Goal: Information Seeking & Learning: Learn about a topic

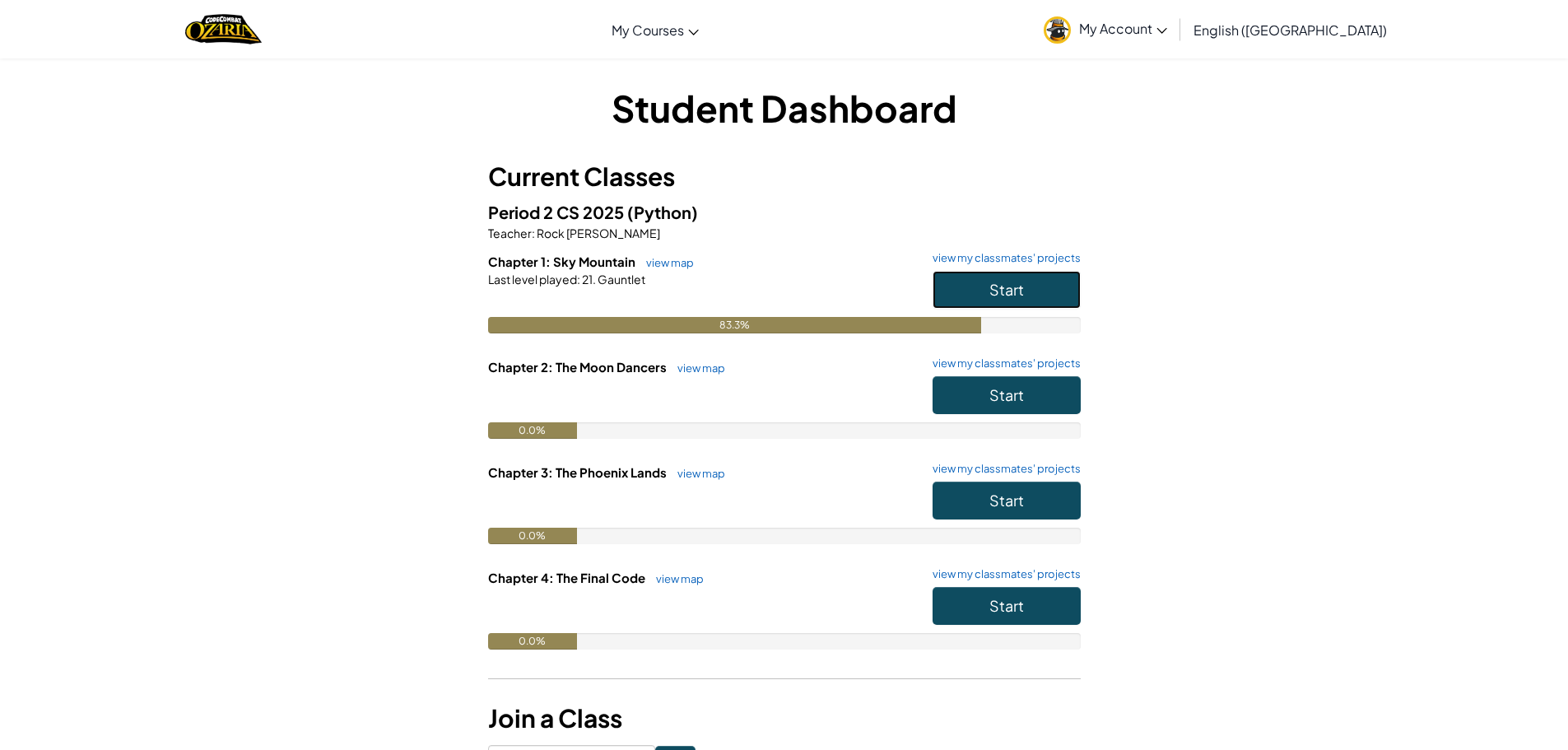
click at [1080, 284] on button "Start" at bounding box center [1006, 290] width 148 height 38
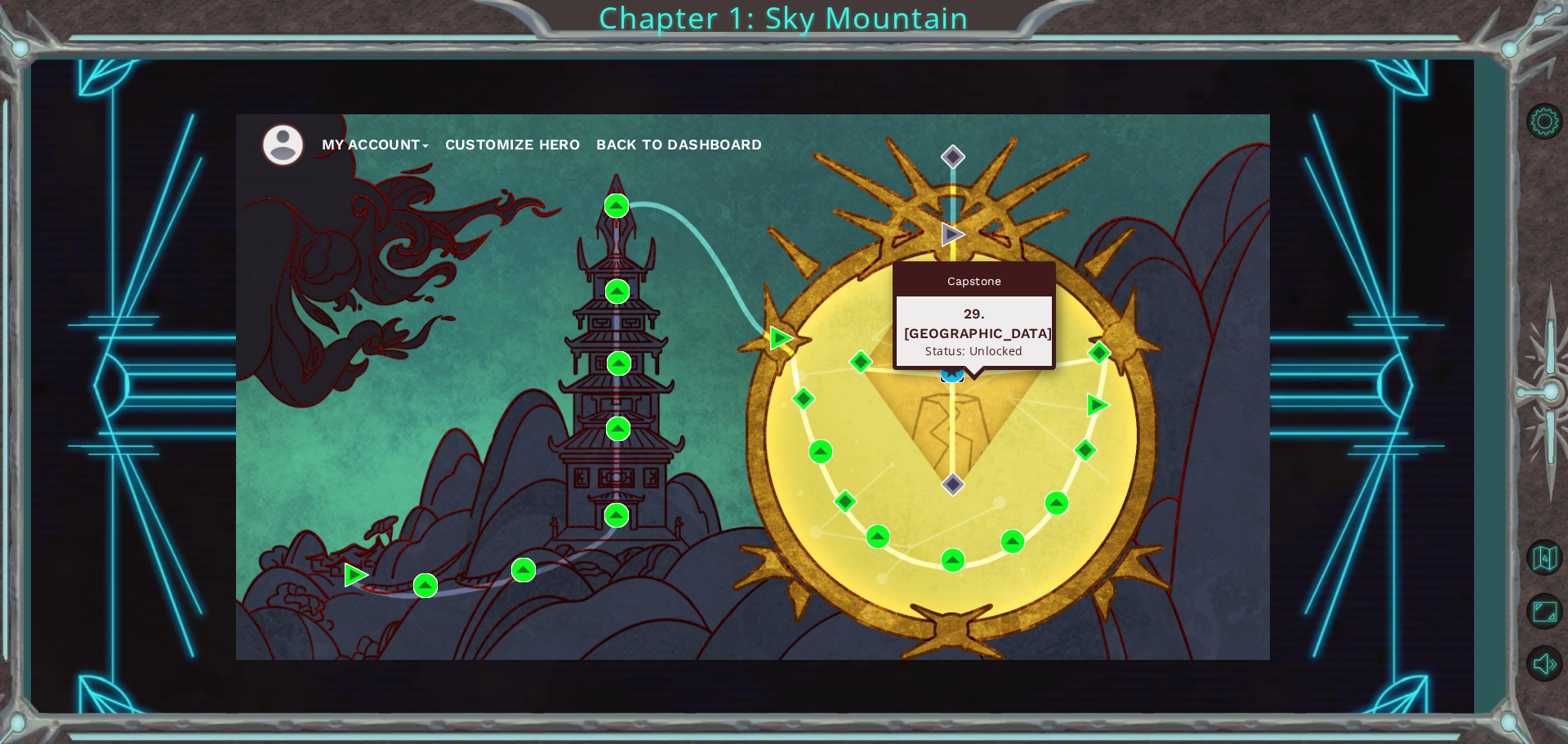
click at [948, 365] on img at bounding box center [952, 371] width 25 height 25
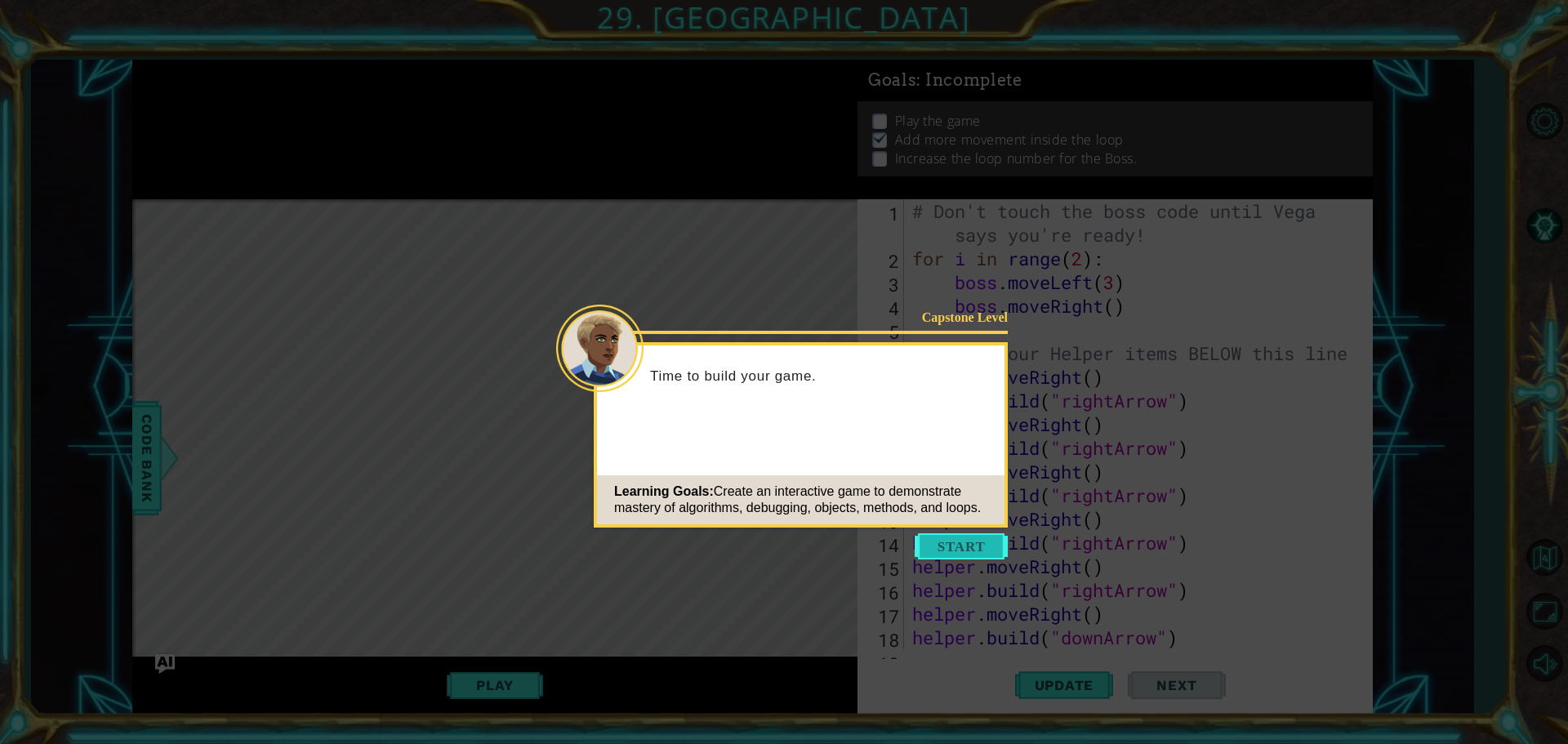
click at [998, 546] on button "Start" at bounding box center [961, 545] width 93 height 26
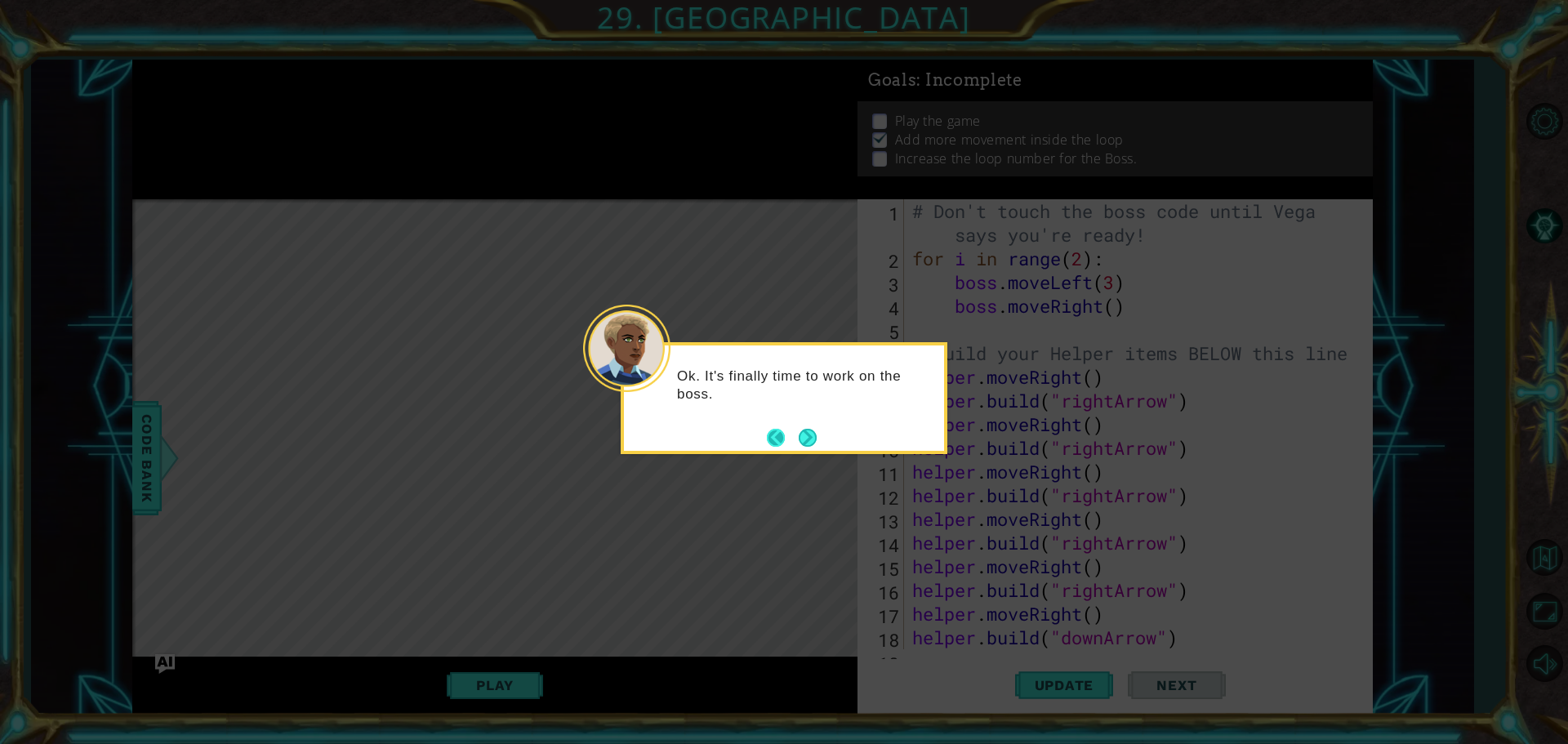
click at [793, 434] on button "Back" at bounding box center [782, 437] width 32 height 18
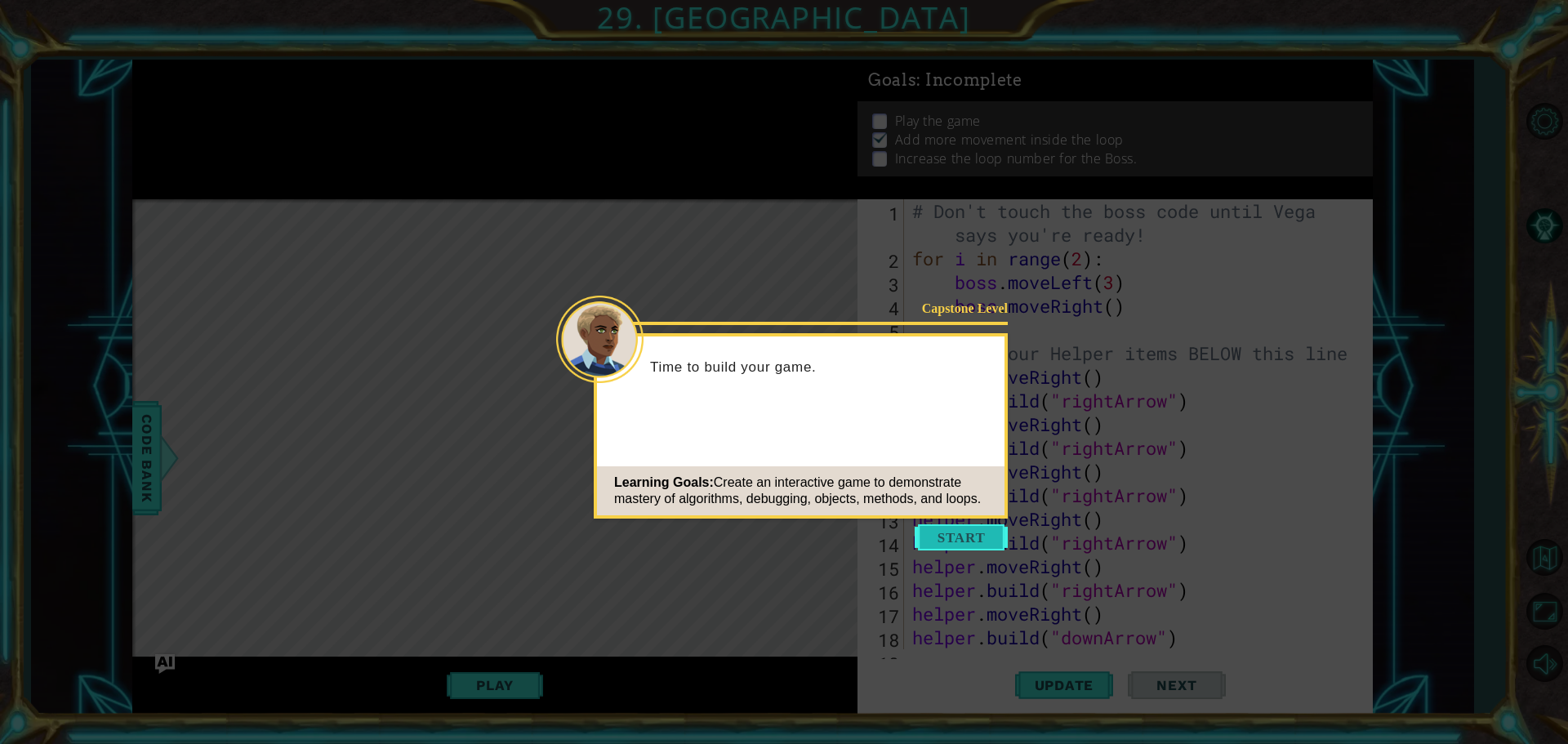
click at [975, 539] on button "Start" at bounding box center [961, 537] width 93 height 26
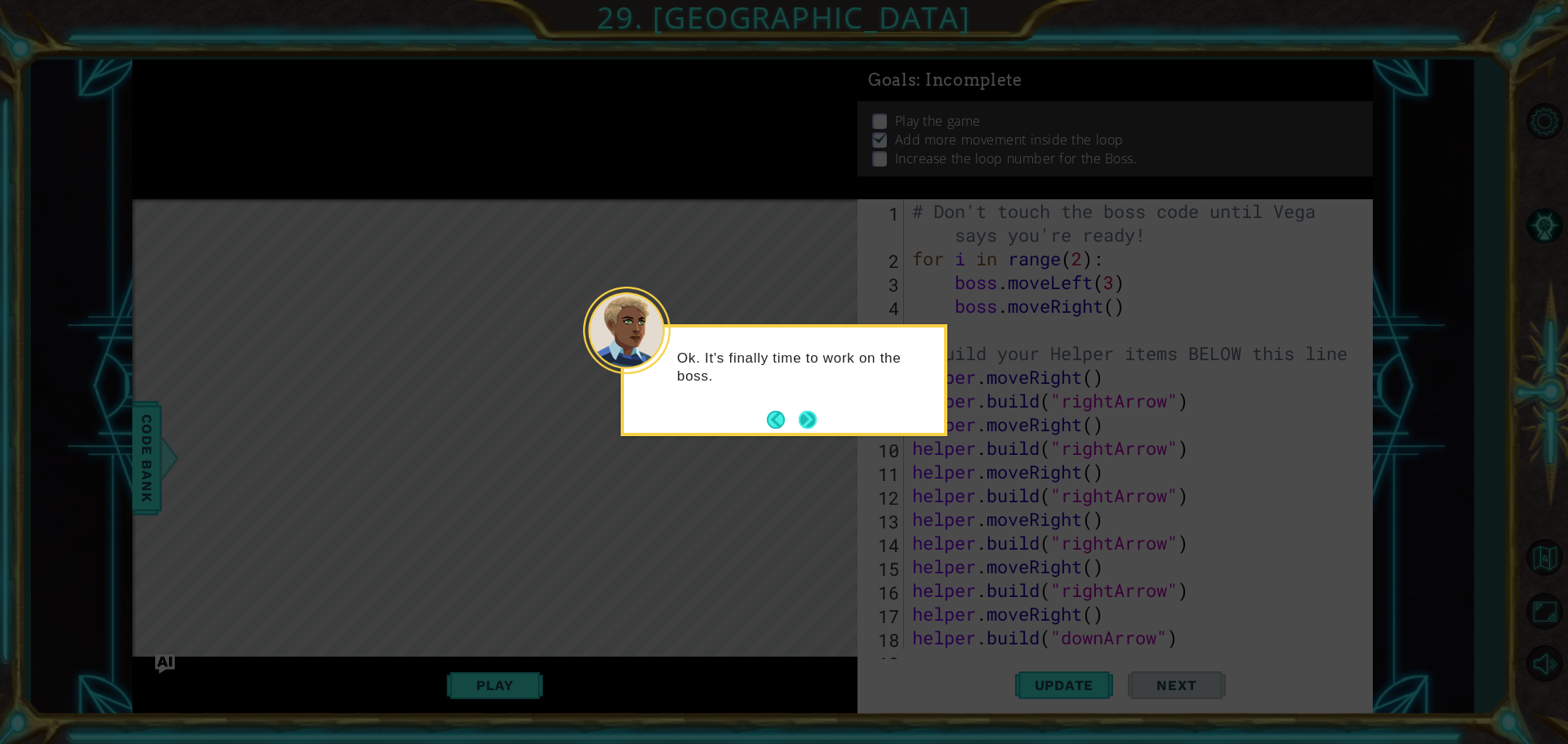
click at [800, 424] on button "Next" at bounding box center [807, 419] width 18 height 18
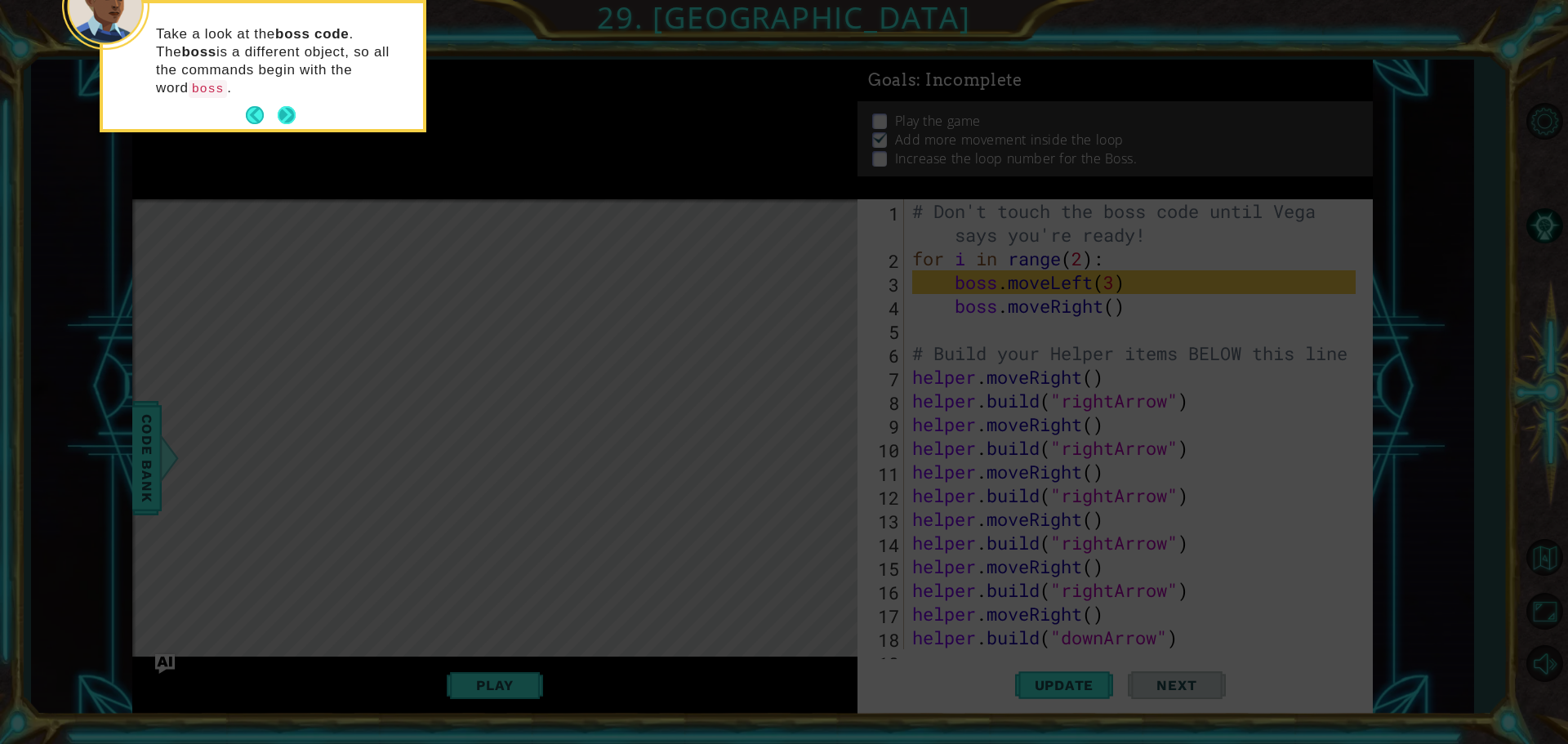
click at [290, 107] on button "Next" at bounding box center [286, 115] width 18 height 18
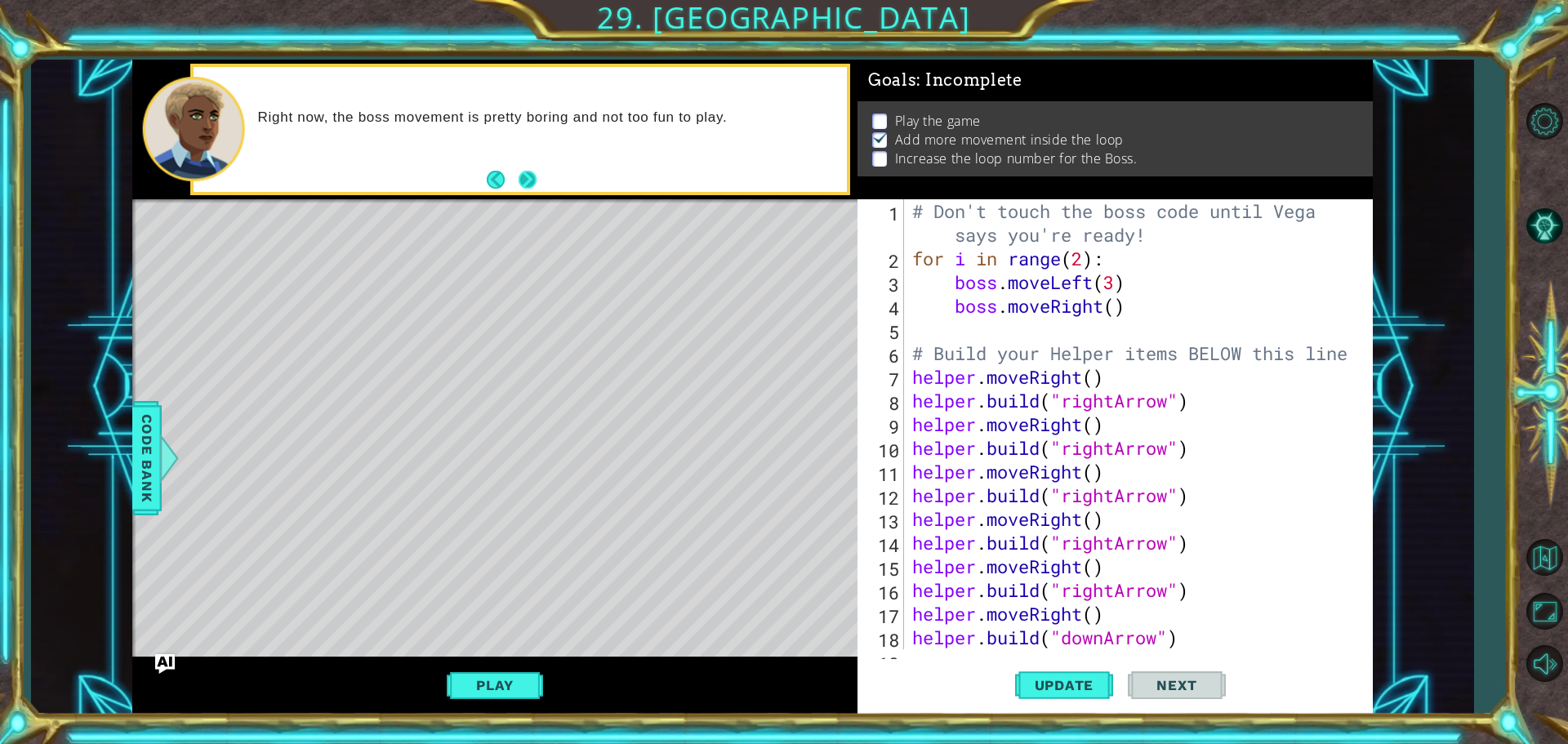
click at [528, 175] on button "Next" at bounding box center [527, 179] width 18 height 18
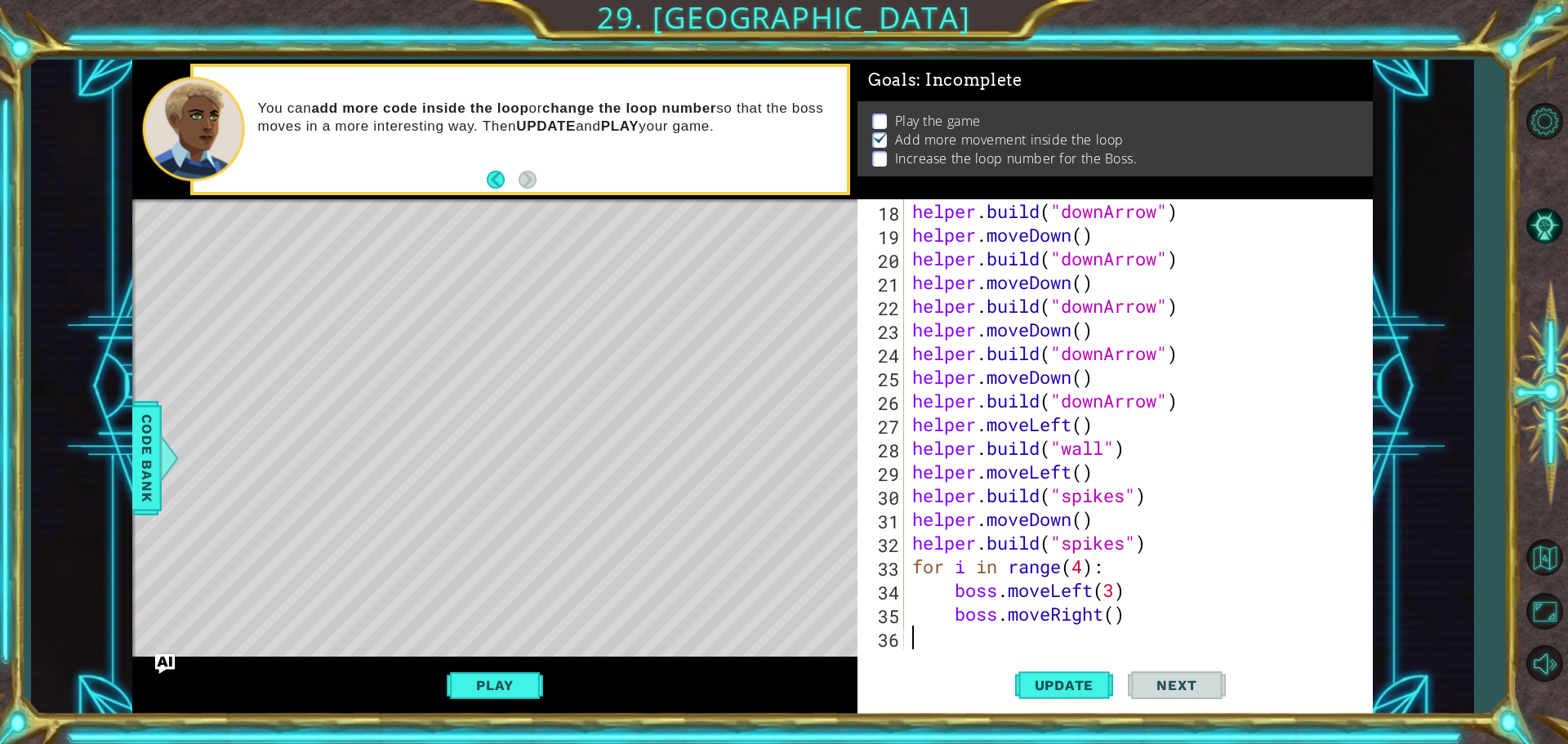
scroll to position [426, 0]
click at [1081, 565] on div "helper . build ( "downArrow" ) helper . moveDown ( ) helper . build ( "downArro…" at bounding box center [1137, 447] width 455 height 497
click at [1114, 595] on div "helper . build ( "downArrow" ) helper . moveDown ( ) helper . build ( "downArro…" at bounding box center [1137, 447] width 455 height 497
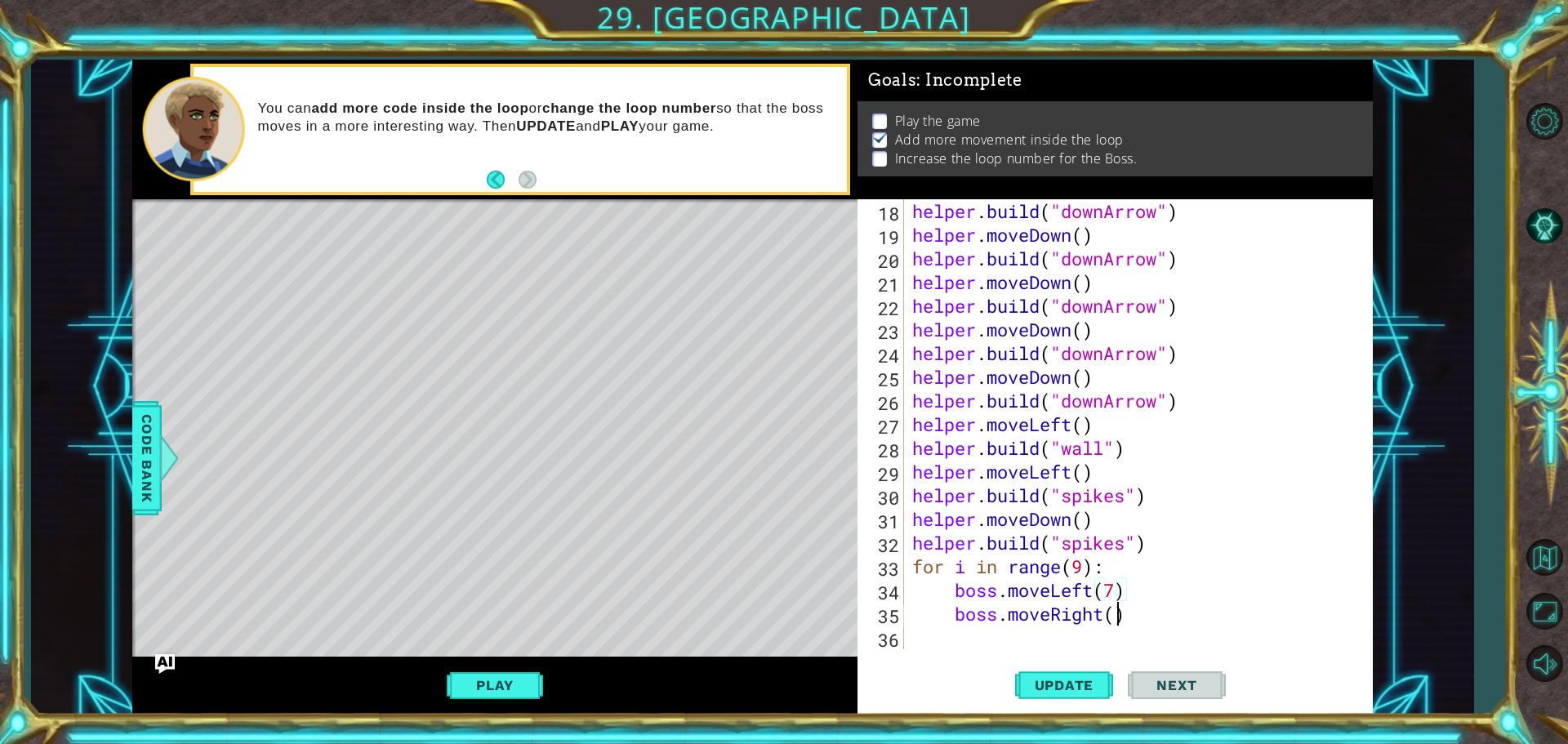
click at [1116, 614] on div "helper . build ( "downArrow" ) helper . moveDown ( ) helper . build ( "downArro…" at bounding box center [1137, 447] width 455 height 497
click at [1101, 679] on span "Update" at bounding box center [1064, 684] width 92 height 16
click at [1117, 592] on div "helper . build ( "downArrow" ) helper . moveDown ( ) helper . build ( "downArro…" at bounding box center [1137, 447] width 455 height 497
click at [1085, 557] on div "helper . build ( "downArrow" ) helper . moveDown ( ) helper . build ( "downArro…" at bounding box center [1137, 447] width 455 height 497
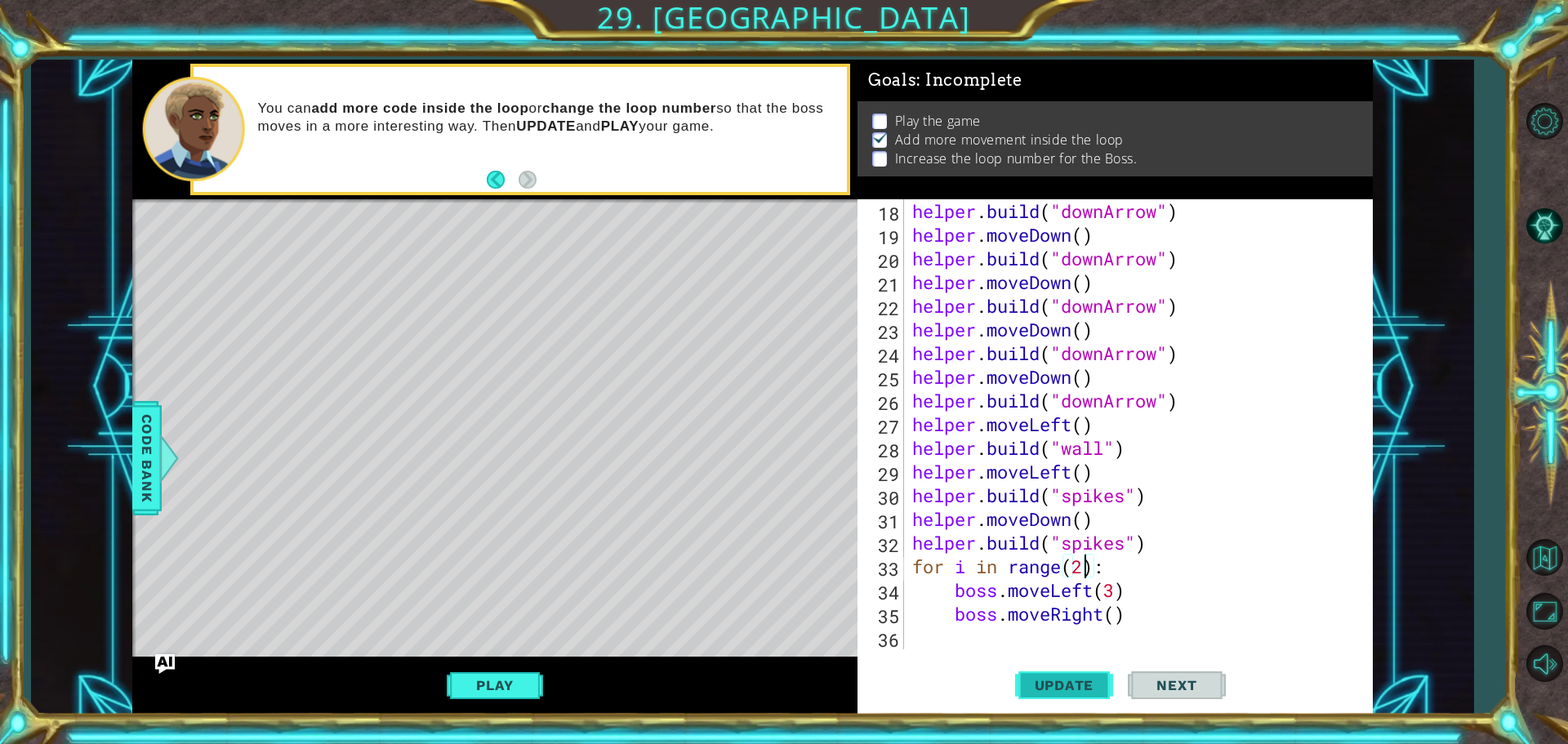
type textarea "for i in range(2):"
click at [1070, 681] on span "Update" at bounding box center [1064, 684] width 92 height 16
click at [134, 452] on span "Code Bank" at bounding box center [147, 458] width 26 height 100
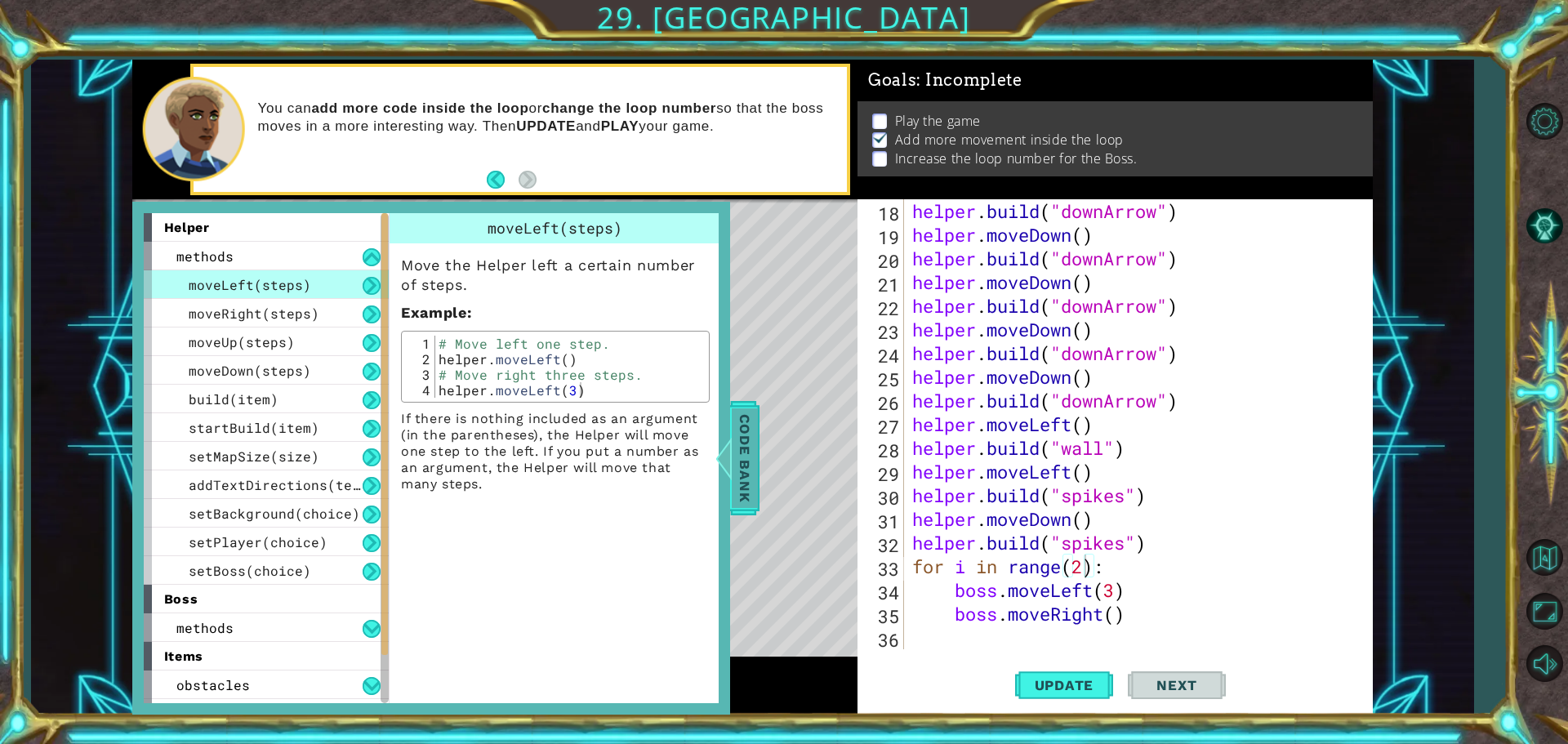
click at [743, 447] on span "Code Bank" at bounding box center [744, 458] width 26 height 100
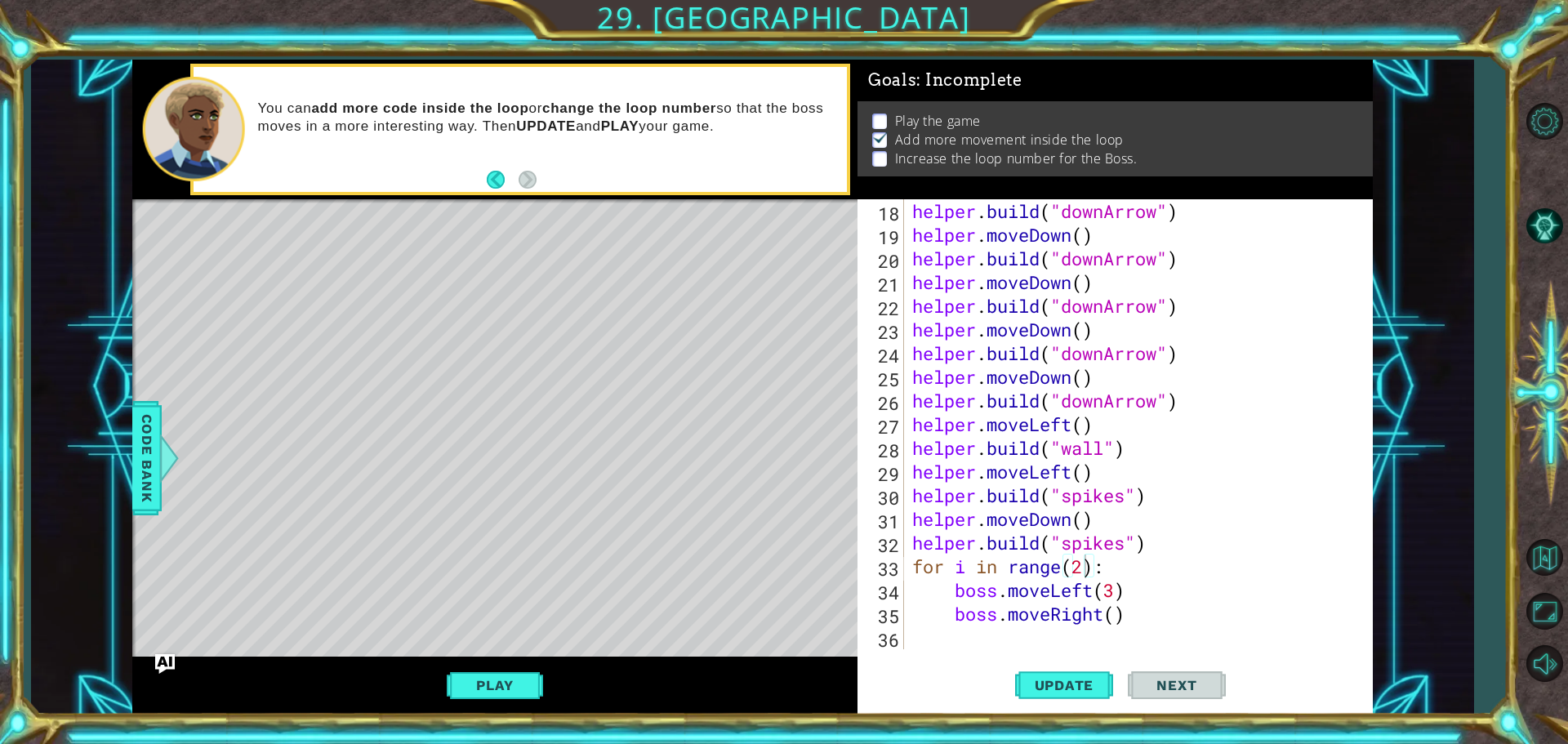
scroll to position [0, 0]
click at [1157, 632] on div "helper . build ( "downArrow" ) helper . moveDown ( ) helper . build ( "downArro…" at bounding box center [1137, 447] width 455 height 497
click at [155, 431] on span "Code Bank" at bounding box center [147, 458] width 26 height 100
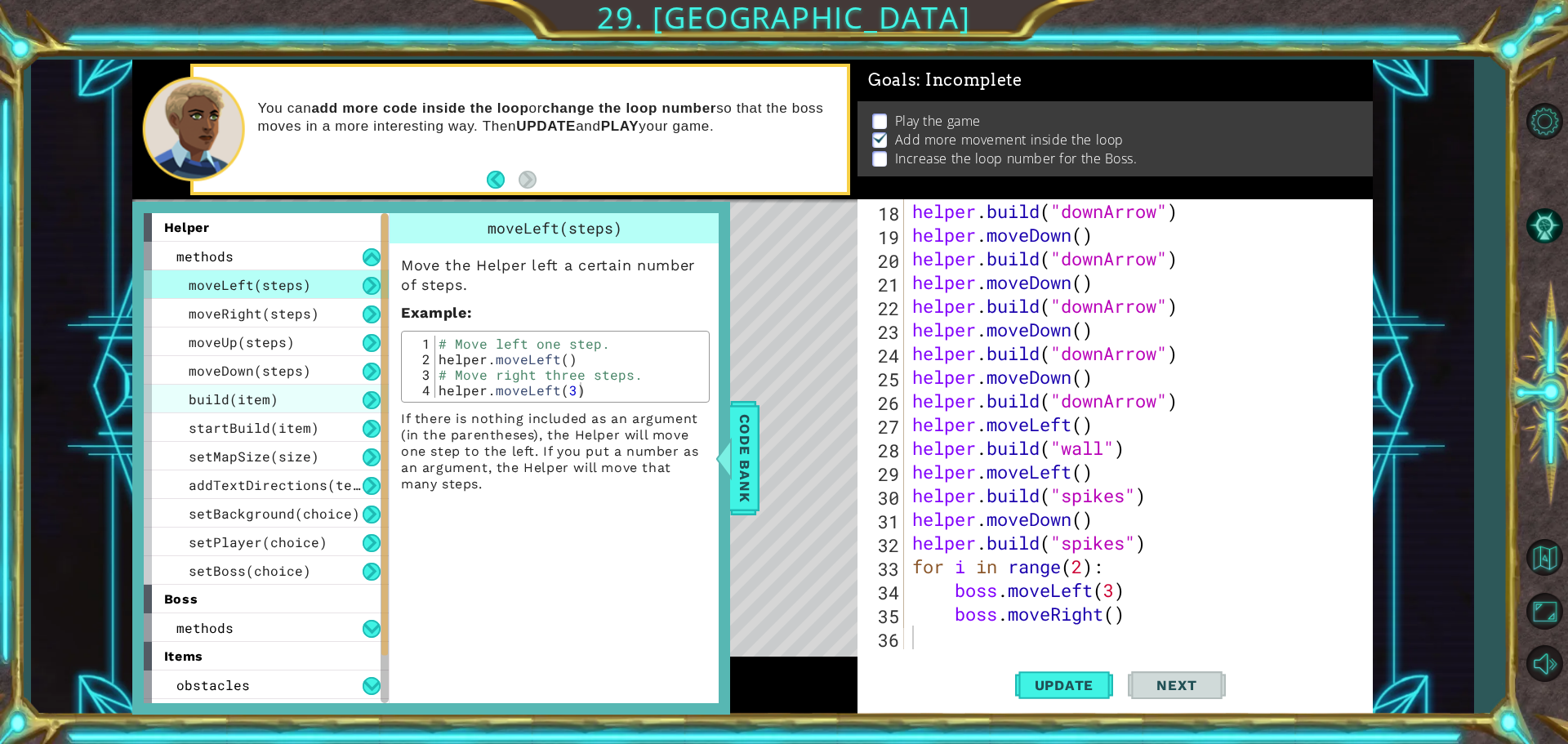
scroll to position [82, 0]
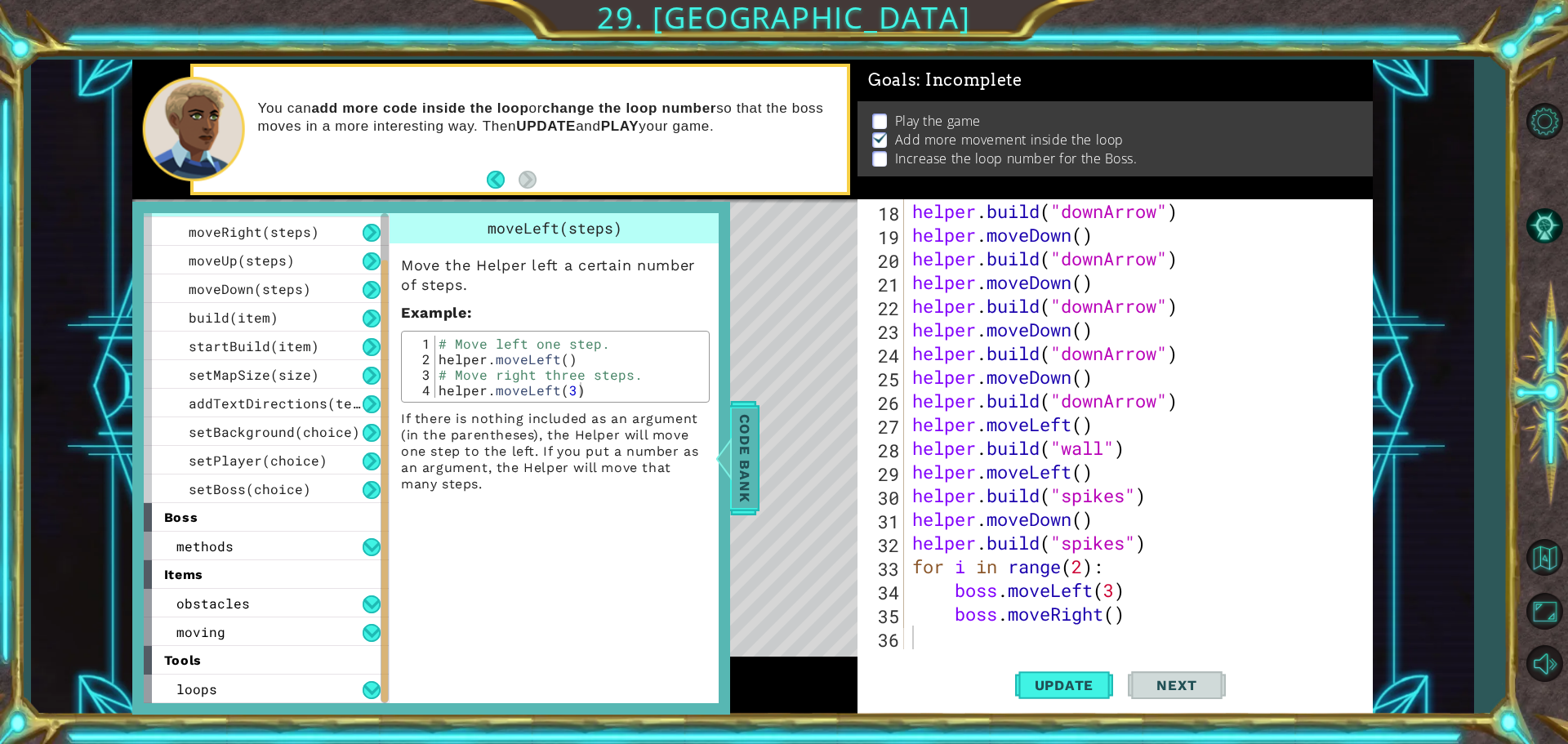
click at [755, 465] on span "Code Bank" at bounding box center [744, 458] width 26 height 100
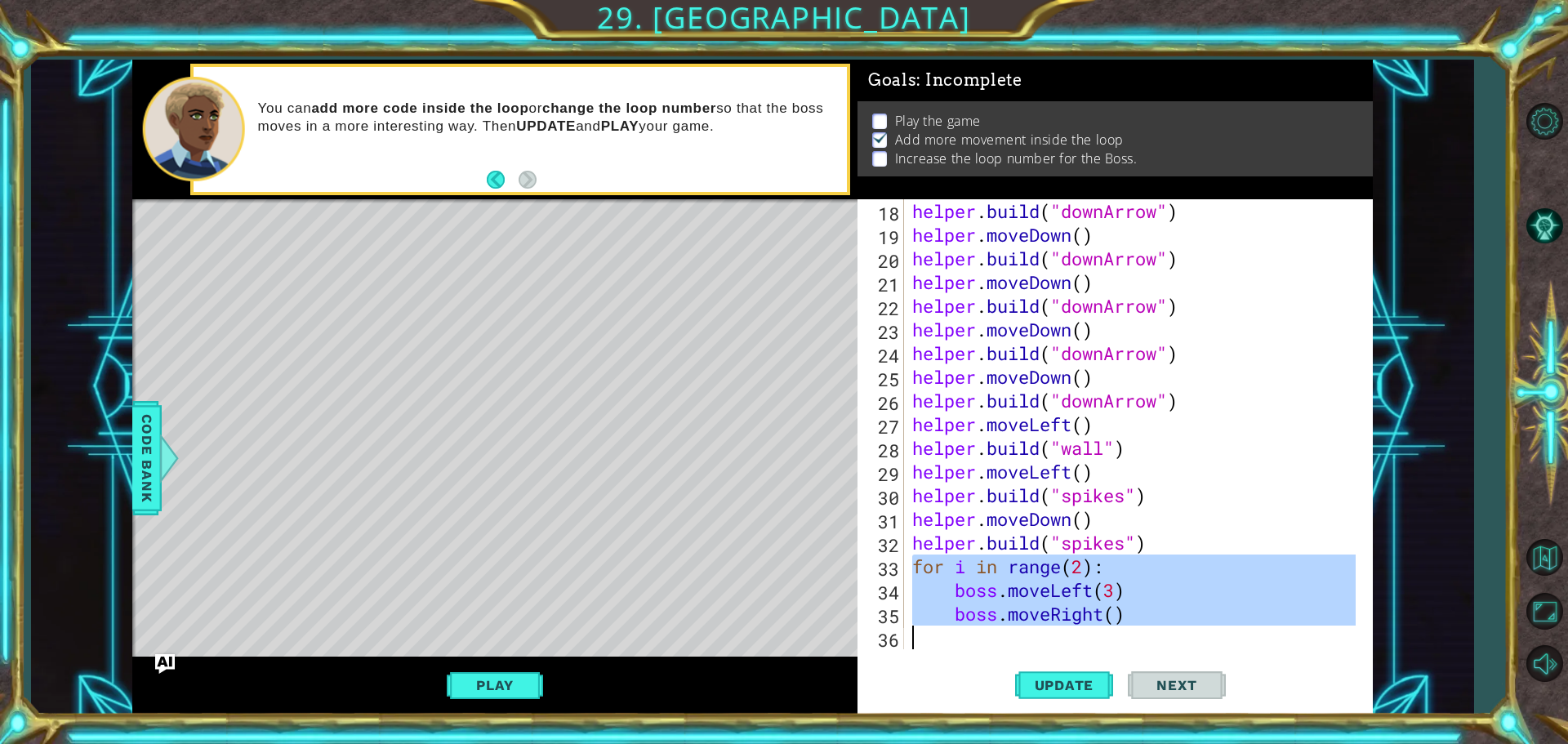
drag, startPoint x: 917, startPoint y: 570, endPoint x: 1131, endPoint y: 627, distance: 221.5
click at [1131, 627] on div "helper . build ( "downArrow" ) helper . moveDown ( ) helper . build ( "downArro…" at bounding box center [1137, 447] width 455 height 497
type textarea "boss.moveRight()"
click at [1112, 630] on div "helper . build ( "downArrow" ) helper . moveDown ( ) helper . build ( "downArro…" at bounding box center [1132, 424] width 447 height 450
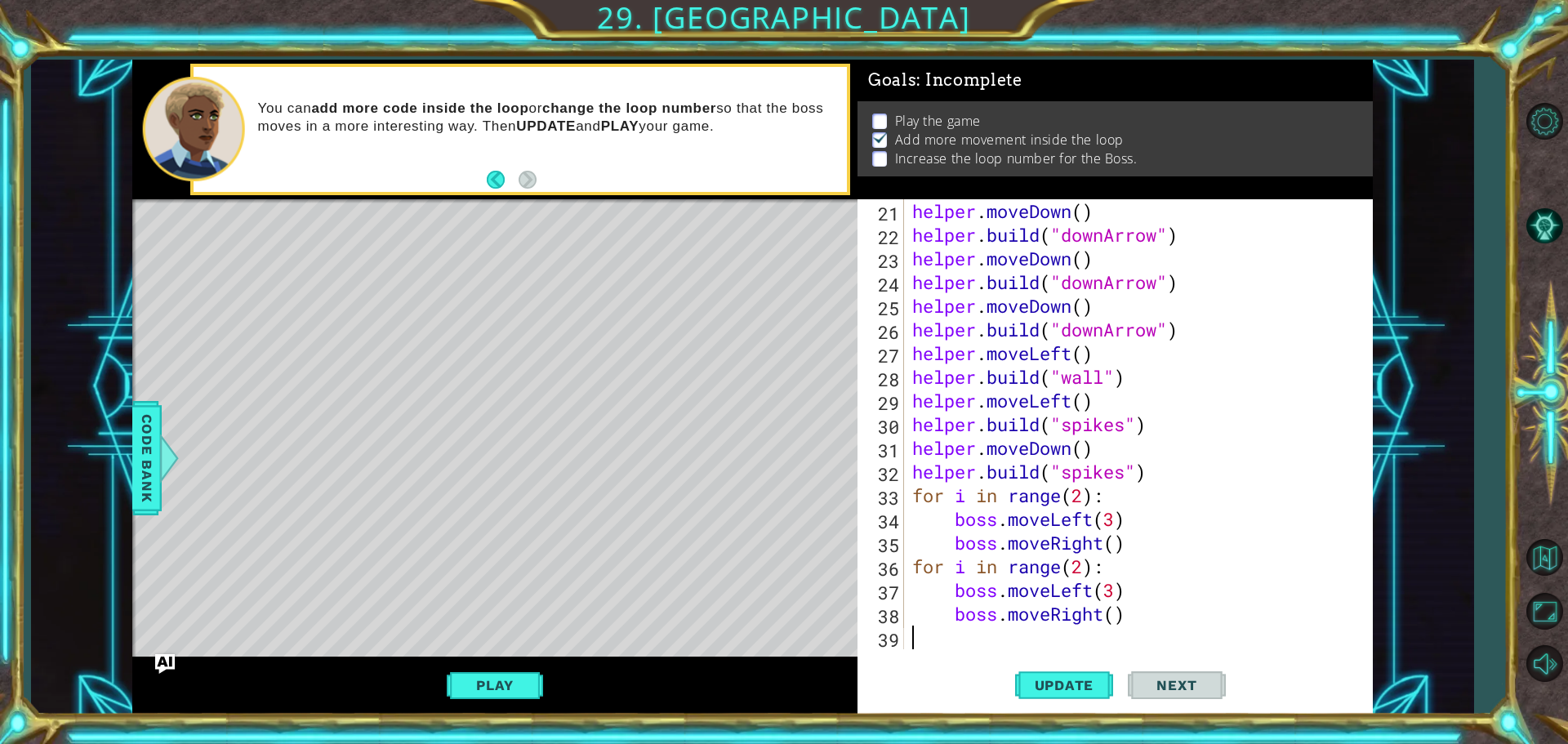
scroll to position [497, 0]
click at [1091, 675] on button "Update" at bounding box center [1064, 684] width 98 height 51
click at [1088, 683] on span "Update" at bounding box center [1064, 684] width 92 height 16
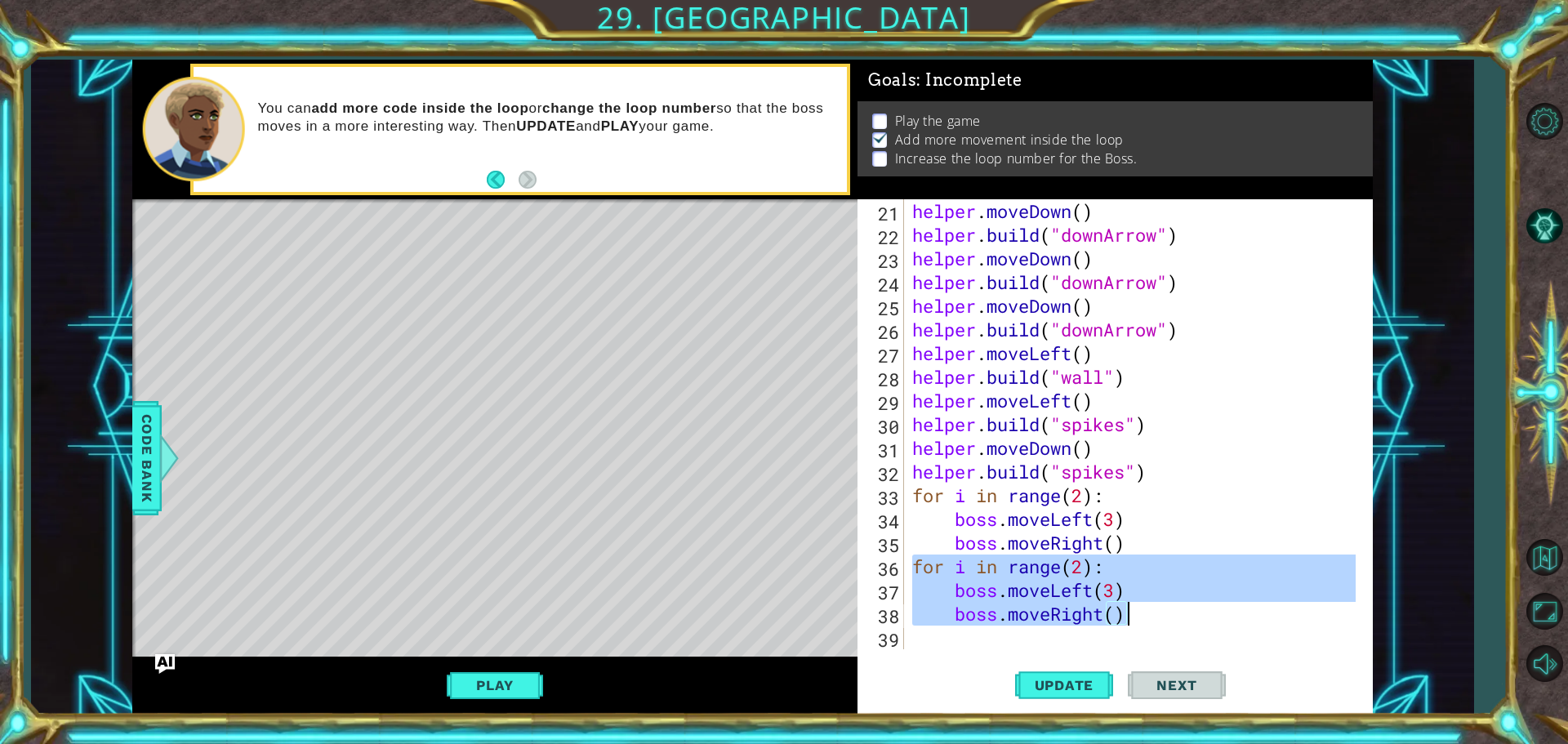
drag, startPoint x: 915, startPoint y: 560, endPoint x: 1131, endPoint y: 620, distance: 224.2
click at [1131, 620] on div "helper . moveDown ( ) helper . build ( "downArrow" ) helper . moveDown ( ) help…" at bounding box center [1137, 447] width 455 height 497
type textarea "boss.moveLeft(3) boss.moveRight()"
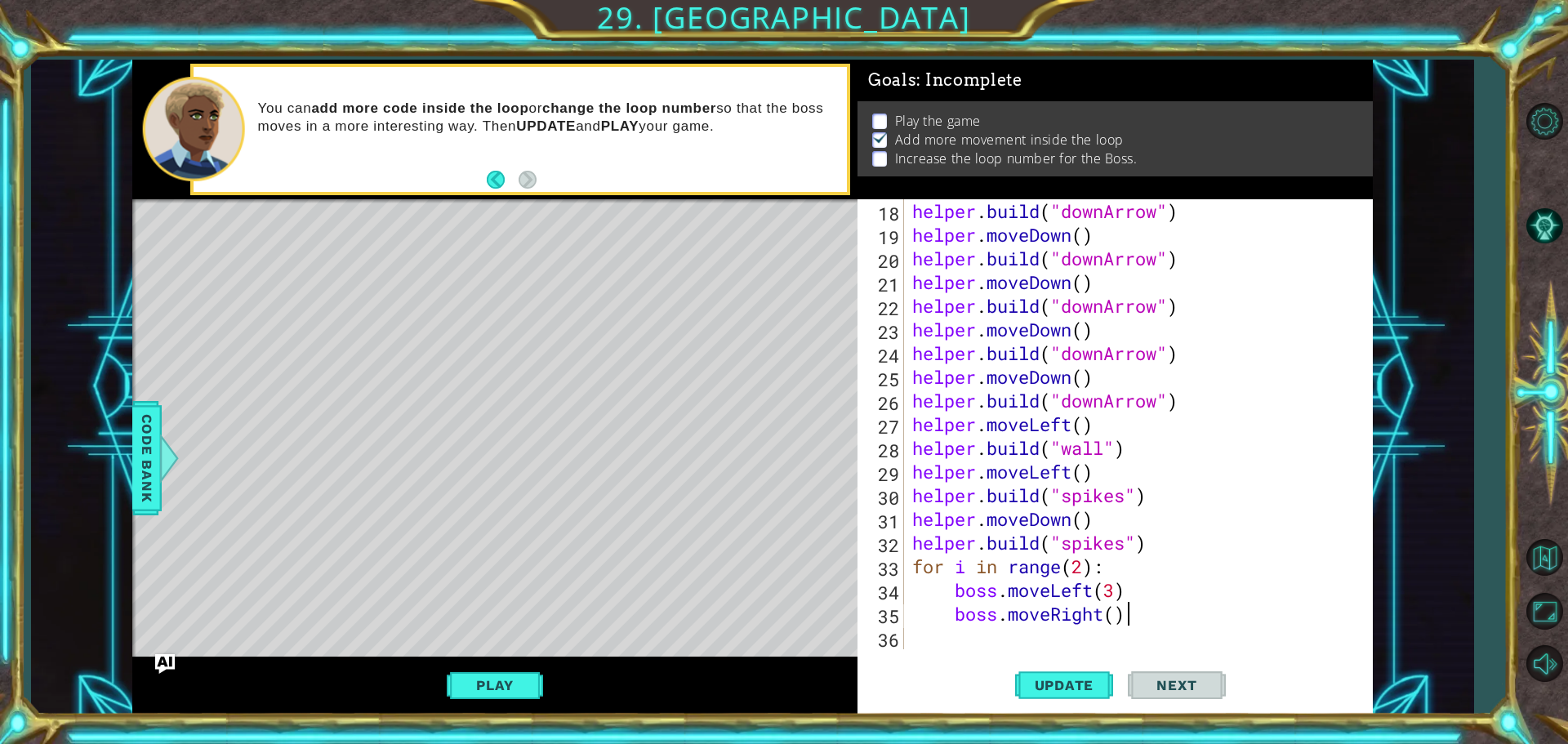
scroll to position [426, 0]
click at [134, 440] on span "Code Bank" at bounding box center [147, 458] width 26 height 100
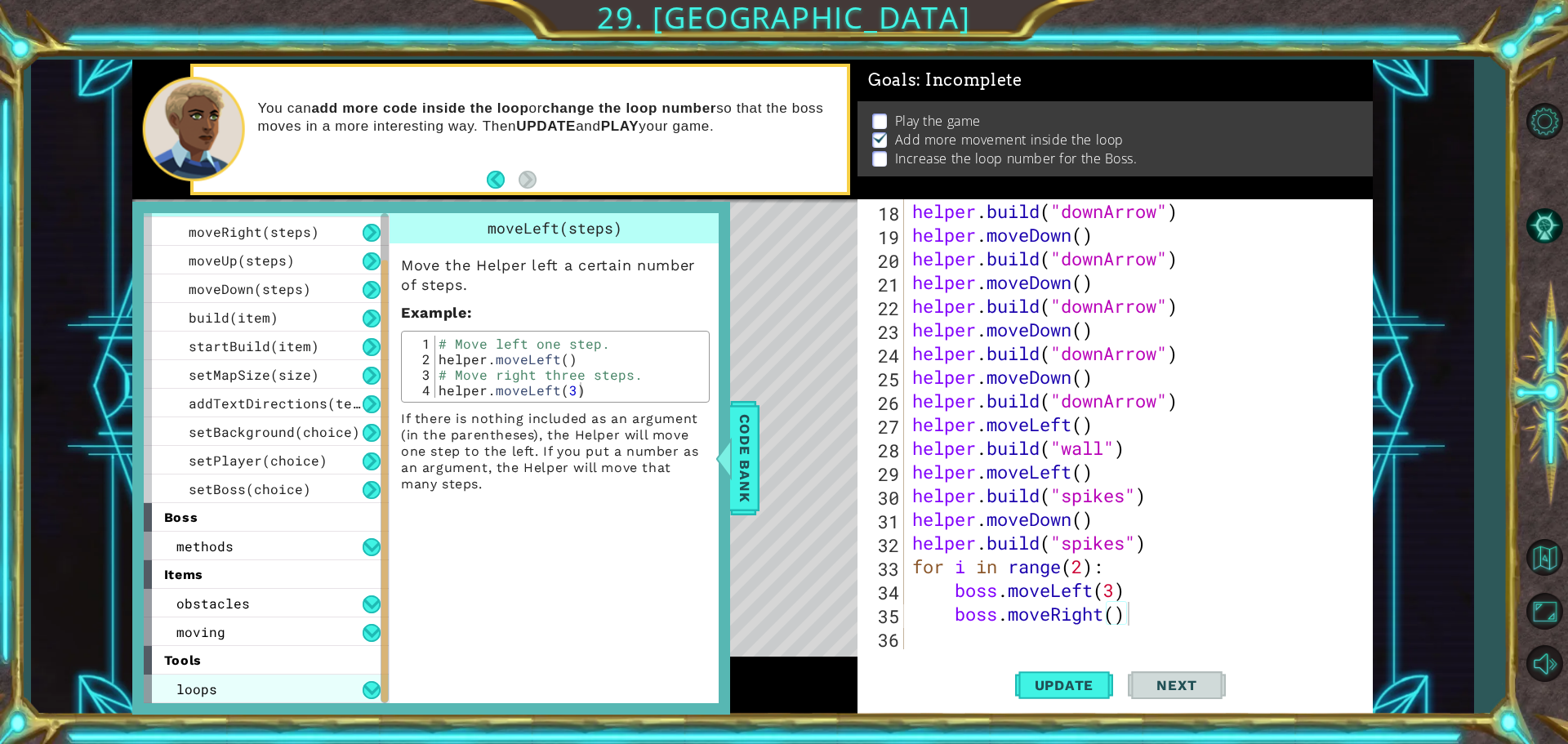
click at [251, 684] on div "loops" at bounding box center [266, 689] width 245 height 29
click at [1116, 592] on div "helper . build ( "downArrow" ) helper . moveDown ( ) helper . build ( "downArro…" at bounding box center [1137, 447] width 455 height 497
click at [1114, 620] on div "helper . build ( "downArrow" ) helper . moveDown ( ) helper . build ( "downArro…" at bounding box center [1137, 447] width 455 height 497
type textarea "boss.moveRight(5)"
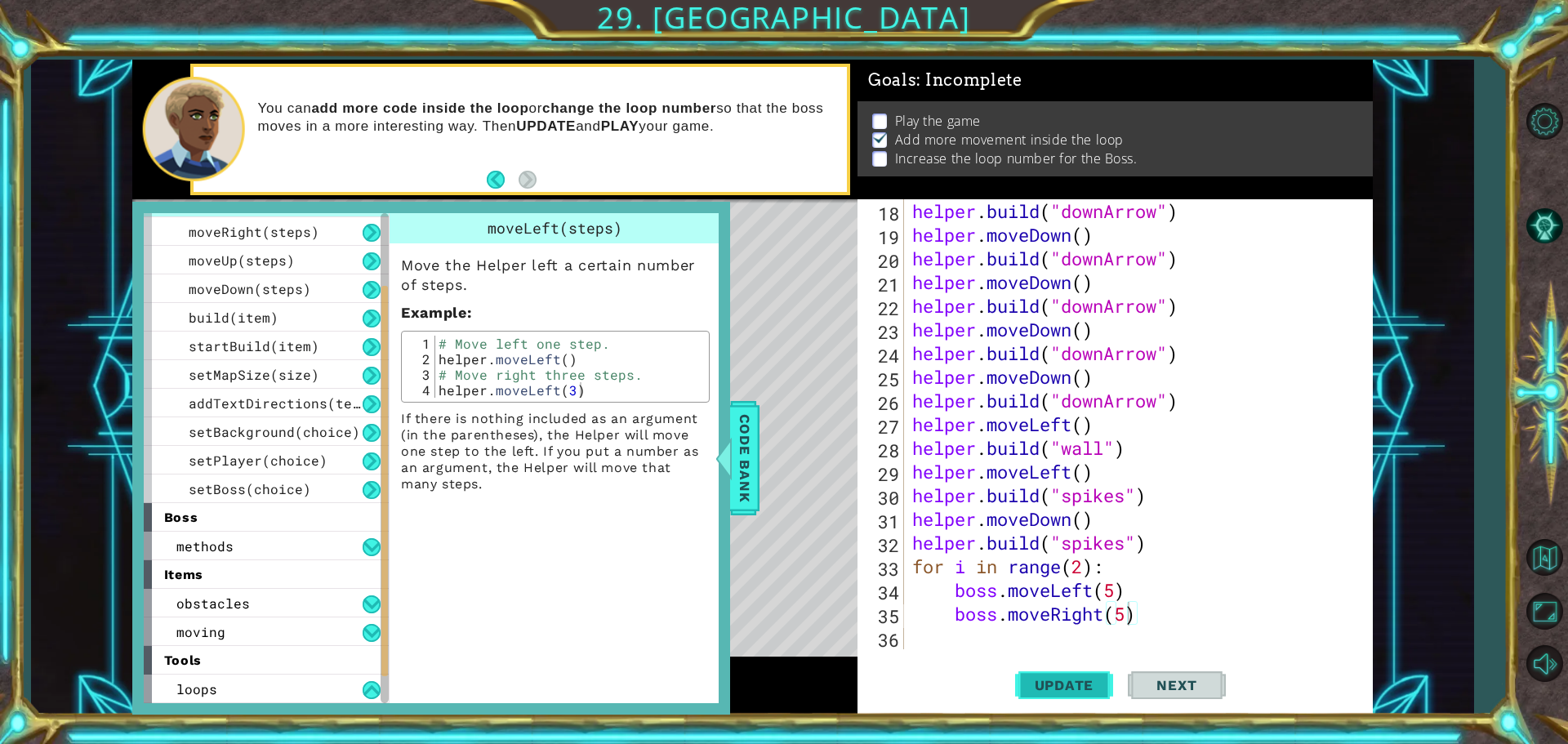
click at [1096, 693] on button "Update" at bounding box center [1064, 684] width 98 height 51
click at [1116, 632] on div "helper . build ( "downArrow" ) helper . moveDown ( ) helper . build ( "downArro…" at bounding box center [1137, 447] width 455 height 497
click at [1044, 628] on div "helper . build ( "downArrow" ) helper . moveDown ( ) helper . build ( "downArro…" at bounding box center [1137, 447] width 455 height 497
click at [1150, 614] on div "helper . build ( "downArrow" ) helper . moveDown ( ) helper . build ( "downArro…" at bounding box center [1137, 447] width 455 height 497
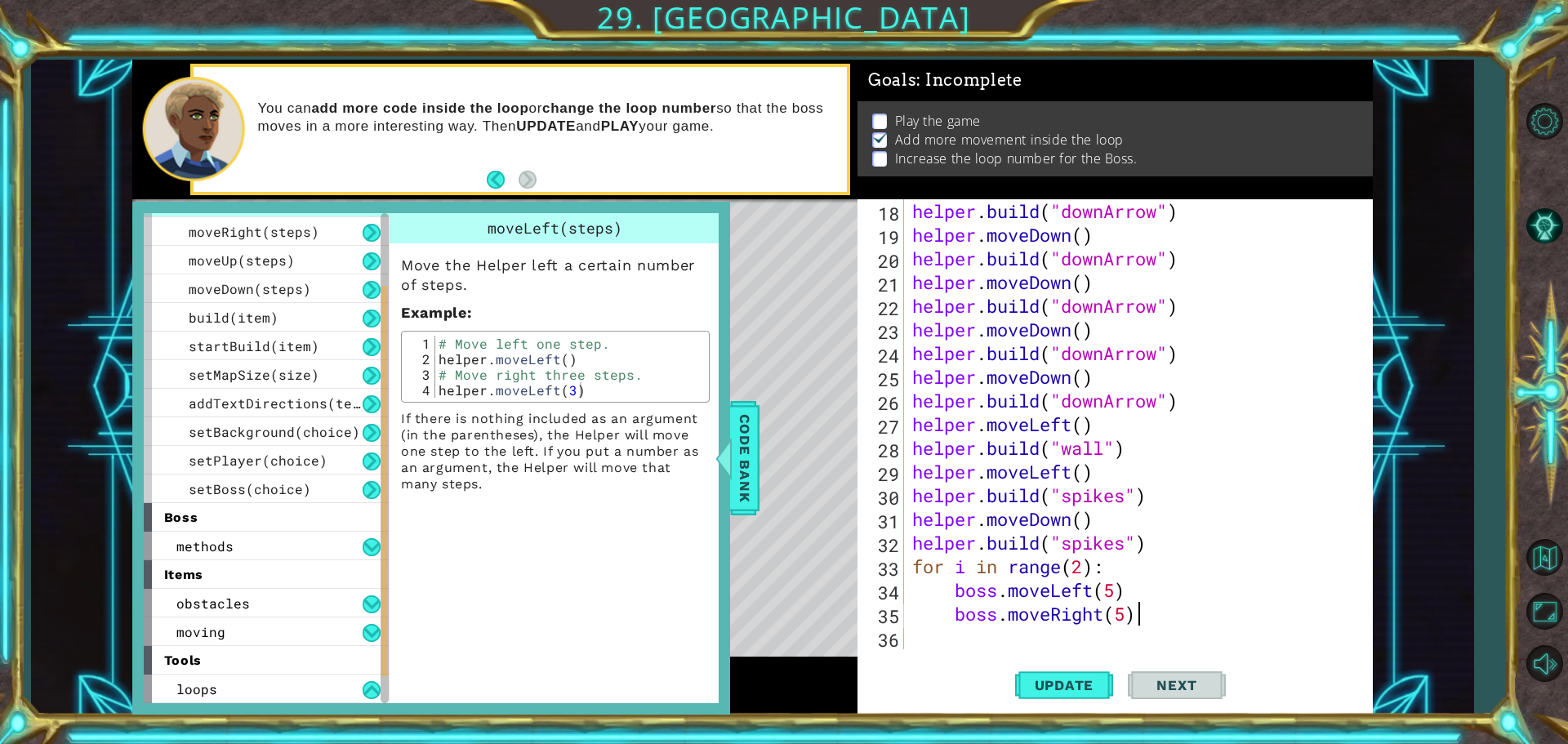
type textarea "boss.moveRight(5)"
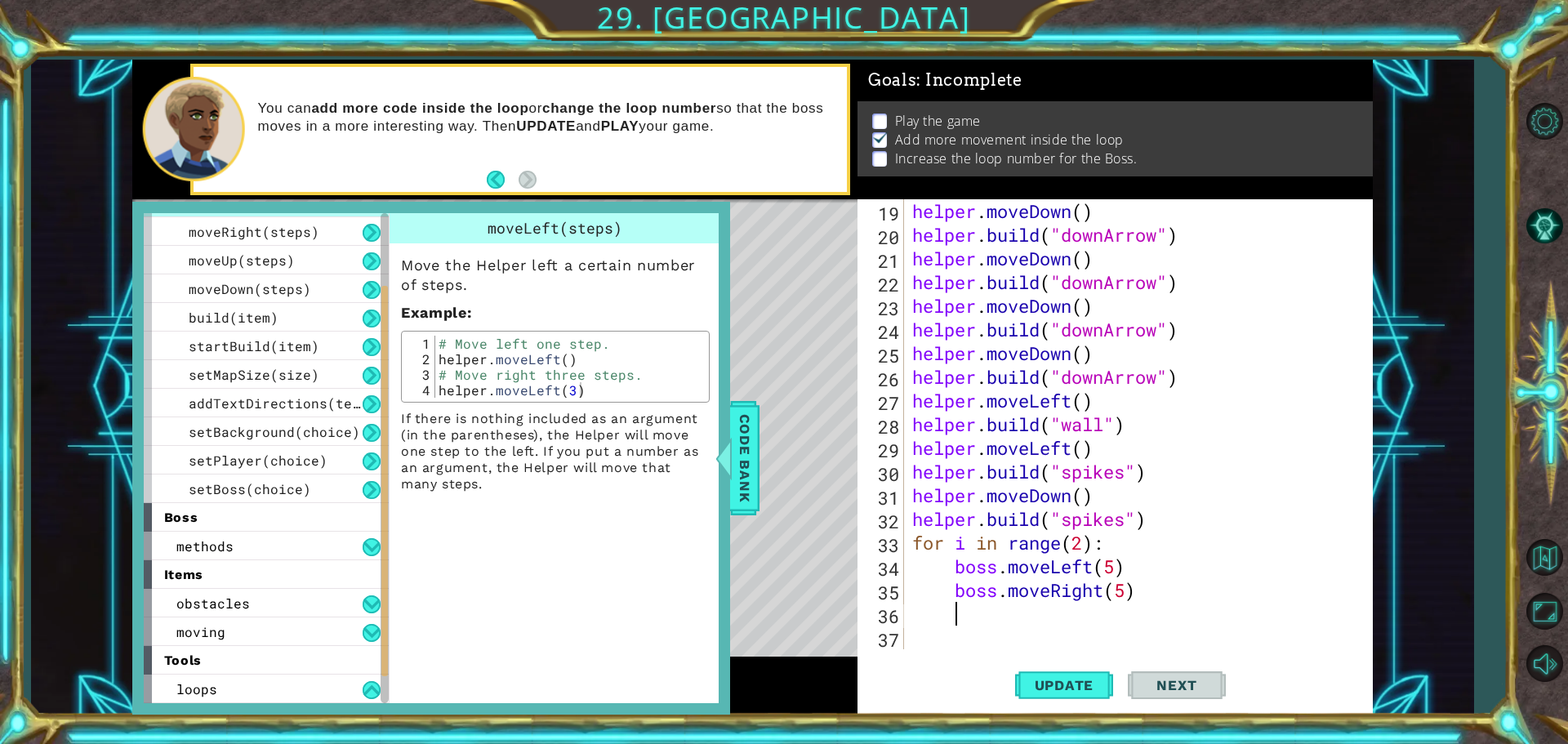
scroll to position [0, 2]
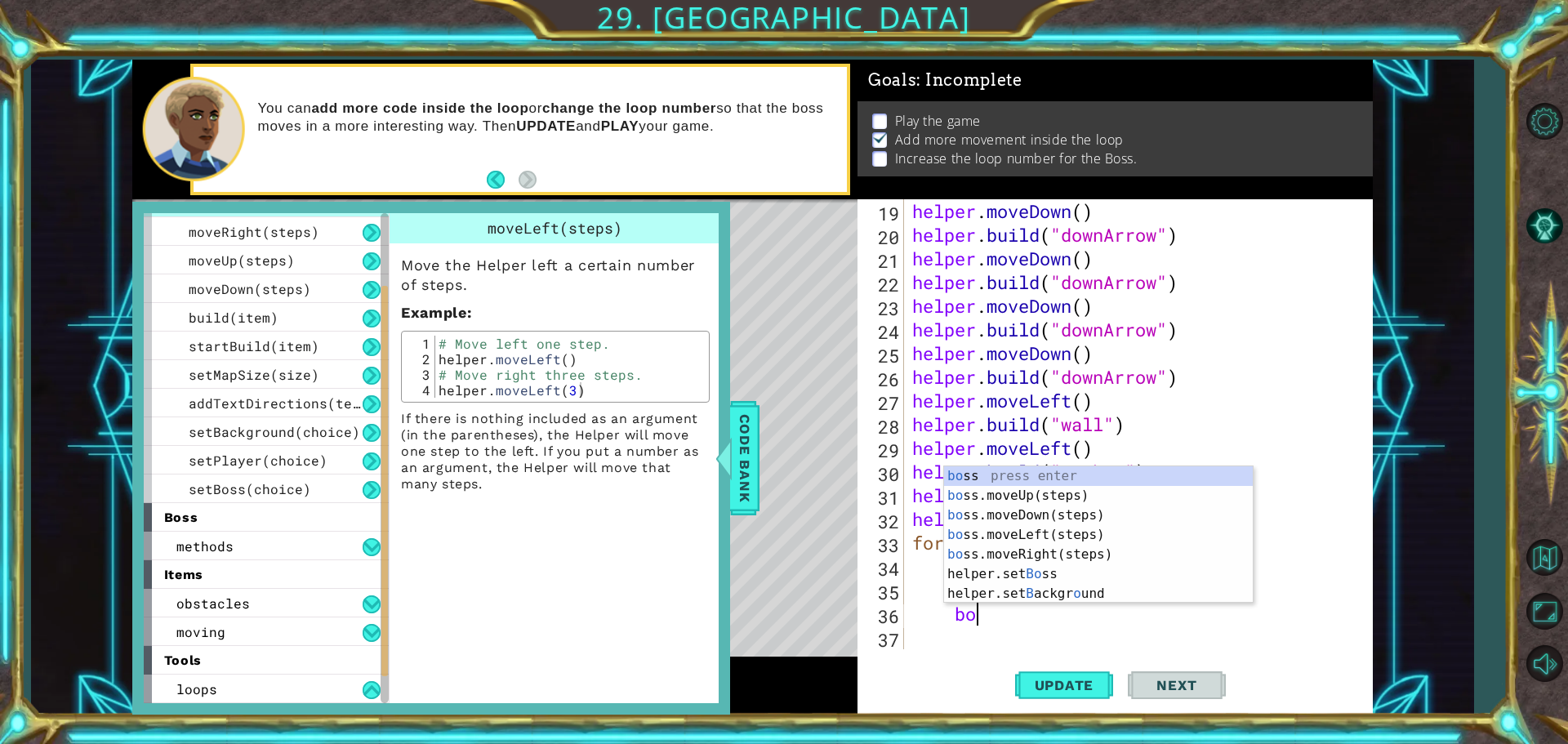
type textarea "bo"
click at [1099, 499] on div "bo ss press enter bo ss.moveUp(steps) press enter bo ss.moveDown(steps) press e…" at bounding box center [1098, 554] width 309 height 176
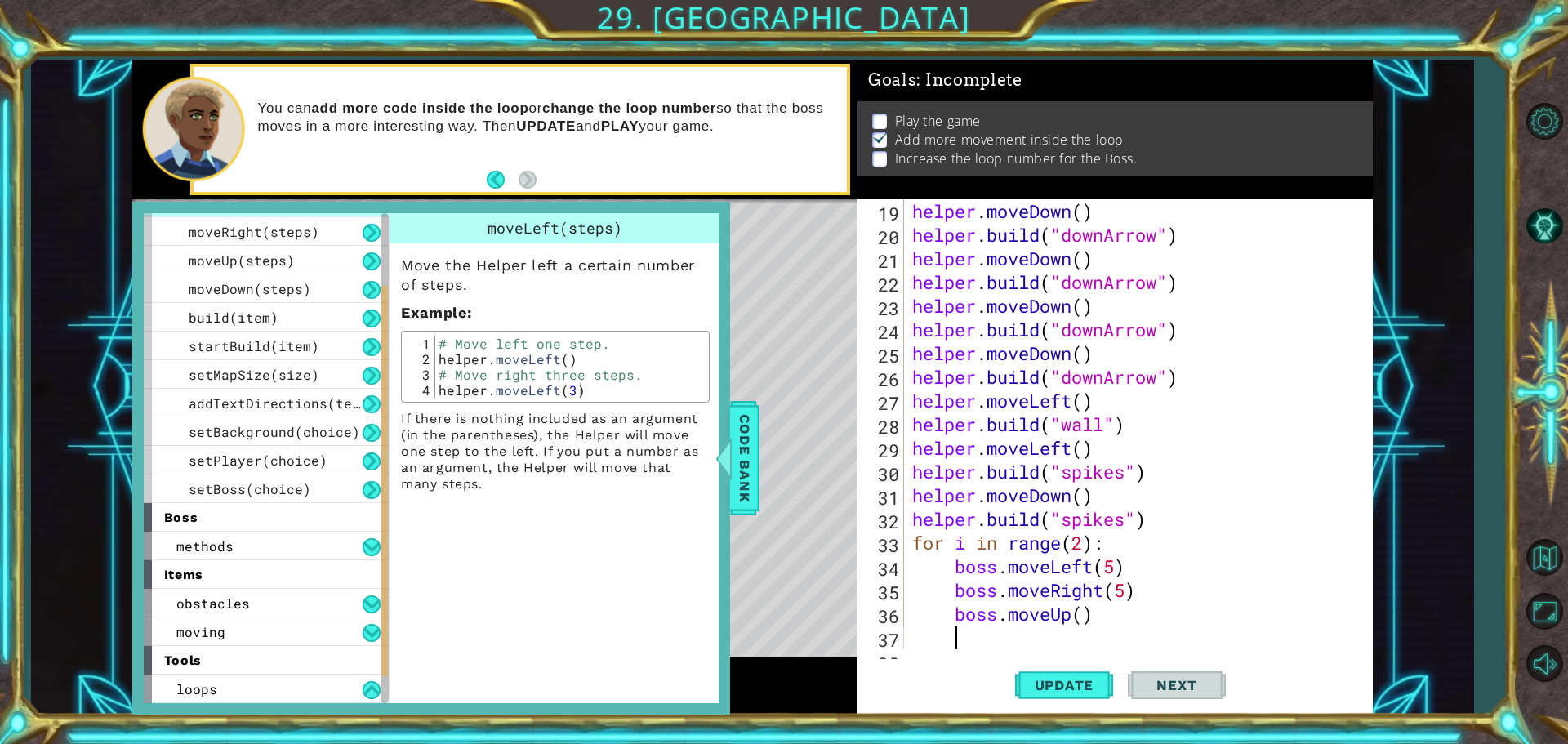
scroll to position [474, 0]
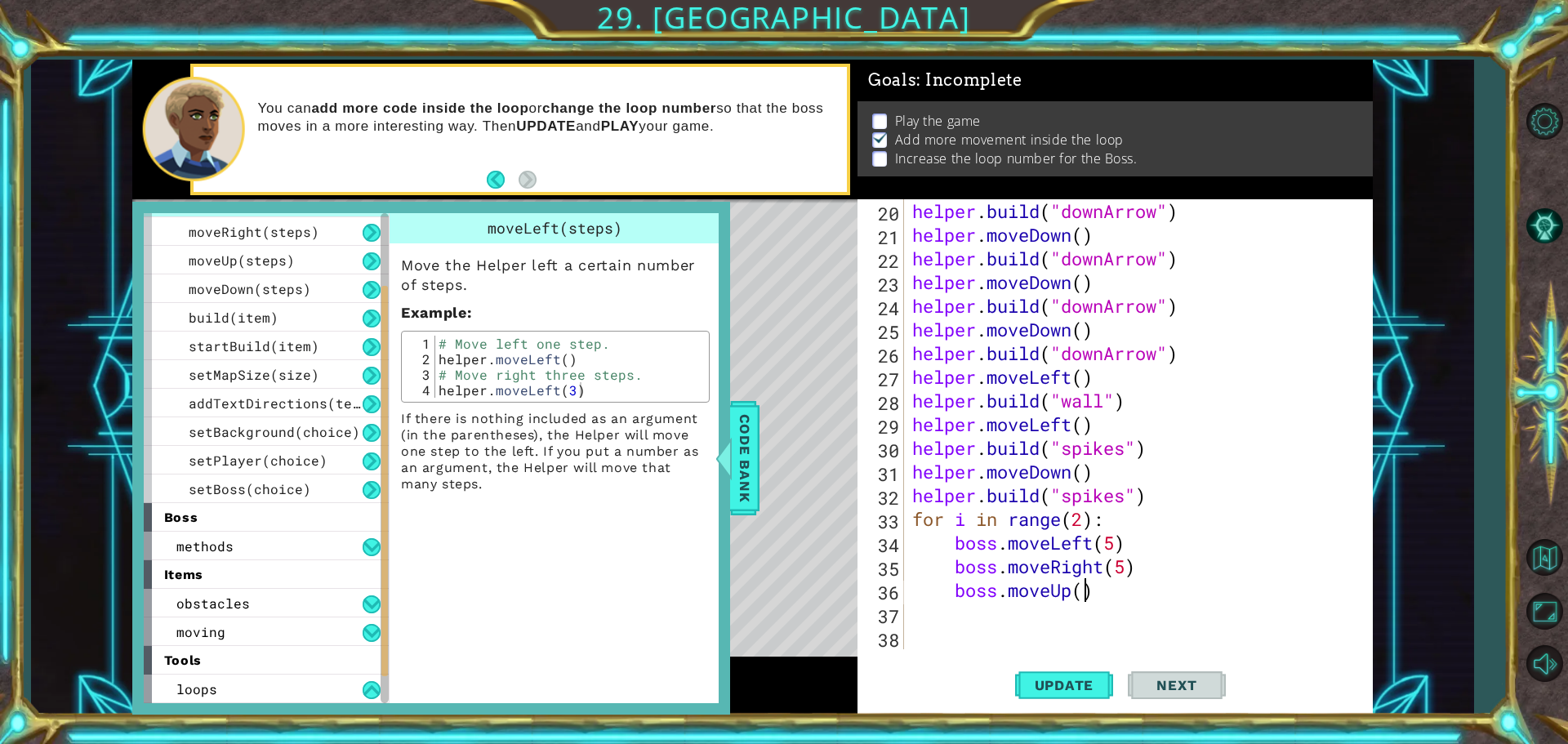
click at [1082, 592] on div "helper . build ( "downArrow" ) helper . moveDown ( ) helper . build ( "downArro…" at bounding box center [1137, 447] width 455 height 497
type textarea "boss.moveUp(5)"
click at [1084, 610] on div "helper . build ( "downArrow" ) helper . moveDown ( ) helper . build ( "downArro…" at bounding box center [1137, 447] width 455 height 497
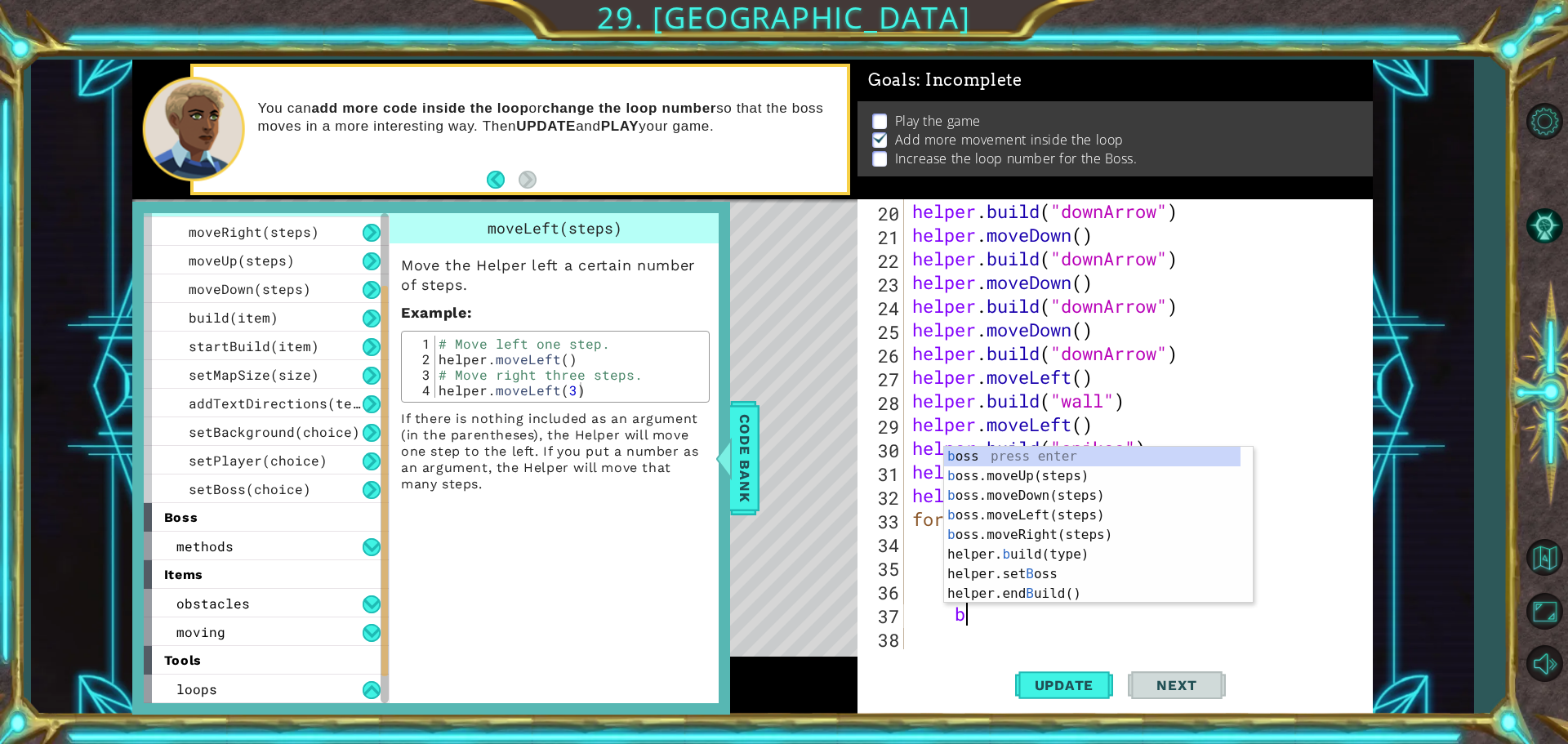
scroll to position [0, 2]
type textarea "bo"
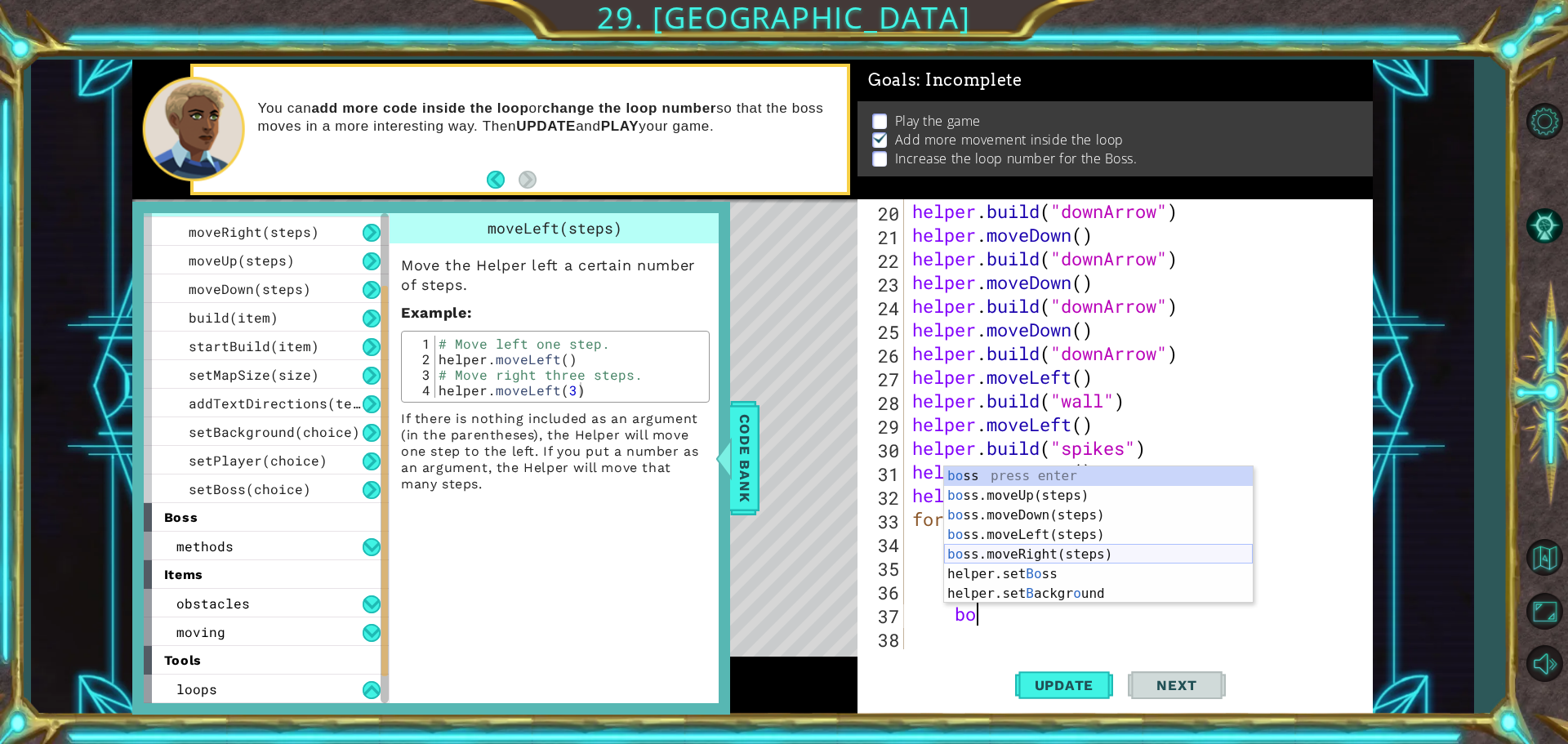
click at [1092, 547] on div "bo ss press enter bo ss.moveUp(steps) press enter bo ss.moveDown(steps) press e…" at bounding box center [1098, 554] width 309 height 176
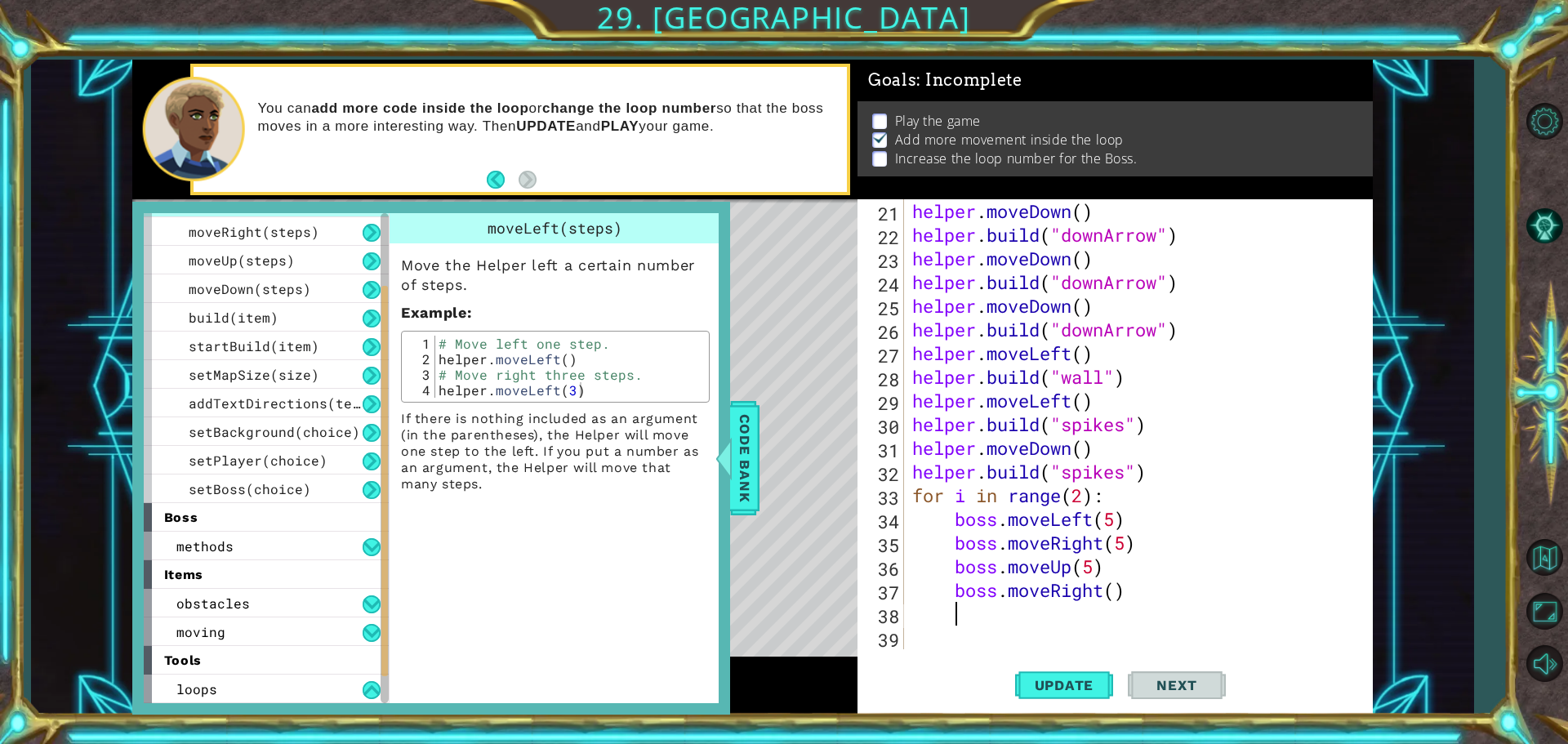
scroll to position [497, 0]
type textarea "5"
click at [1119, 591] on div "helper . moveDown ( ) helper . build ( "downArrow" ) helper . moveDown ( ) help…" at bounding box center [1137, 447] width 455 height 497
type textarea "boss.moveRight(5)"
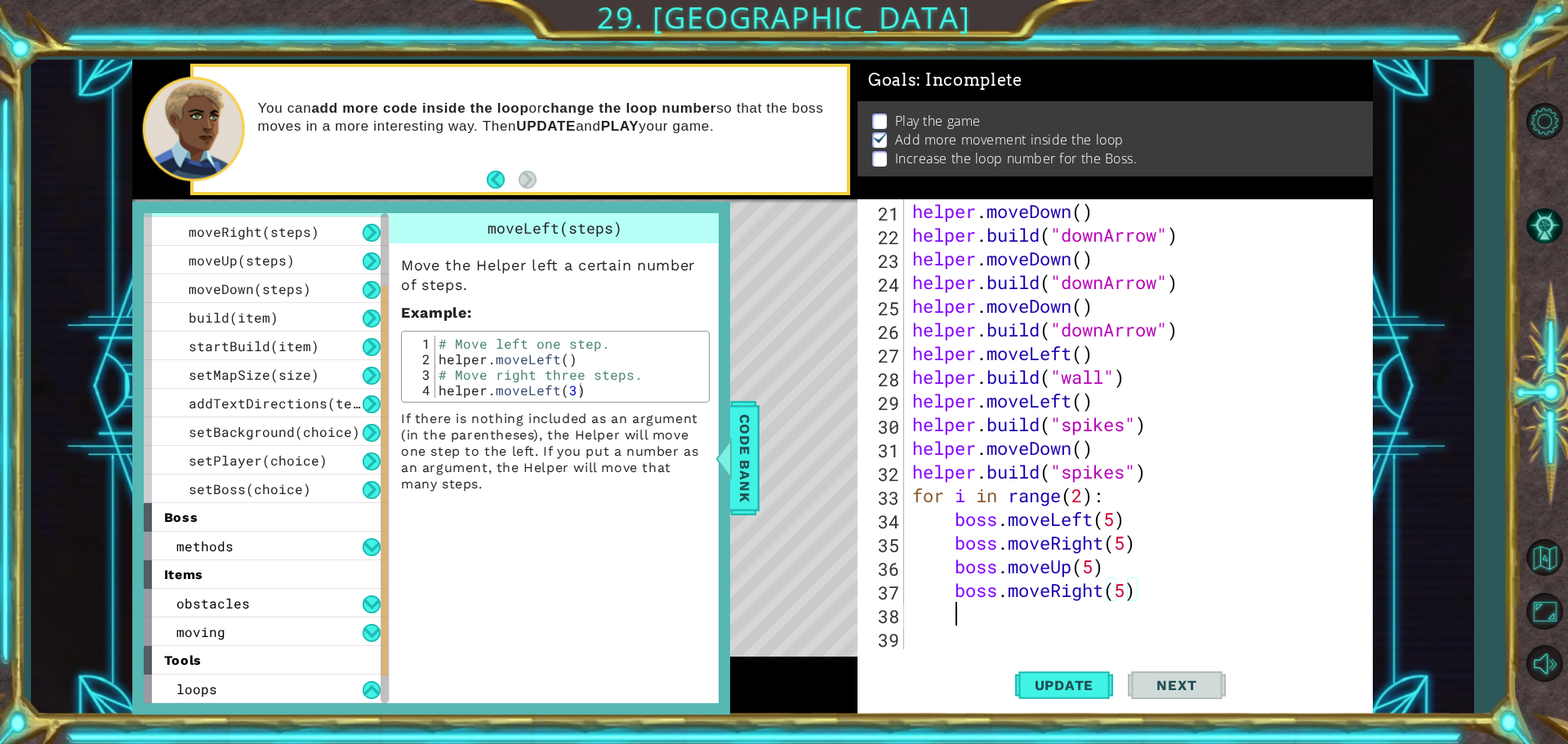
click at [1045, 610] on div "helper . moveDown ( ) helper . build ( "downArrow" ) helper . moveDown ( ) help…" at bounding box center [1137, 447] width 455 height 497
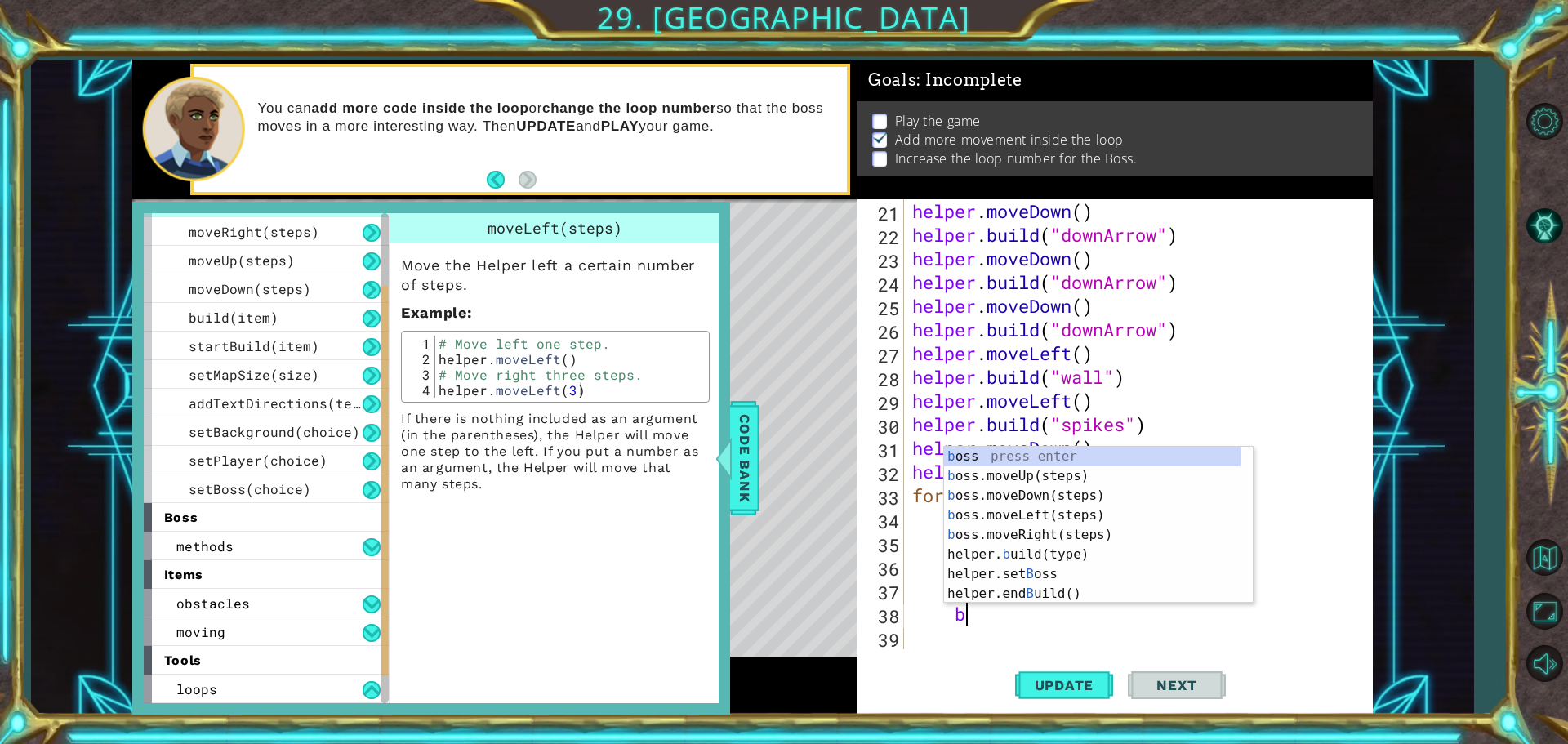
scroll to position [0, 2]
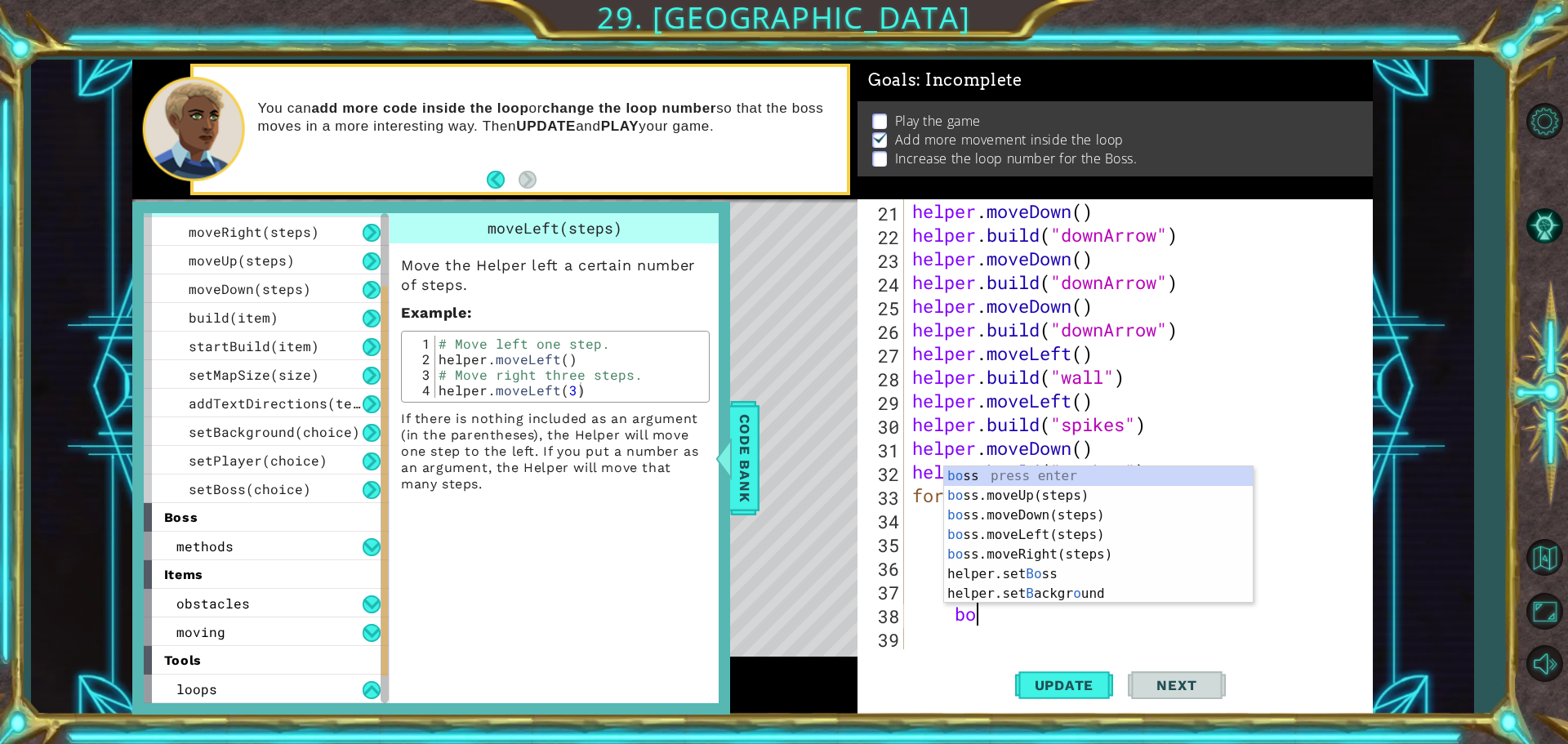
click at [1163, 649] on div "bo 21 22 23 24 25 26 27 28 29 30 31 32 33 34 35 36 37 38 39 helper . moveDown (…" at bounding box center [1115, 457] width 515 height 515
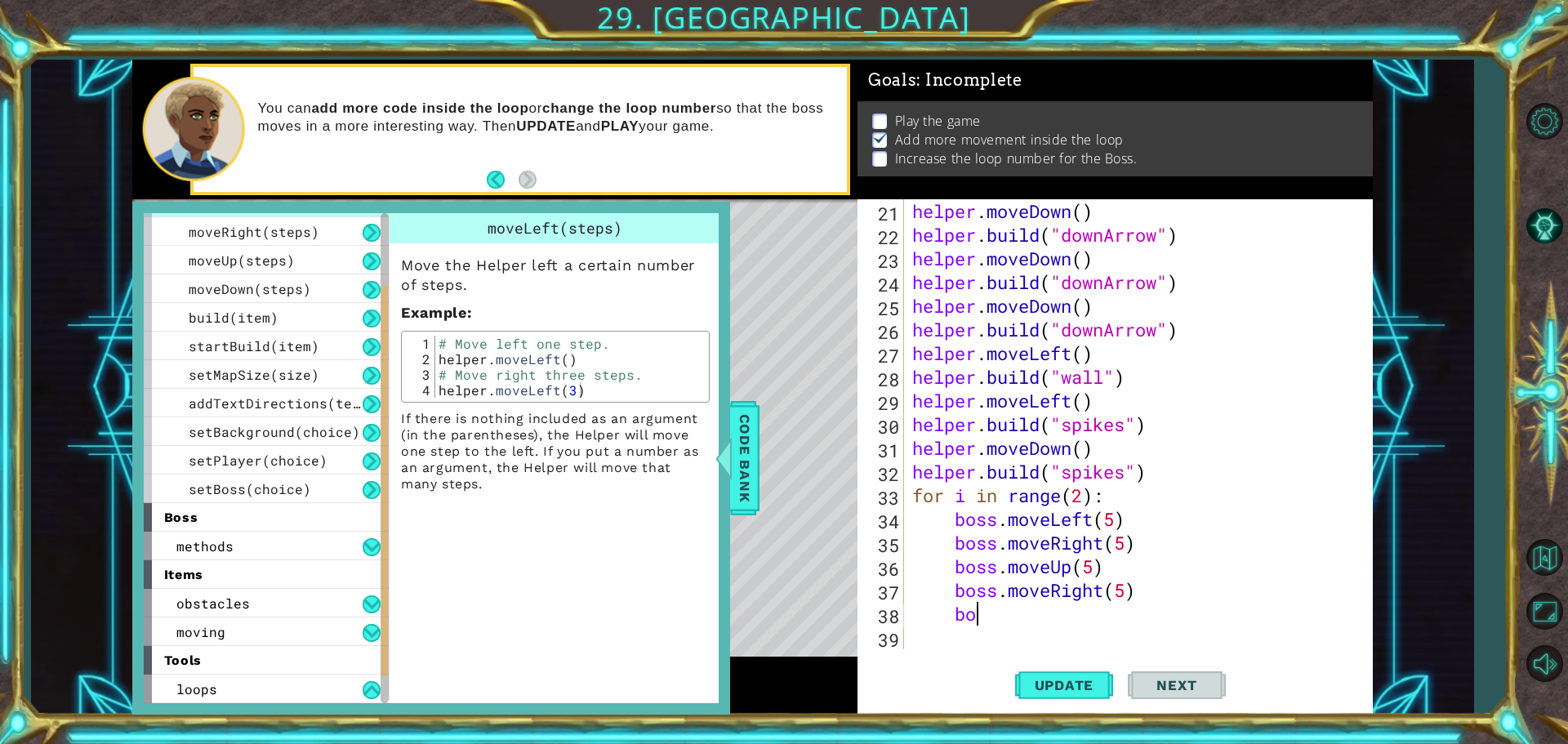
type textarea "b"
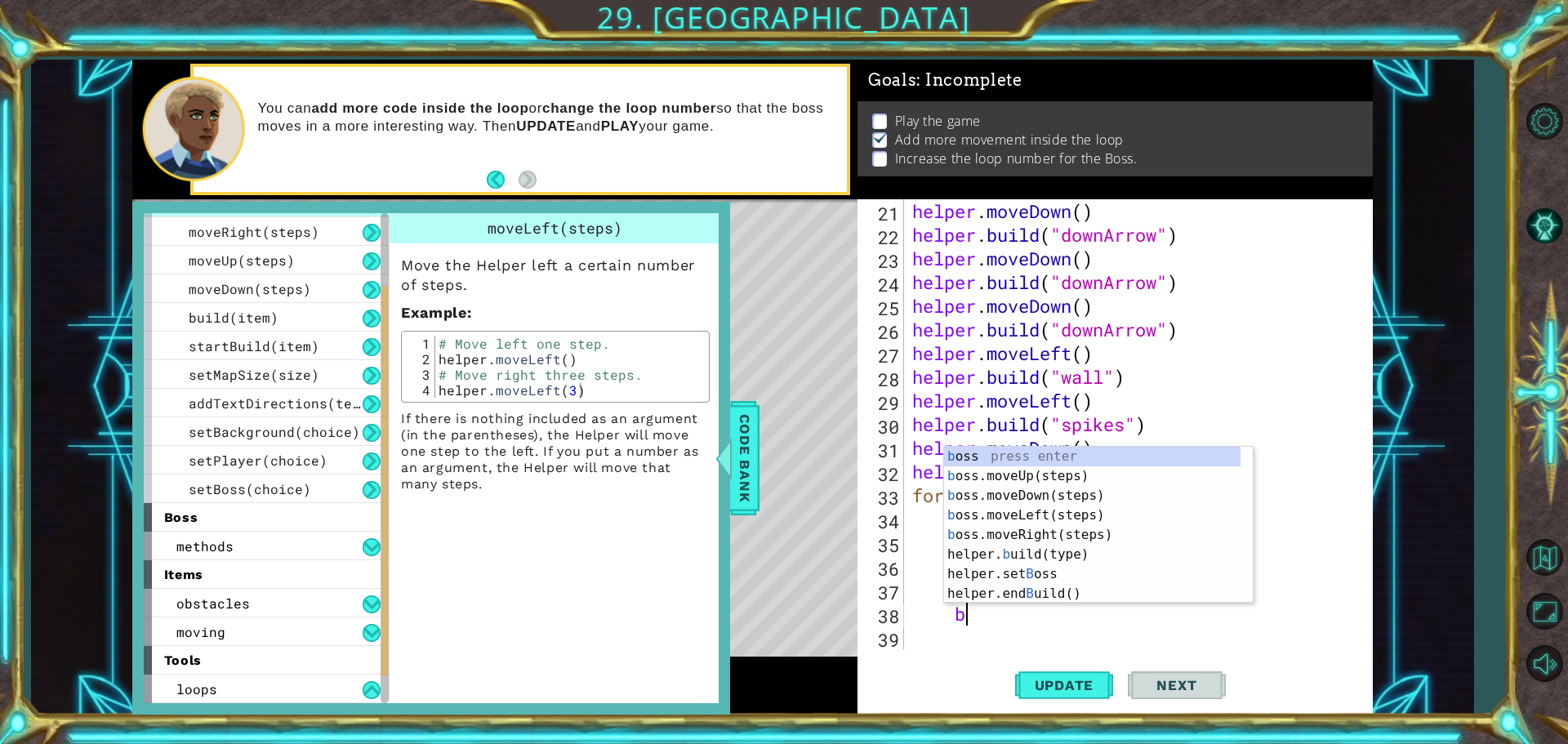
scroll to position [0, 1]
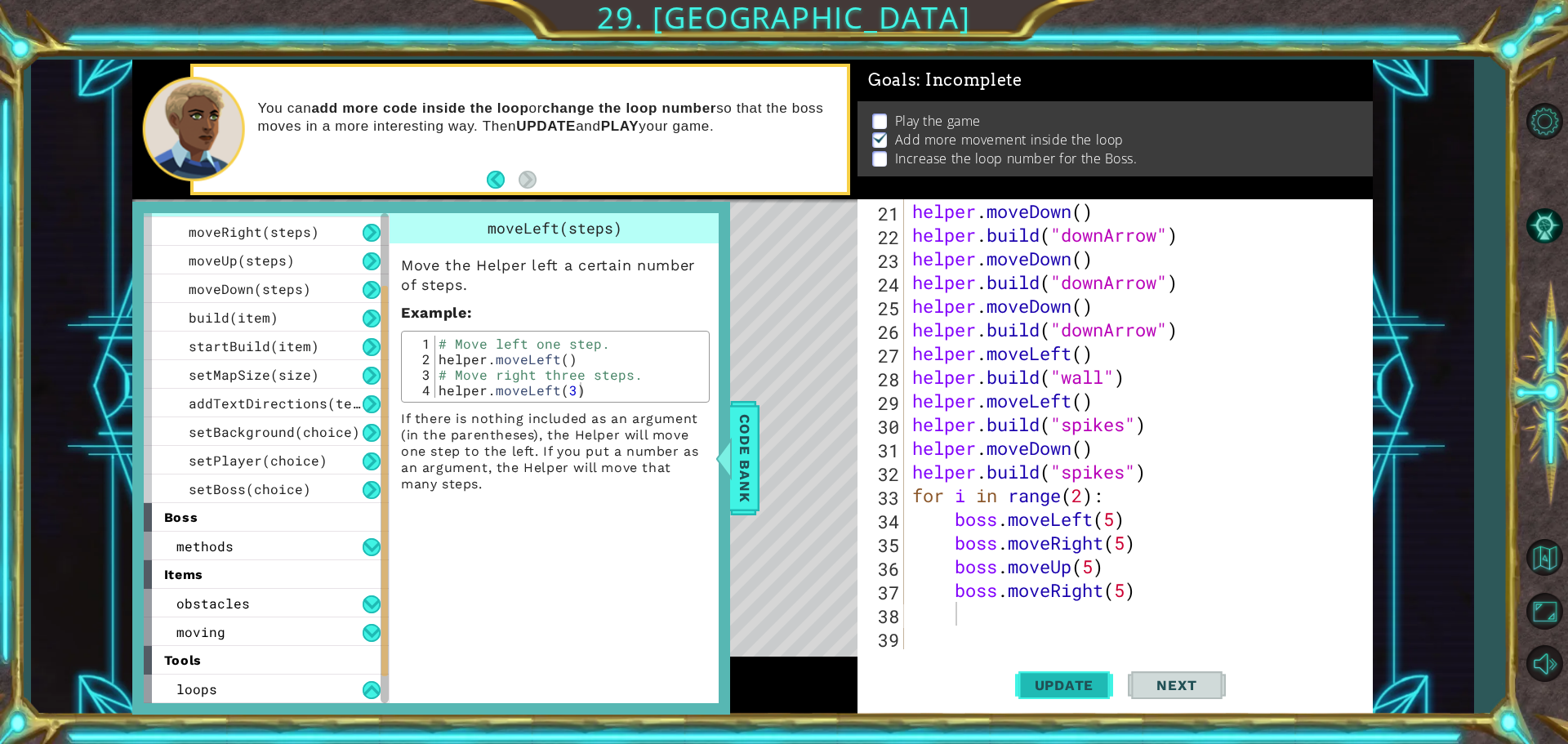
click at [1083, 672] on button "Update" at bounding box center [1064, 684] width 98 height 51
click at [744, 439] on span "Code Bank" at bounding box center [744, 458] width 26 height 100
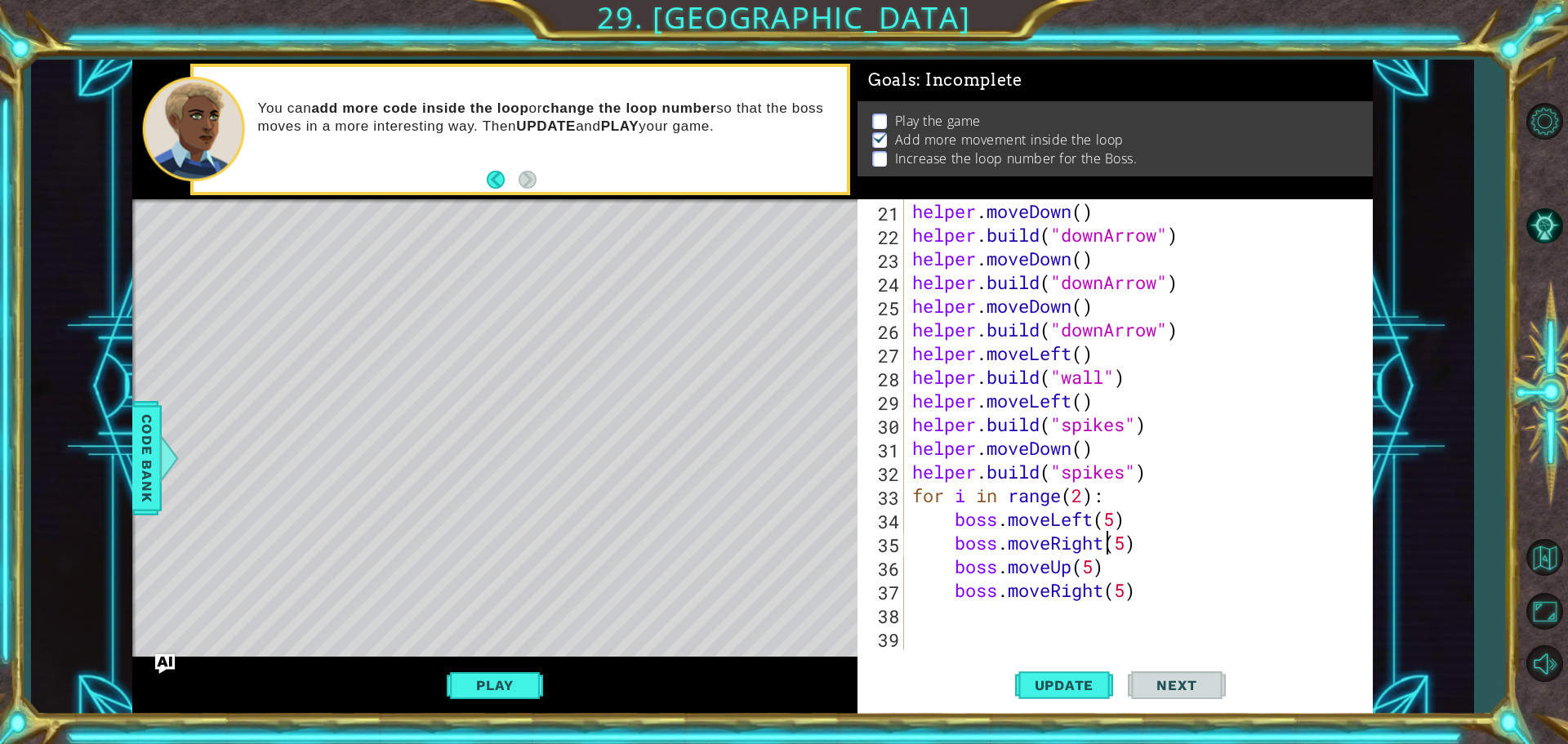
click at [1108, 543] on div "helper . moveDown ( ) helper . build ( "downArrow" ) helper . moveDown ( ) help…" at bounding box center [1137, 447] width 455 height 497
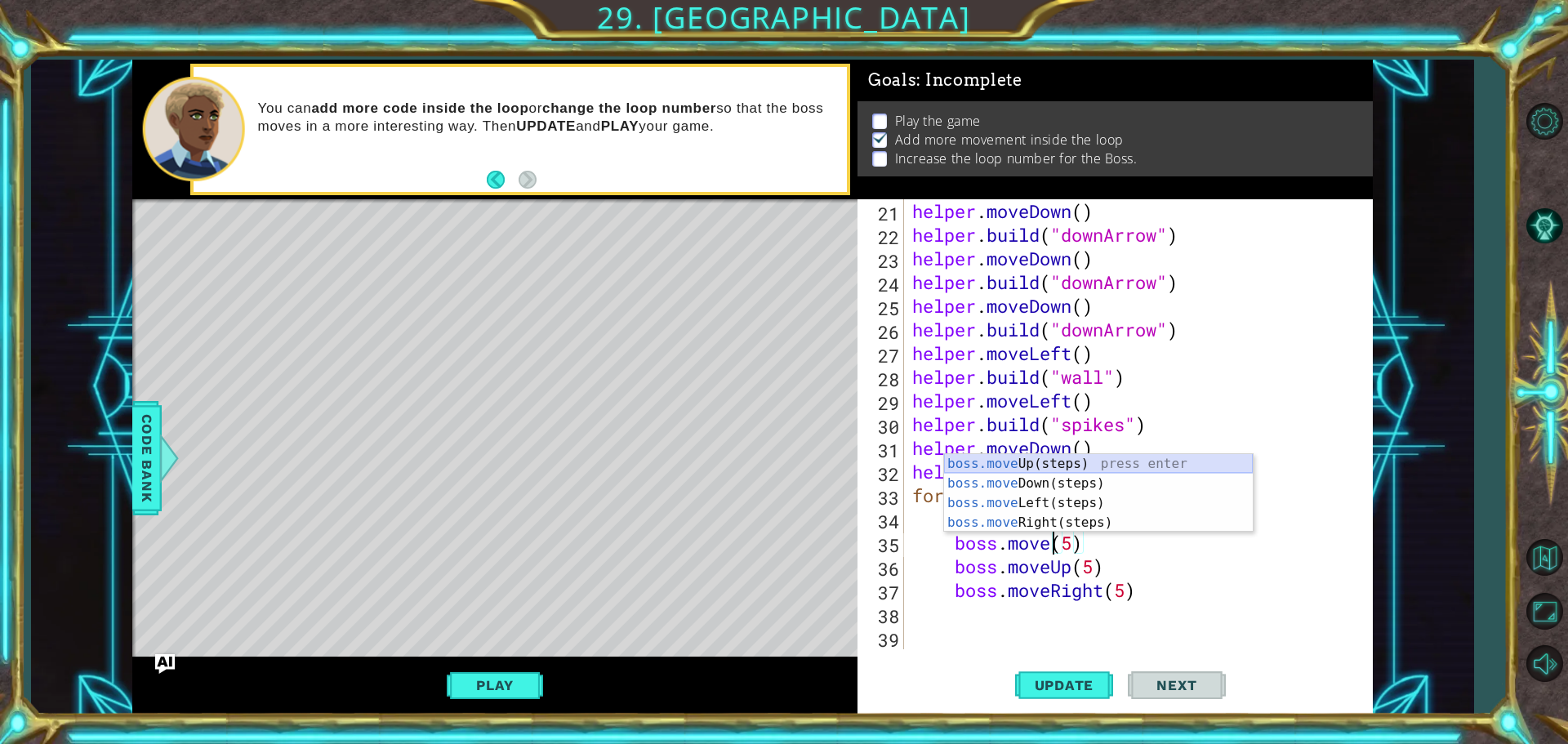
click at [1084, 455] on div "boss.move Up(steps) press enter boss.move Down(steps) press enter boss.move Lef…" at bounding box center [1098, 513] width 309 height 118
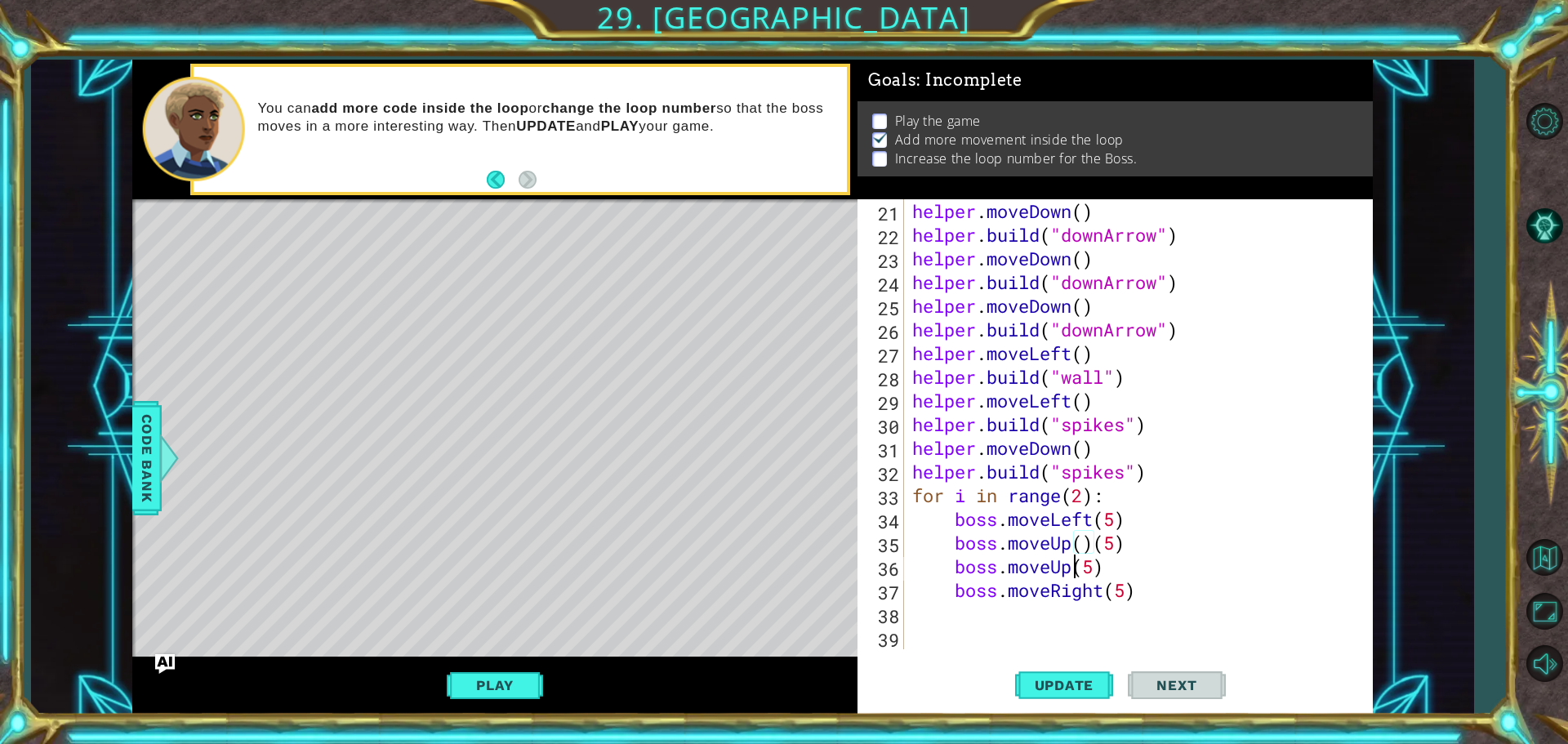
click at [1074, 572] on div "helper . moveDown ( ) helper . build ( "downArrow" ) helper . moveDown ( ) help…" at bounding box center [1137, 447] width 455 height 497
click at [1133, 547] on div "boss.moveDo wn(steps) press enter" at bounding box center [1098, 565] width 309 height 59
click at [1068, 669] on button "Update" at bounding box center [1064, 684] width 98 height 51
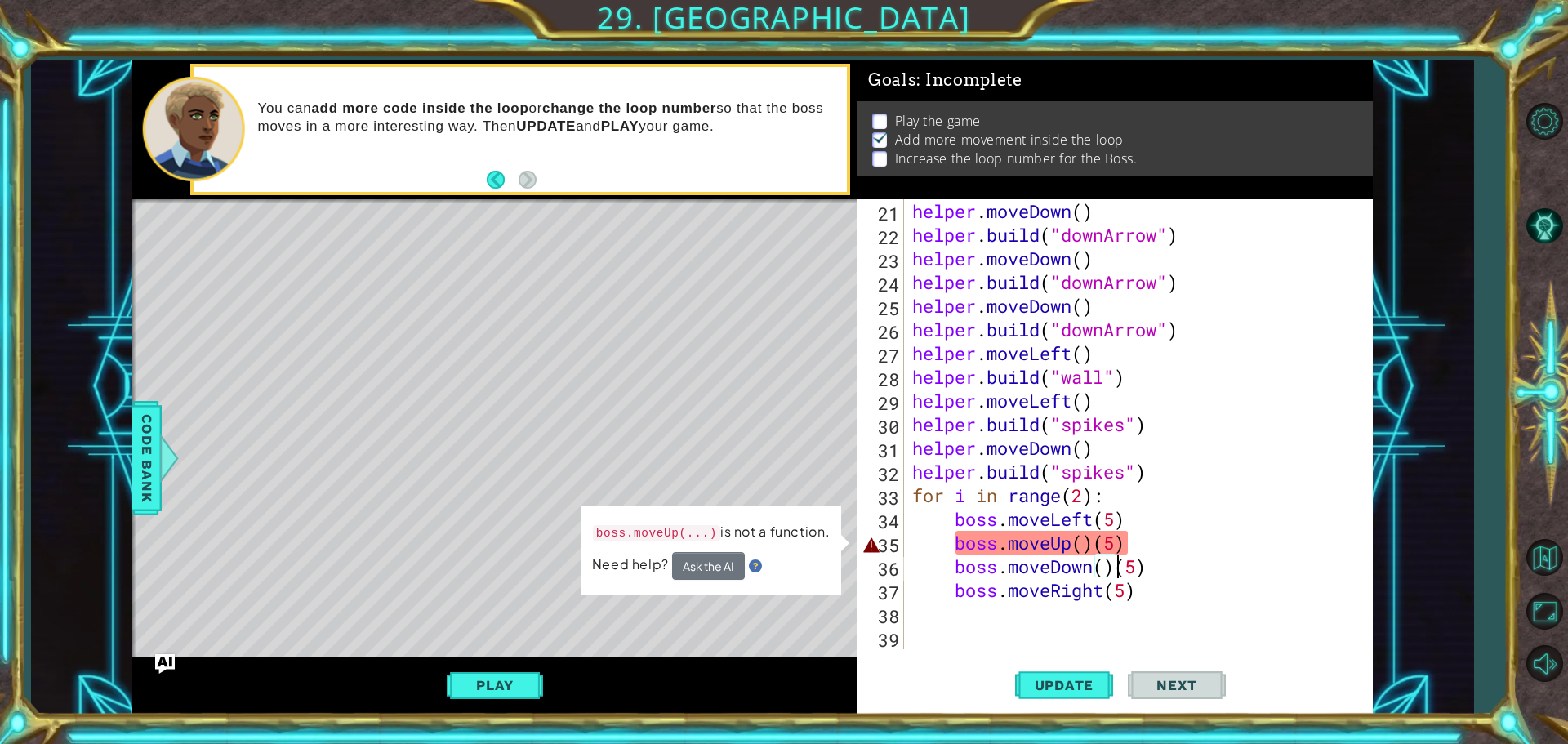
click at [1095, 545] on div "helper . moveDown ( ) helper . build ( "downArrow" ) helper . moveDown ( ) help…" at bounding box center [1137, 447] width 455 height 497
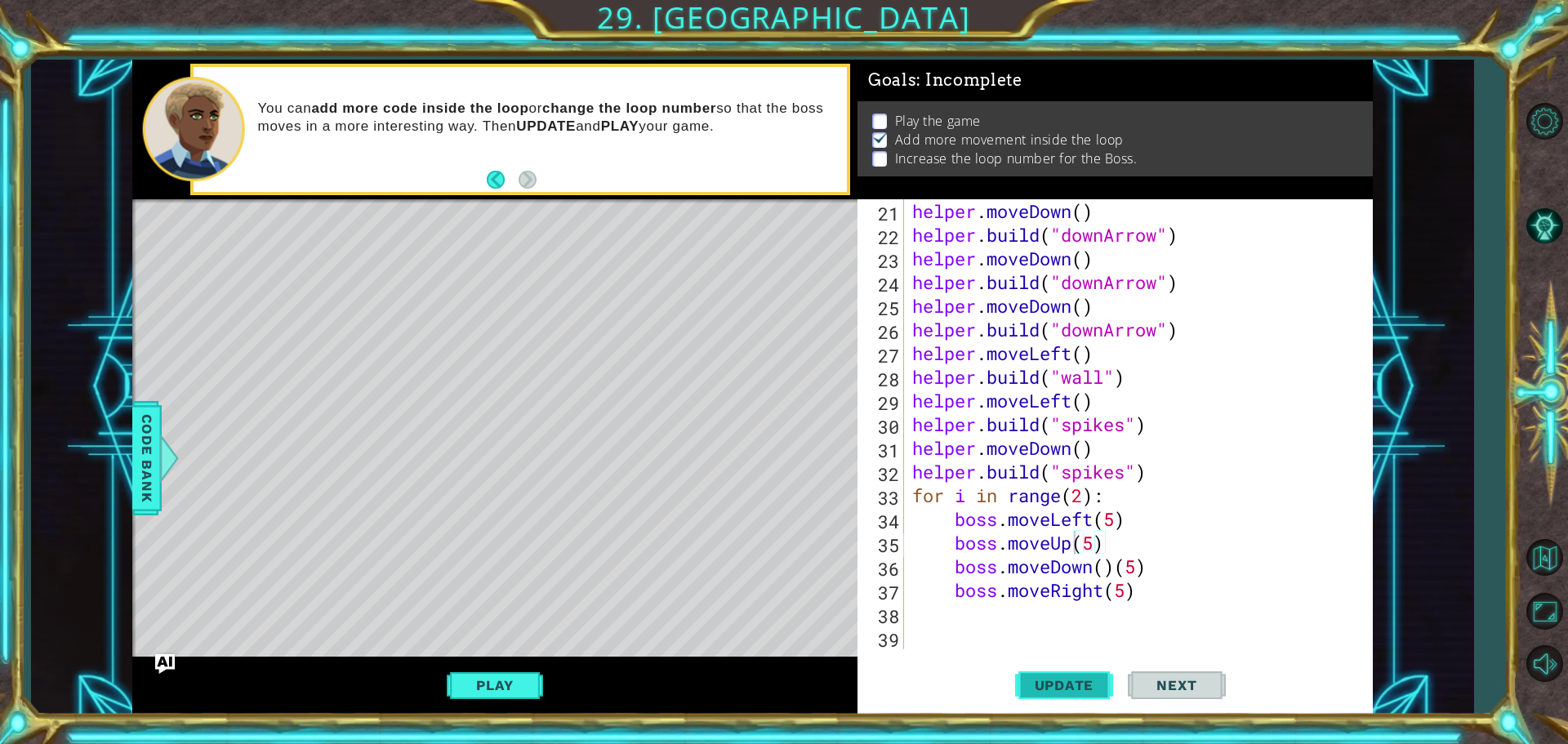
click at [1074, 677] on span "Update" at bounding box center [1064, 684] width 92 height 16
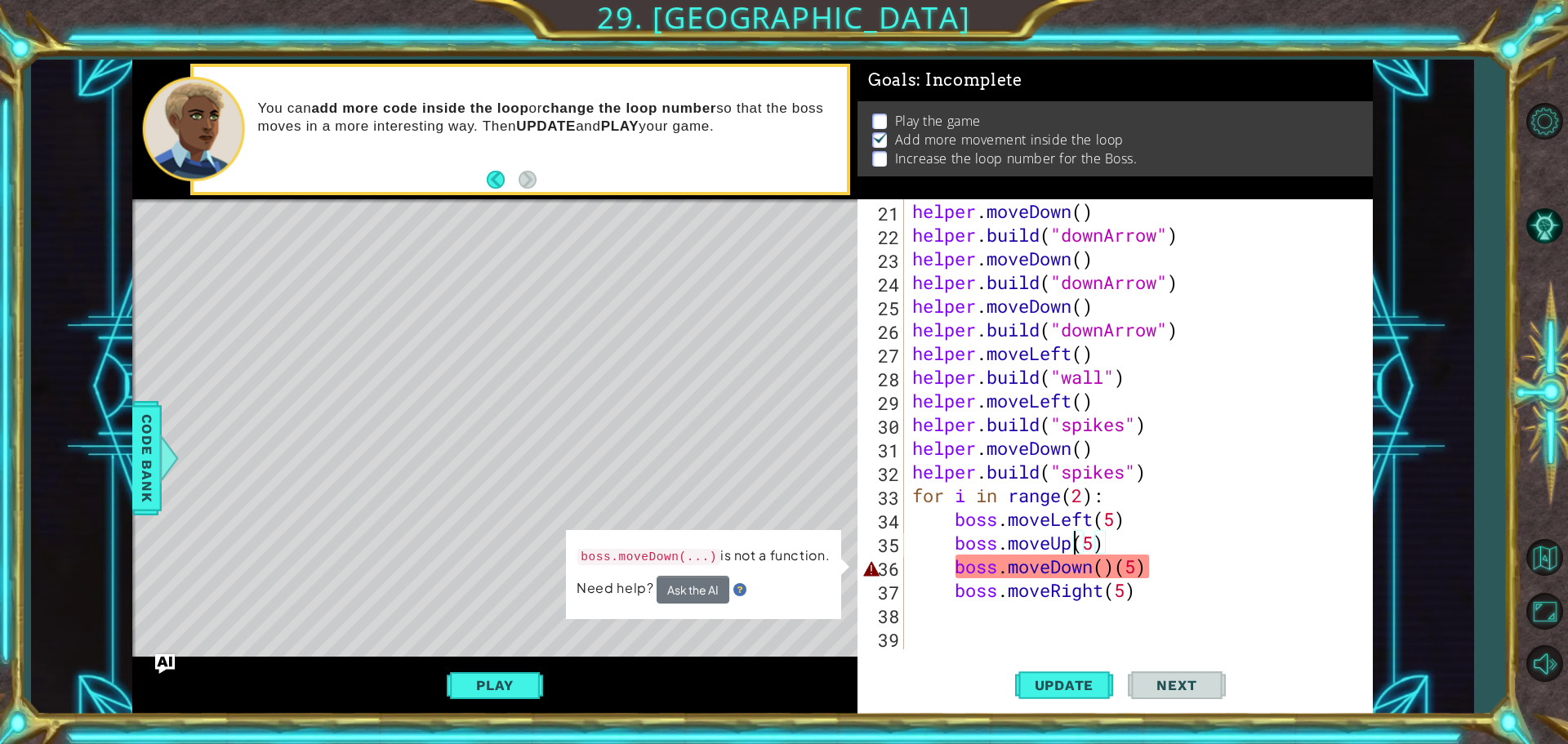
click at [1119, 570] on div "helper . moveDown ( ) helper . build ( "downArrow" ) helper . moveDown ( ) help…" at bounding box center [1137, 447] width 455 height 497
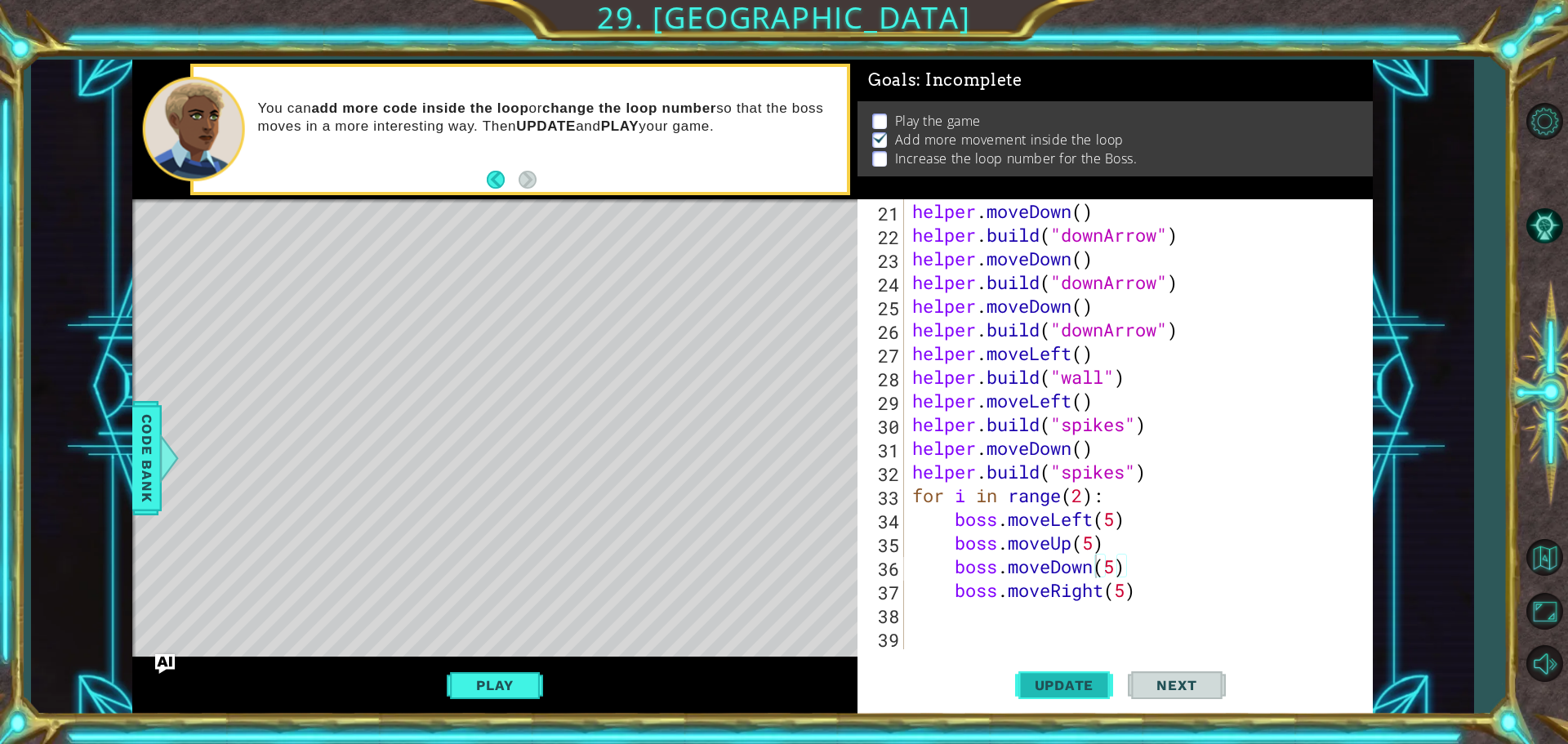
click at [1062, 691] on span "Update" at bounding box center [1064, 684] width 92 height 16
click at [1063, 687] on span "Update" at bounding box center [1064, 684] width 92 height 16
click at [507, 677] on button "Play" at bounding box center [495, 684] width 95 height 31
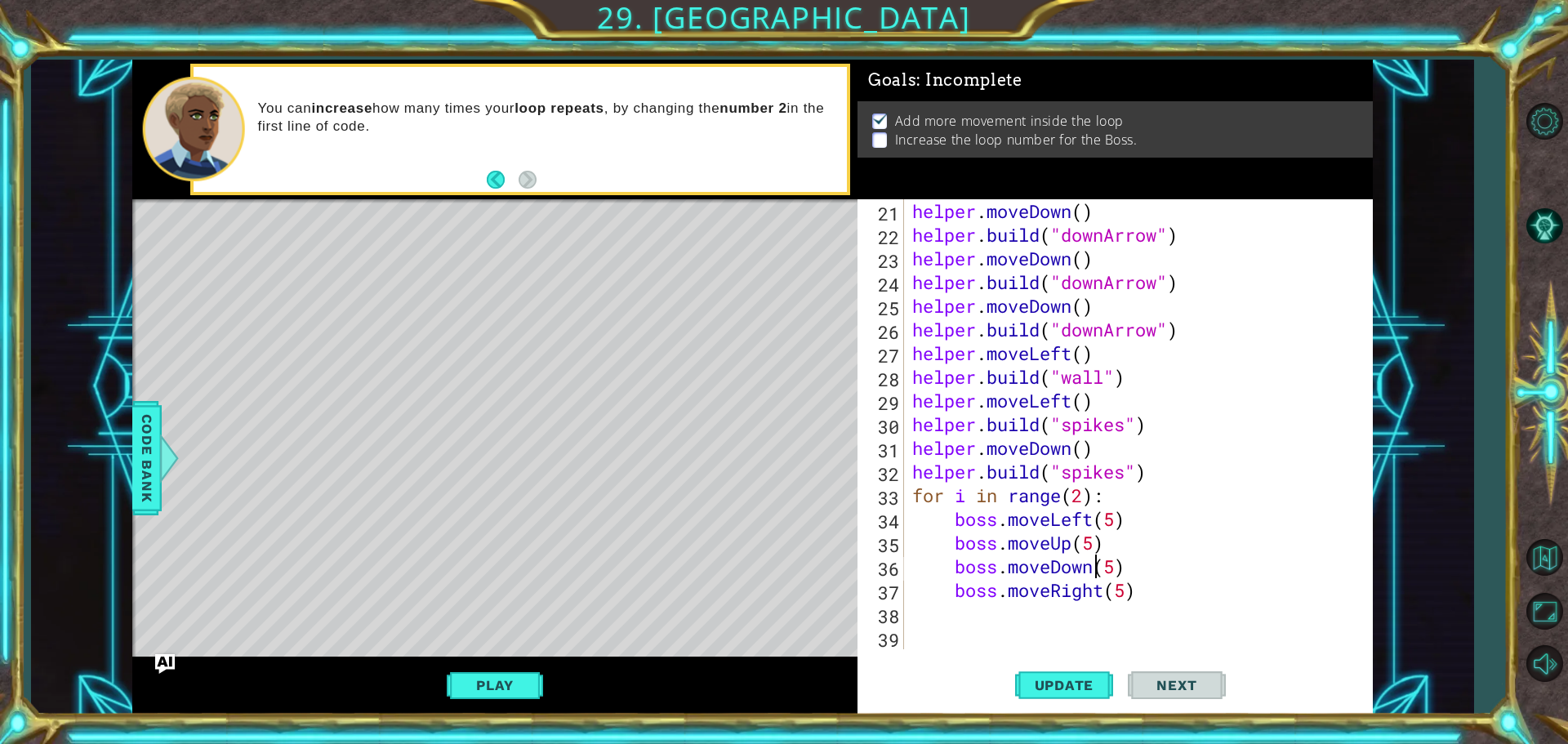
scroll to position [497, 0]
click at [1083, 494] on div "helper . moveDown ( ) helper . build ( "downArrow" ) helper . moveDown ( ) help…" at bounding box center [1137, 447] width 455 height 497
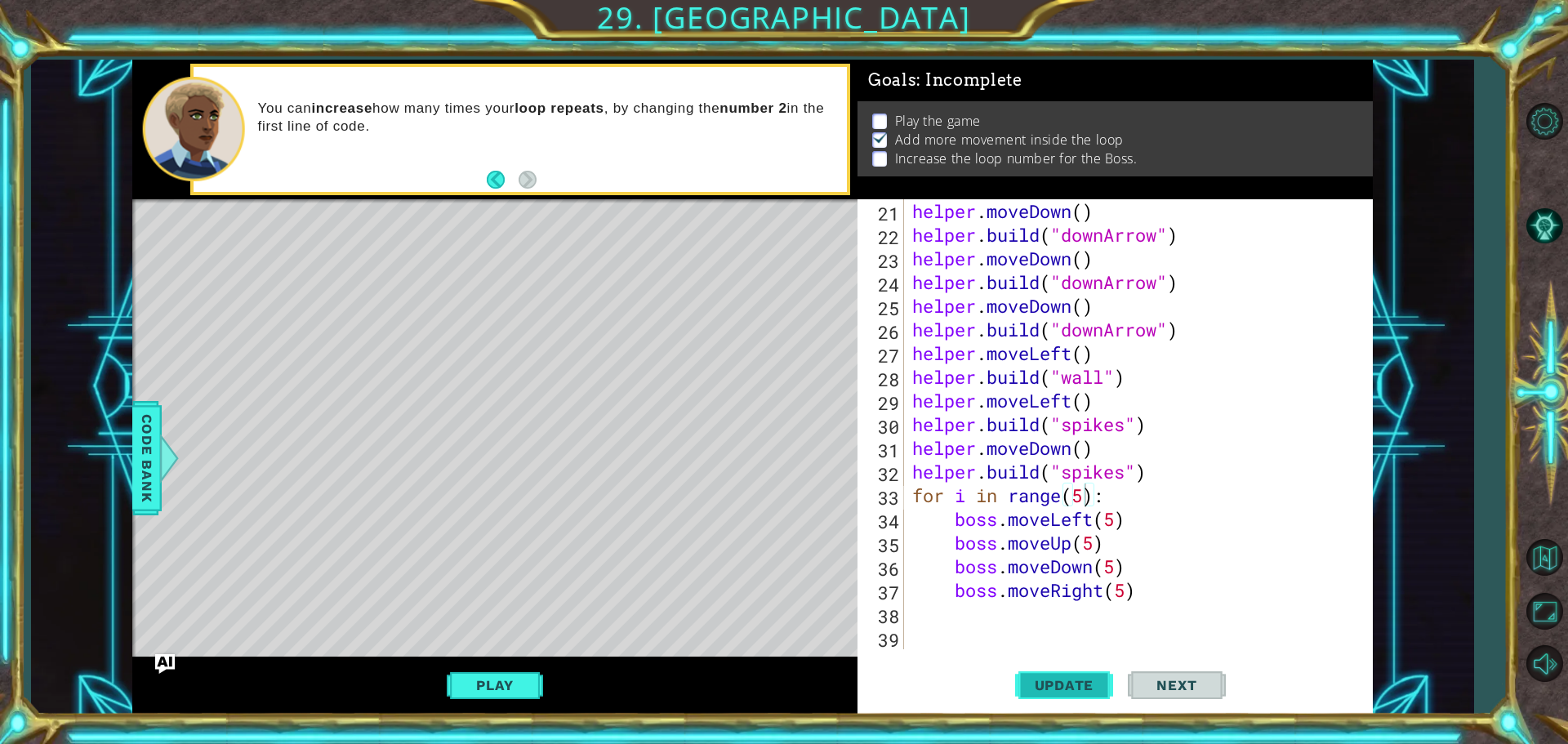
click at [1050, 675] on button "Update" at bounding box center [1064, 684] width 98 height 51
click at [1060, 683] on span "Update" at bounding box center [1064, 684] width 92 height 16
click at [1061, 680] on span "Update" at bounding box center [1064, 684] width 92 height 16
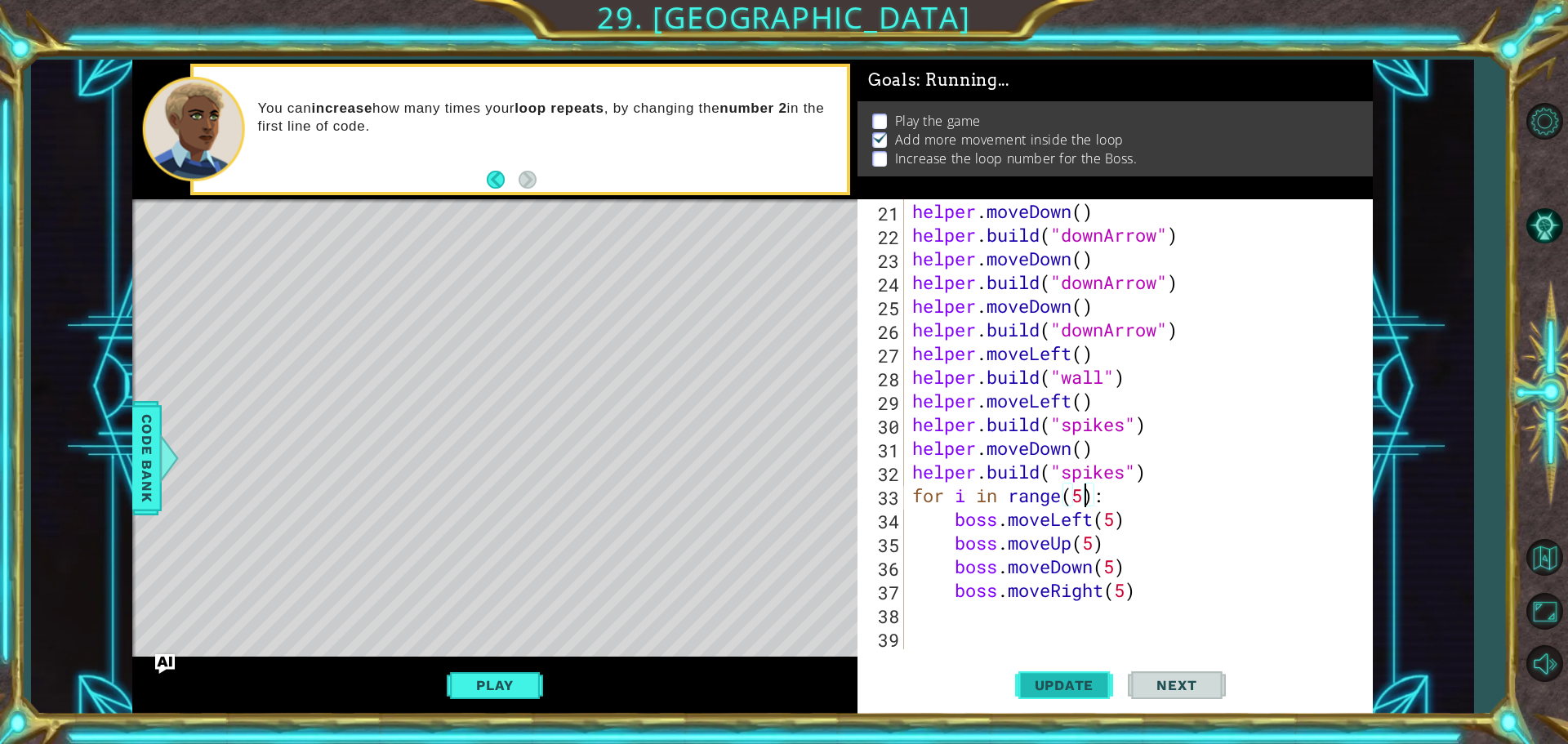
click at [1061, 680] on span "Update" at bounding box center [1064, 684] width 92 height 16
click at [1062, 679] on span "Update" at bounding box center [1064, 684] width 92 height 16
click at [1076, 669] on button "Update" at bounding box center [1064, 684] width 98 height 51
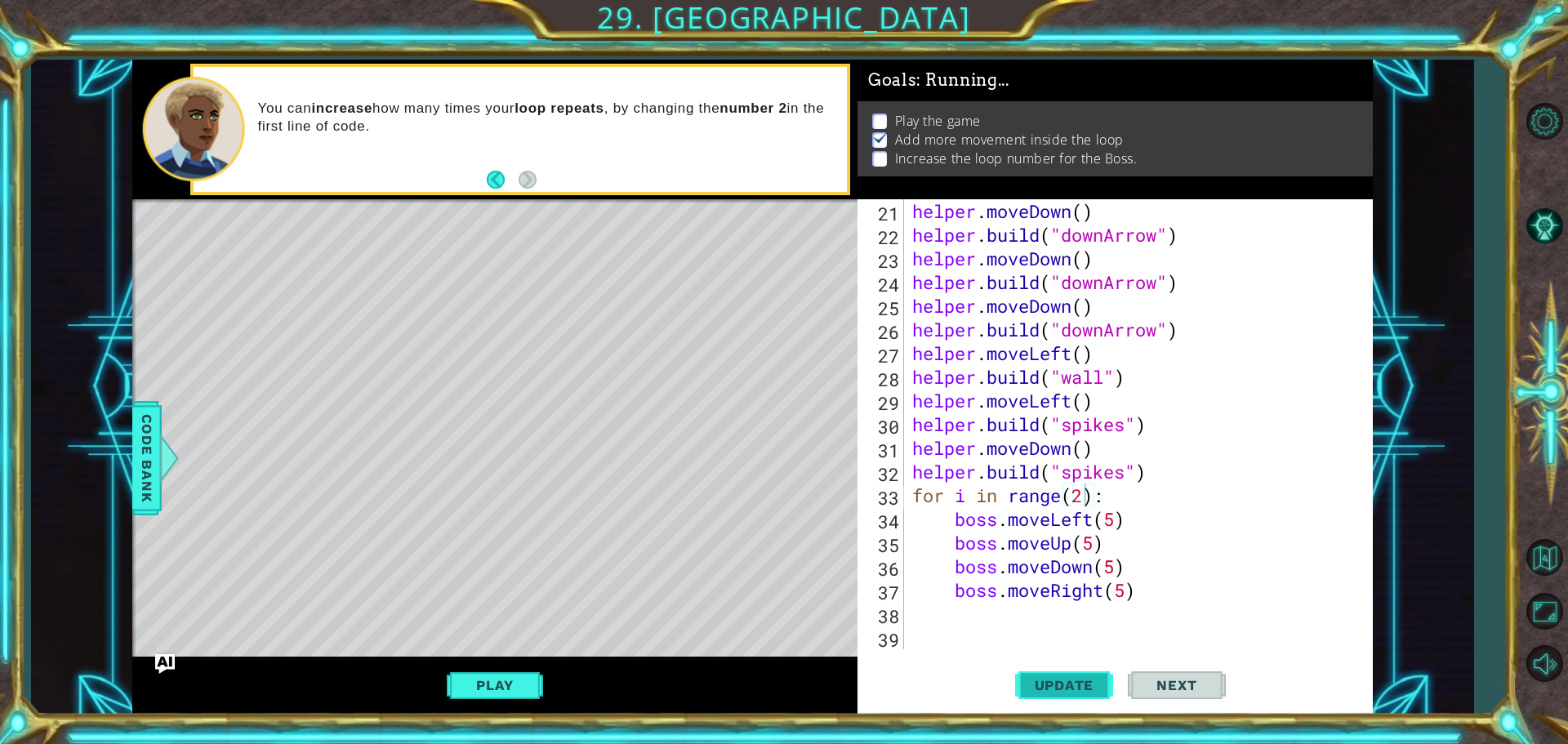
click at [1077, 678] on button "Update" at bounding box center [1064, 684] width 98 height 51
click at [1077, 678] on span "Update" at bounding box center [1064, 684] width 92 height 16
click at [1062, 667] on button "Update" at bounding box center [1064, 684] width 98 height 51
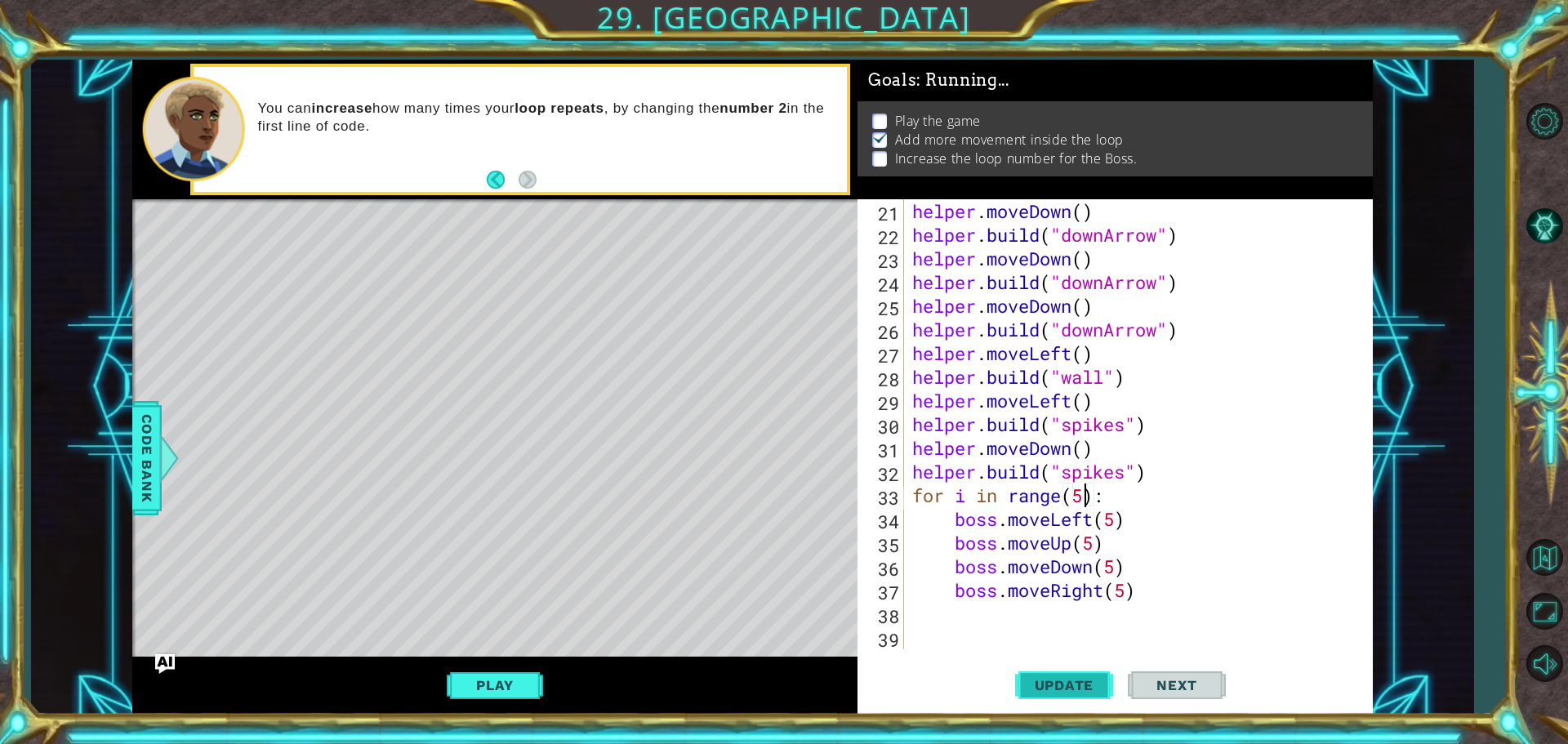
click at [1062, 667] on button "Update" at bounding box center [1064, 684] width 98 height 51
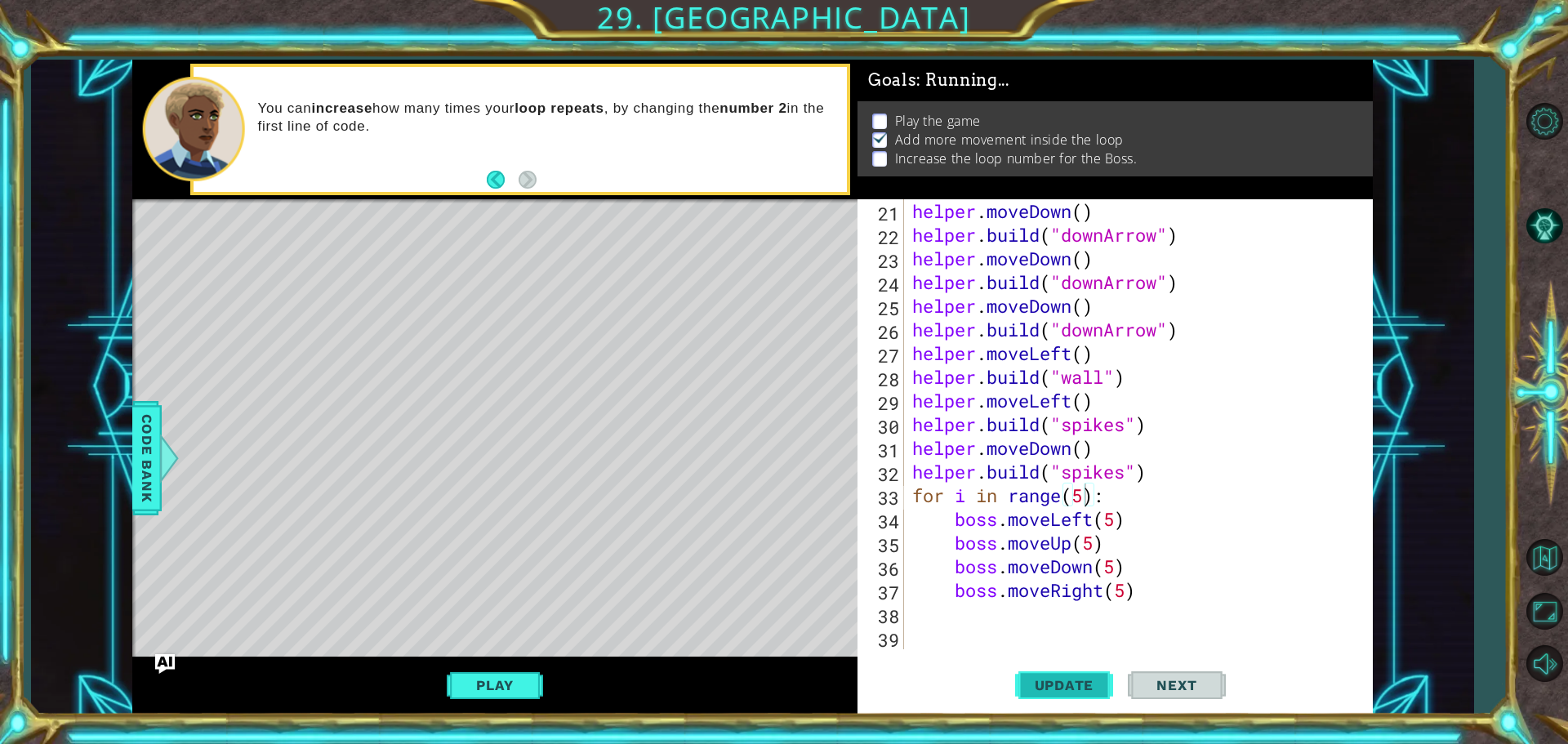
drag, startPoint x: 1062, startPoint y: 667, endPoint x: 1068, endPoint y: 686, distance: 19.9
click at [1066, 674] on button "Update" at bounding box center [1064, 684] width 98 height 51
click at [1069, 687] on span "Update" at bounding box center [1064, 684] width 92 height 16
click at [1070, 687] on span "Update" at bounding box center [1064, 684] width 92 height 16
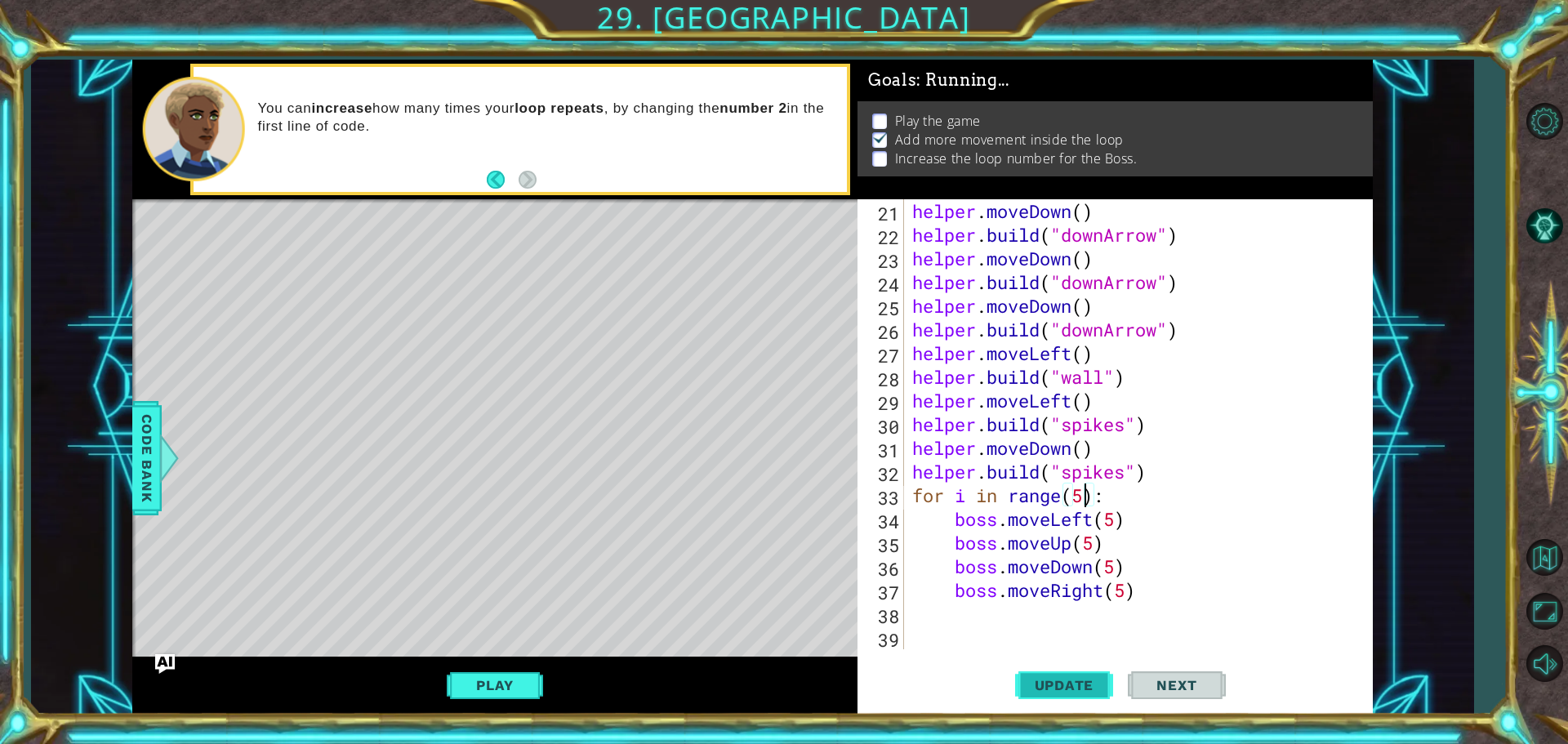
click at [1070, 687] on span "Update" at bounding box center [1064, 684] width 92 height 16
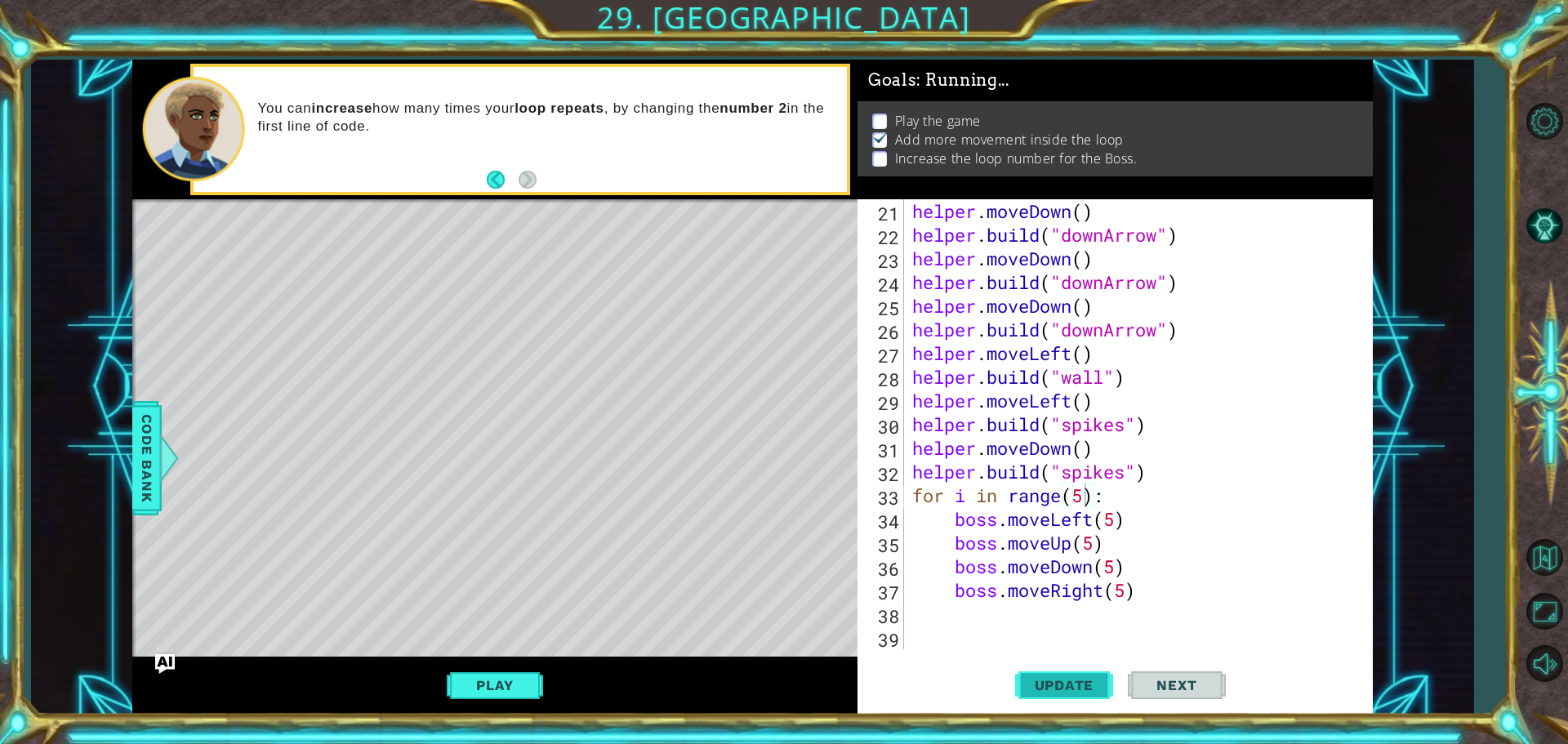
click at [1070, 687] on span "Update" at bounding box center [1064, 684] width 92 height 16
click at [489, 675] on button "Play" at bounding box center [495, 684] width 95 height 31
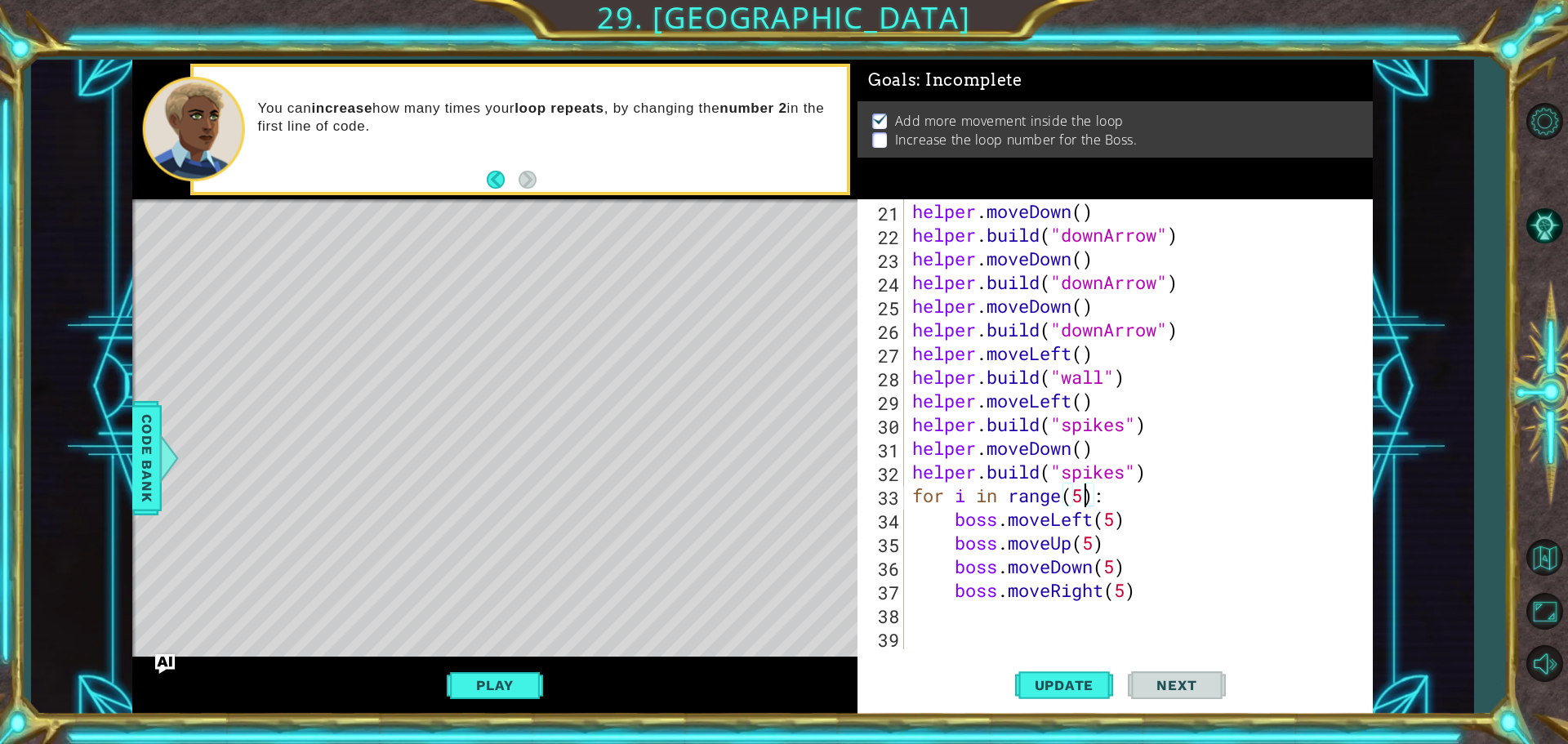
click at [1082, 499] on div "helper . moveDown ( ) helper . build ( "downArrow" ) helper . moveDown ( ) help…" at bounding box center [1137, 447] width 455 height 497
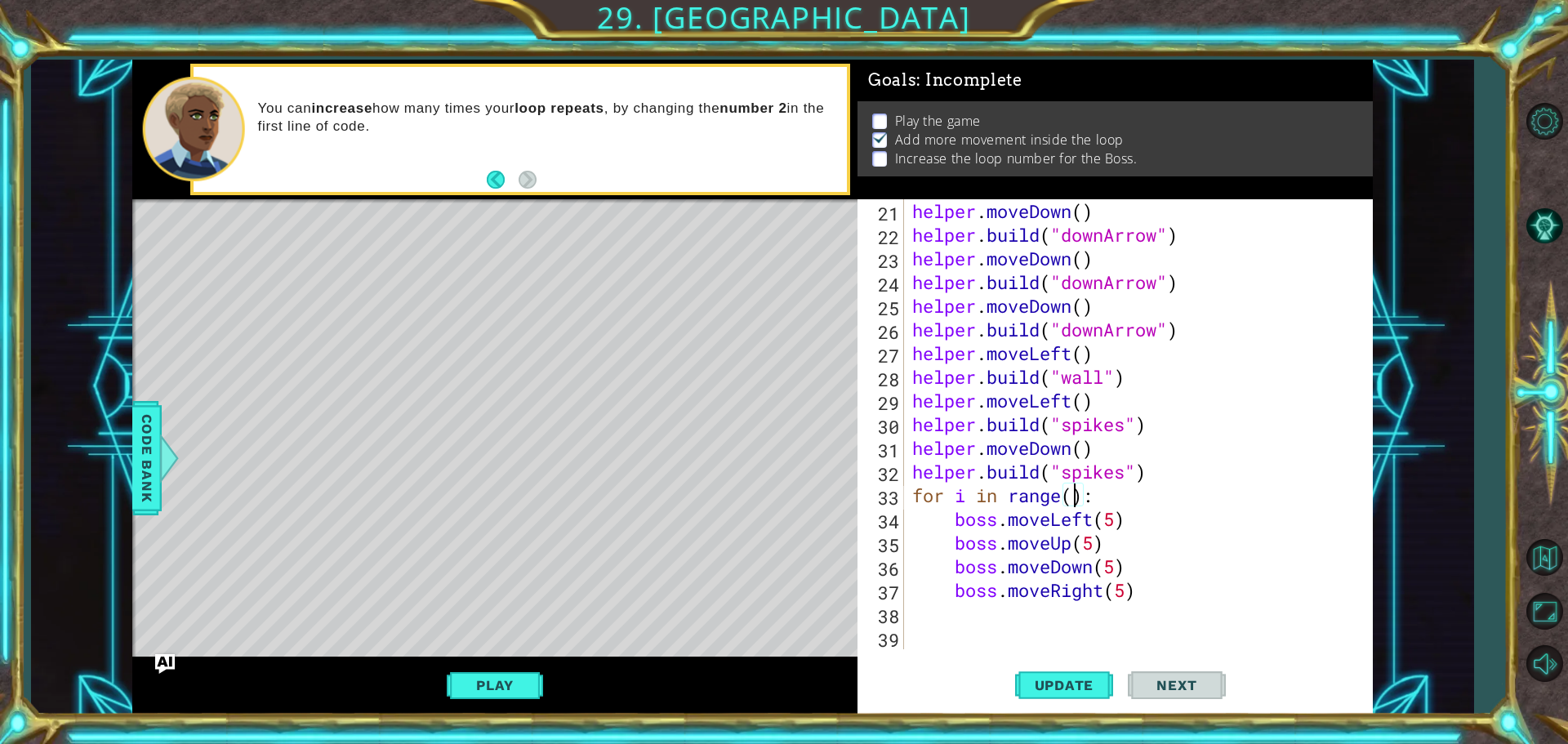
type textarea "for i in range(2):"
click at [1328, 608] on div "helper . moveDown ( ) helper . build ( "downArrow" ) helper . moveDown ( ) help…" at bounding box center [1137, 447] width 455 height 497
click at [1411, 540] on div "1 ההההההההההההההההההההההההההההההההההההההההההההההההההההההההההההההההההההההההההההה…" at bounding box center [752, 387] width 1443 height 655
click at [1159, 593] on div "helper . moveDown ( ) helper . build ( "downArrow" ) helper . moveDown ( ) help…" at bounding box center [1137, 447] width 455 height 497
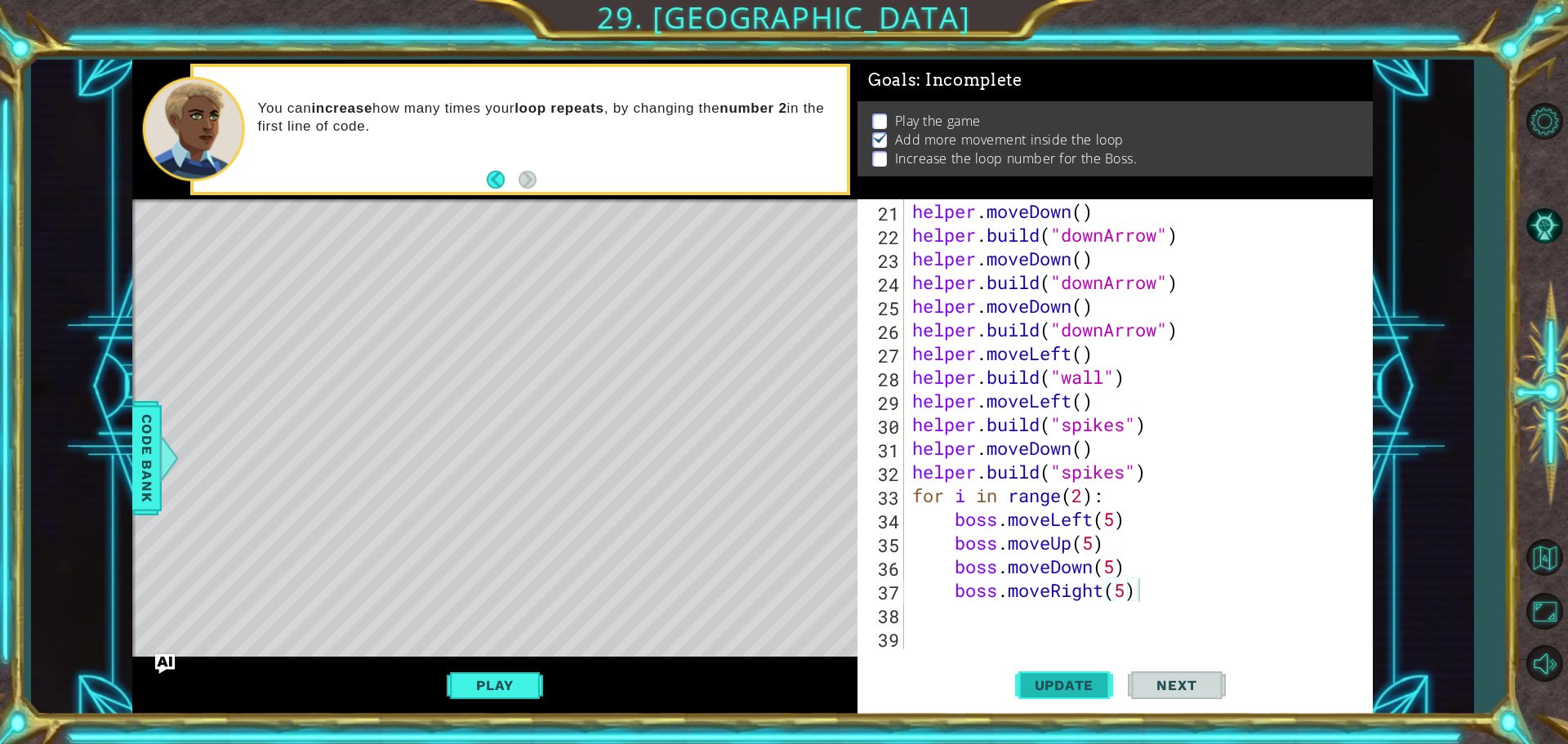
click at [1058, 683] on span "Update" at bounding box center [1064, 684] width 92 height 16
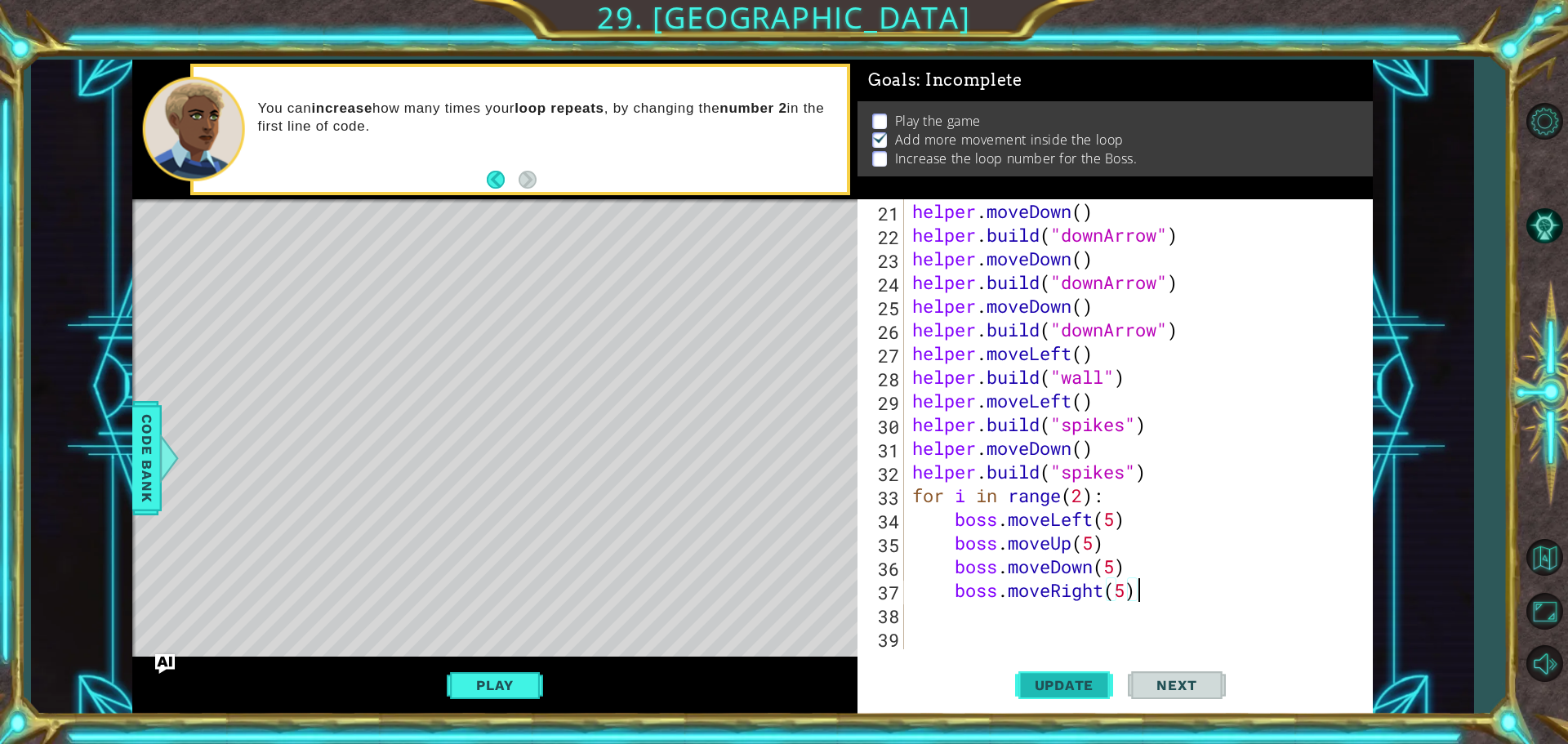
click at [1058, 683] on span "Update" at bounding box center [1064, 684] width 92 height 16
click at [1079, 501] on div "helper . moveDown ( ) helper . build ( "downArrow" ) helper . moveDown ( ) help…" at bounding box center [1137, 447] width 455 height 497
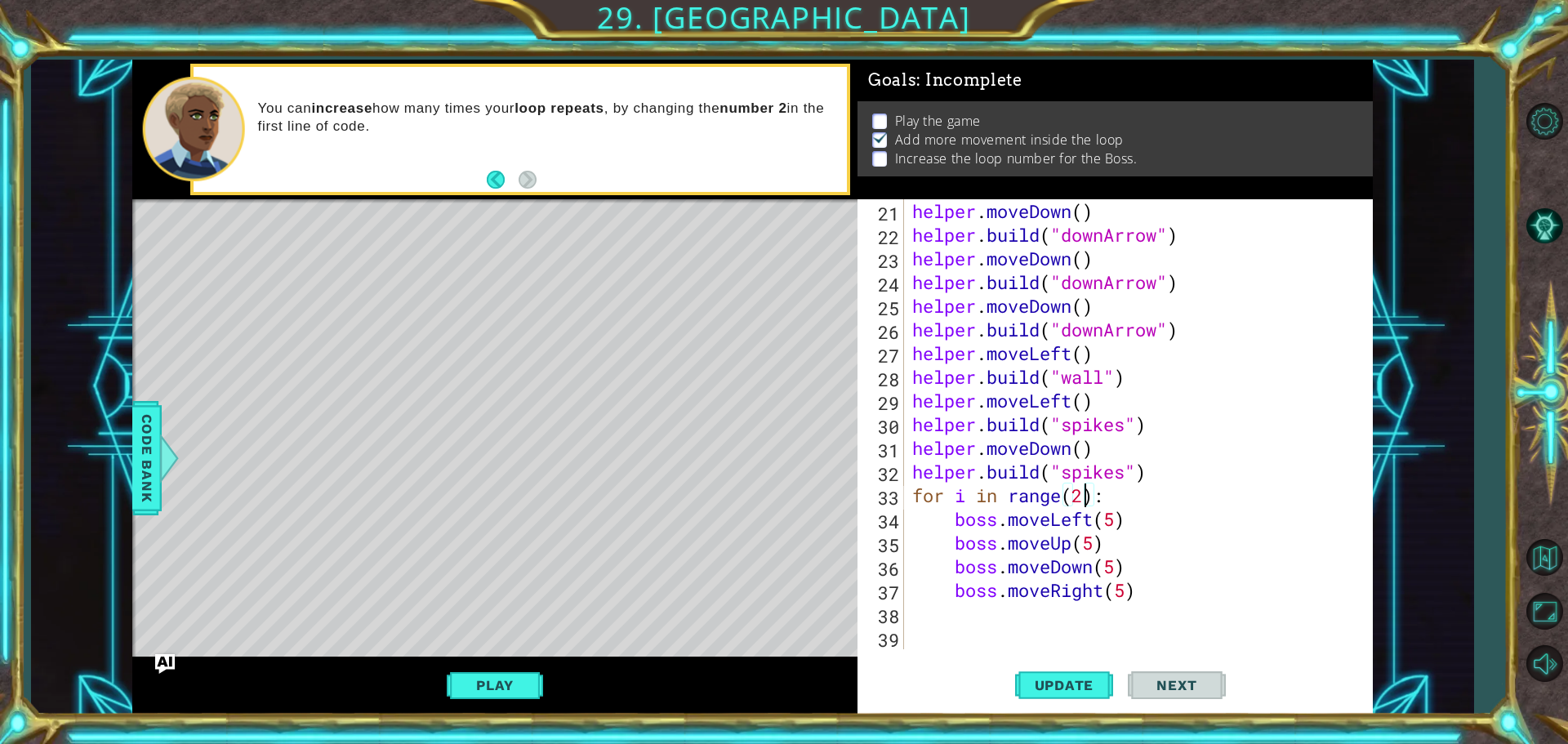
scroll to position [0, 8]
click at [1055, 688] on span "Update" at bounding box center [1064, 684] width 92 height 16
click at [1073, 678] on span "Update" at bounding box center [1064, 684] width 92 height 16
click at [1118, 519] on div "helper . moveDown ( ) helper . build ( "downArrow" ) helper . moveDown ( ) help…" at bounding box center [1137, 447] width 455 height 497
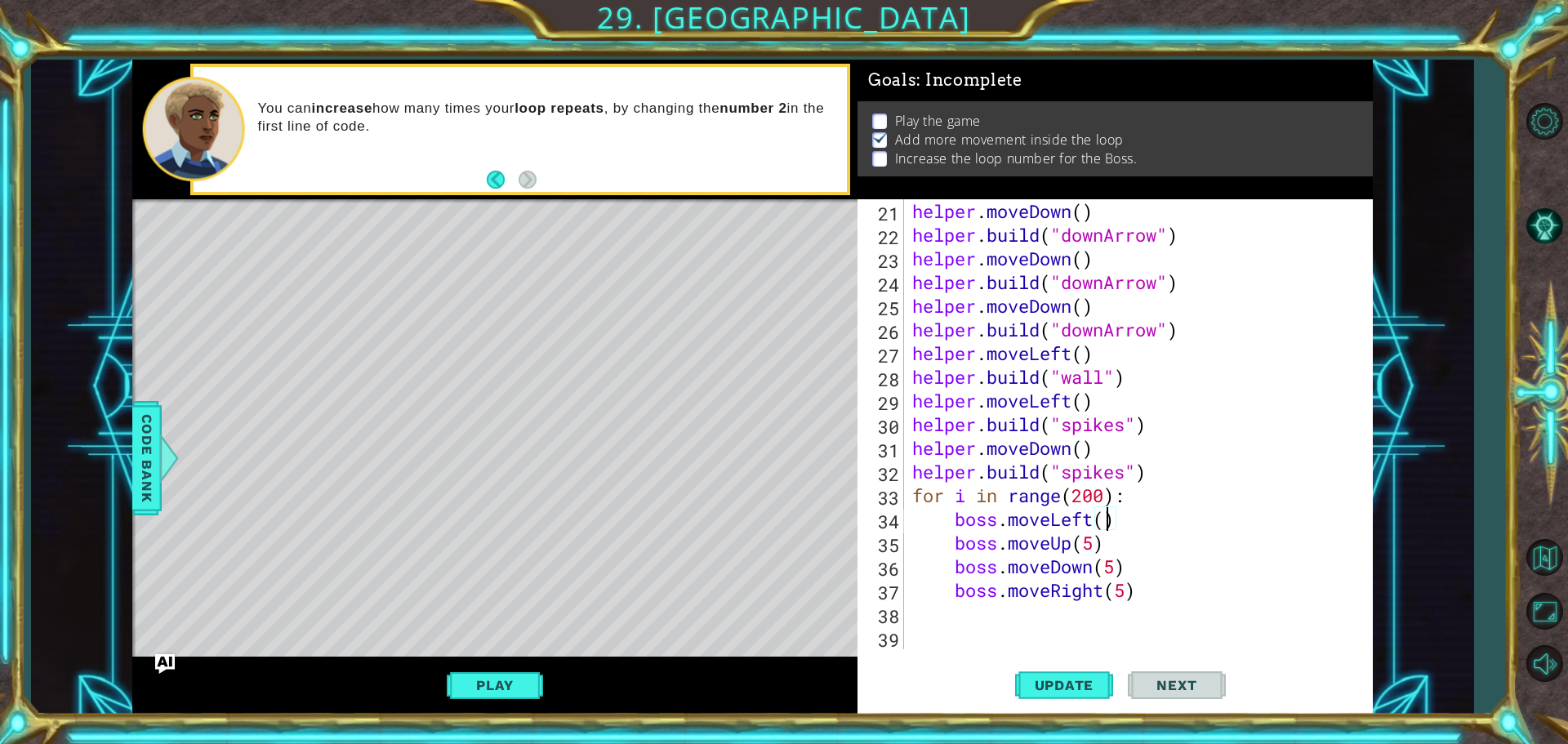
scroll to position [0, 9]
click at [1127, 587] on div "helper . moveDown ( ) helper . build ( "downArrow" ) helper . moveDown ( ) help…" at bounding box center [1137, 447] width 455 height 497
click at [1150, 593] on div "helper . moveDown ( ) helper . build ( "downArrow" ) helper . moveDown ( ) help…" at bounding box center [1137, 447] width 455 height 497
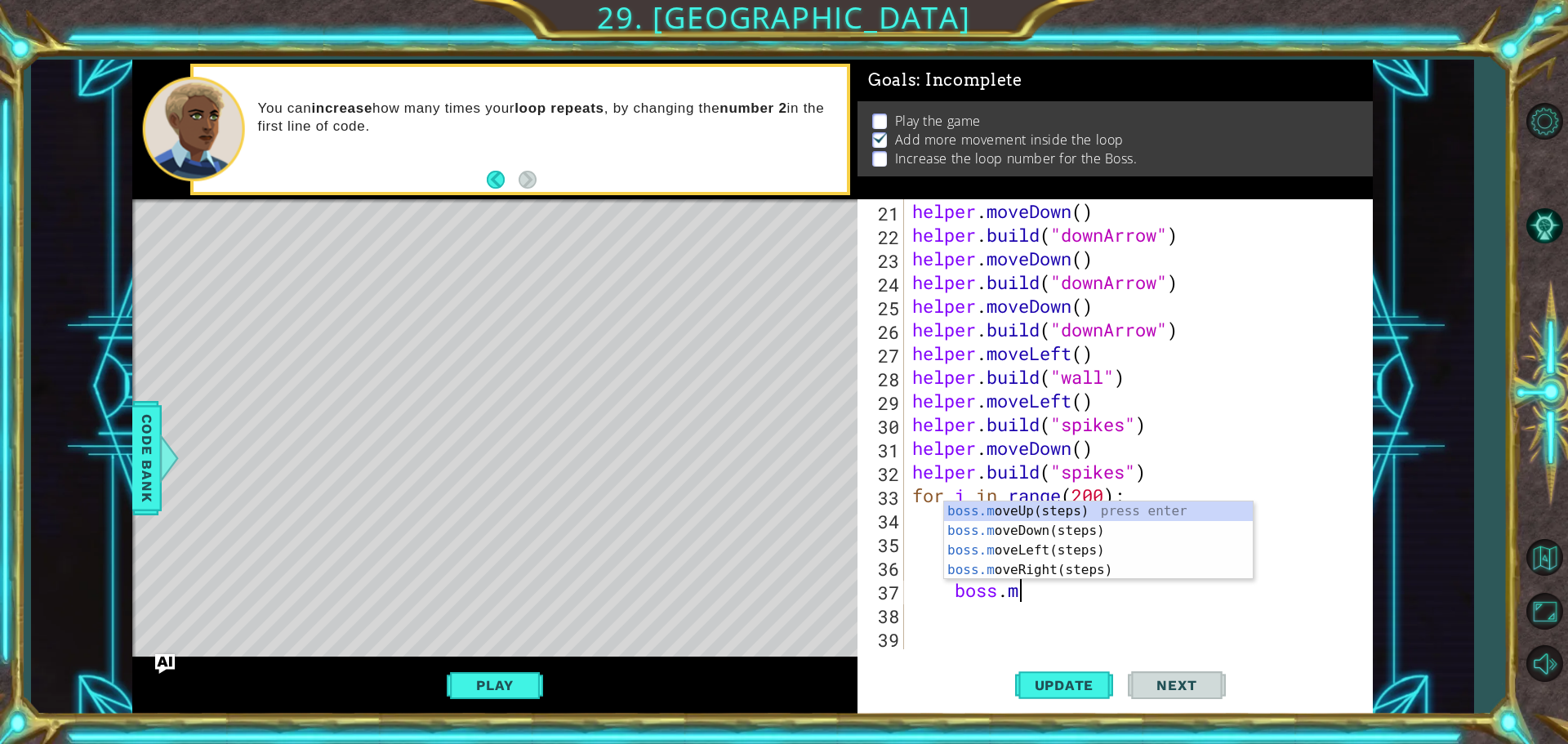
scroll to position [0, 3]
type textarea "b"
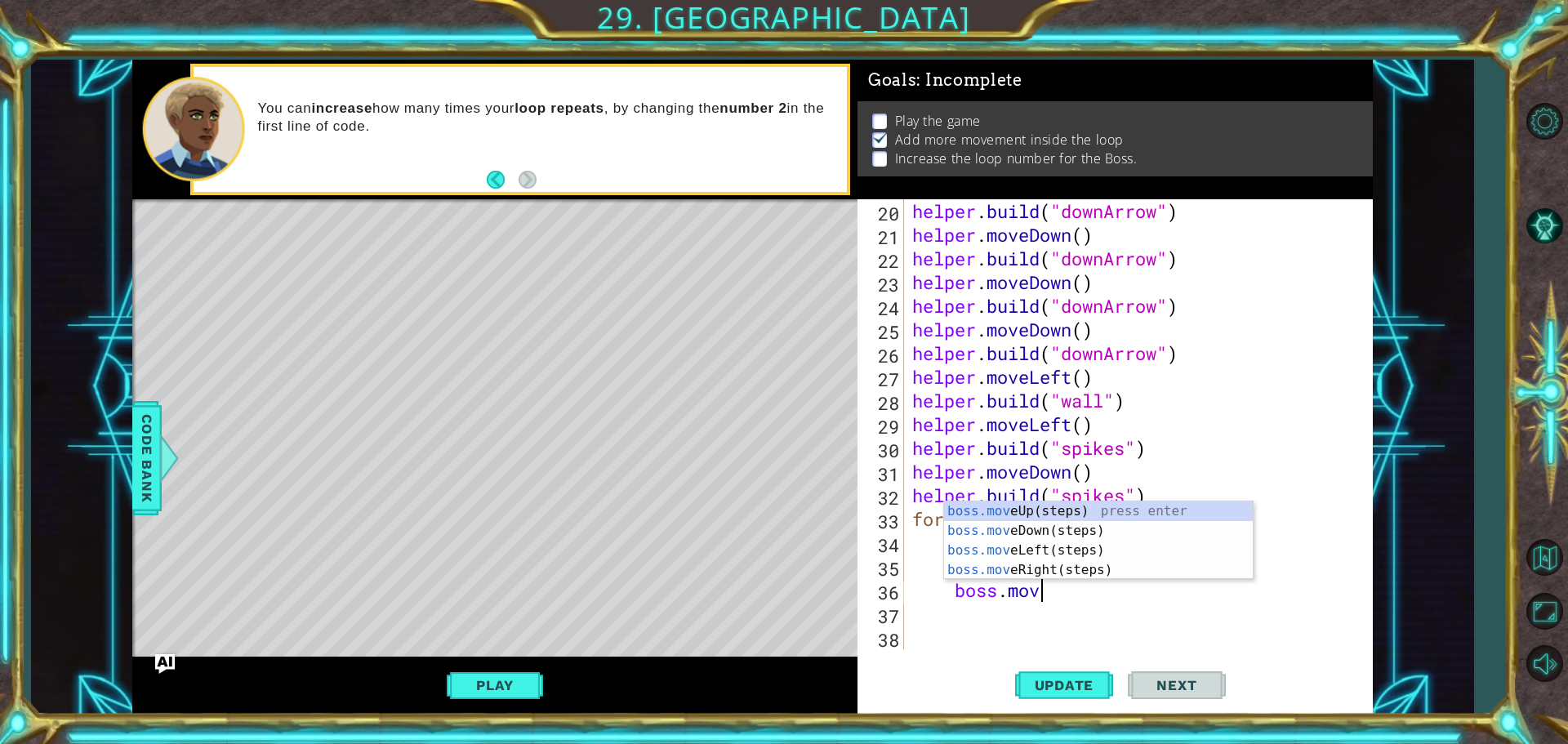
scroll to position [474, 0]
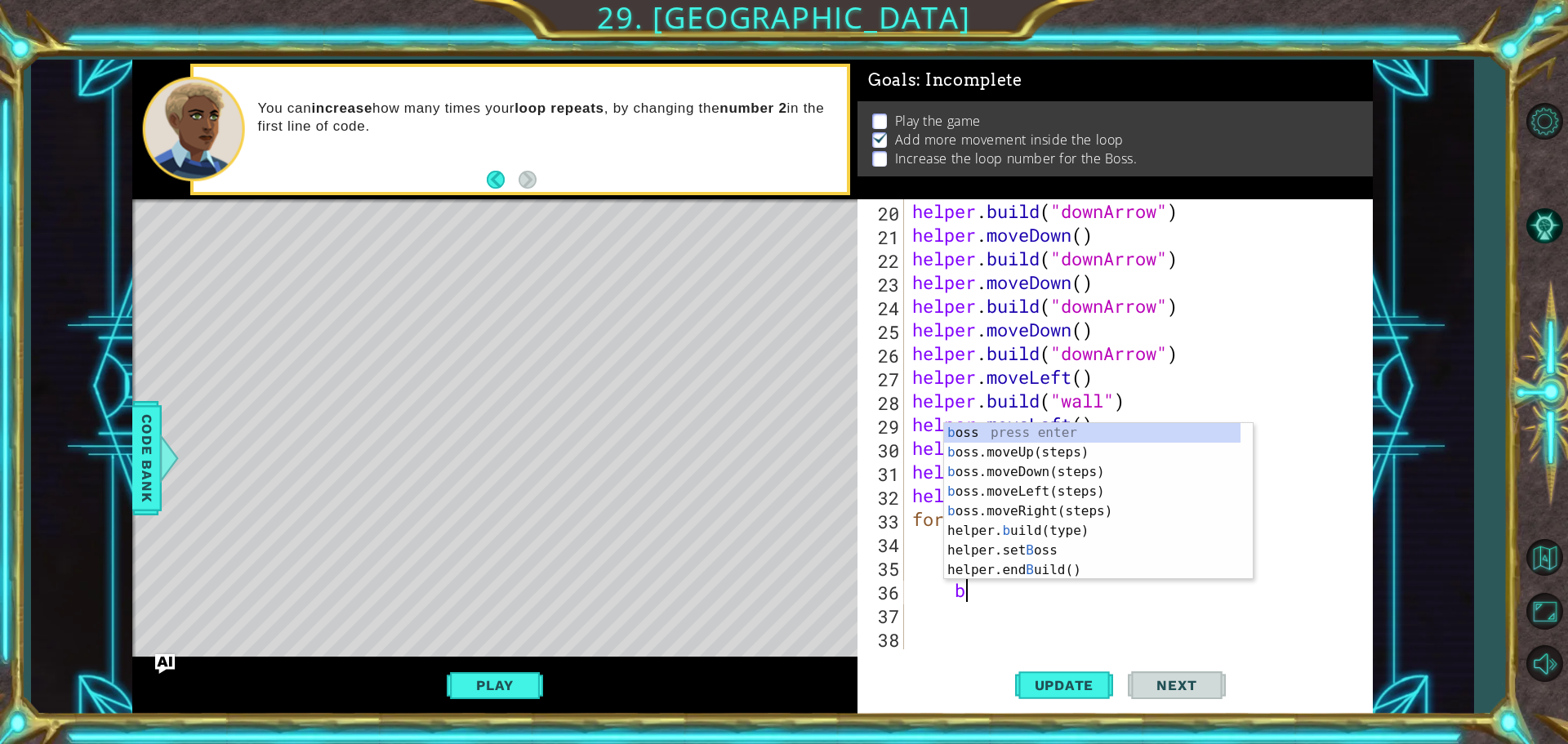
type textarea "b"
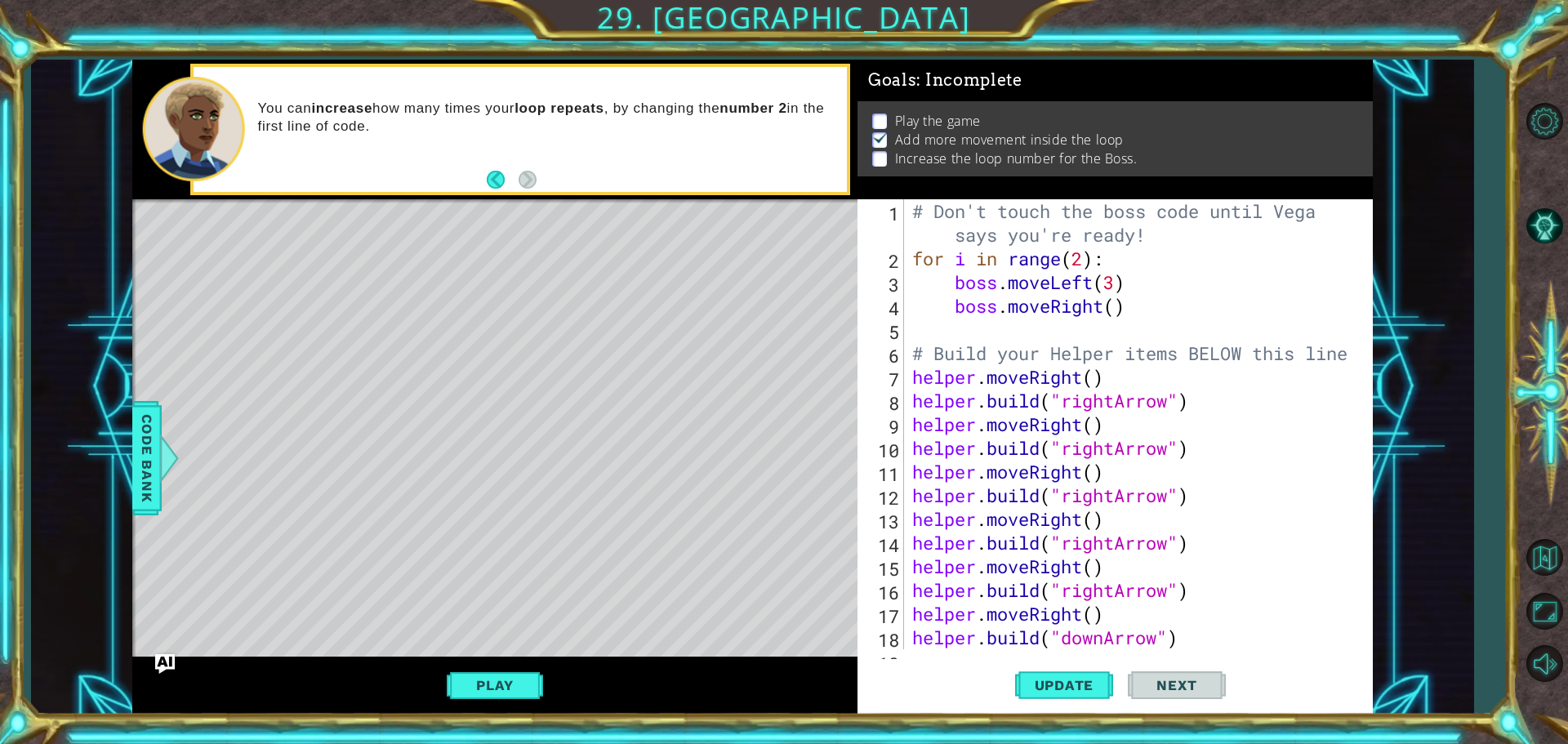
scroll to position [0, 0]
click at [1085, 260] on div "# Don't touch the boss code until [PERSON_NAME] says you're ready! for i in ran…" at bounding box center [1137, 459] width 455 height 521
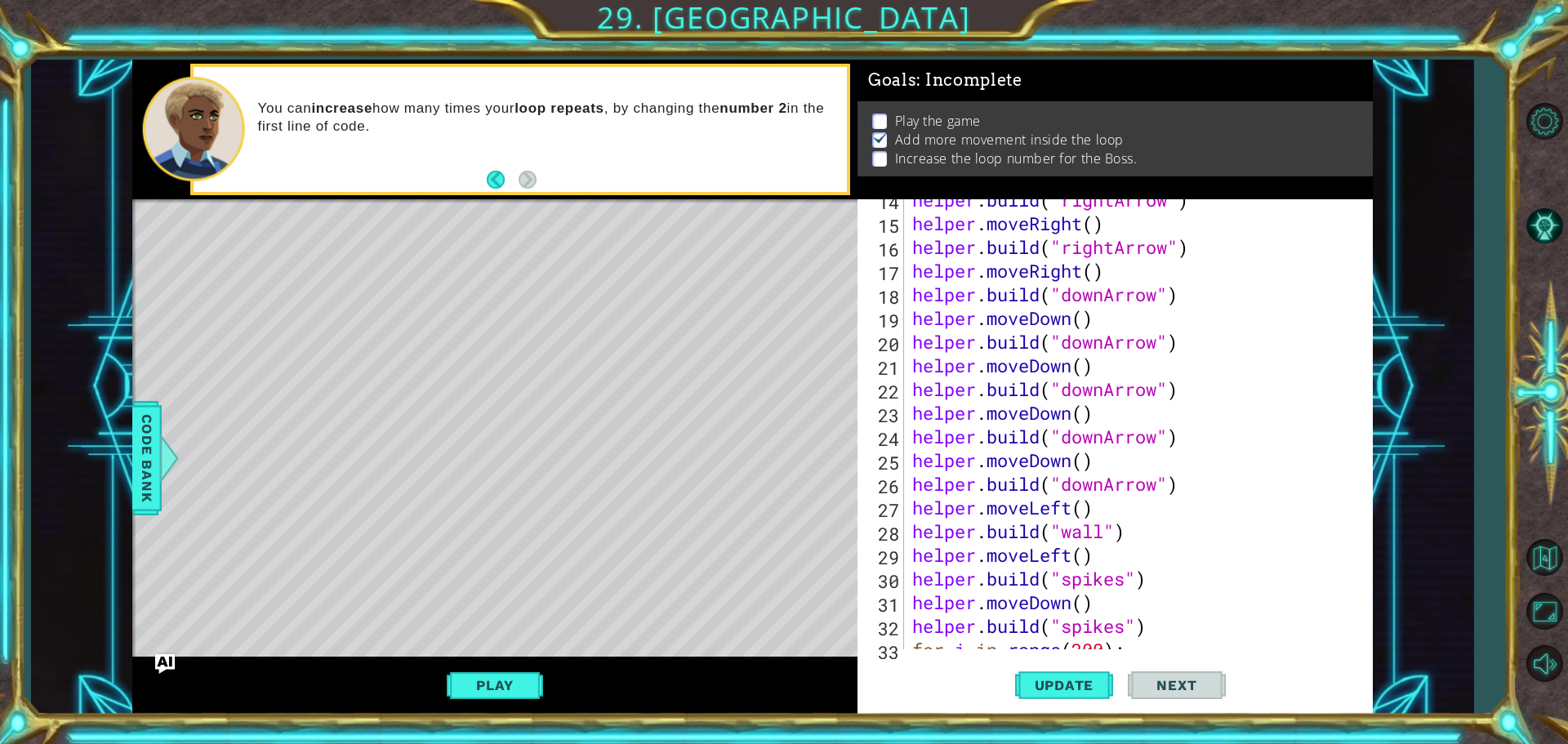
scroll to position [450, 0]
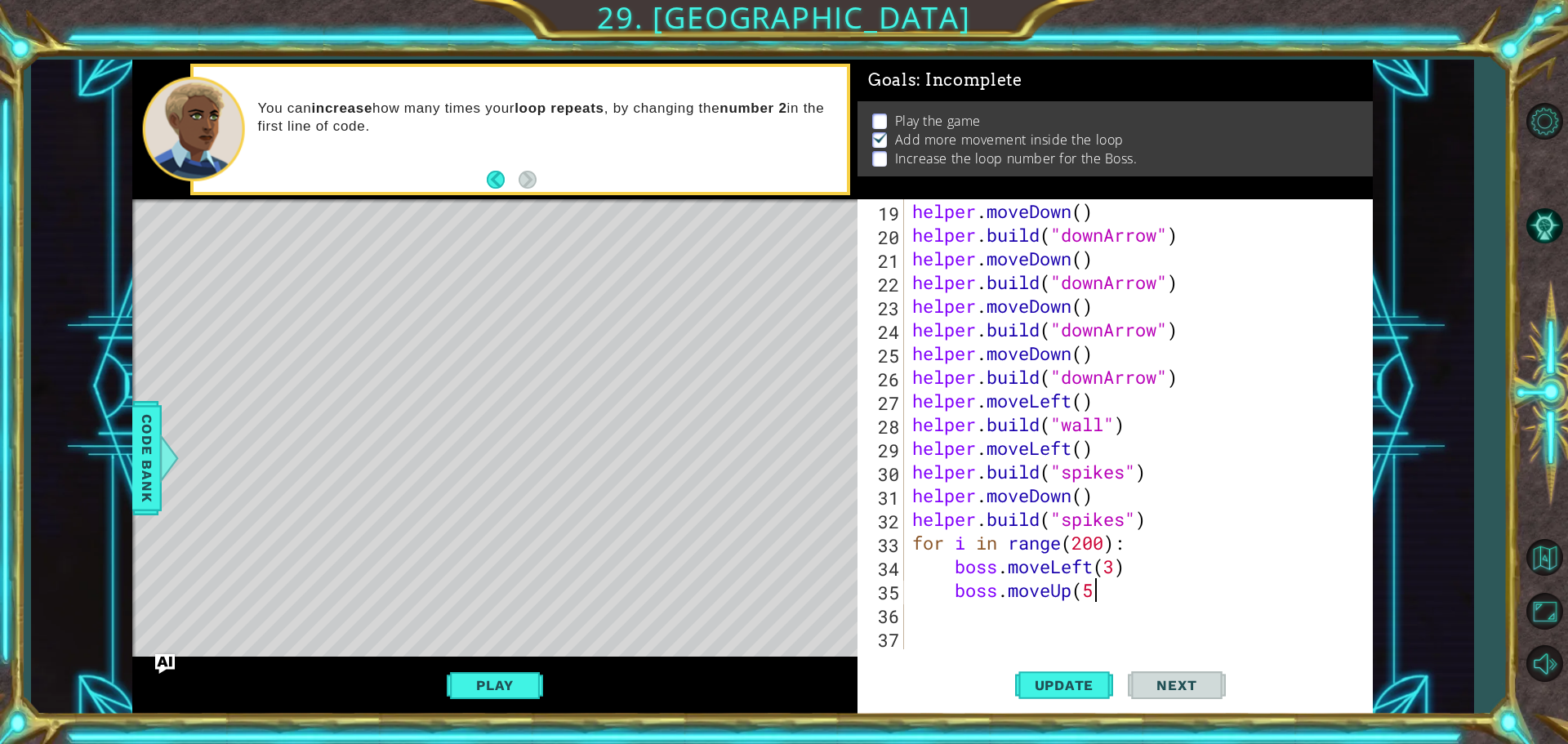
click at [1097, 600] on div "helper . moveDown ( ) helper . build ( "downArrow" ) helper . moveDown ( ) help…" at bounding box center [1137, 447] width 455 height 497
type textarea "boss.moveUp()"
click at [1054, 698] on button "Update" at bounding box center [1064, 684] width 98 height 51
click at [489, 685] on button "Play" at bounding box center [495, 684] width 95 height 31
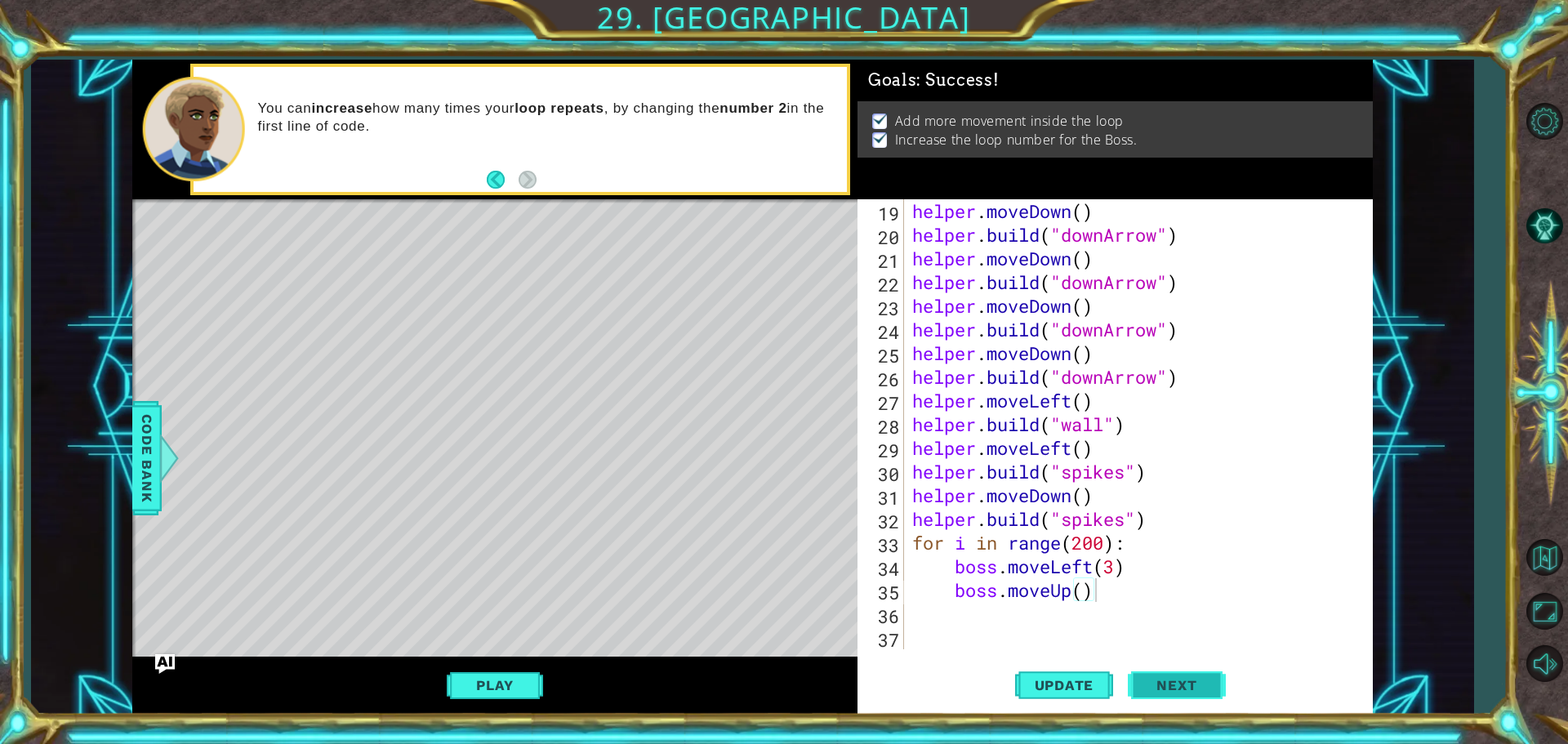
click at [1173, 680] on span "Next" at bounding box center [1176, 683] width 72 height 16
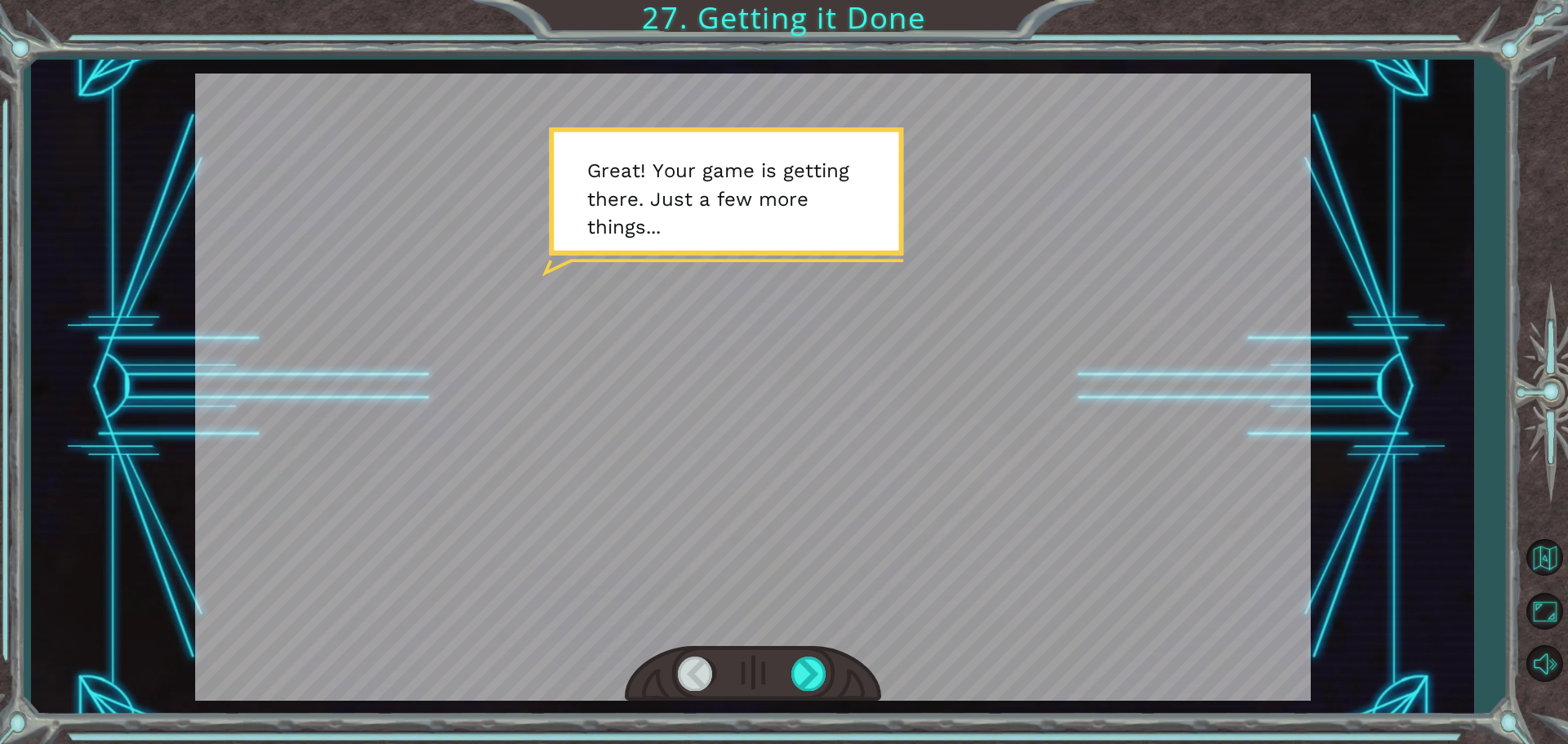
click at [882, 462] on div at bounding box center [753, 387] width 1115 height 627
click at [803, 669] on div at bounding box center [809, 672] width 37 height 33
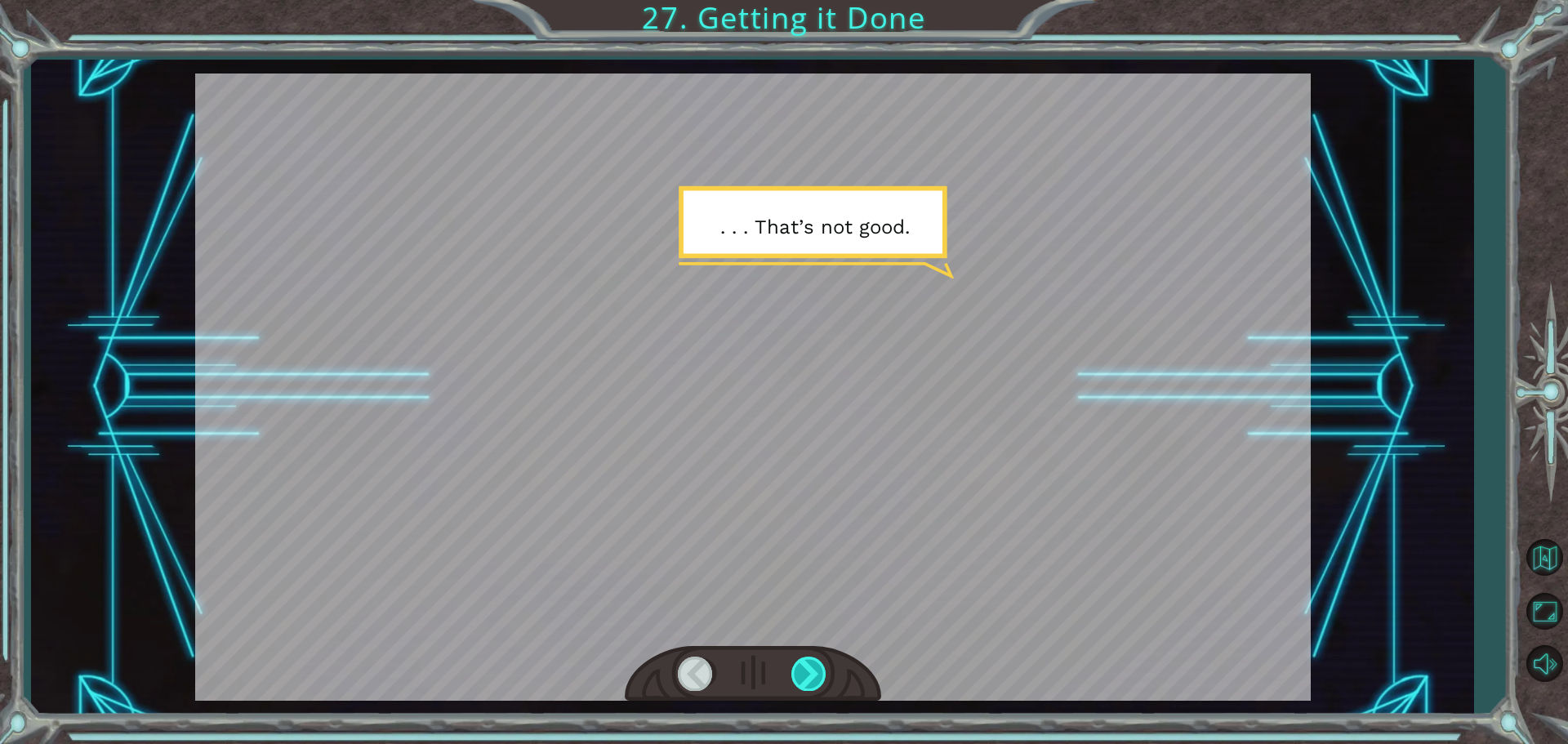
click at [803, 669] on div at bounding box center [809, 672] width 37 height 33
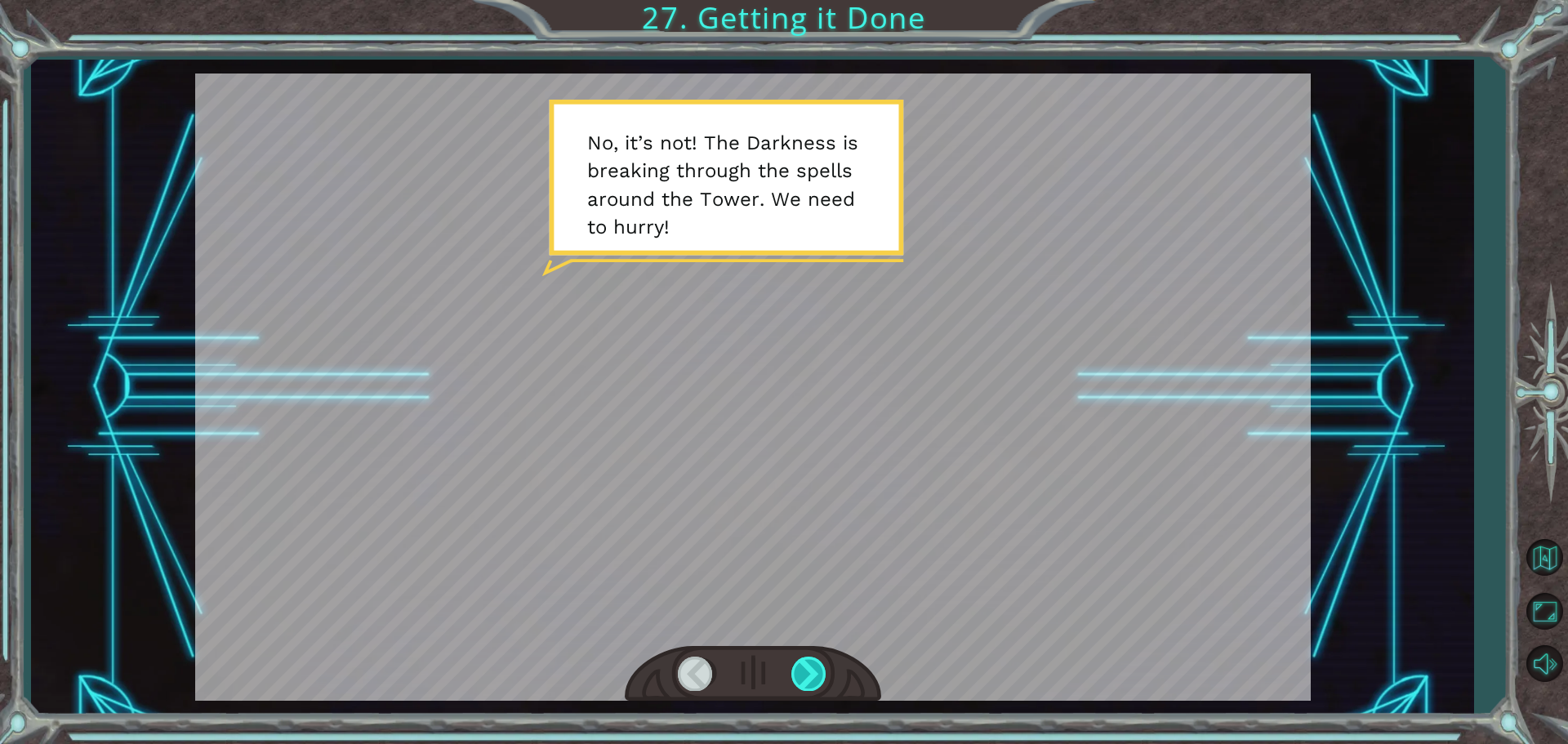
click at [803, 669] on div at bounding box center [809, 672] width 37 height 33
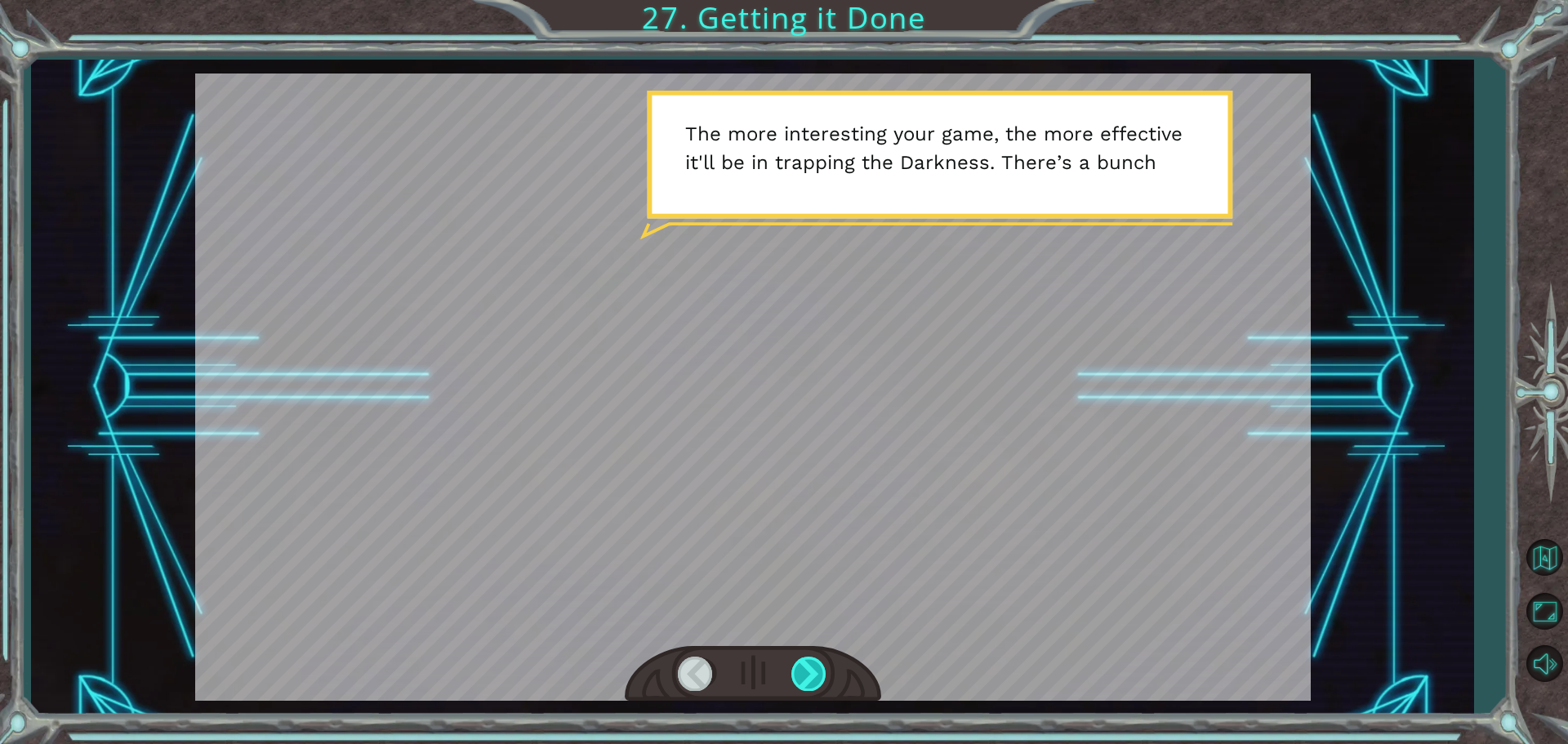
click at [803, 669] on div at bounding box center [809, 672] width 37 height 33
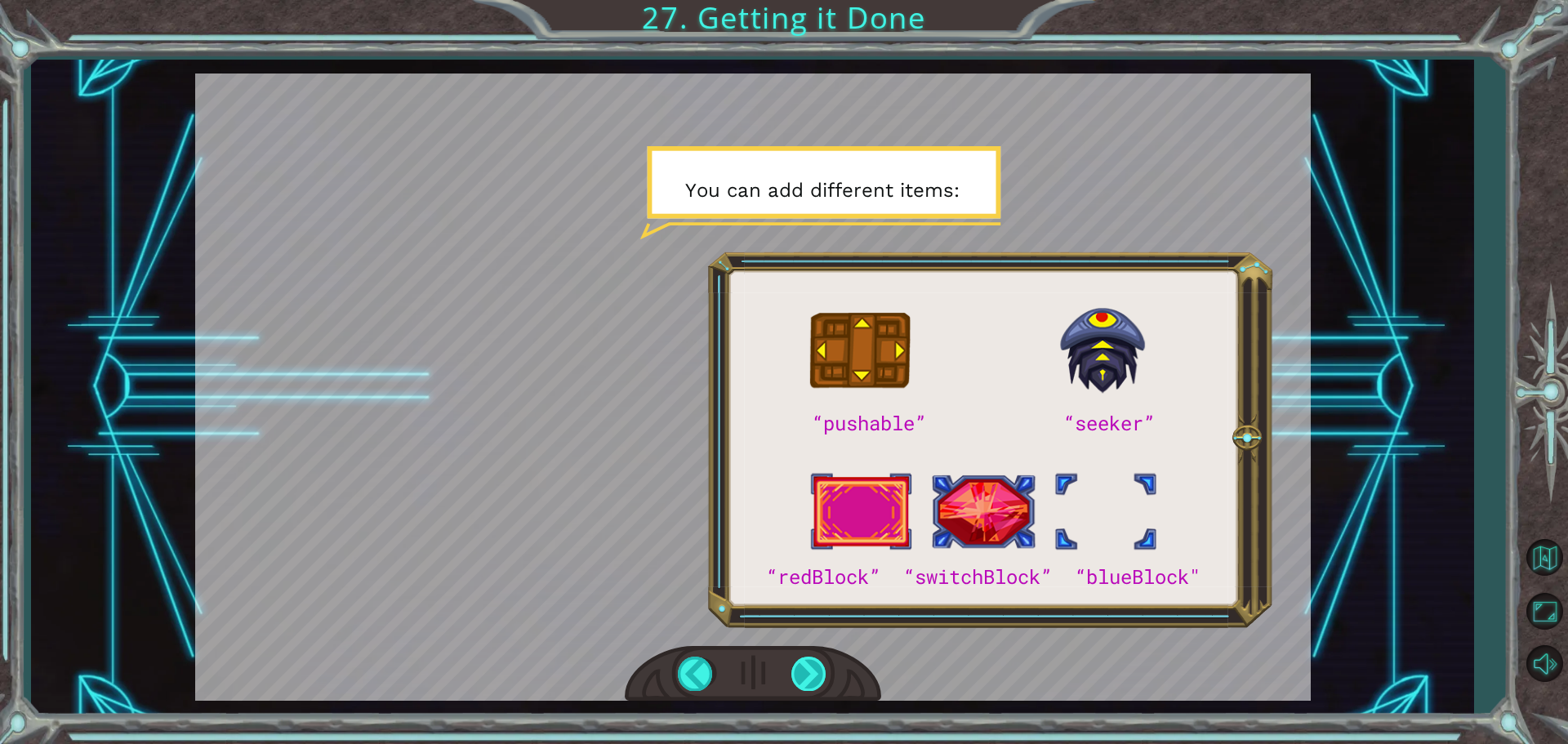
click at [803, 669] on div at bounding box center [809, 672] width 37 height 33
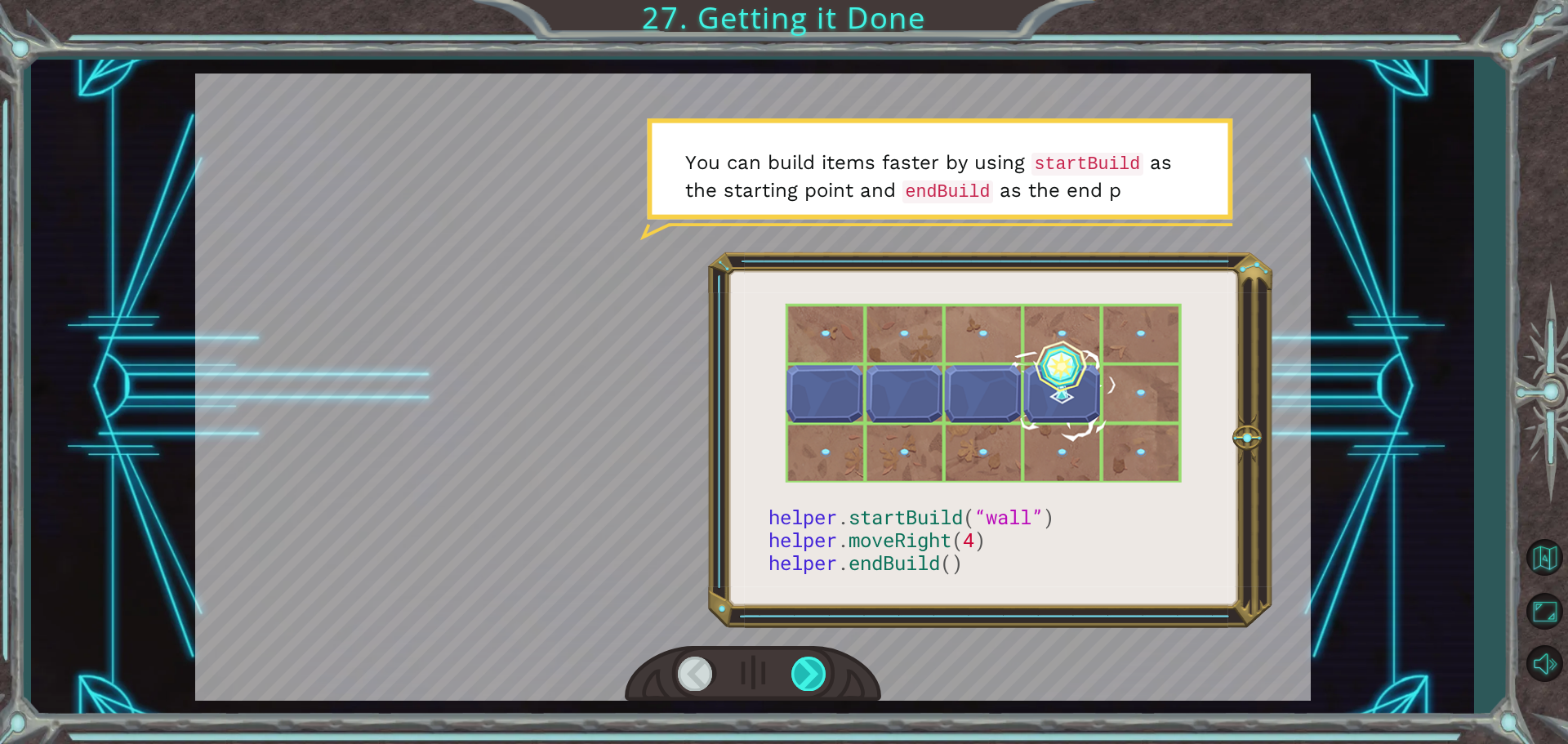
click at [803, 669] on div at bounding box center [809, 672] width 37 height 33
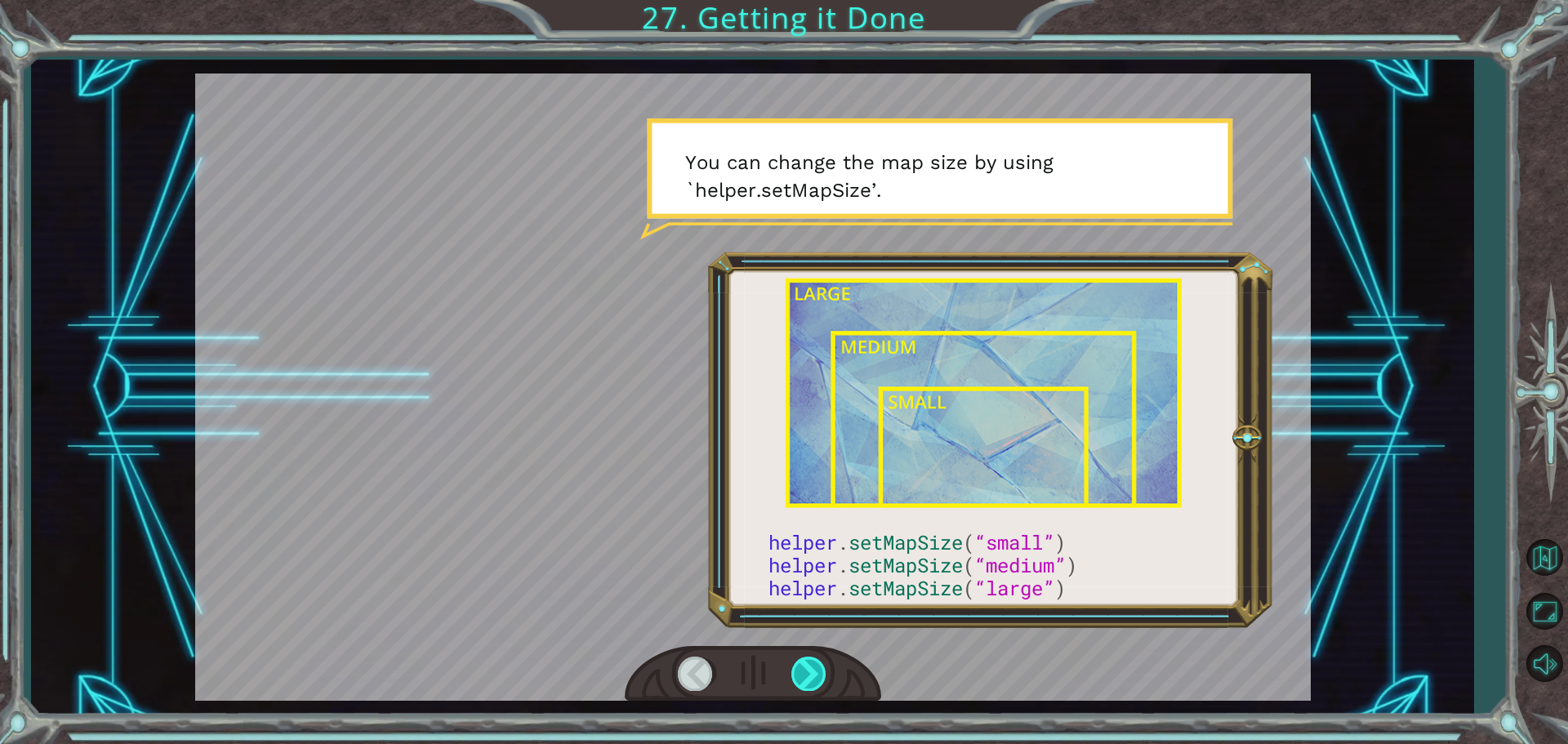
click at [803, 669] on div at bounding box center [809, 672] width 37 height 33
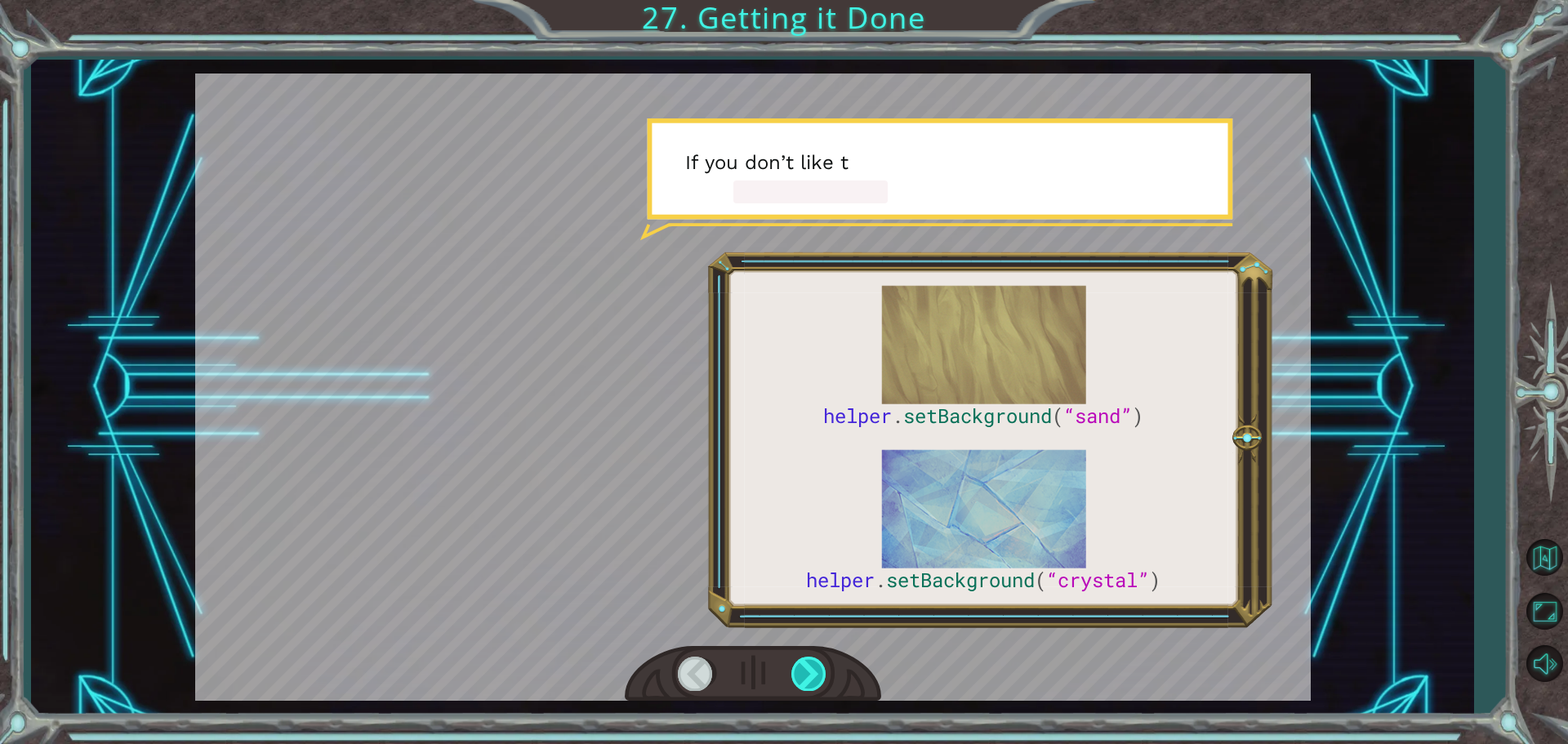
click at [803, 669] on div at bounding box center [809, 672] width 37 height 33
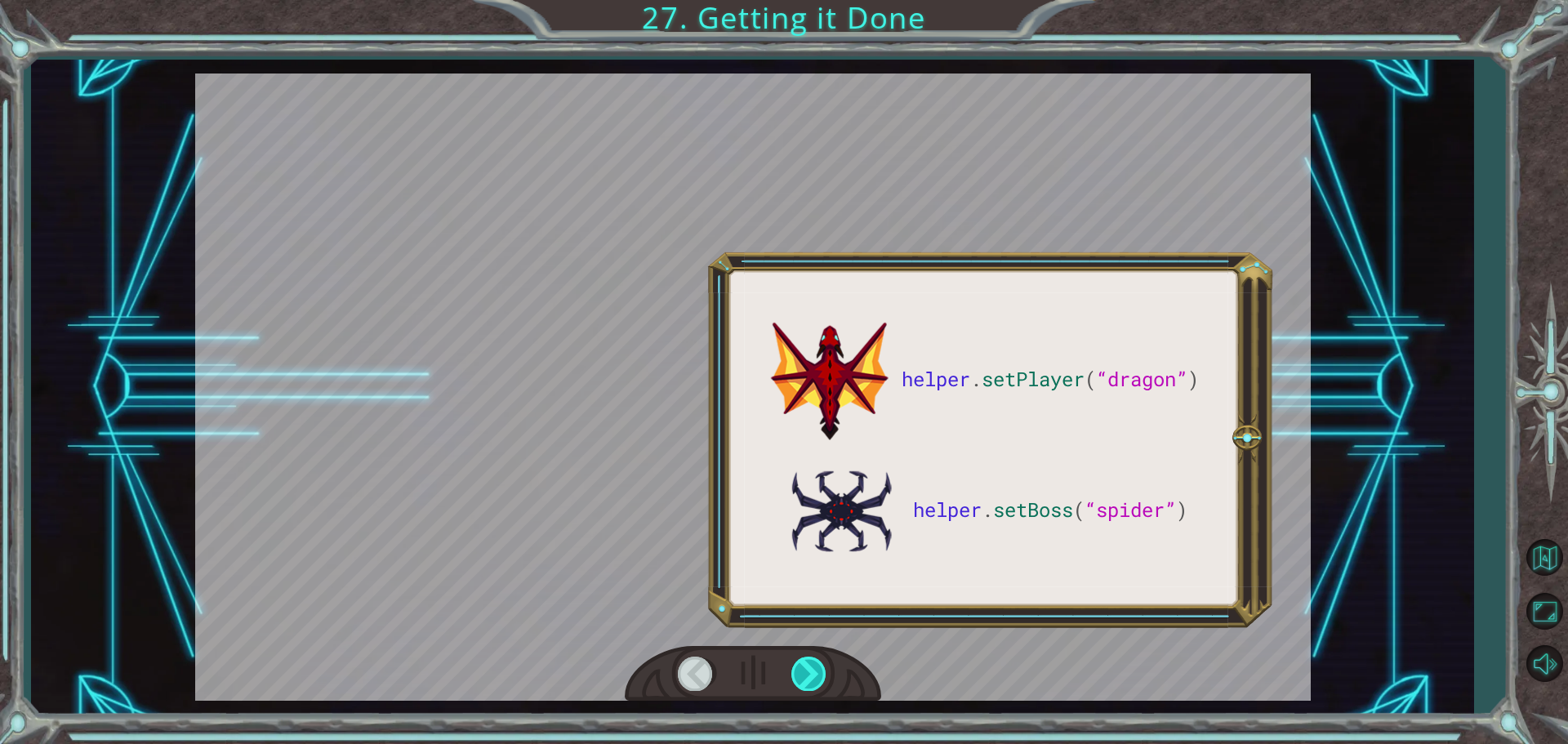
click at [803, 669] on div at bounding box center [809, 672] width 37 height 33
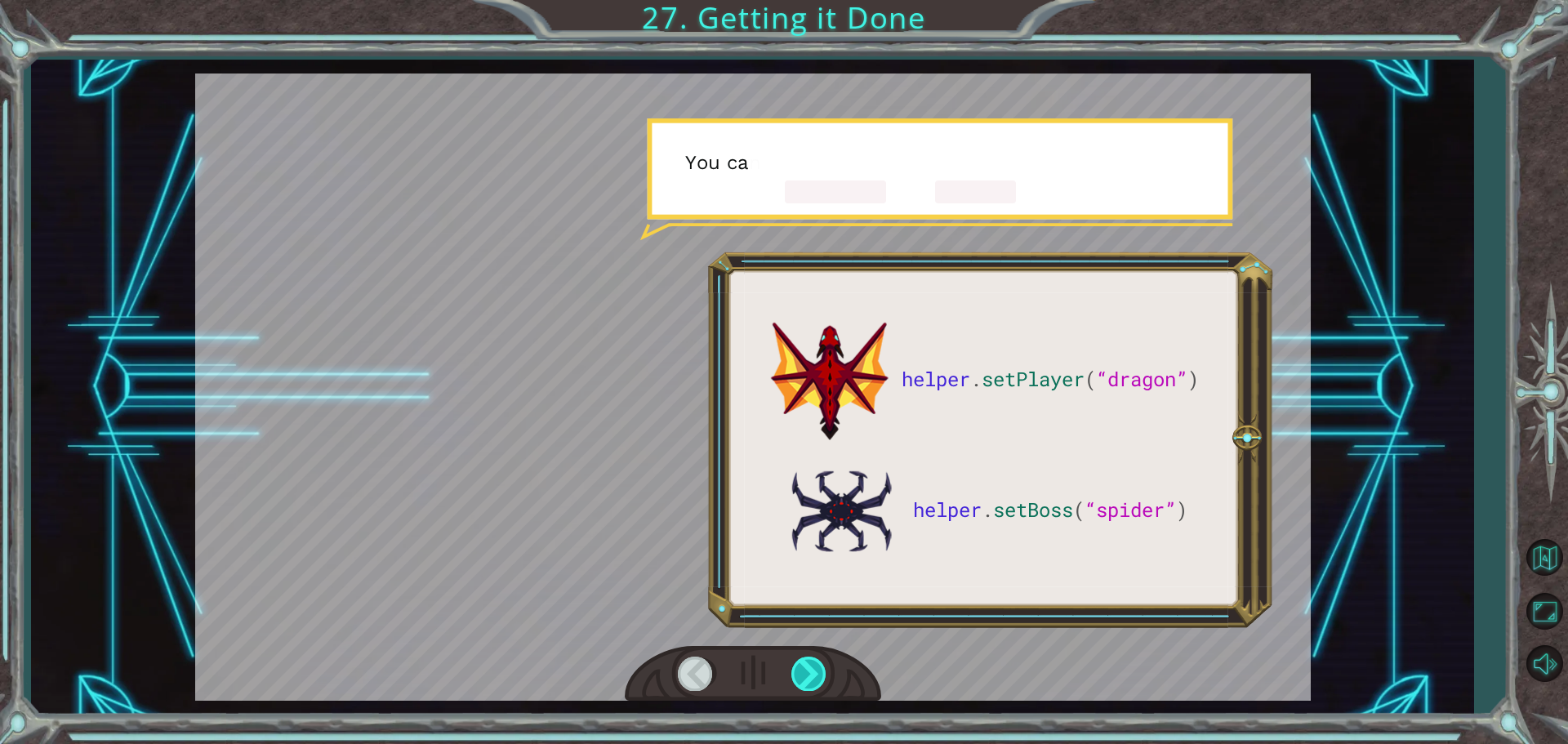
click at [803, 669] on div at bounding box center [809, 672] width 37 height 33
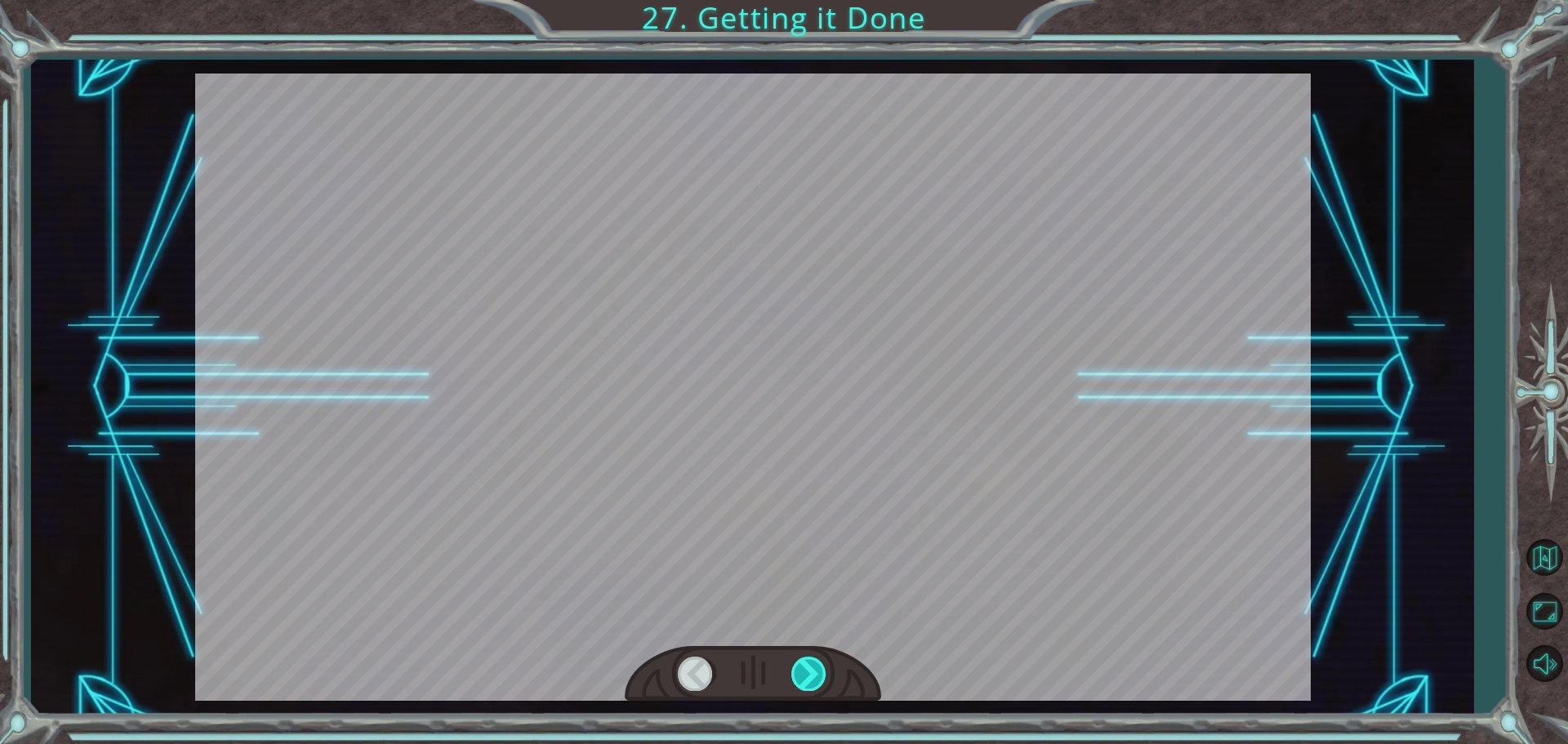
click at [803, 669] on div at bounding box center [809, 672] width 37 height 33
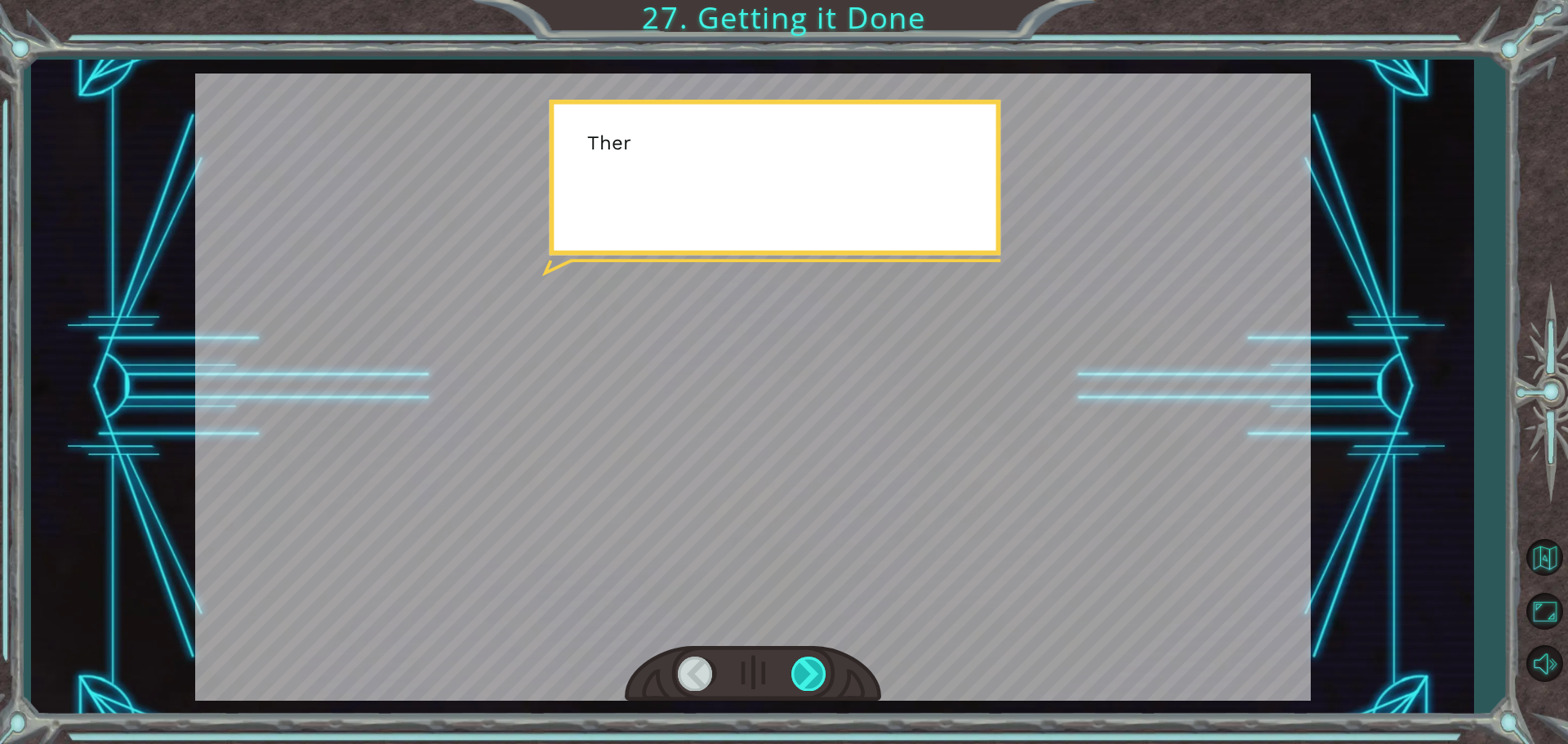
click at [803, 669] on div at bounding box center [809, 672] width 37 height 33
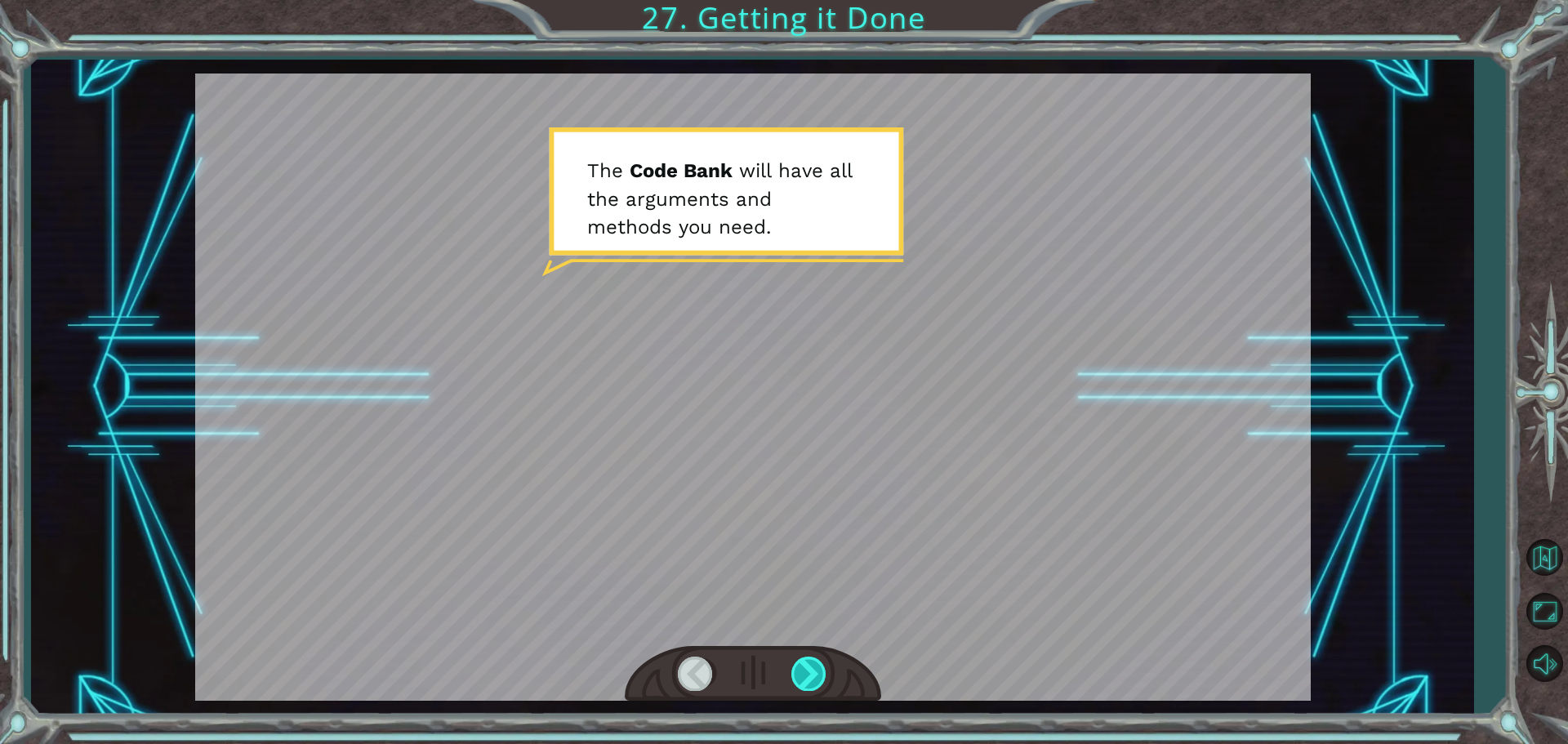
click at [803, 669] on div at bounding box center [809, 672] width 37 height 33
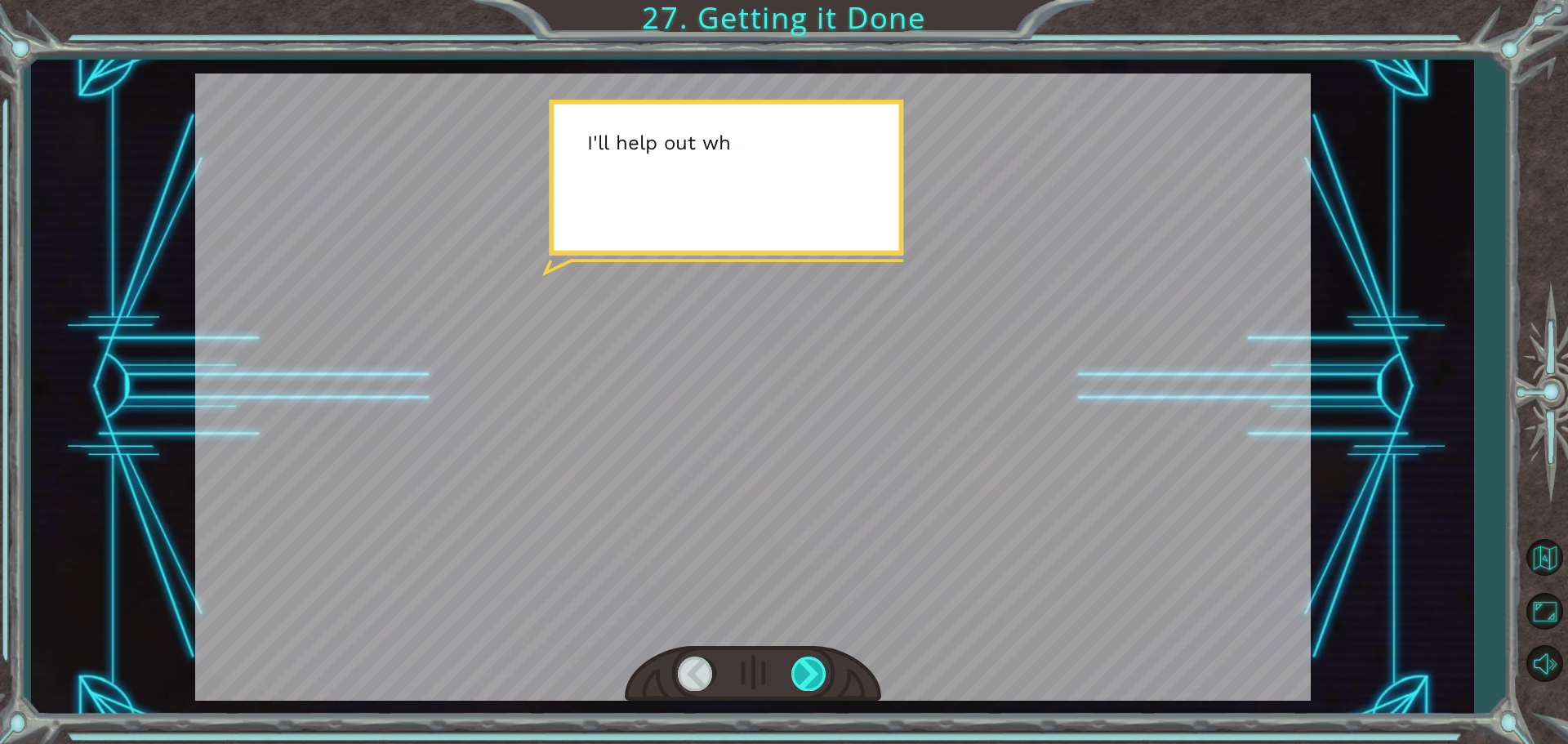
click at [803, 669] on div at bounding box center [809, 672] width 37 height 33
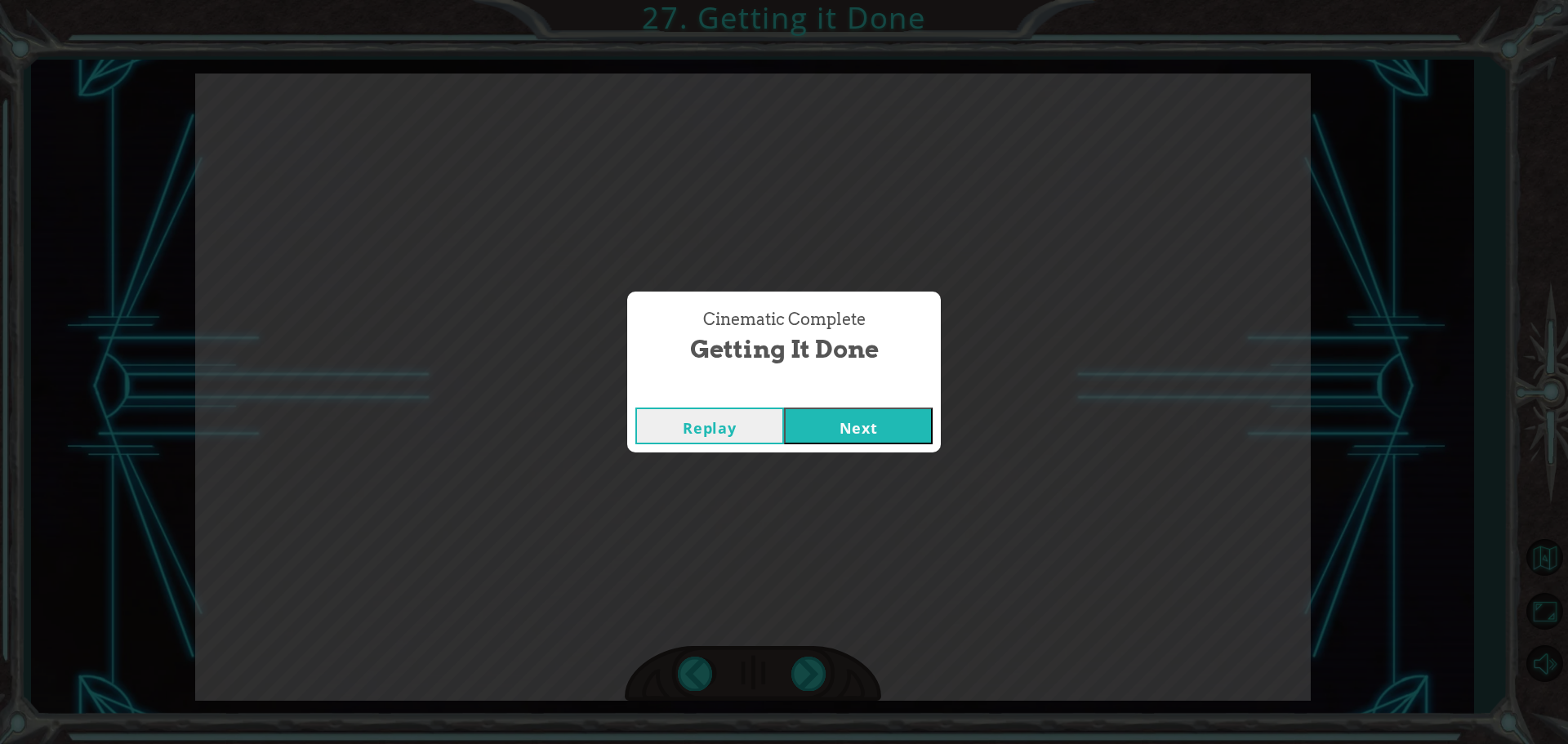
click at [888, 418] on button "Next" at bounding box center [859, 425] width 148 height 37
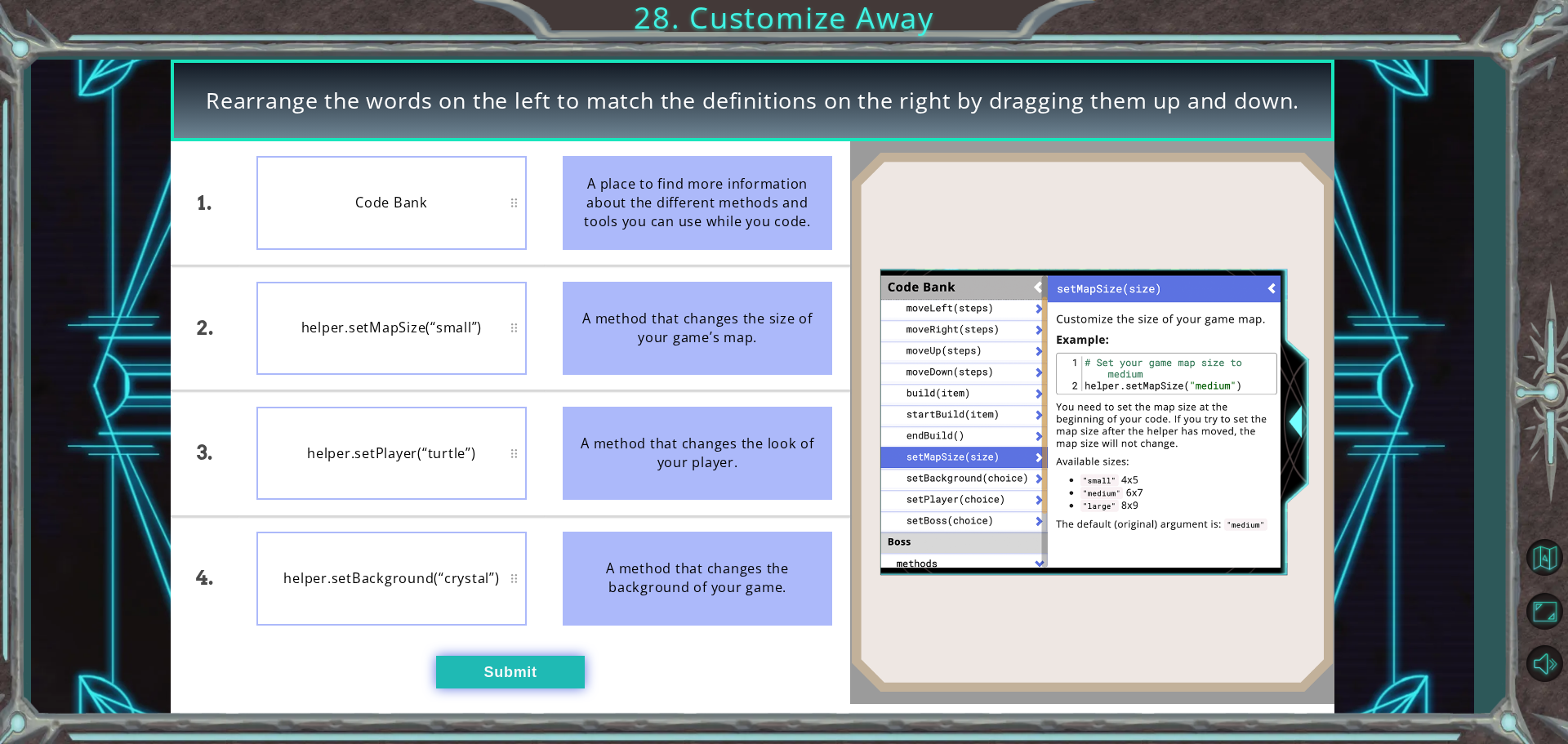
click at [547, 679] on button "Submit" at bounding box center [511, 672] width 148 height 32
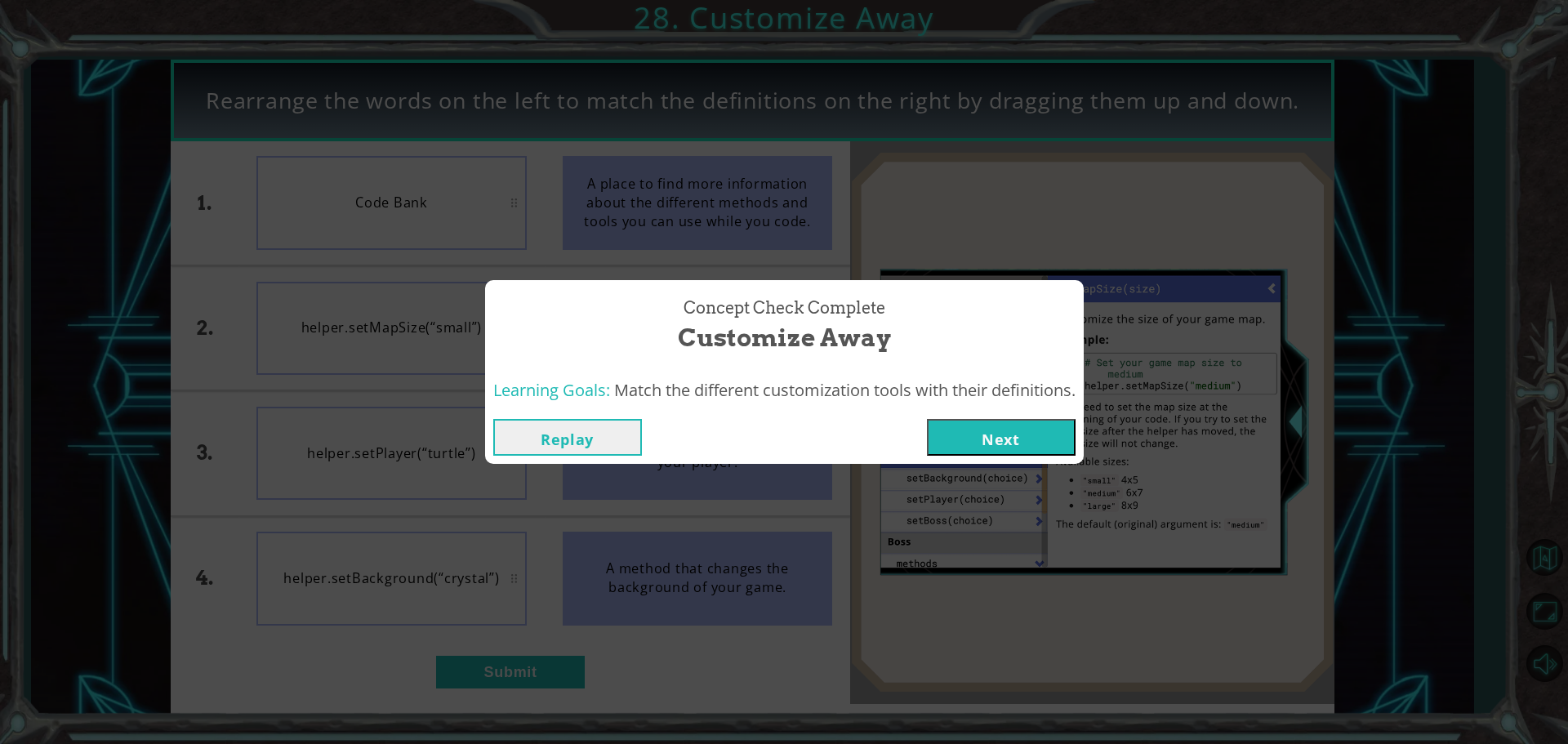
click at [1035, 441] on button "Next" at bounding box center [1001, 436] width 148 height 37
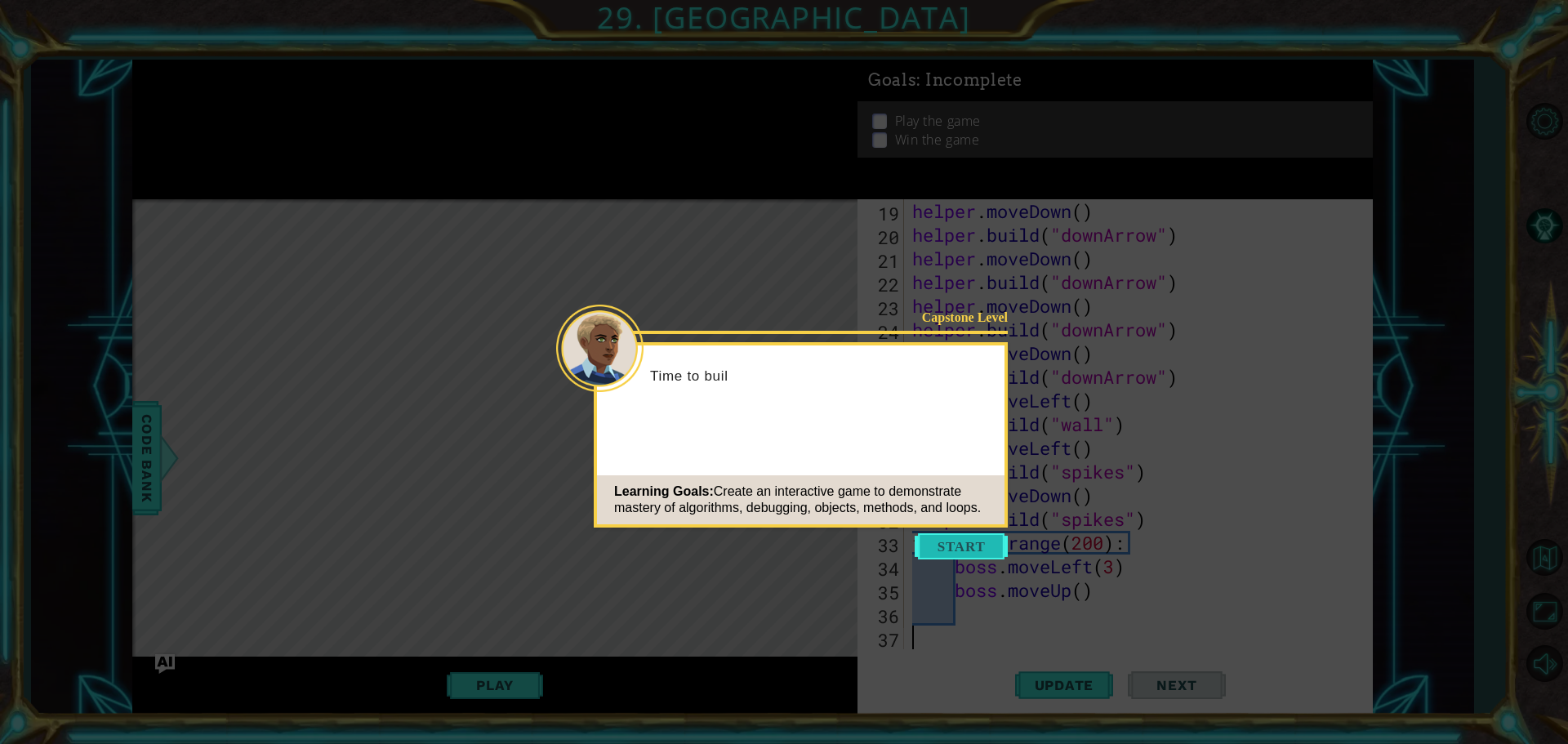
scroll to position [450, 0]
click at [965, 546] on button "Start" at bounding box center [961, 545] width 93 height 26
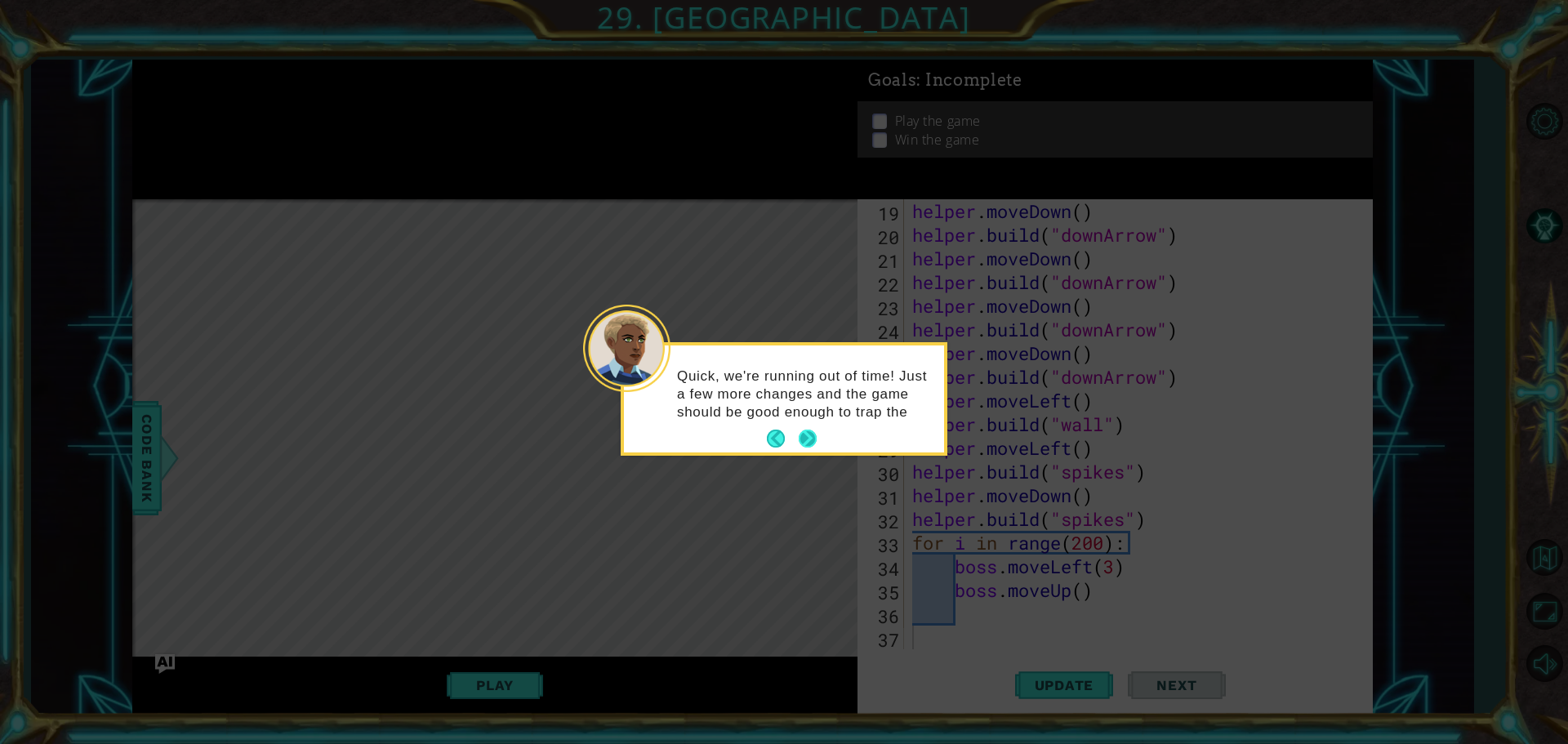
click at [807, 437] on button "Next" at bounding box center [807, 438] width 18 height 18
click at [807, 437] on button "Next" at bounding box center [807, 437] width 18 height 18
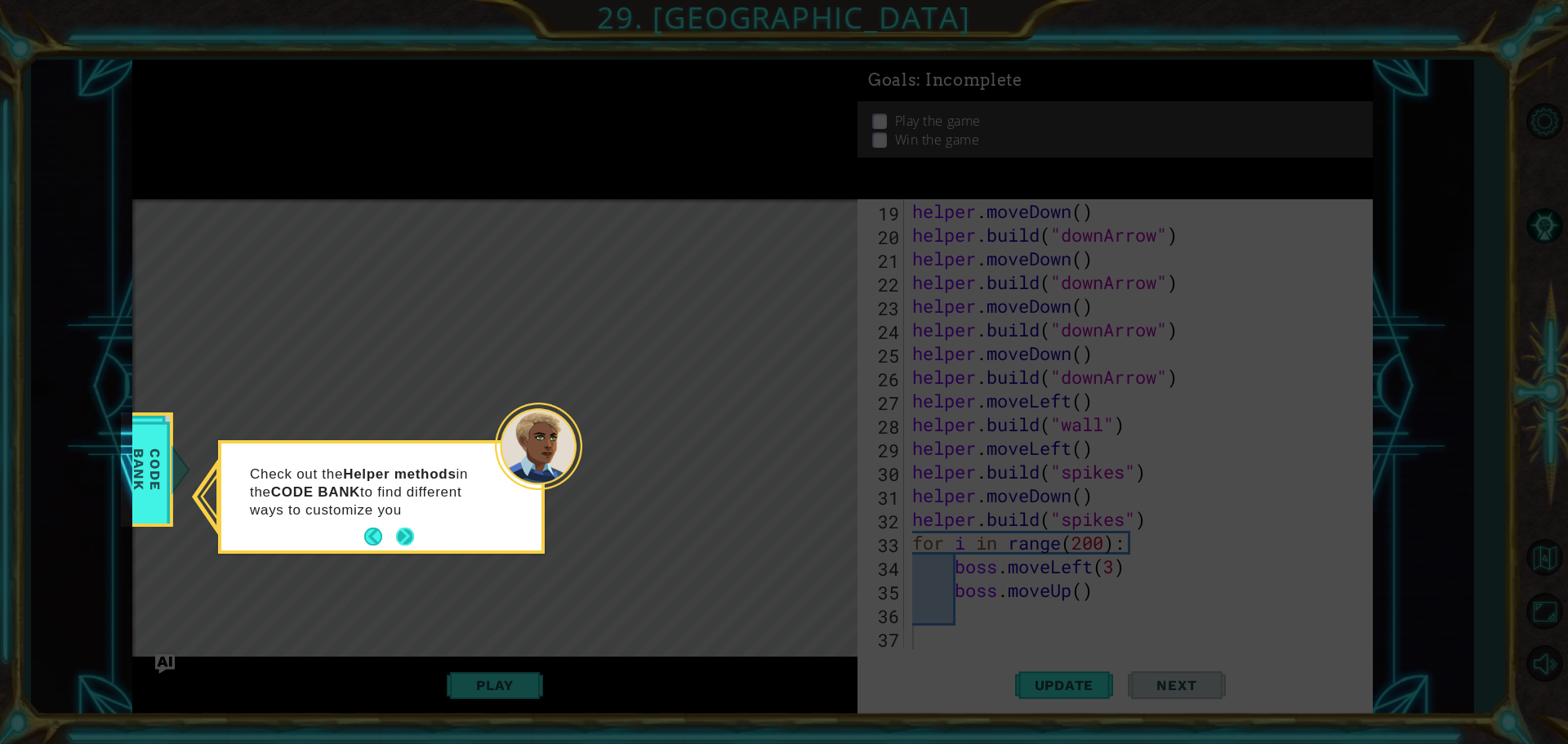
click at [408, 531] on button "Next" at bounding box center [405, 536] width 18 height 18
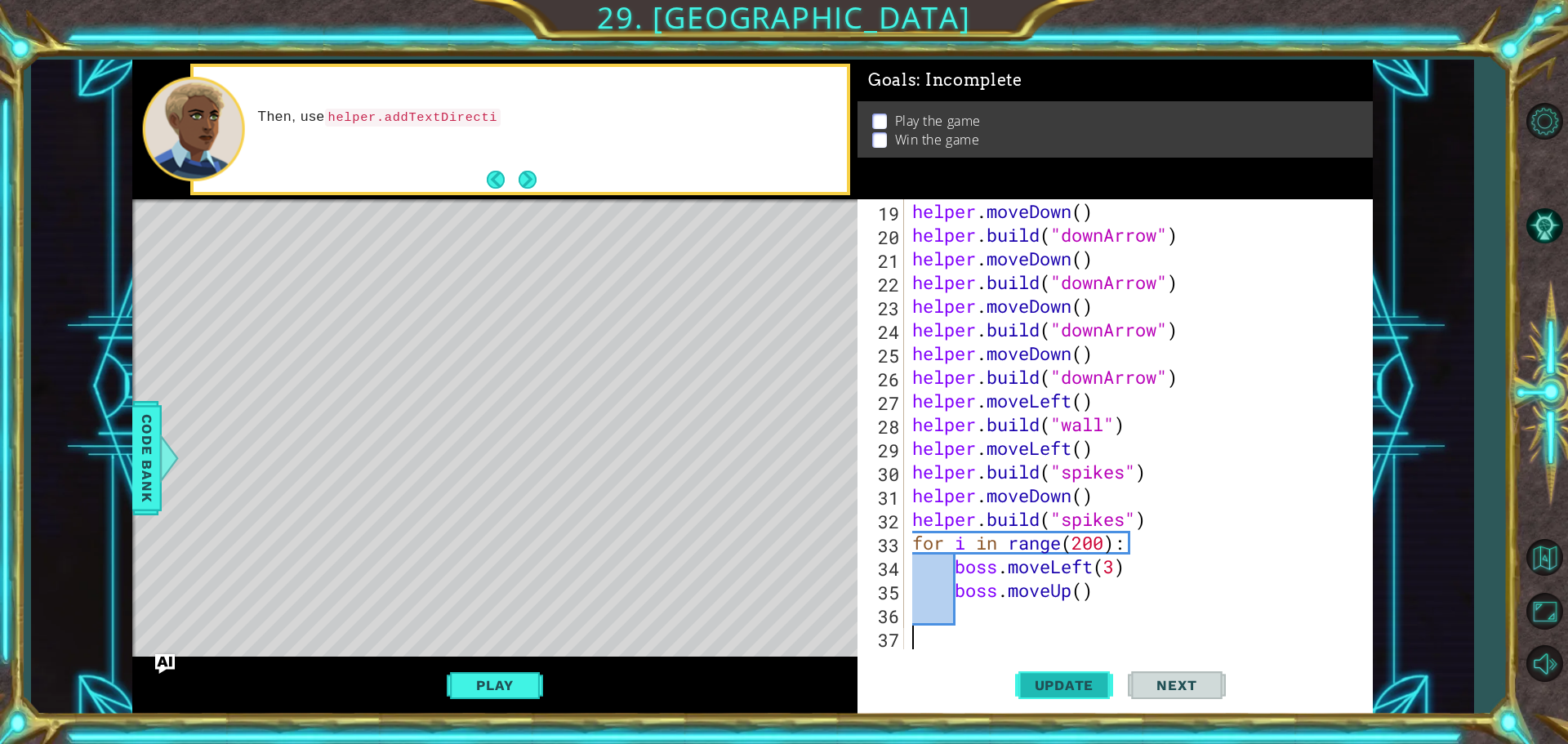
click at [1058, 689] on span "Update" at bounding box center [1064, 684] width 92 height 16
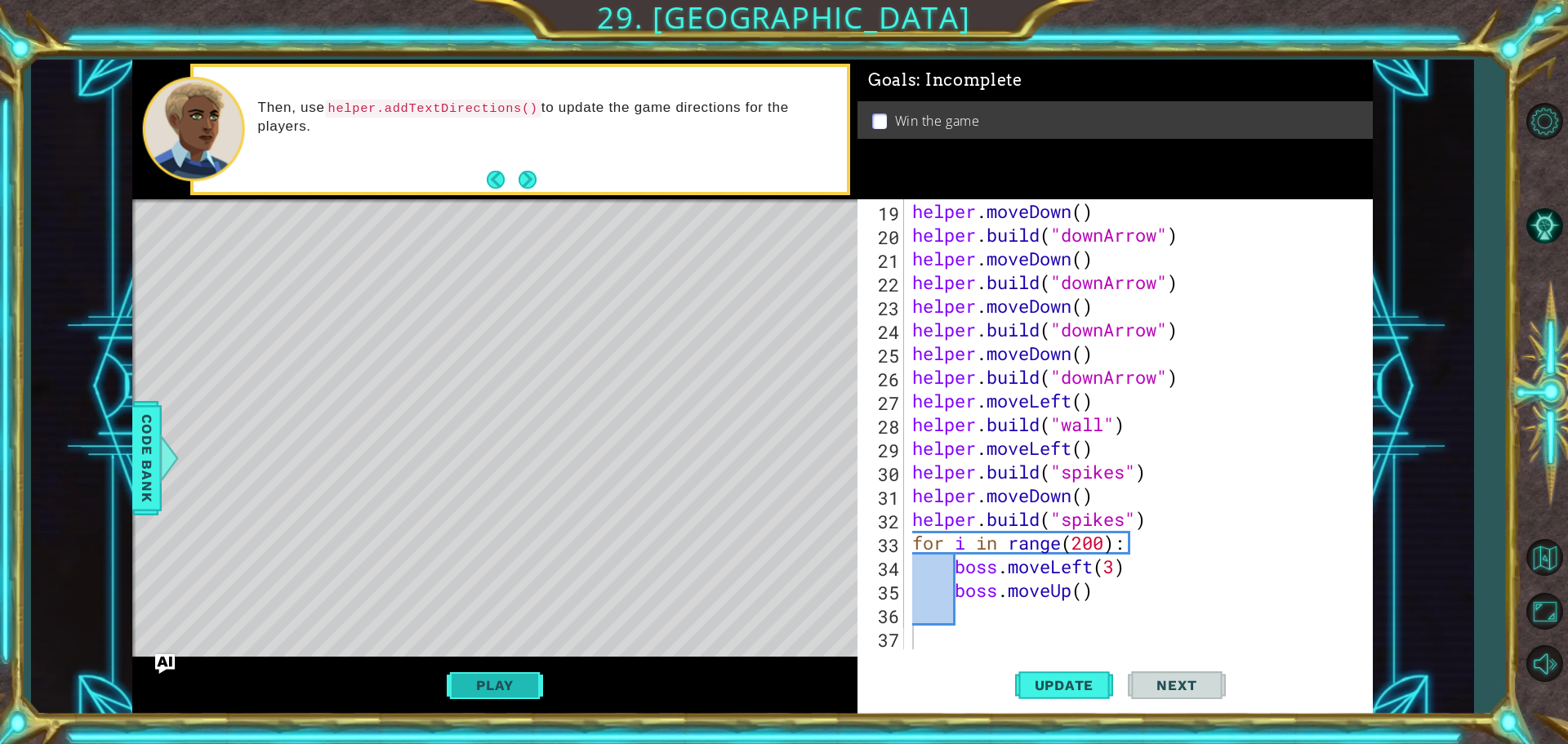
click at [515, 677] on button "Play" at bounding box center [495, 684] width 95 height 31
click at [1200, 682] on span "Next" at bounding box center [1176, 685] width 72 height 16
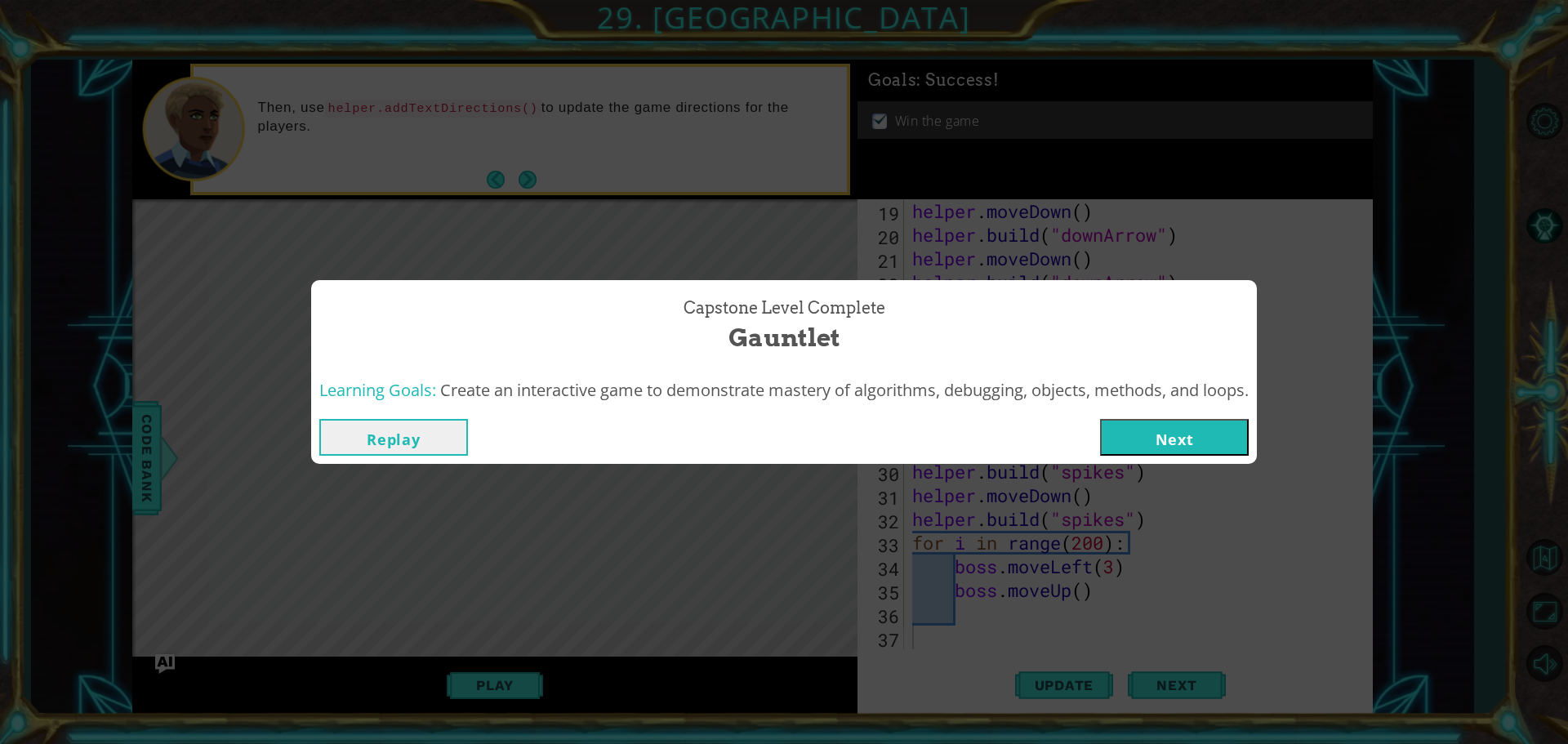
click at [1201, 442] on button "Next" at bounding box center [1174, 436] width 148 height 37
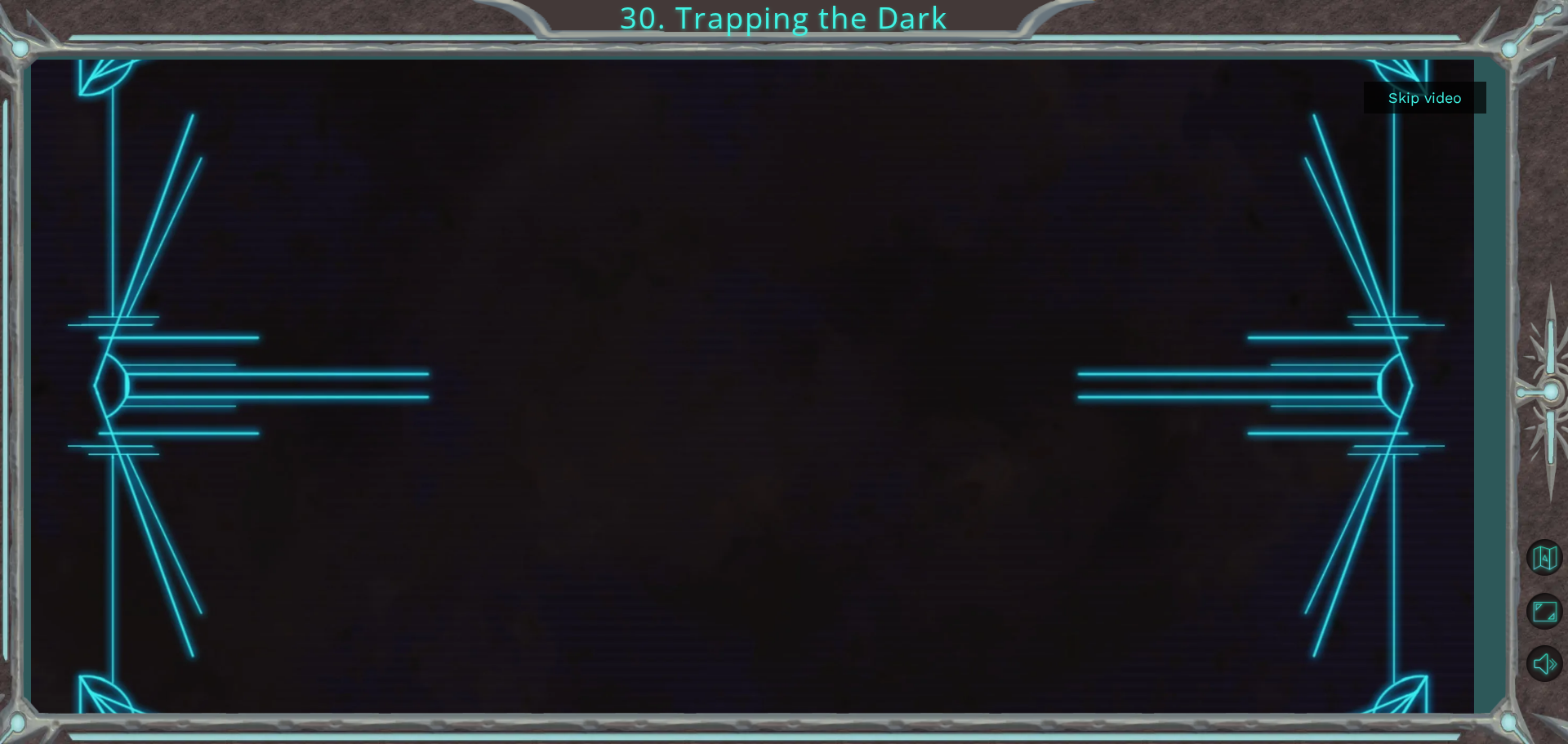
click at [1506, 253] on div "Skip video 30. Trapping the Dark" at bounding box center [784, 372] width 1568 height 744
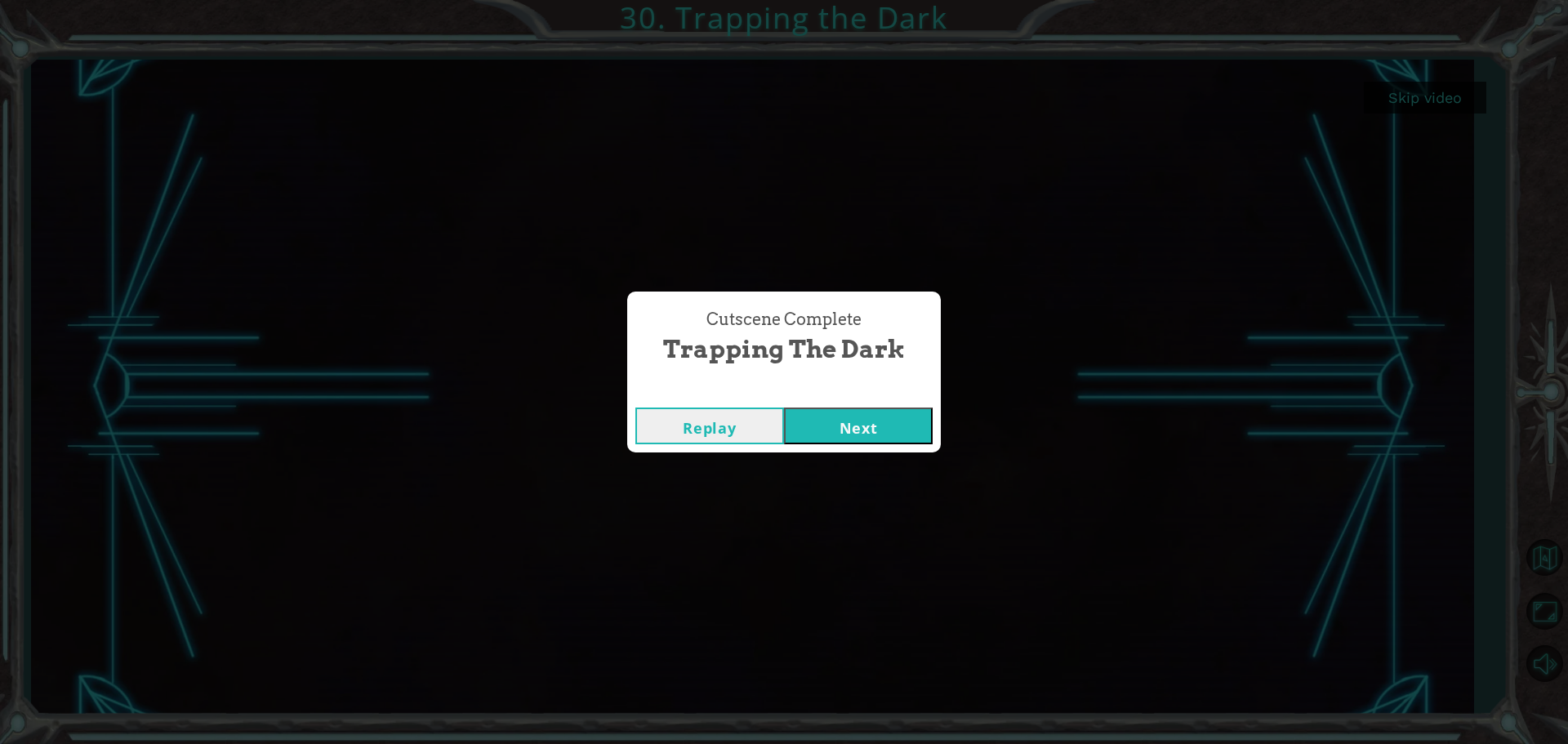
click at [865, 415] on button "Next" at bounding box center [859, 425] width 148 height 37
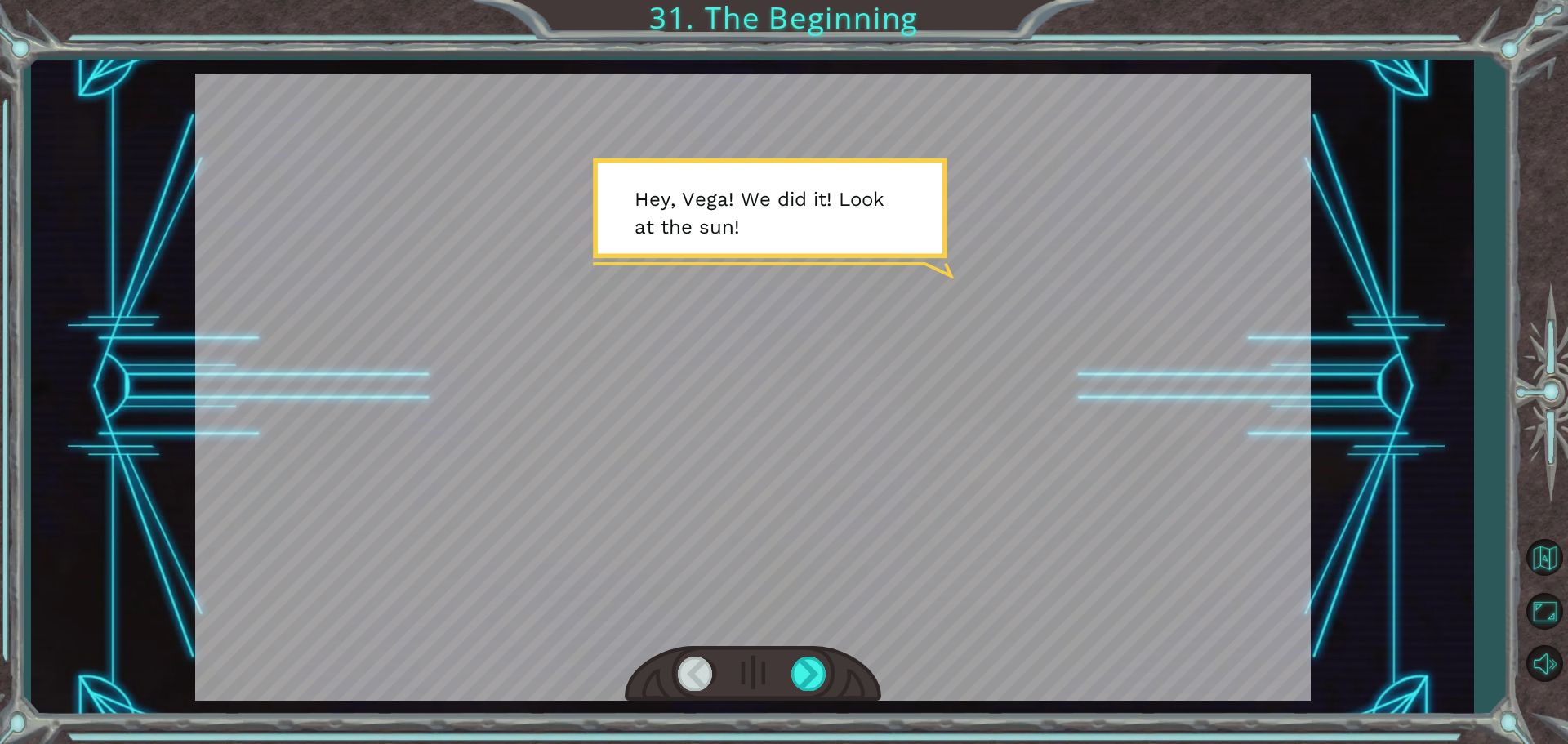
click at [1548, 47] on div "Temporary Text H e y , V e g a ! W e d i d i t ! L o o k a t t h e s u n ! . . …" at bounding box center [784, 372] width 1568 height 744
click at [797, 674] on div at bounding box center [809, 672] width 37 height 33
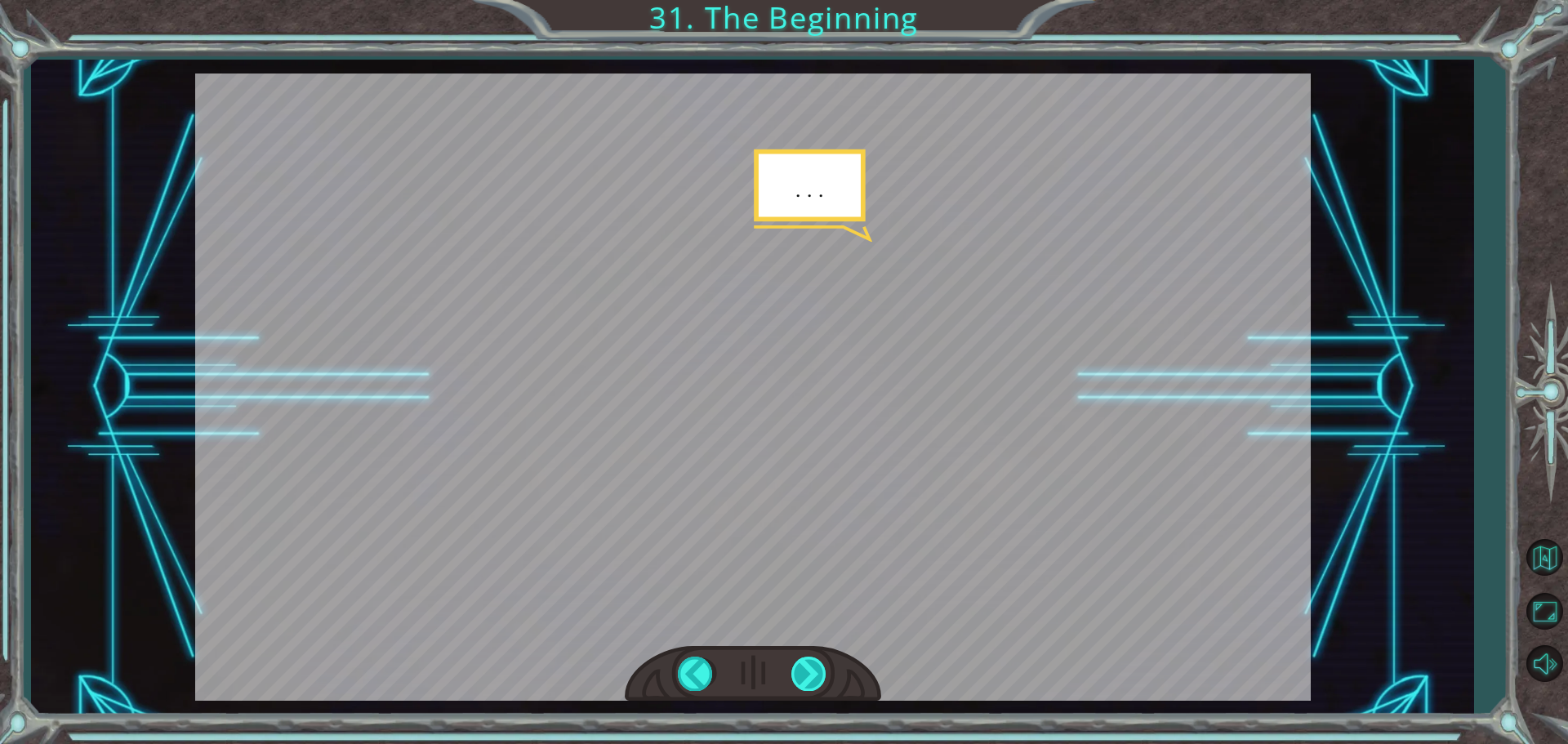
click at [797, 674] on div at bounding box center [809, 672] width 37 height 33
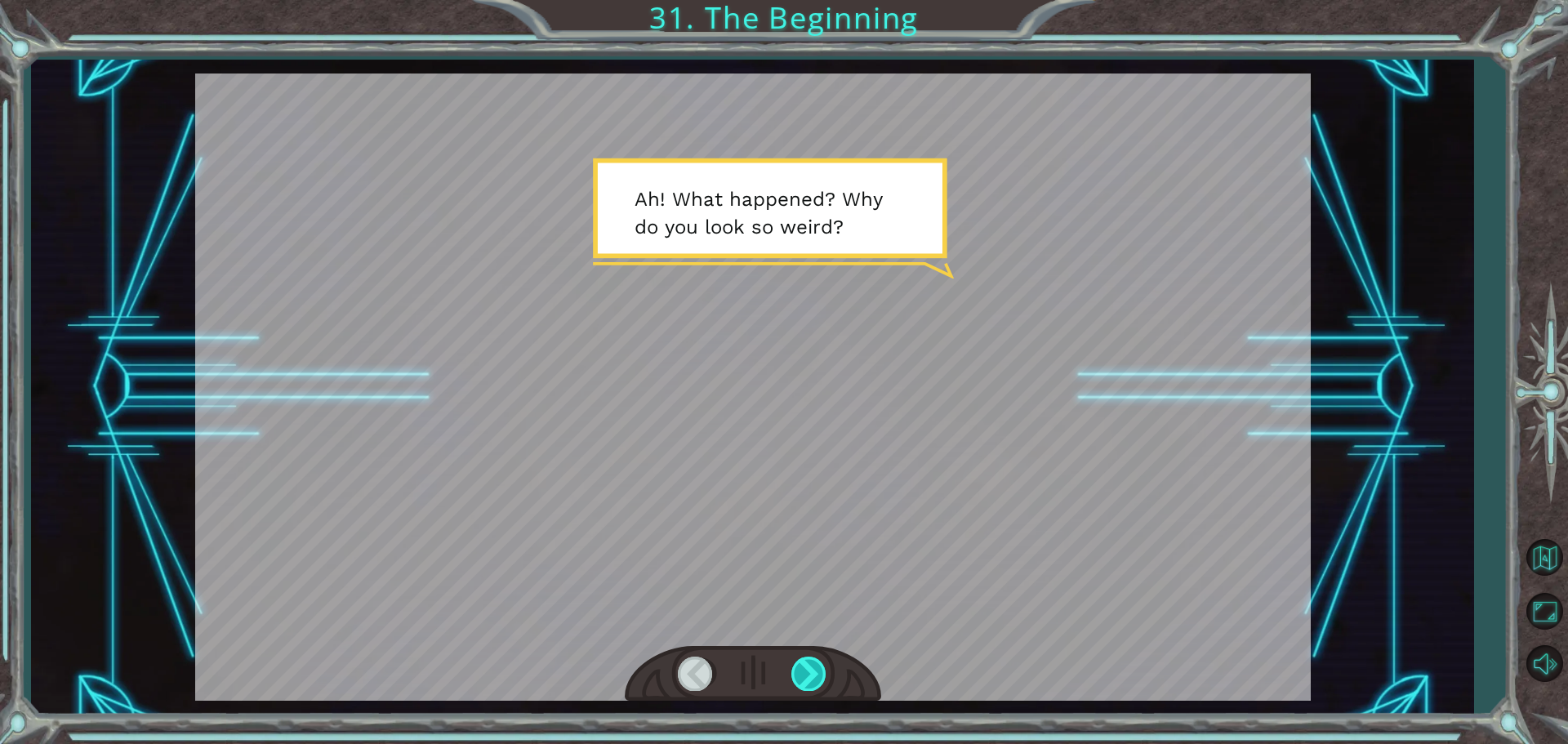
click at [797, 674] on div at bounding box center [809, 672] width 37 height 33
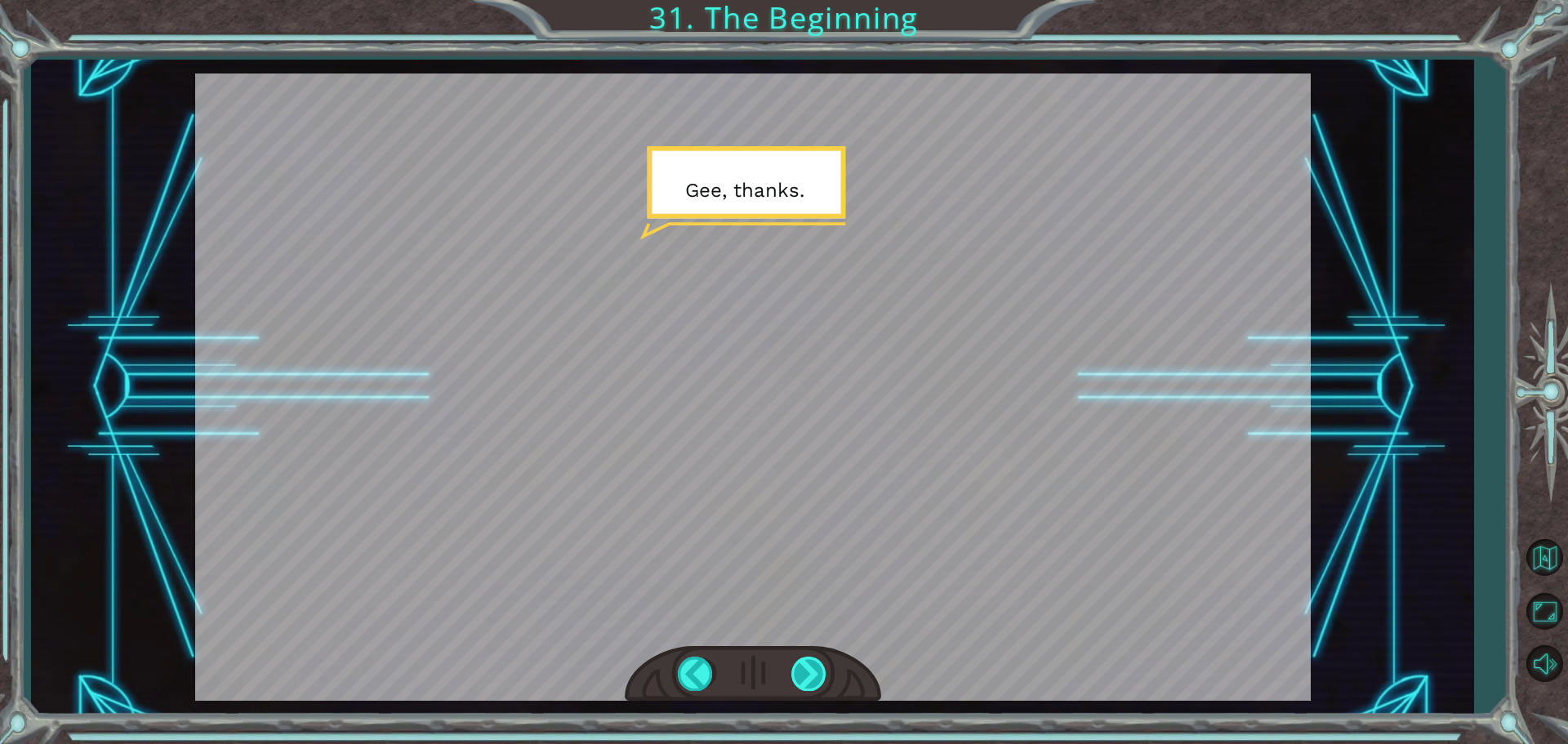
click at [797, 674] on div at bounding box center [809, 672] width 37 height 33
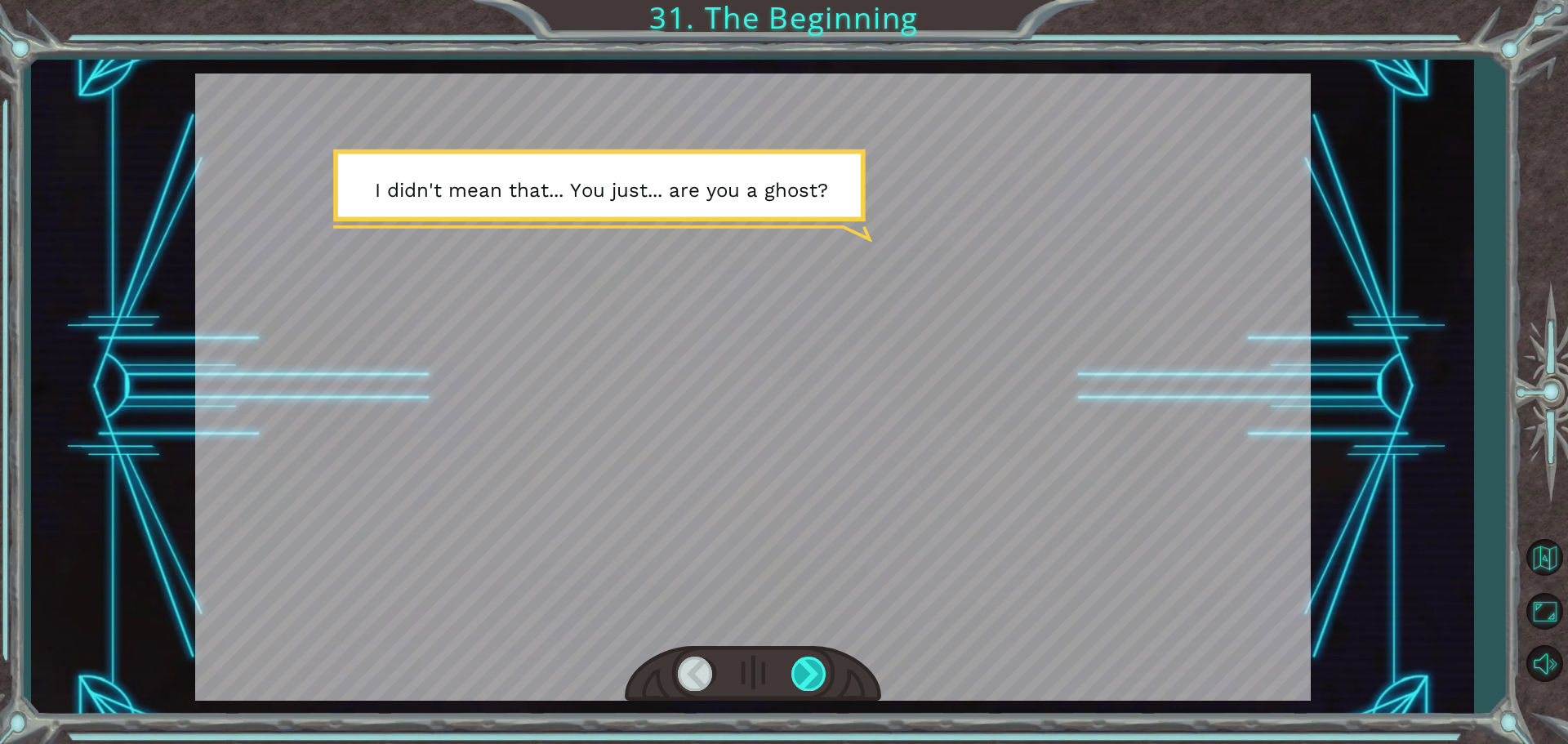
click at [797, 674] on div at bounding box center [809, 672] width 37 height 33
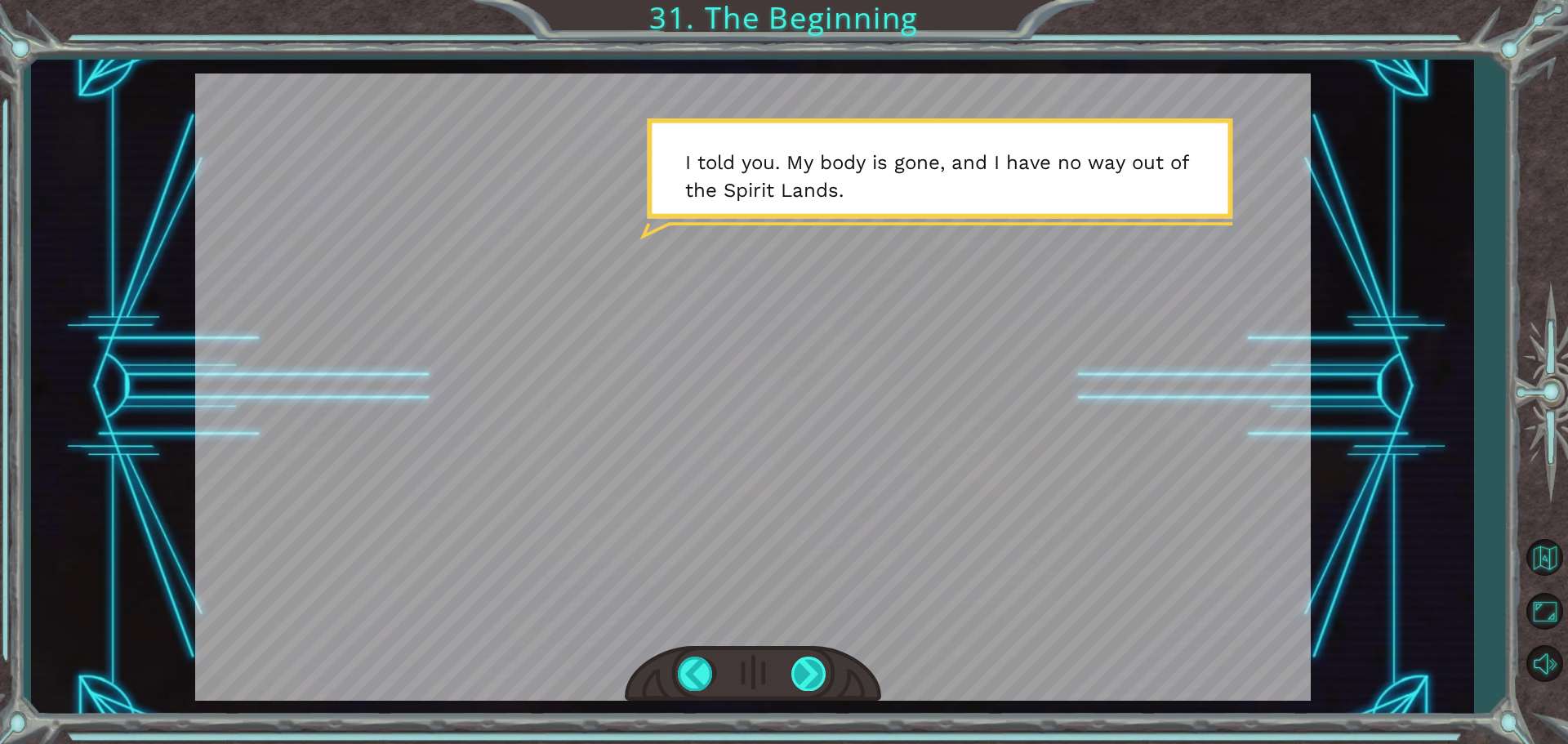
click at [798, 674] on div at bounding box center [809, 672] width 37 height 33
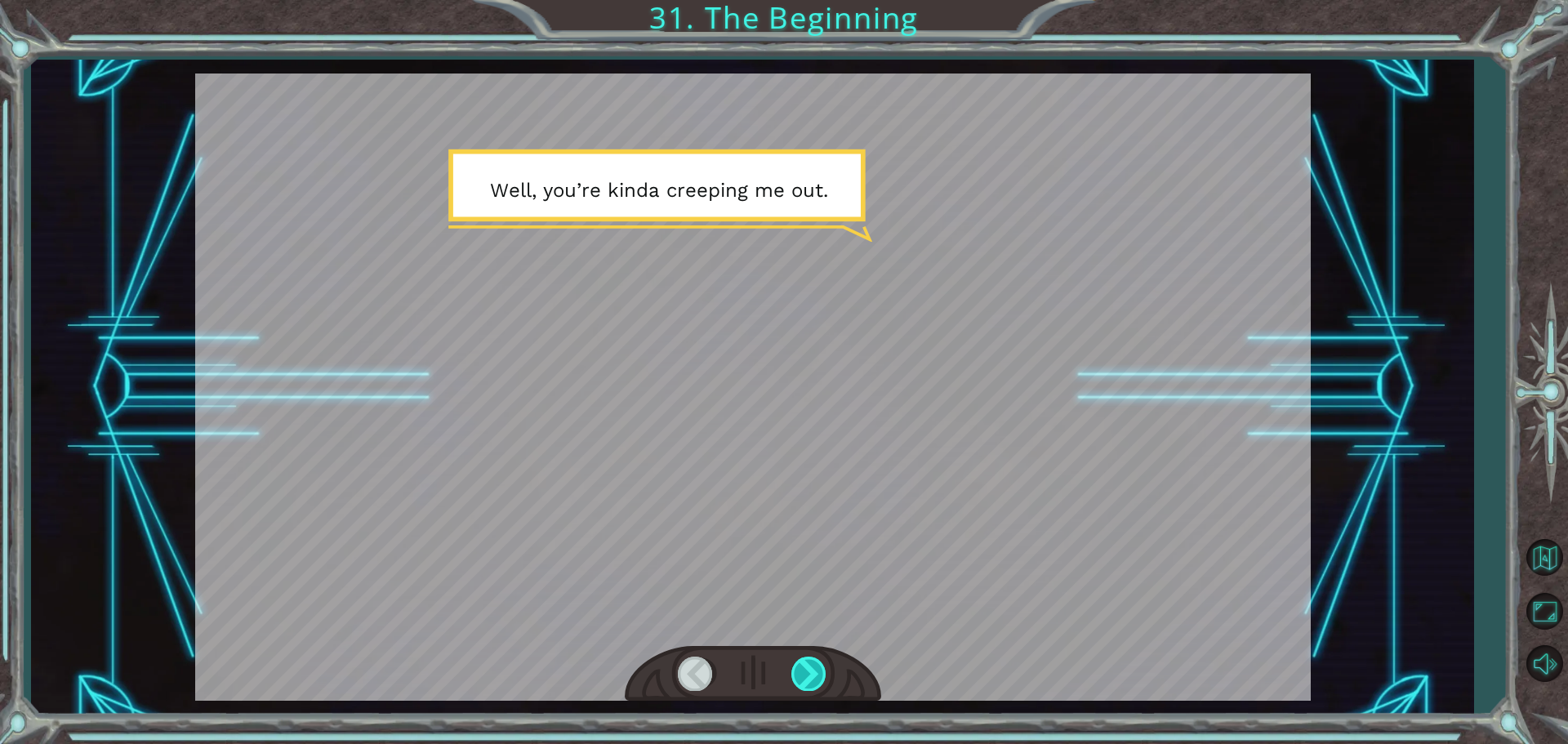
click at [798, 674] on div at bounding box center [809, 672] width 37 height 33
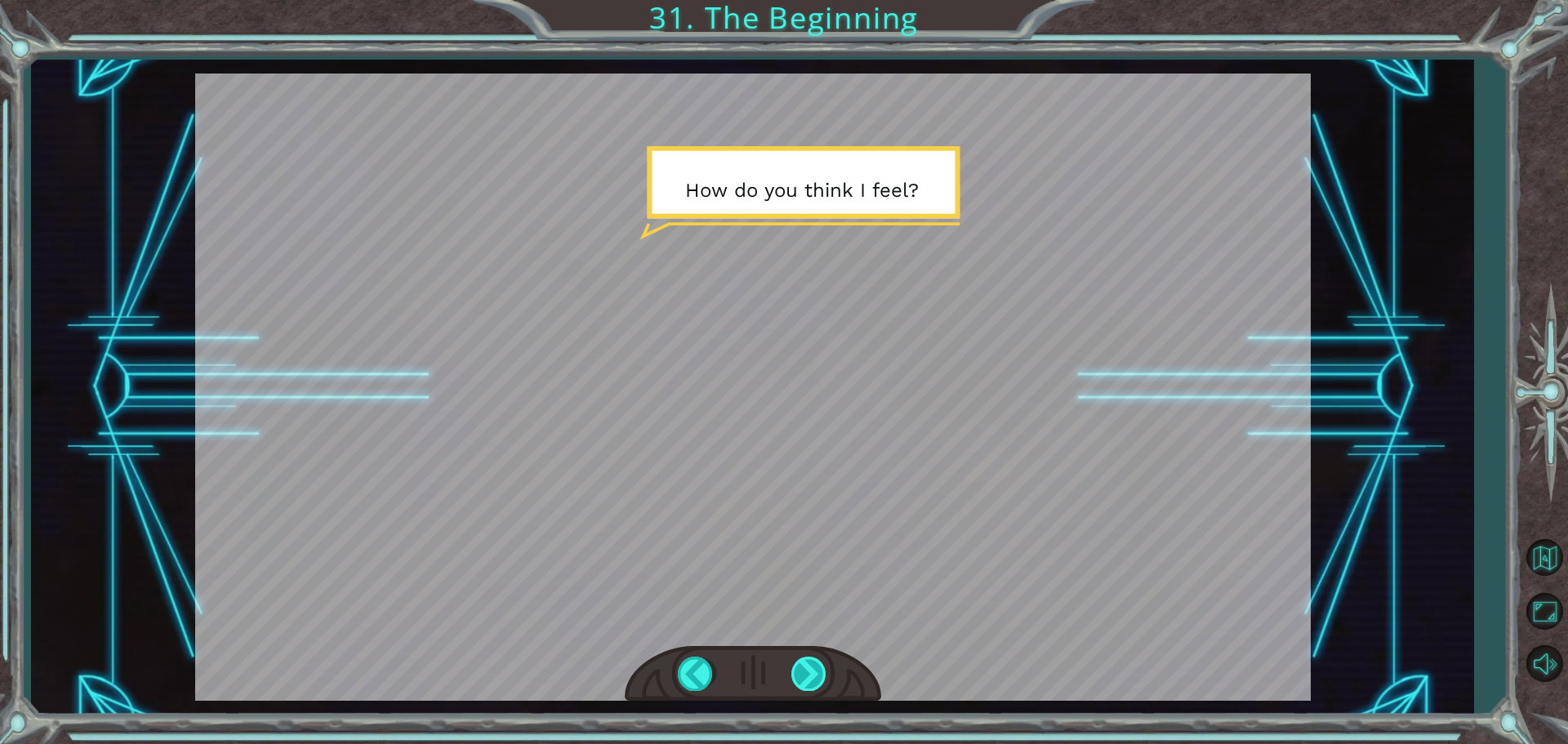
click at [798, 674] on div at bounding box center [809, 672] width 37 height 33
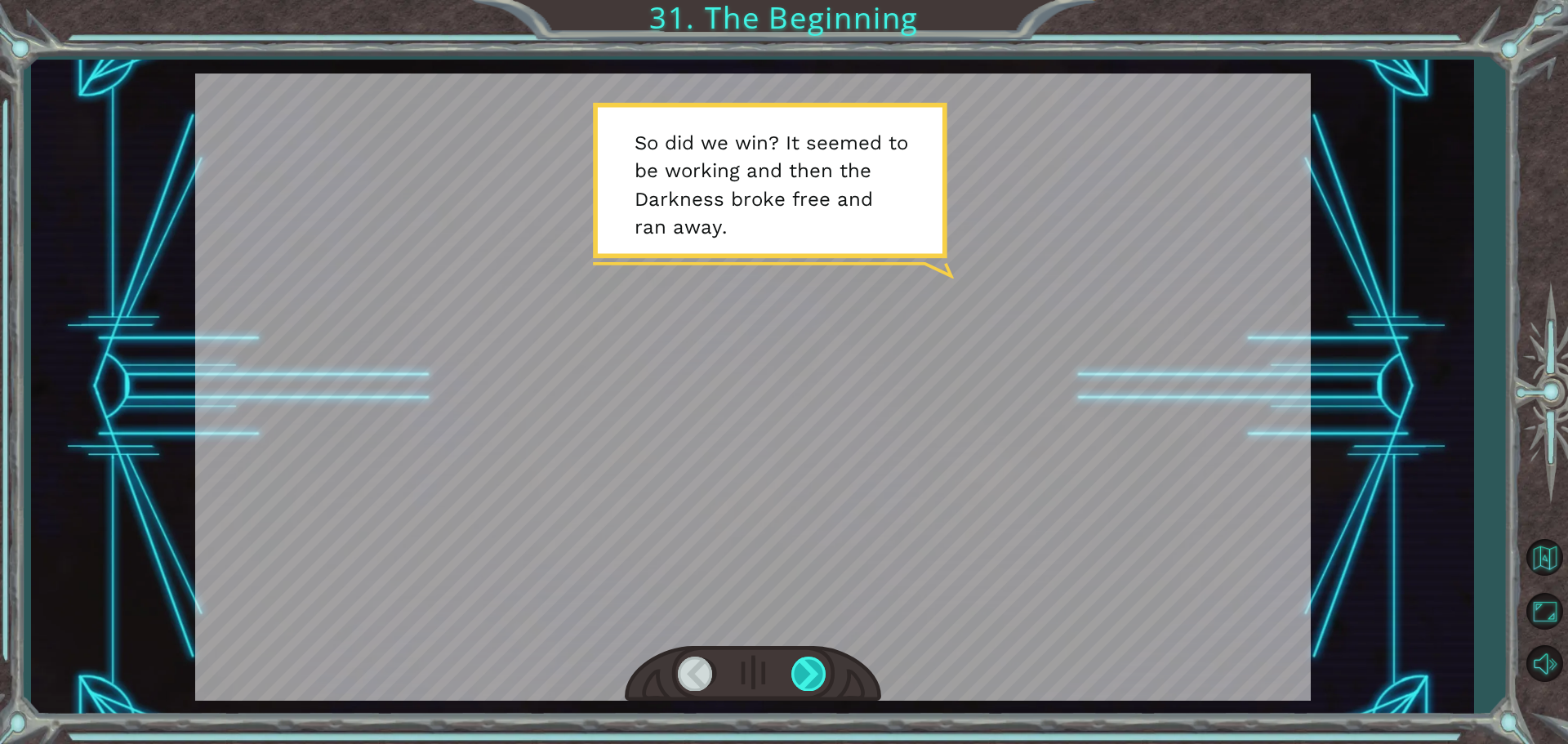
click at [798, 674] on div at bounding box center [809, 672] width 37 height 33
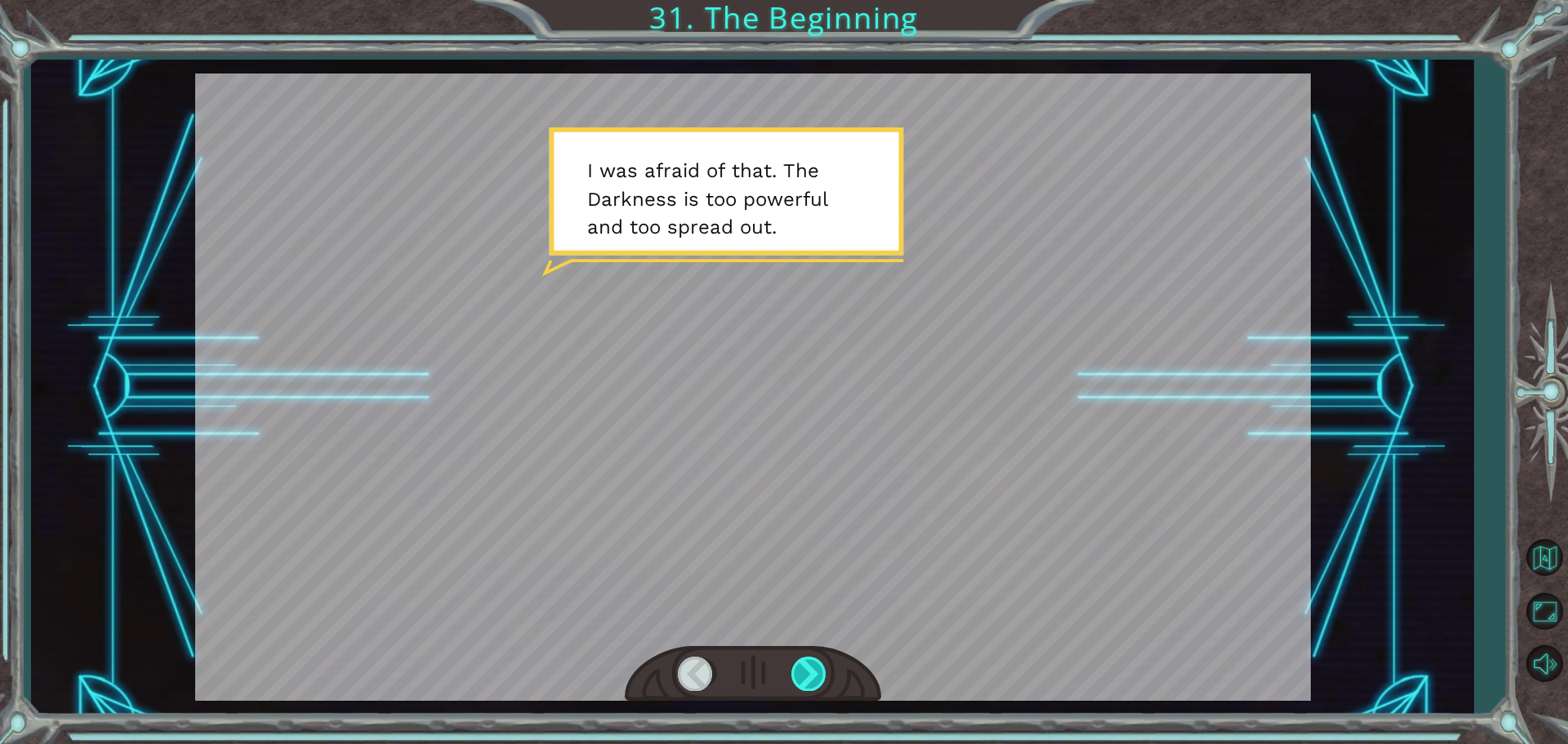
click at [798, 674] on div at bounding box center [809, 672] width 37 height 33
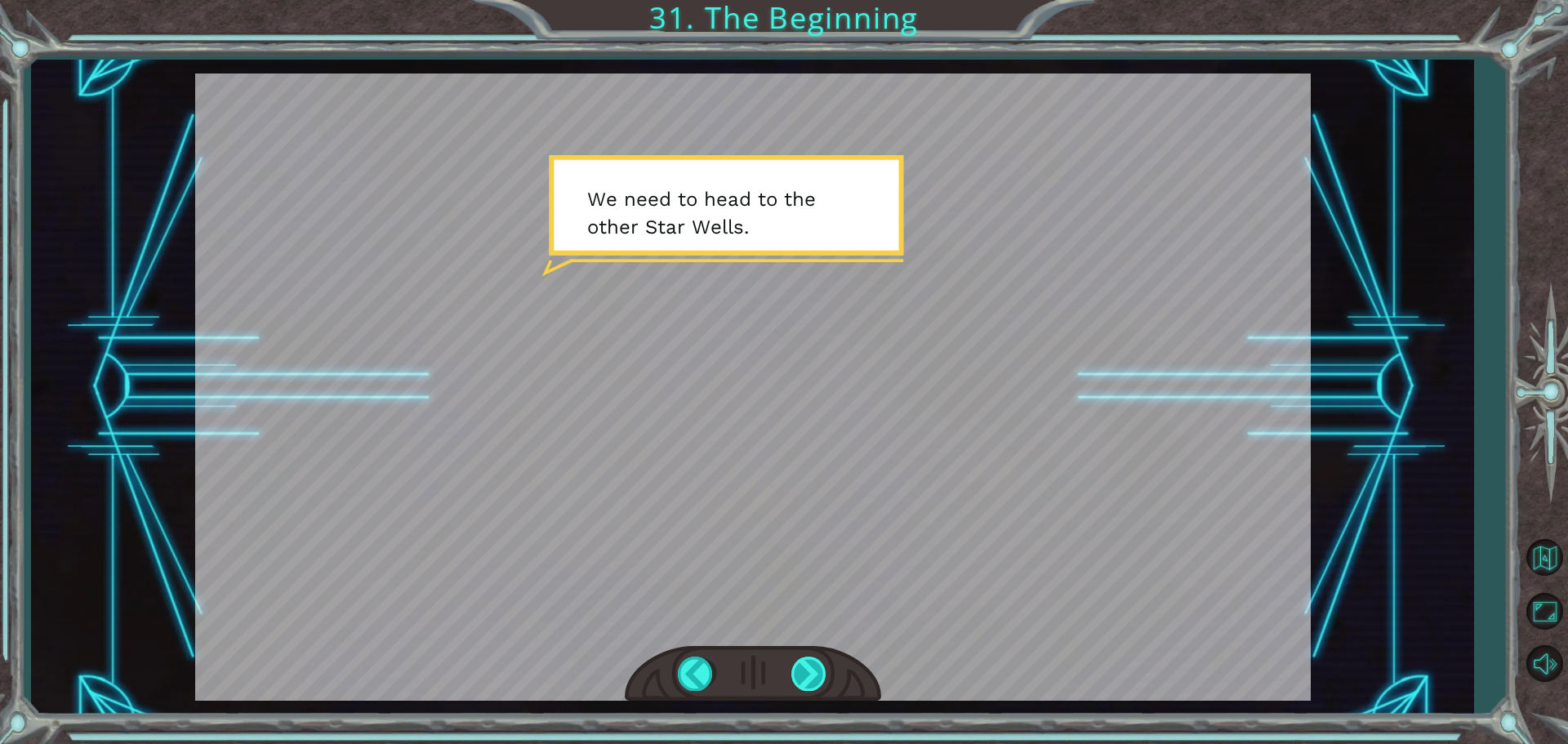
click at [798, 674] on div at bounding box center [809, 672] width 37 height 33
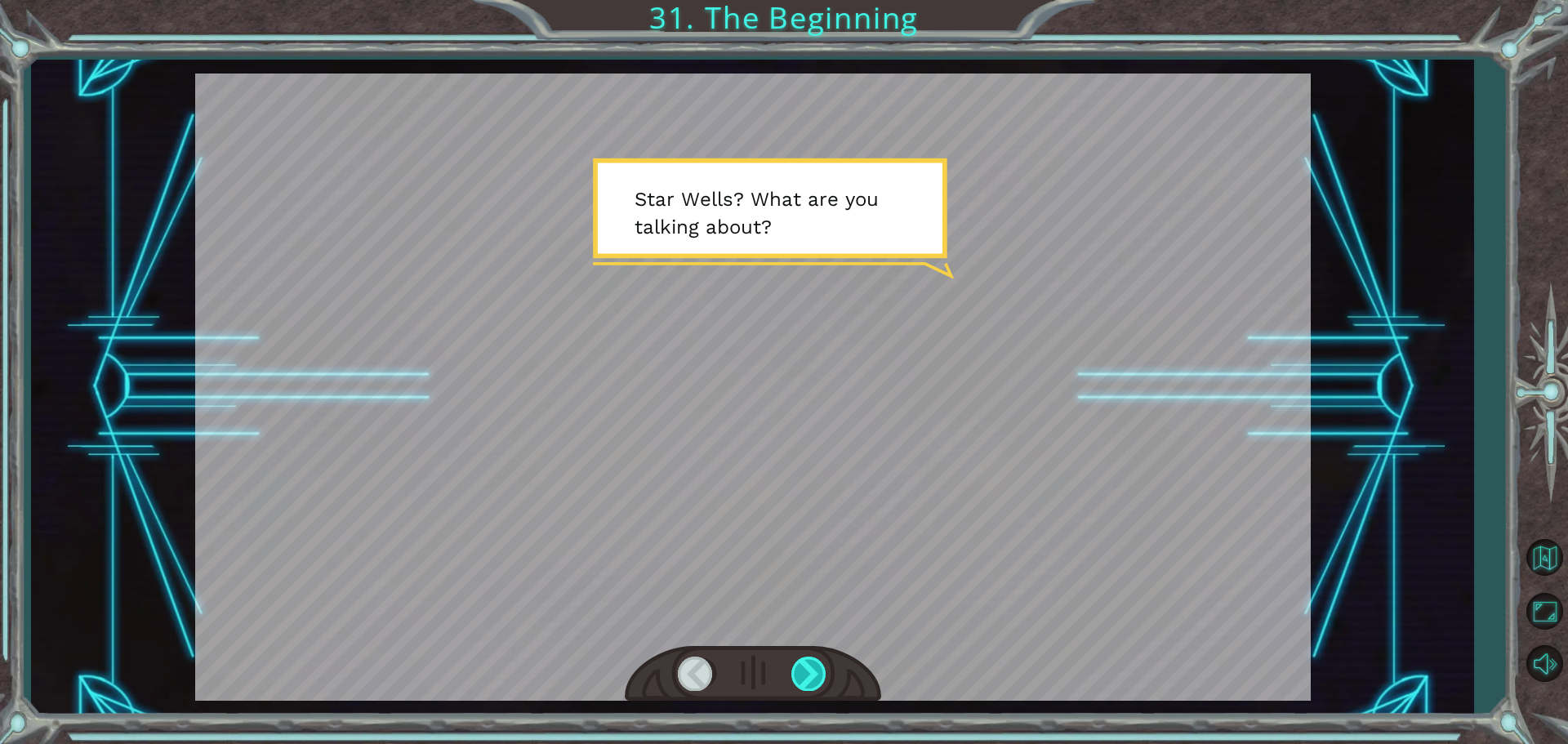
click at [798, 674] on div at bounding box center [809, 672] width 37 height 33
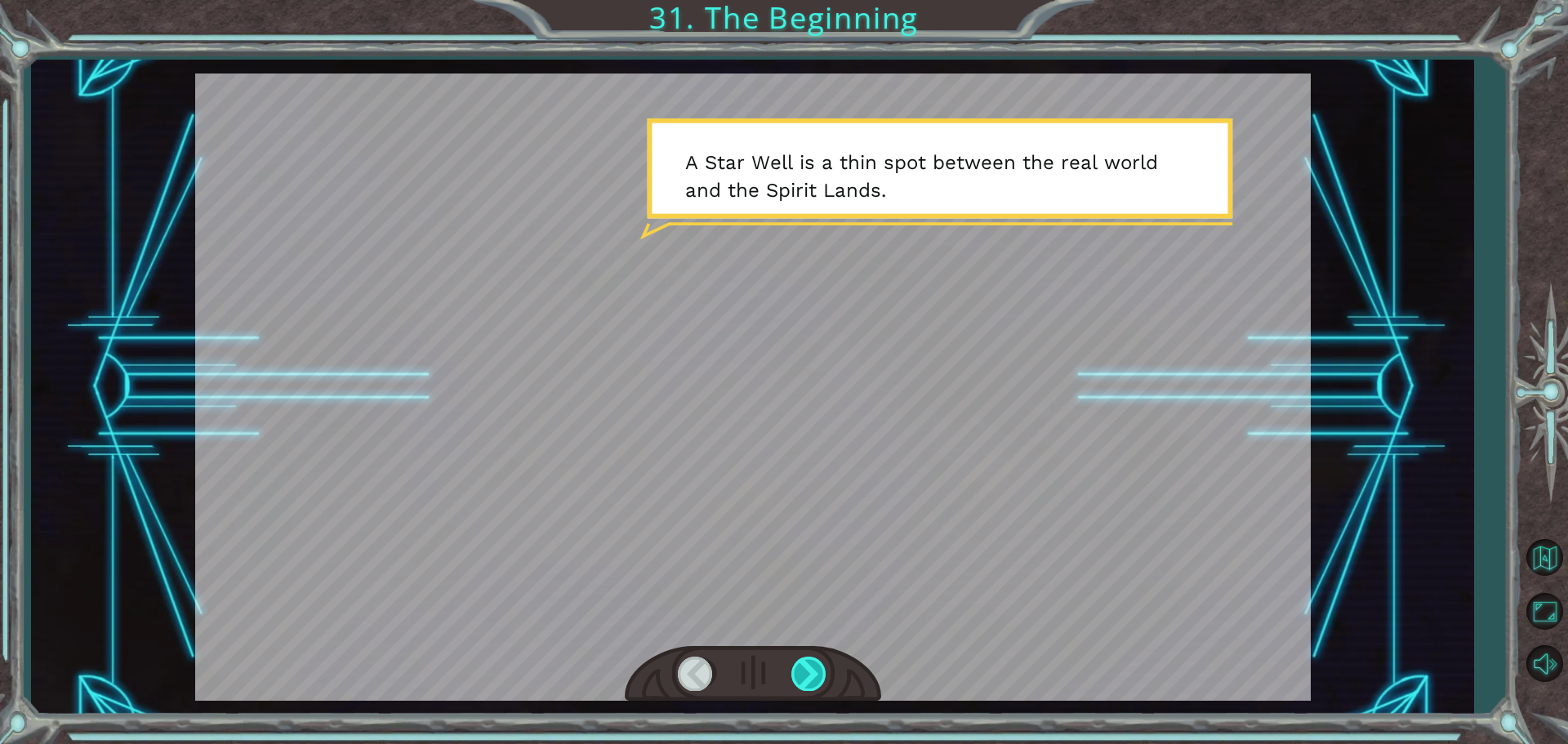
click at [798, 674] on div at bounding box center [809, 672] width 37 height 33
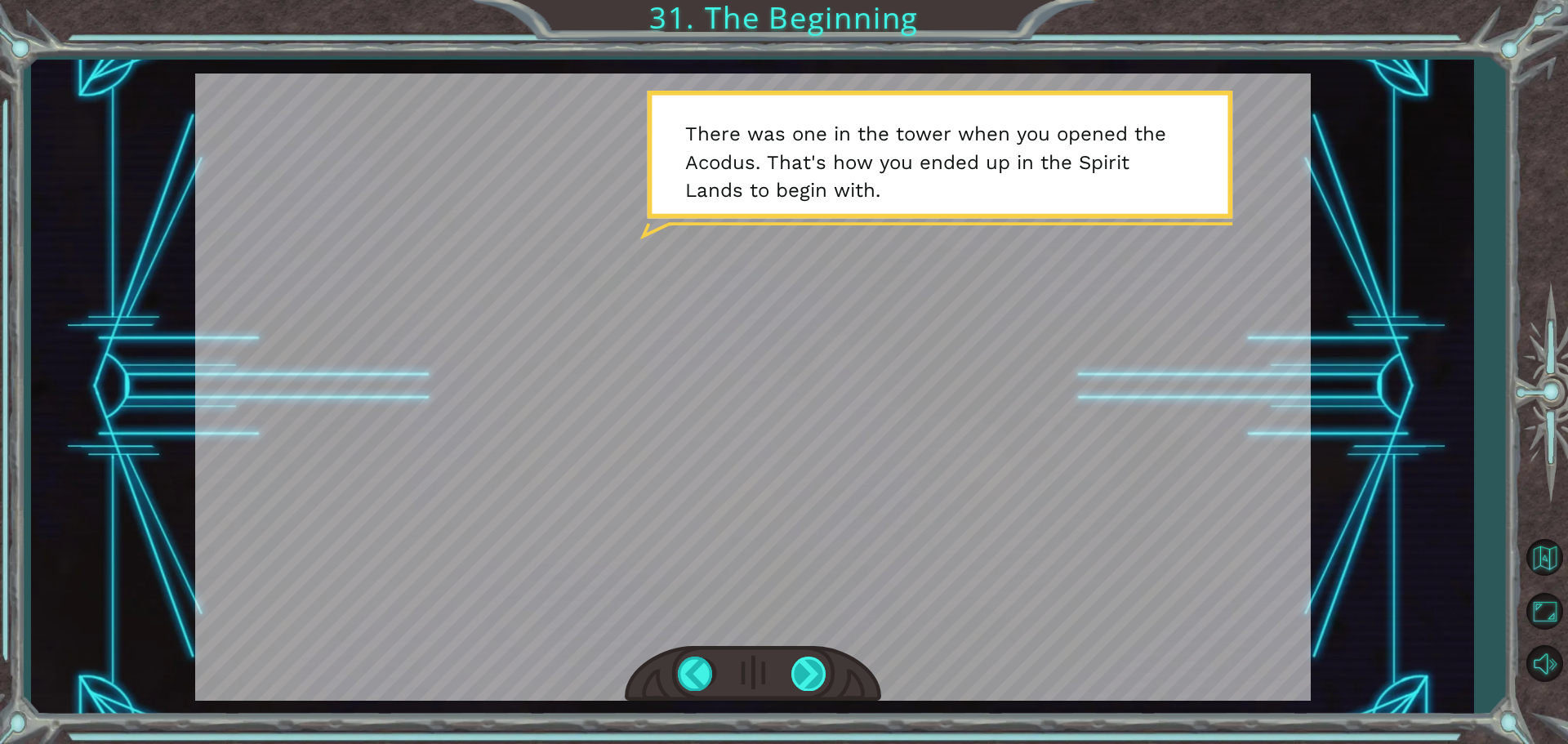
click at [798, 674] on div at bounding box center [809, 672] width 37 height 33
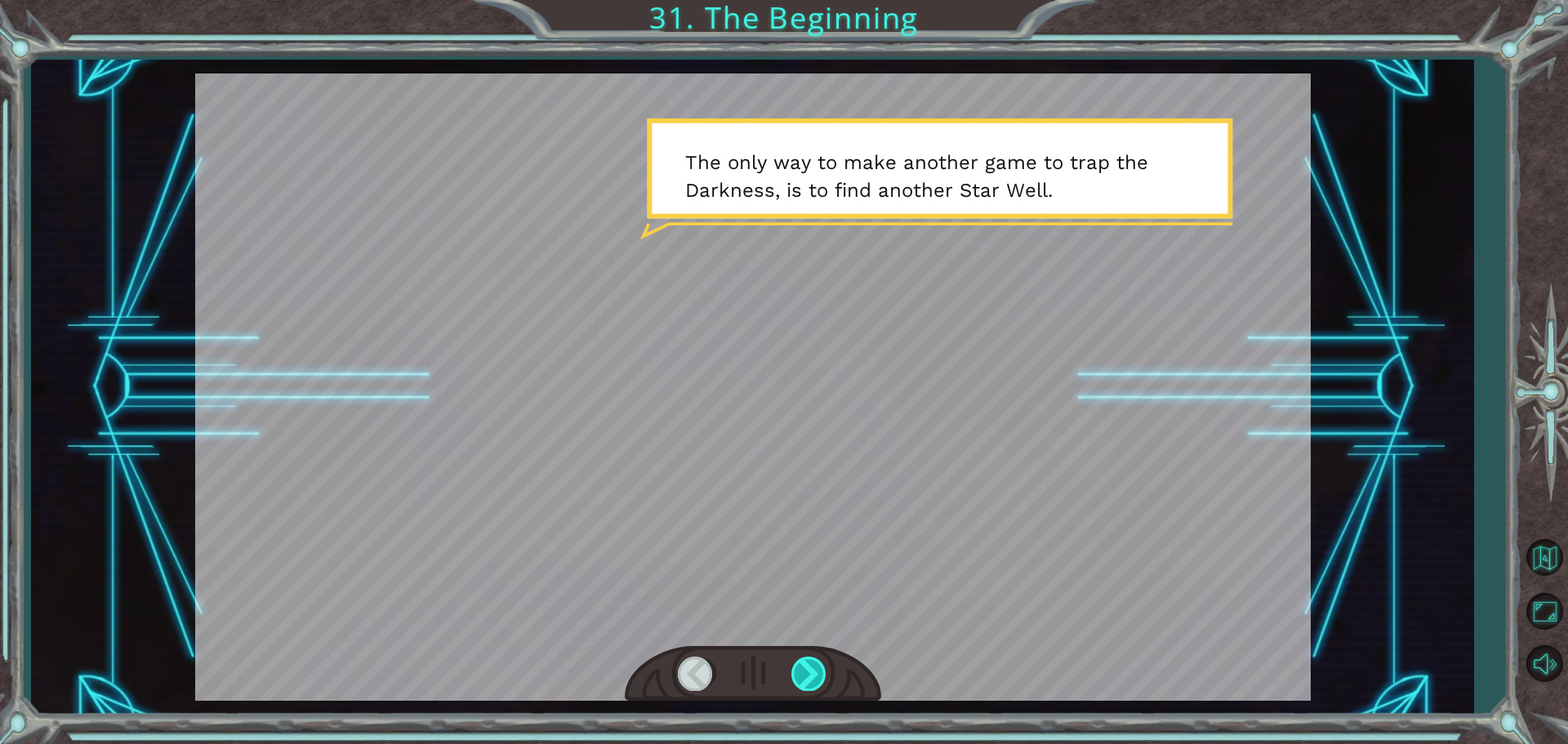
click at [798, 674] on div at bounding box center [809, 672] width 37 height 33
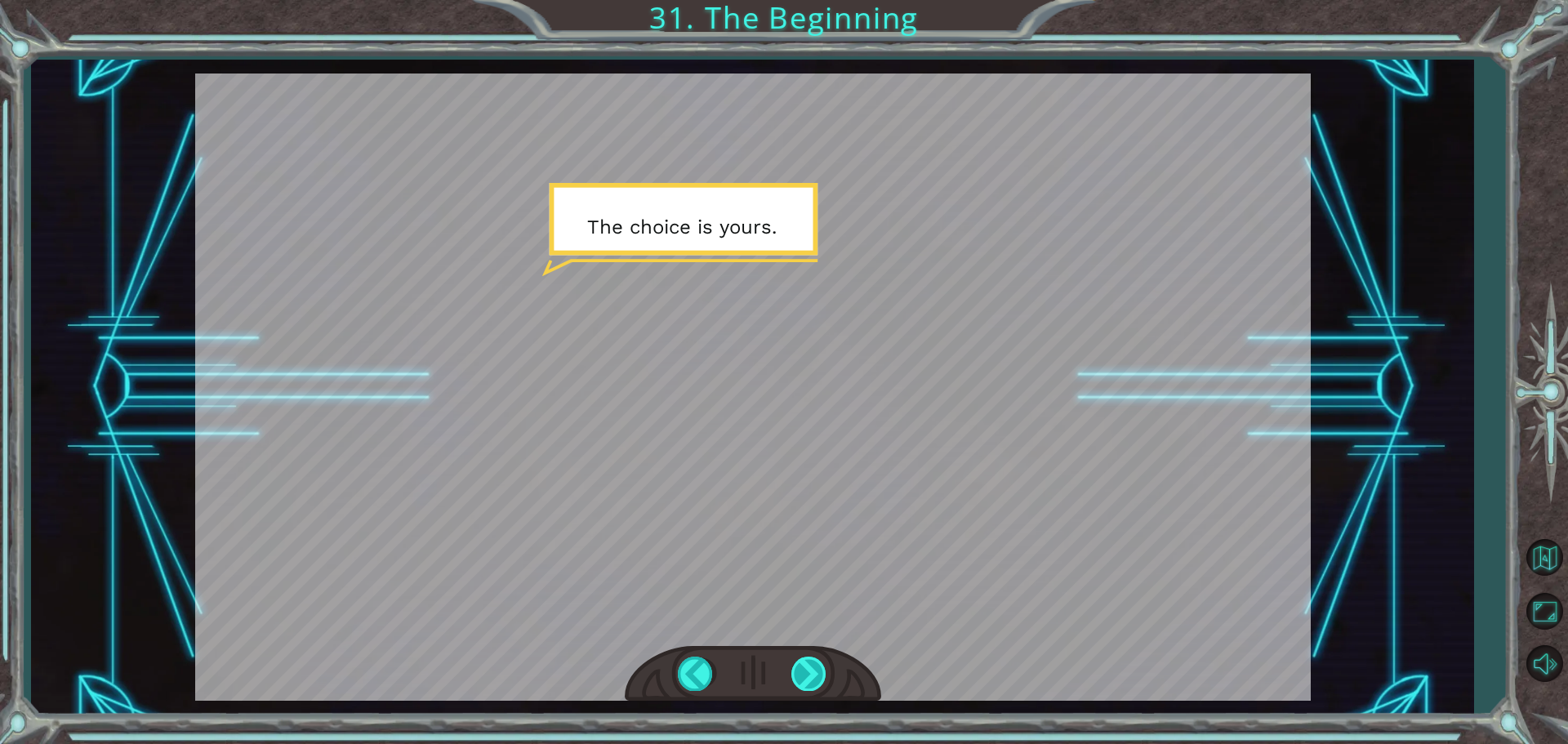
click at [798, 674] on div at bounding box center [809, 672] width 37 height 33
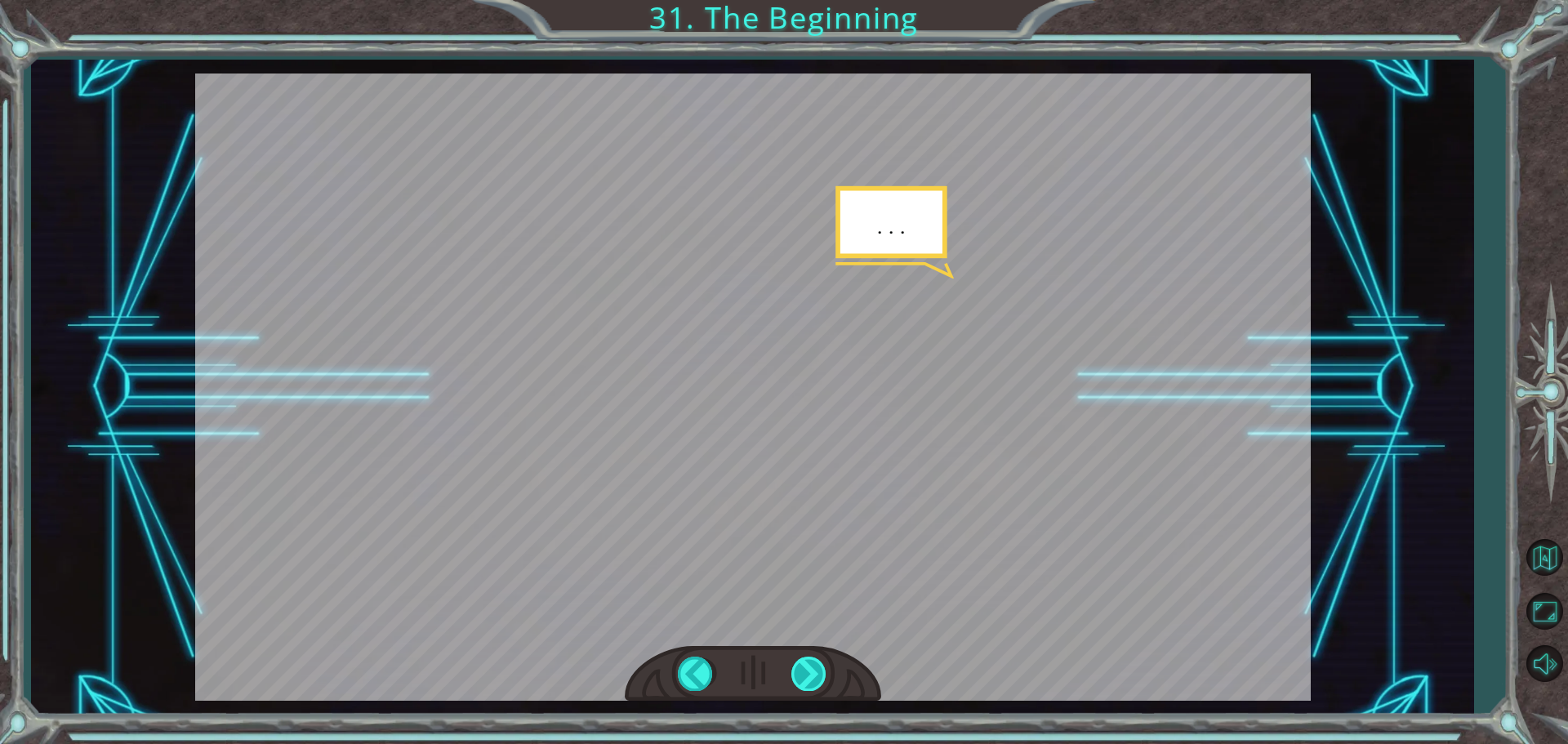
click at [798, 674] on div at bounding box center [809, 672] width 37 height 33
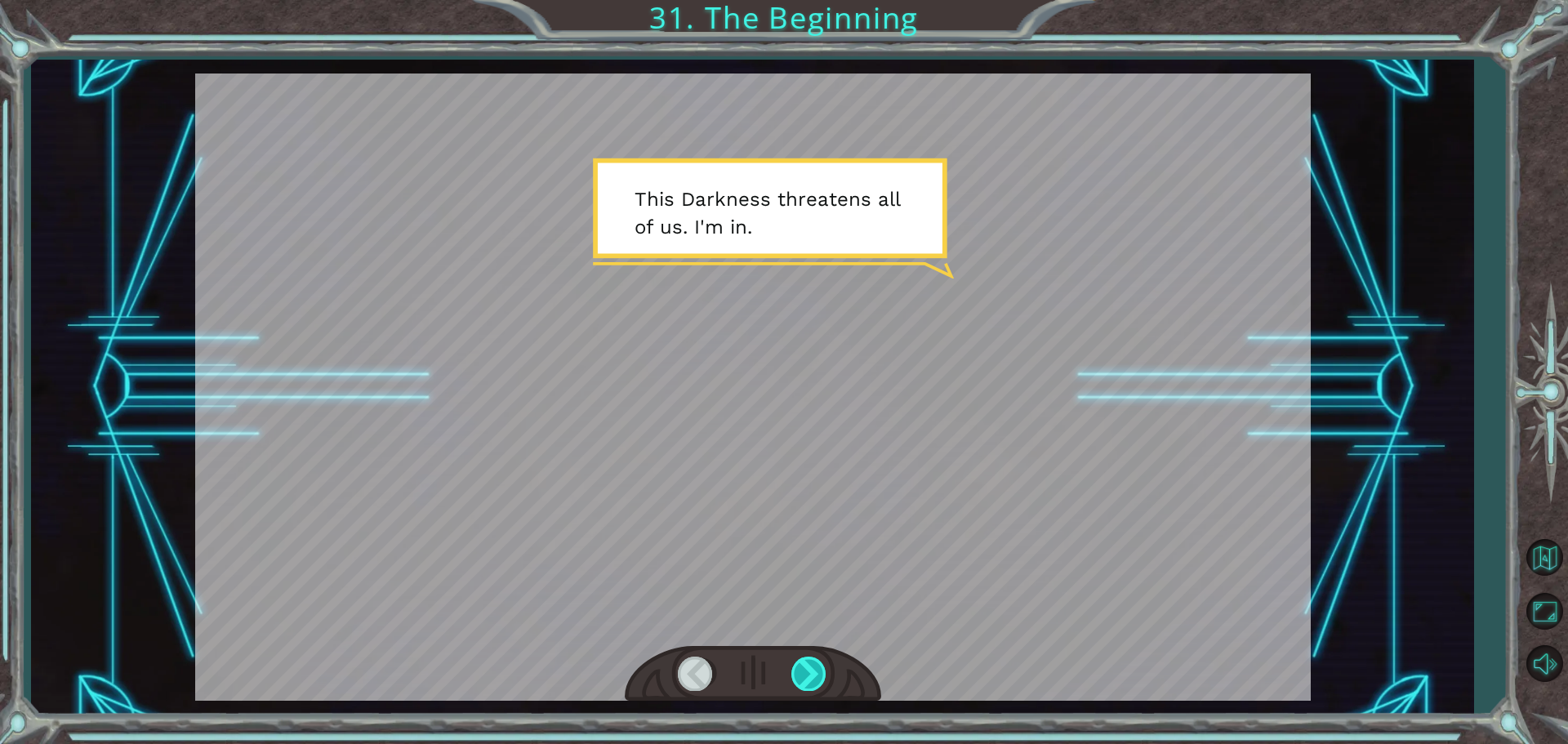
click at [798, 674] on div at bounding box center [809, 672] width 37 height 33
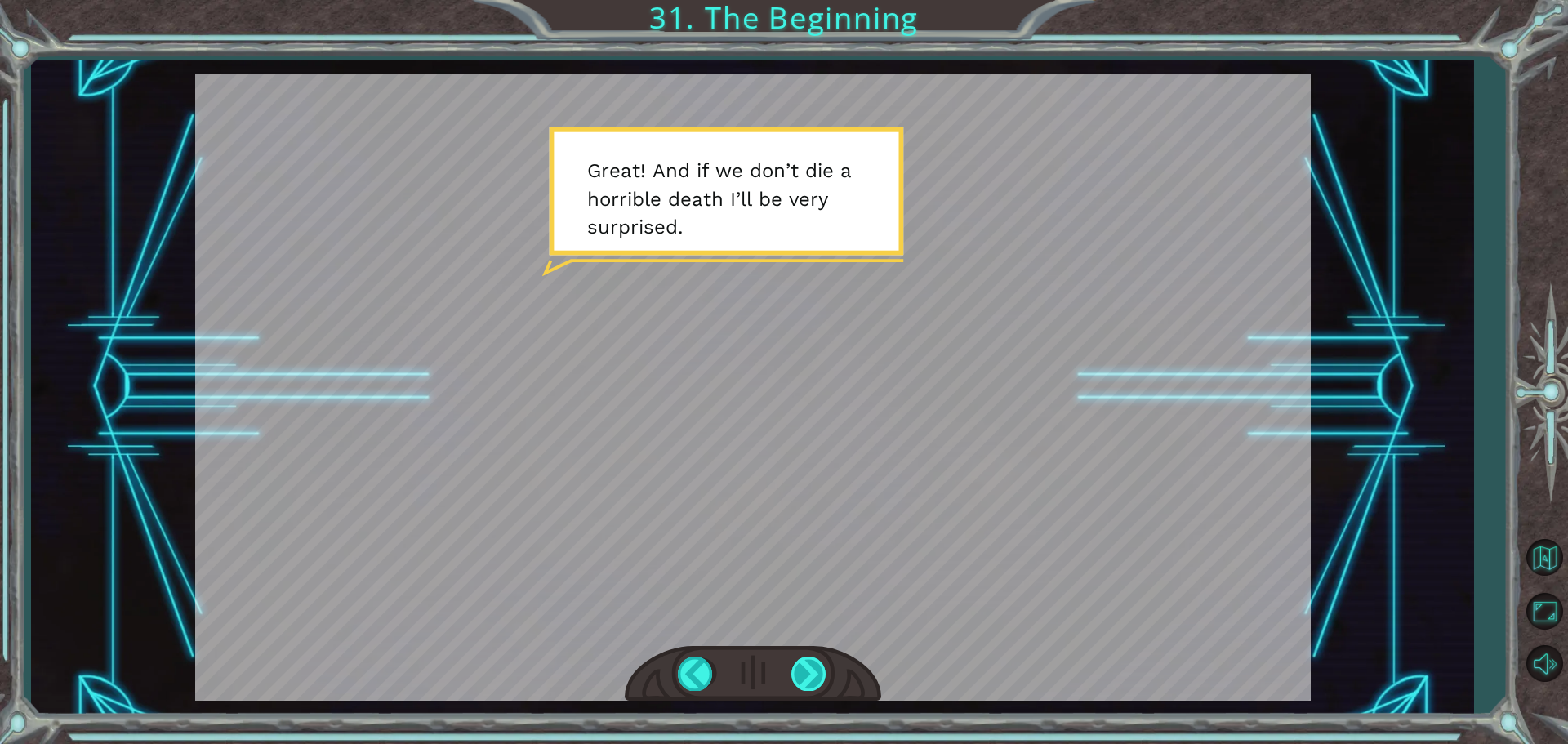
click at [798, 674] on div at bounding box center [809, 672] width 37 height 33
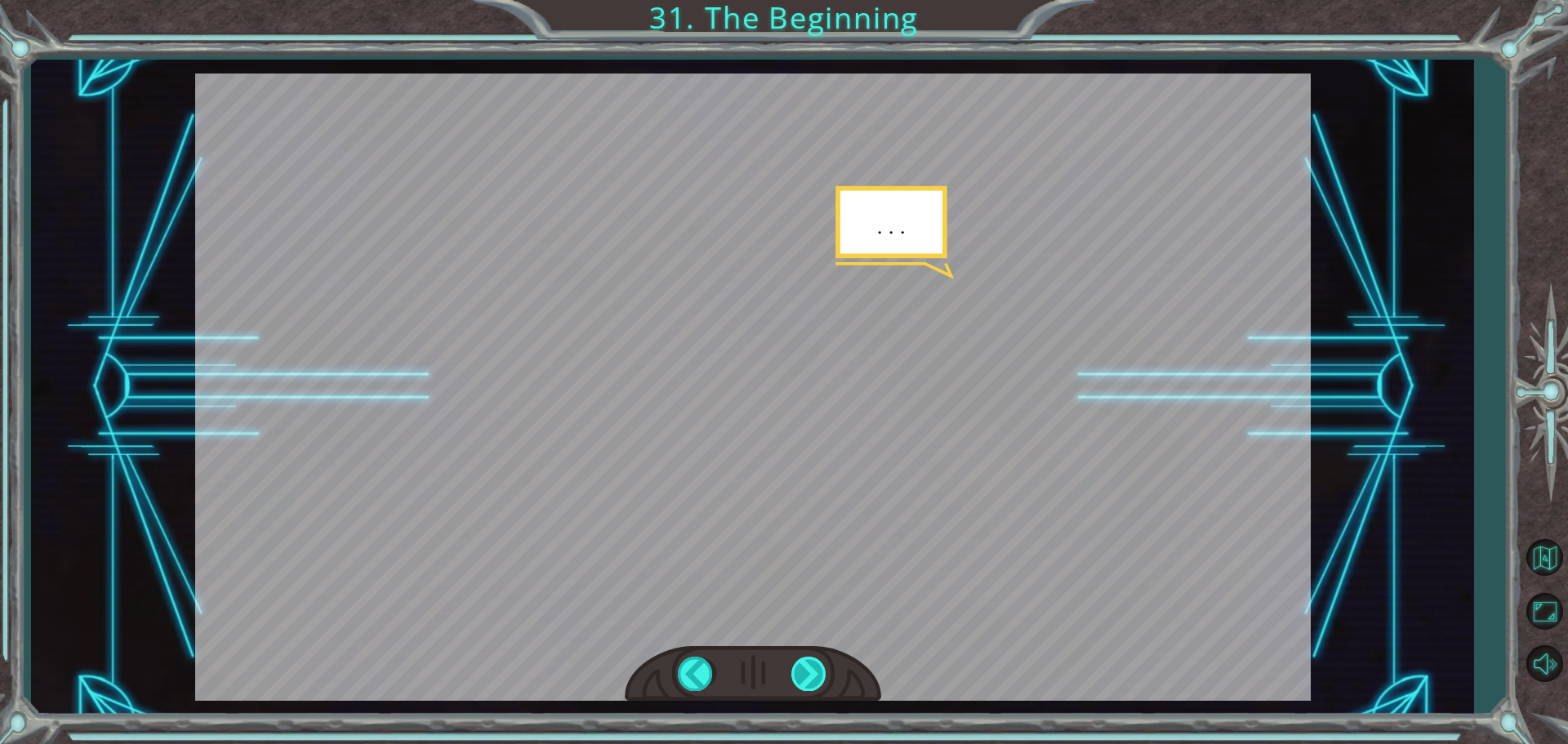
click at [798, 674] on div at bounding box center [809, 672] width 37 height 33
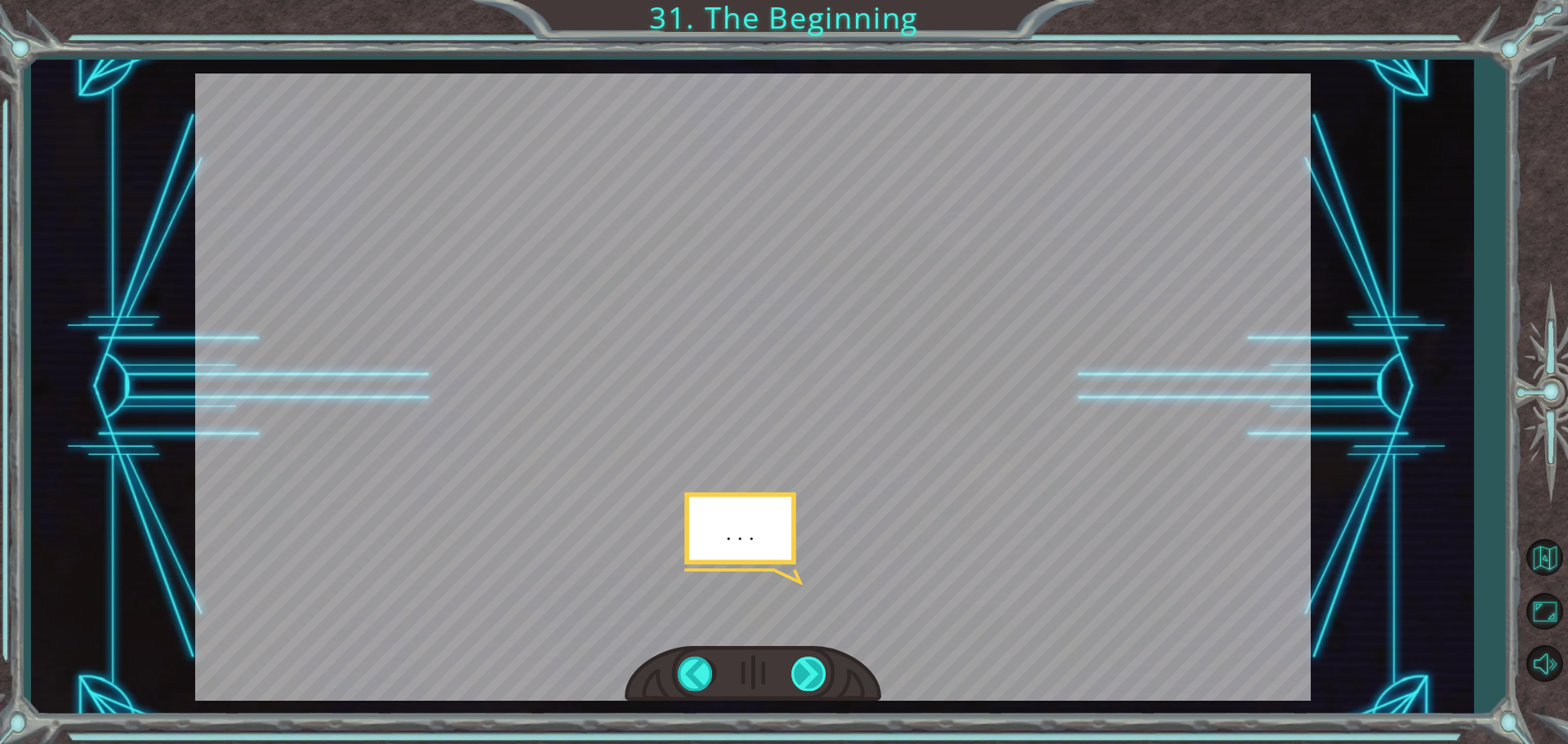
click at [798, 674] on div at bounding box center [809, 672] width 37 height 33
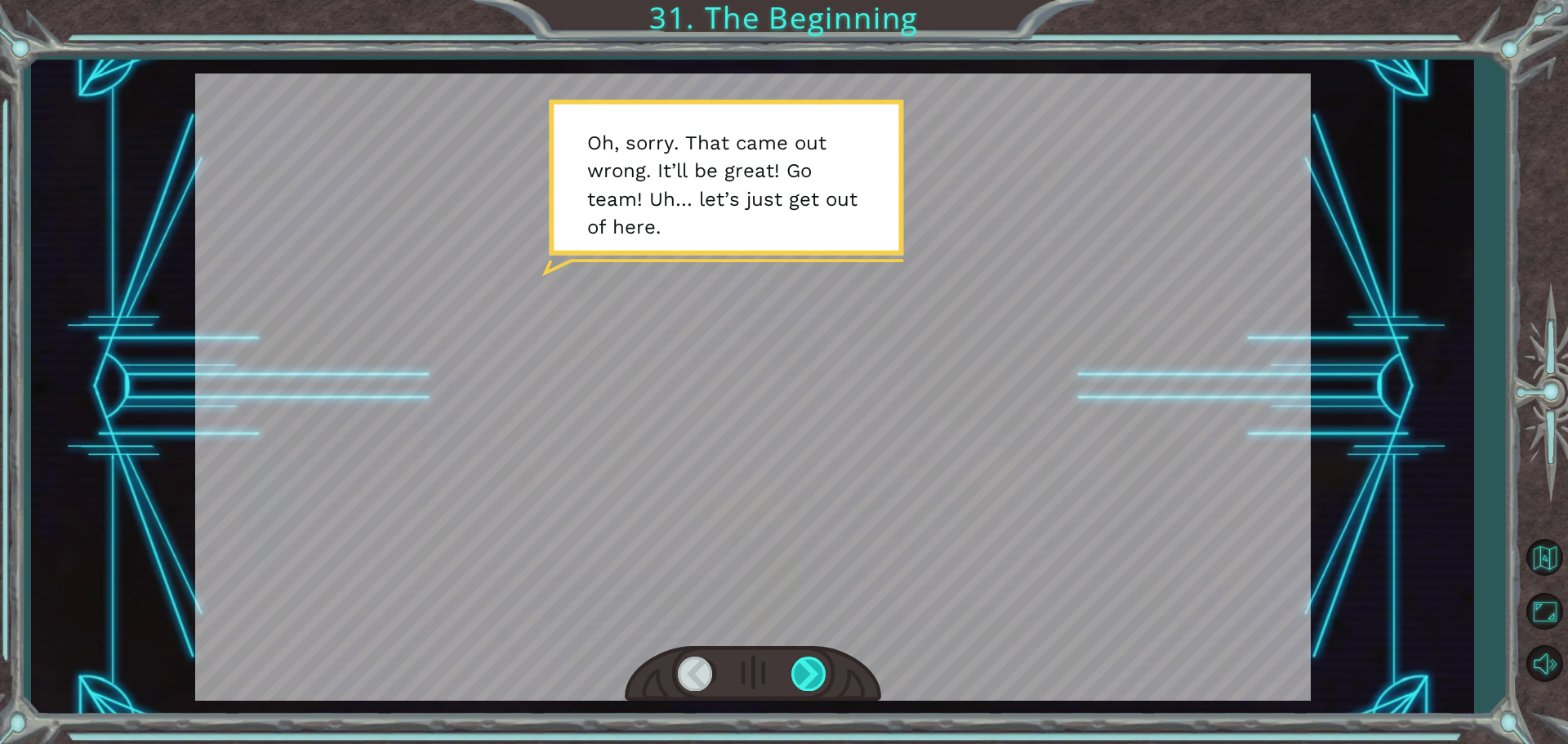
click at [798, 674] on div at bounding box center [809, 672] width 37 height 33
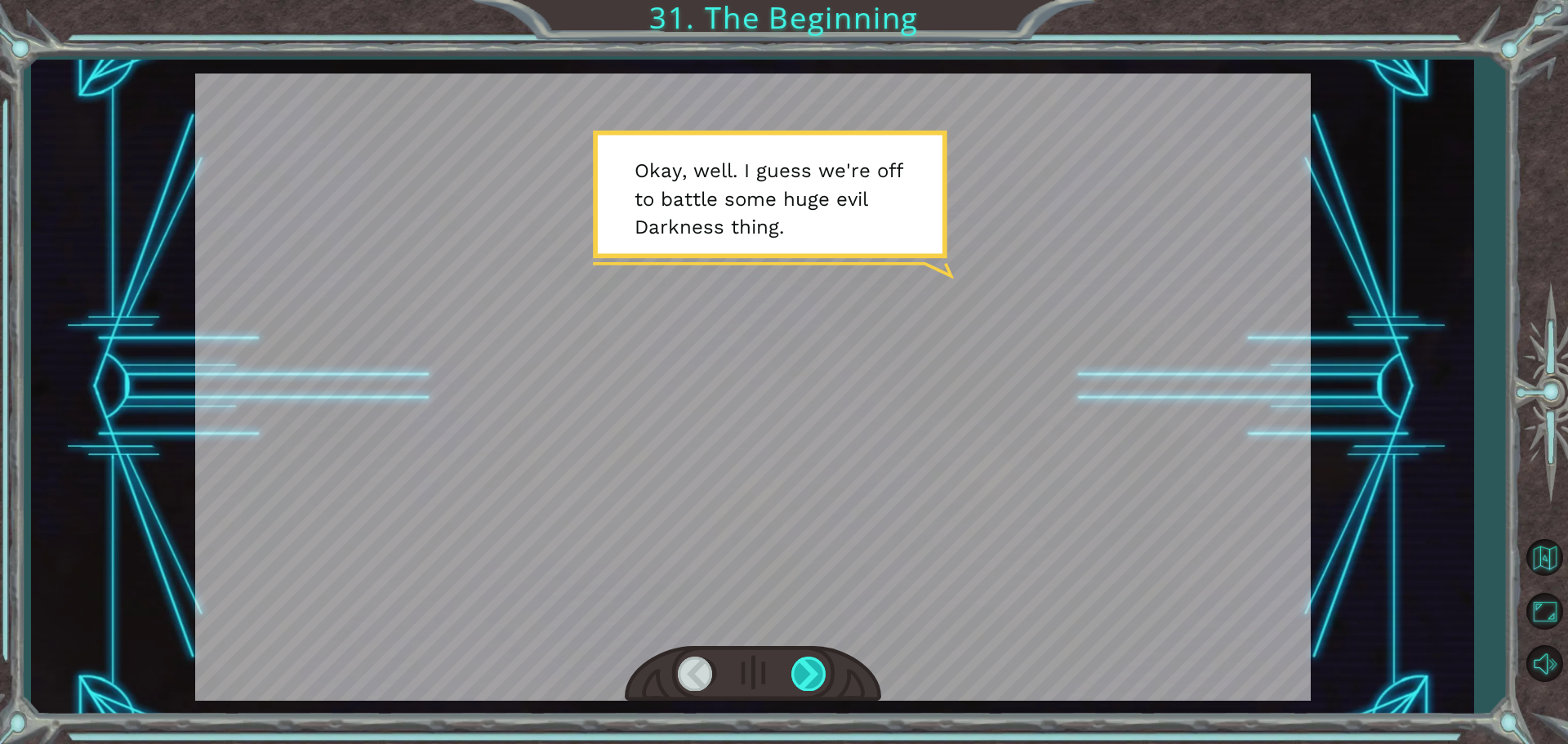
click at [798, 674] on div at bounding box center [809, 672] width 37 height 33
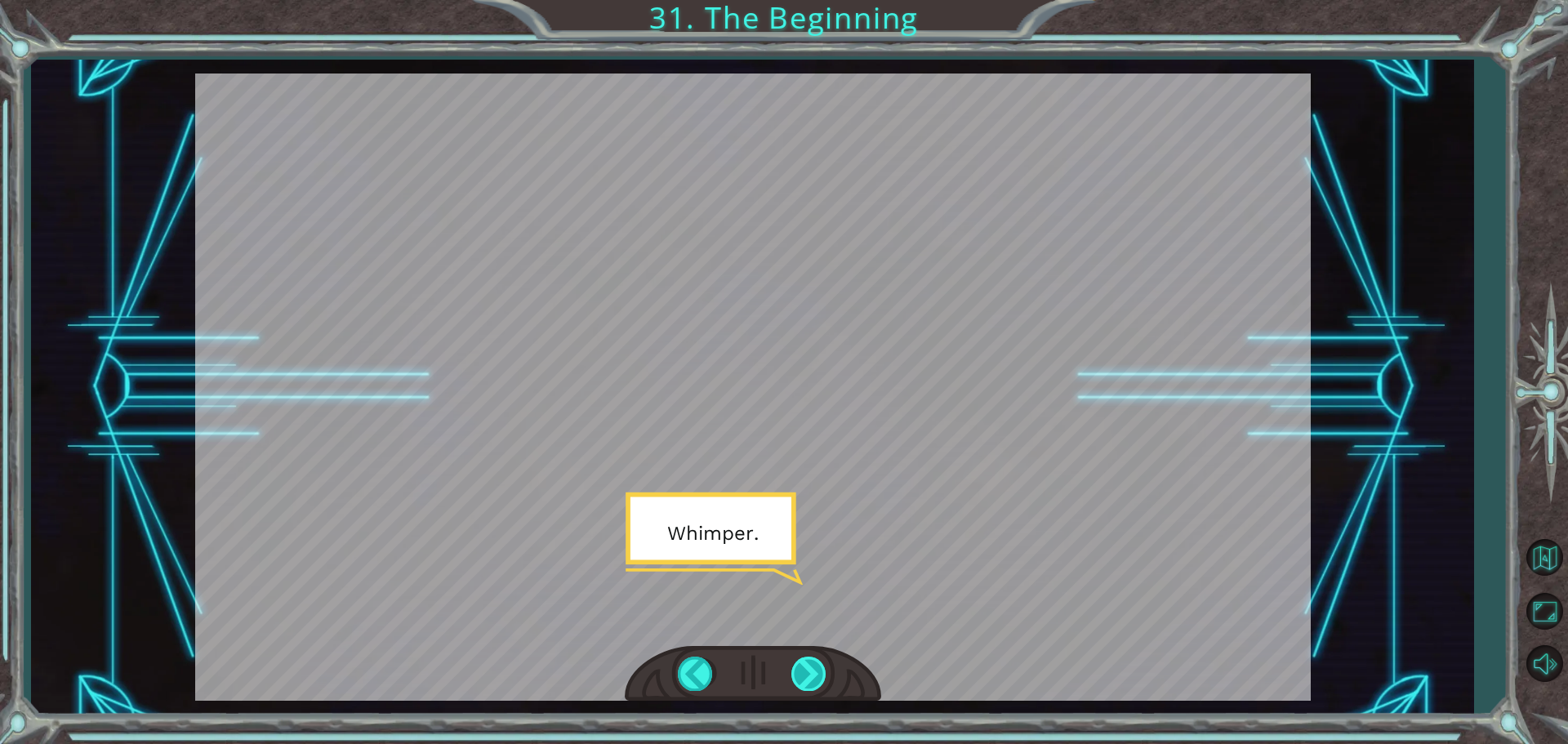
click at [798, 674] on div at bounding box center [809, 672] width 37 height 33
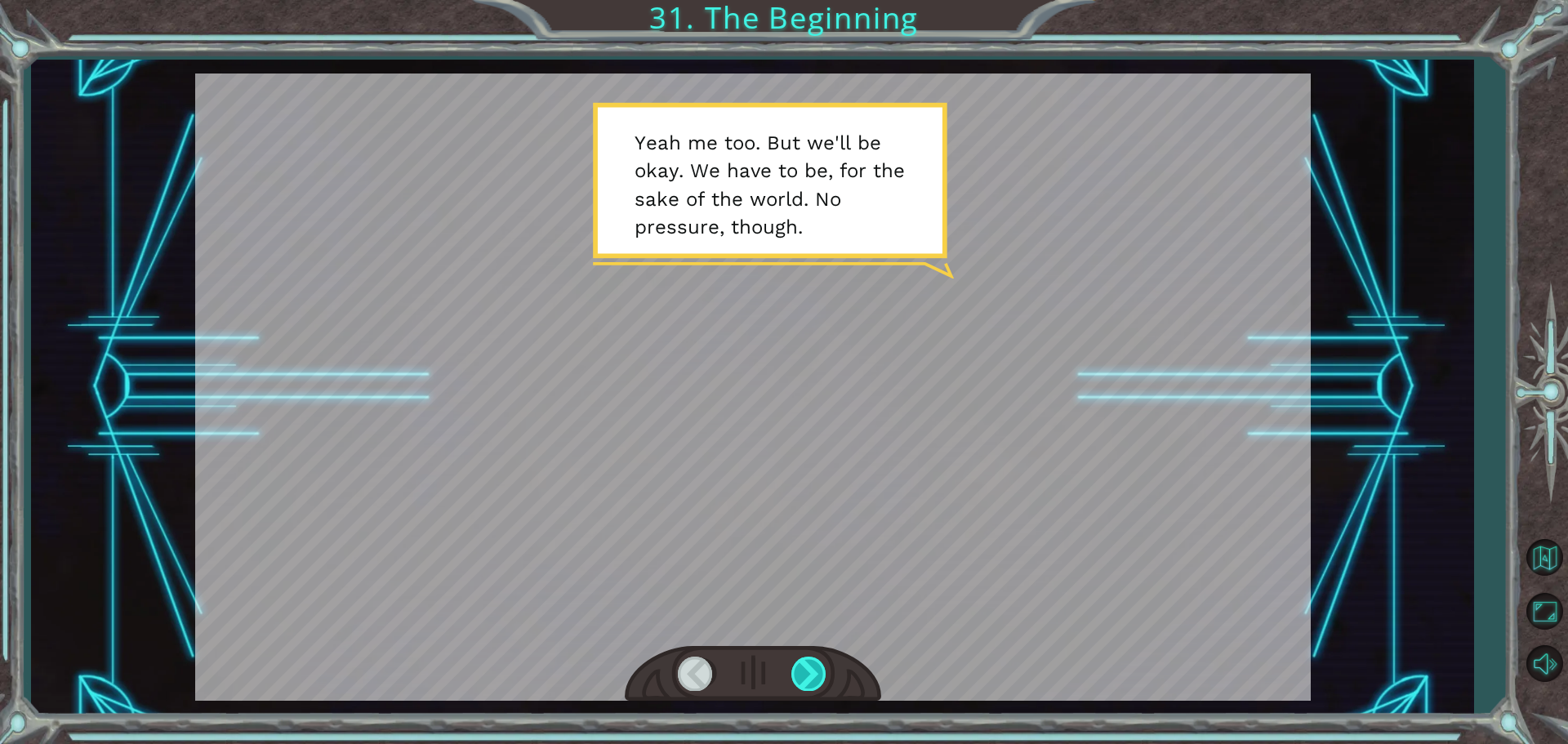
click at [798, 674] on div at bounding box center [809, 672] width 37 height 33
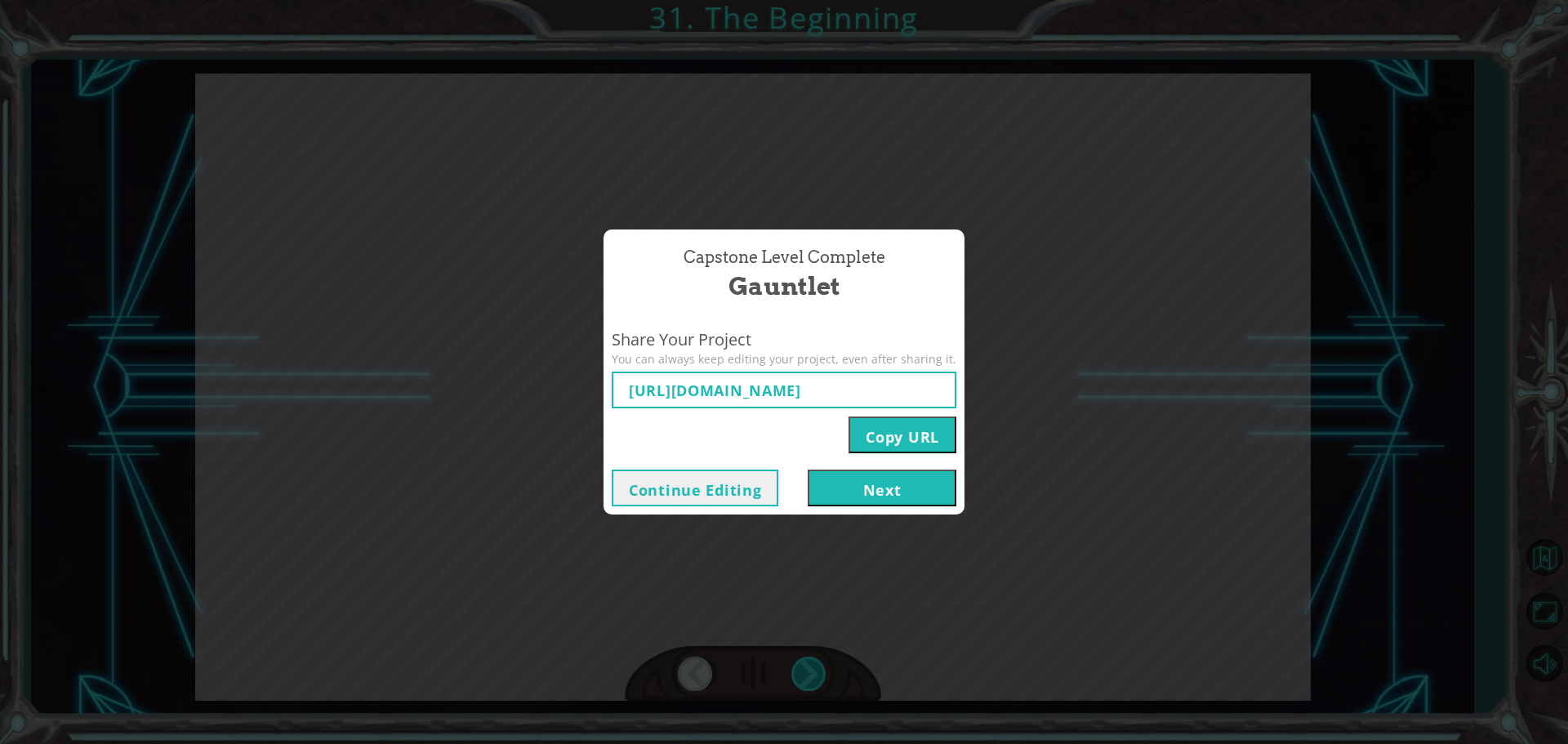
type input "[URL][DOMAIN_NAME]"
click at [882, 492] on button "Next" at bounding box center [882, 487] width 148 height 37
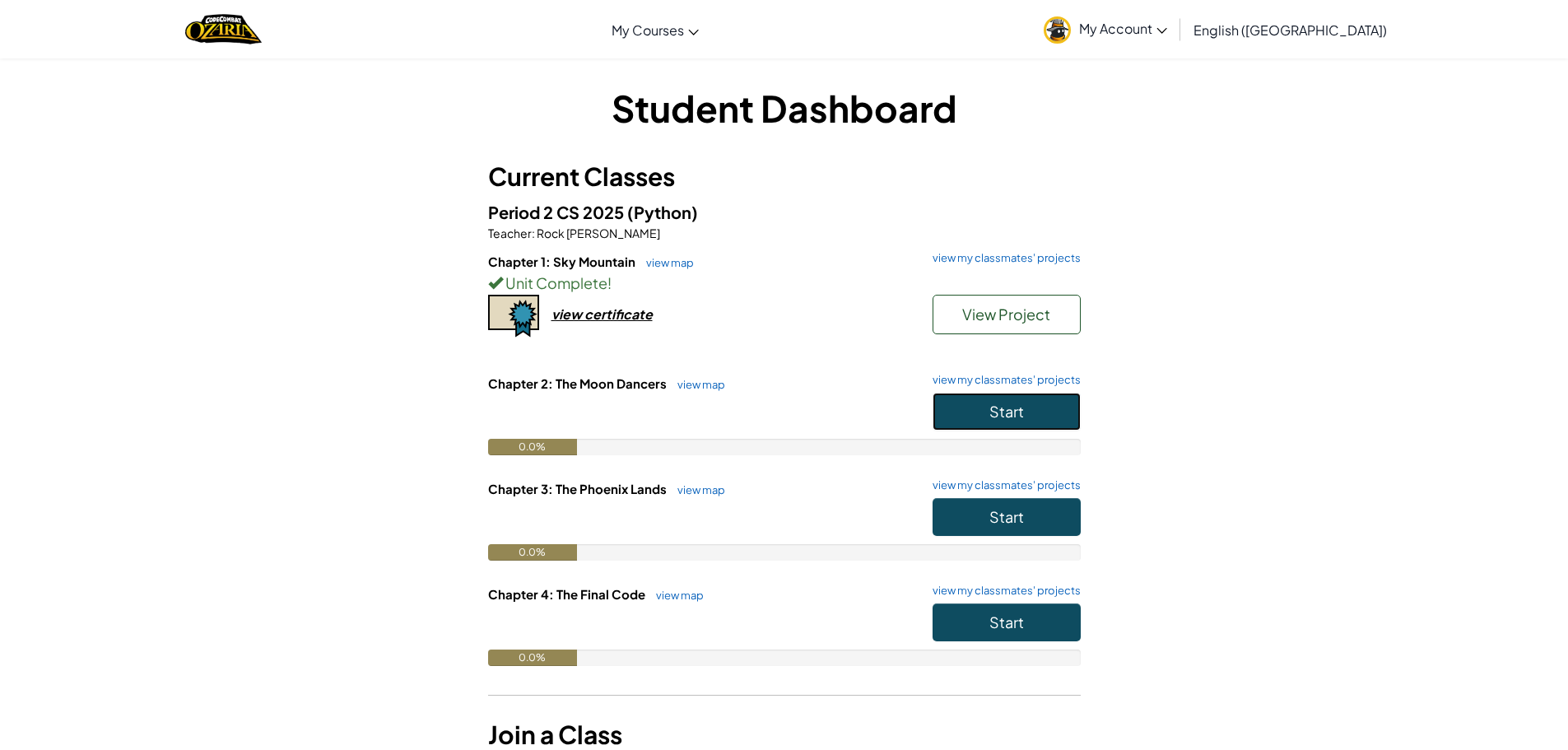
click at [1052, 414] on button "Start" at bounding box center [1006, 412] width 148 height 38
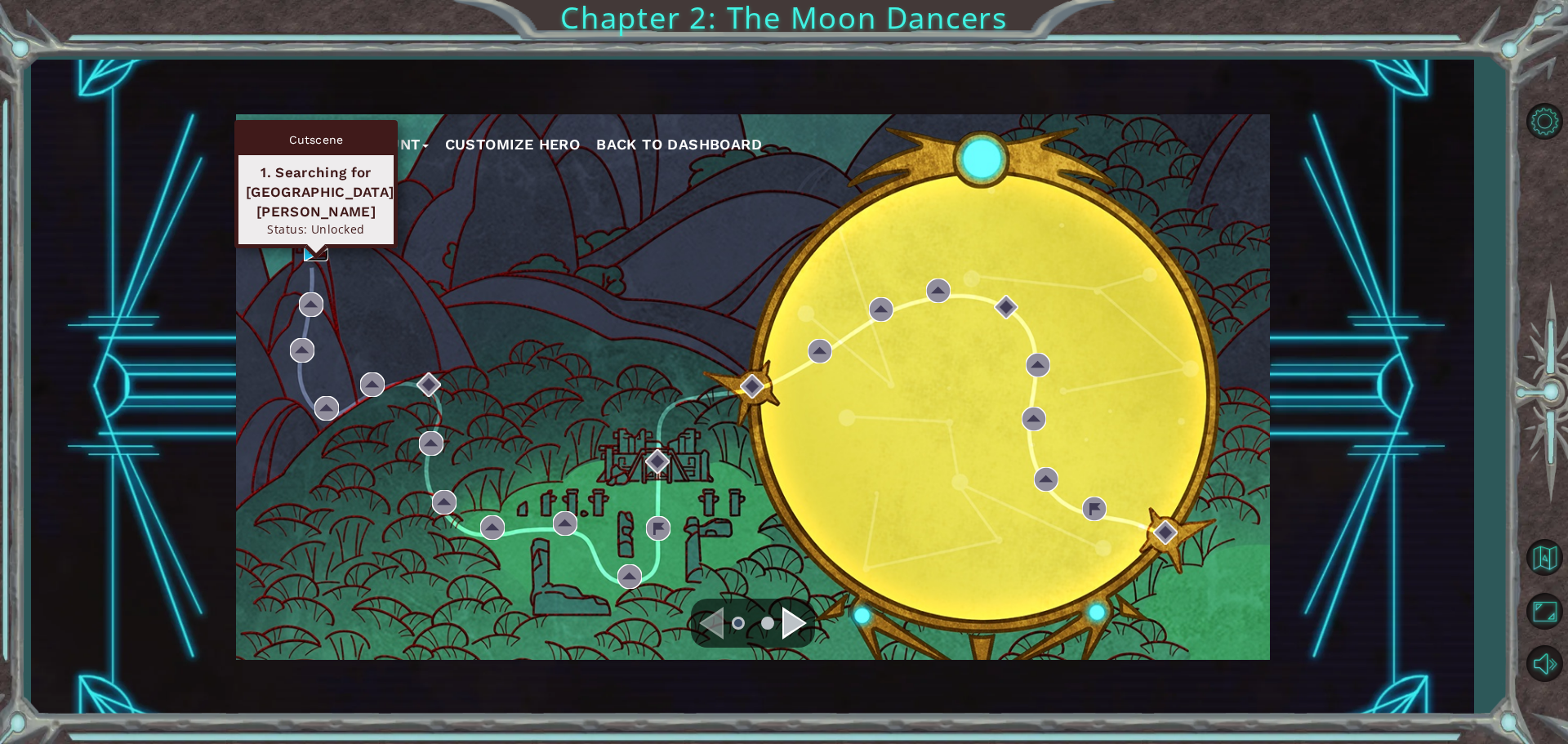
click at [315, 260] on img at bounding box center [315, 249] width 25 height 25
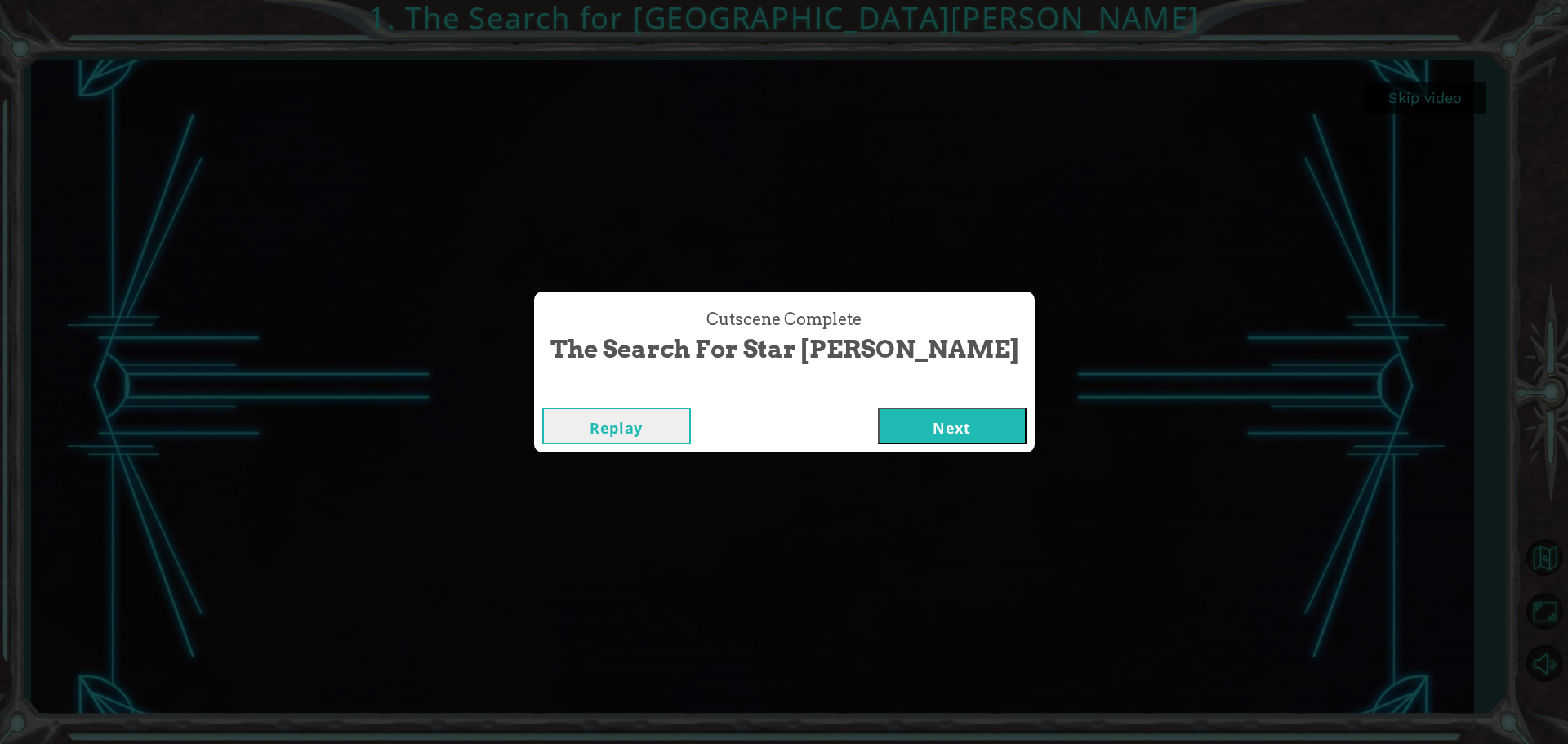
click at [906, 417] on button "Next" at bounding box center [952, 425] width 148 height 37
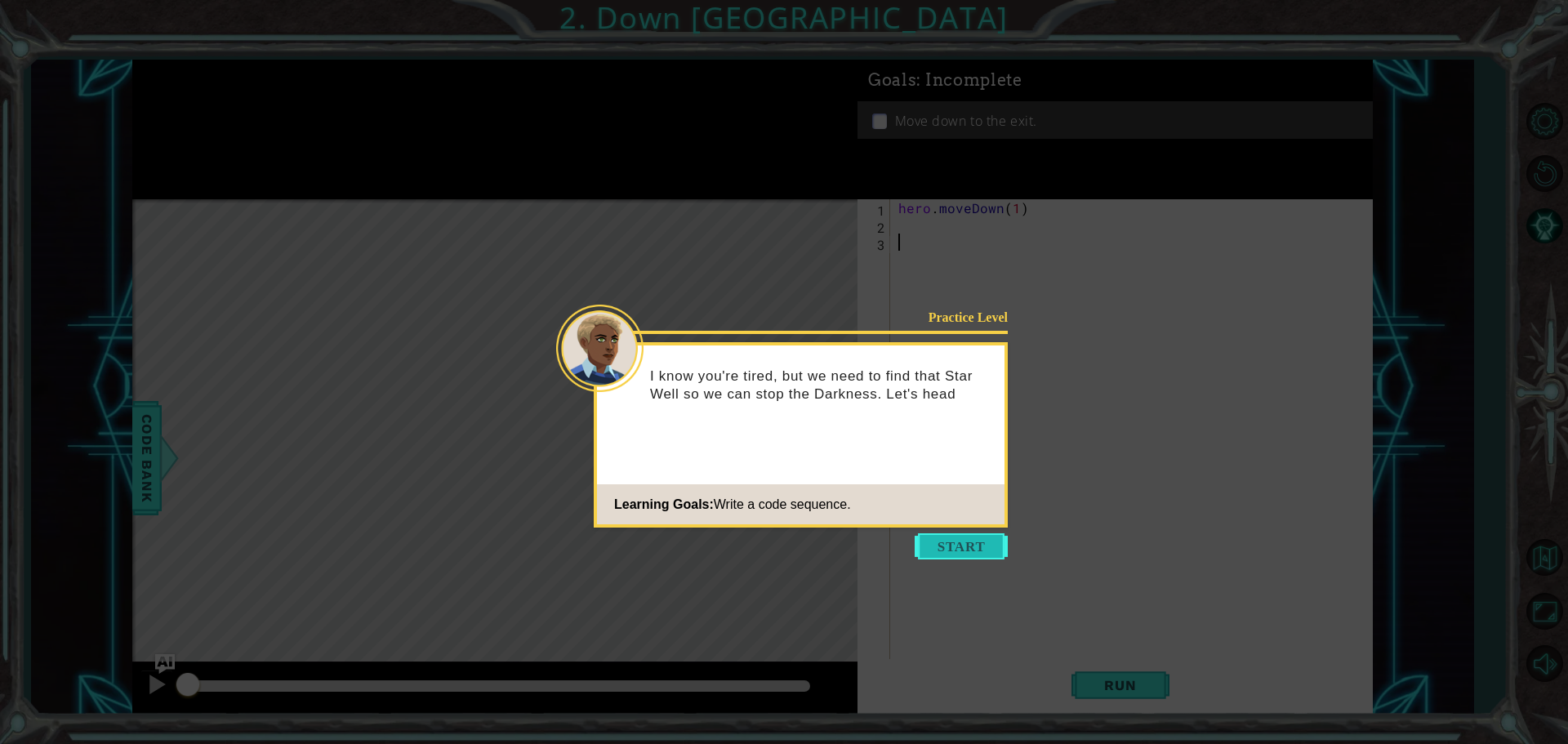
click at [952, 543] on button "Start" at bounding box center [961, 545] width 93 height 26
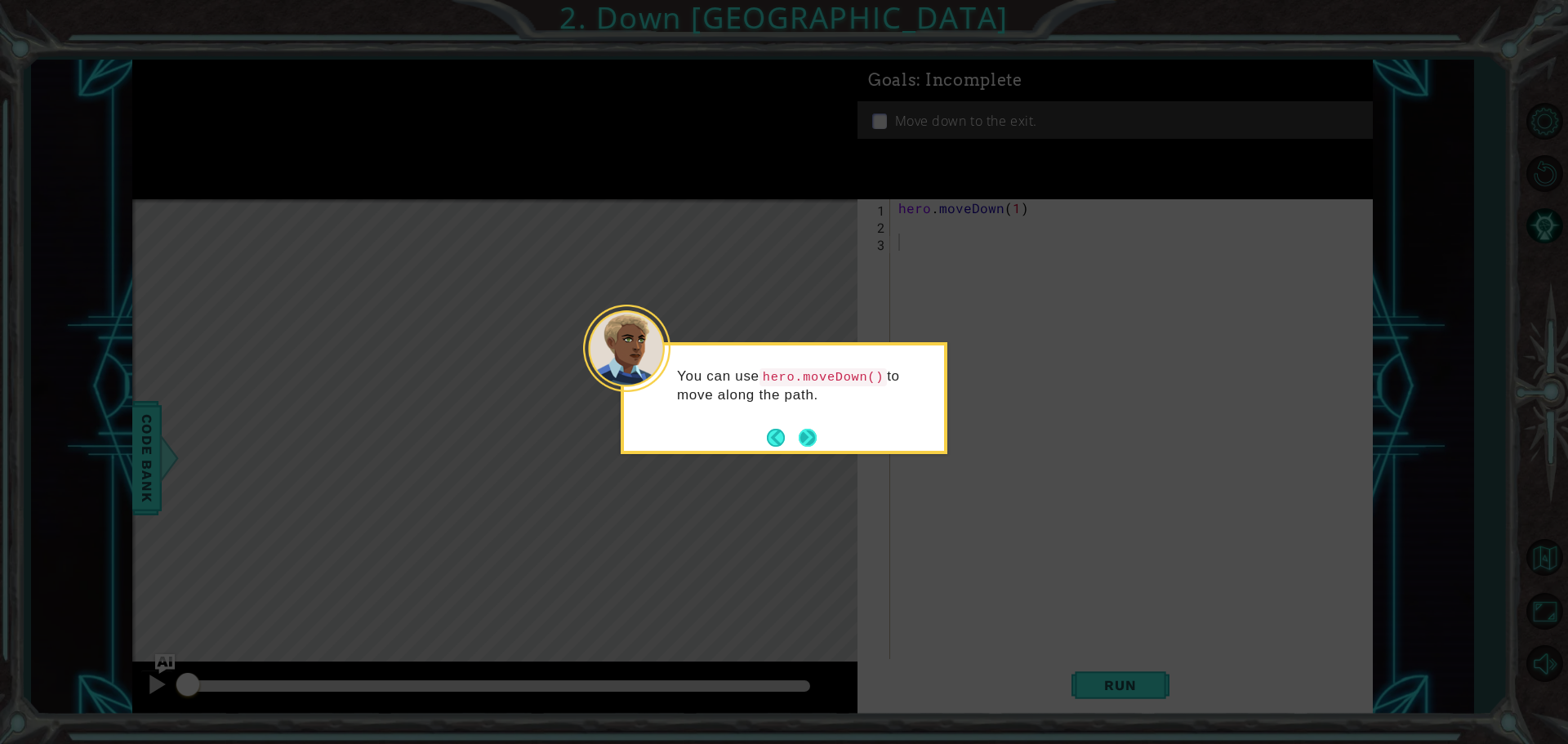
click at [809, 426] on button "Next" at bounding box center [807, 437] width 29 height 29
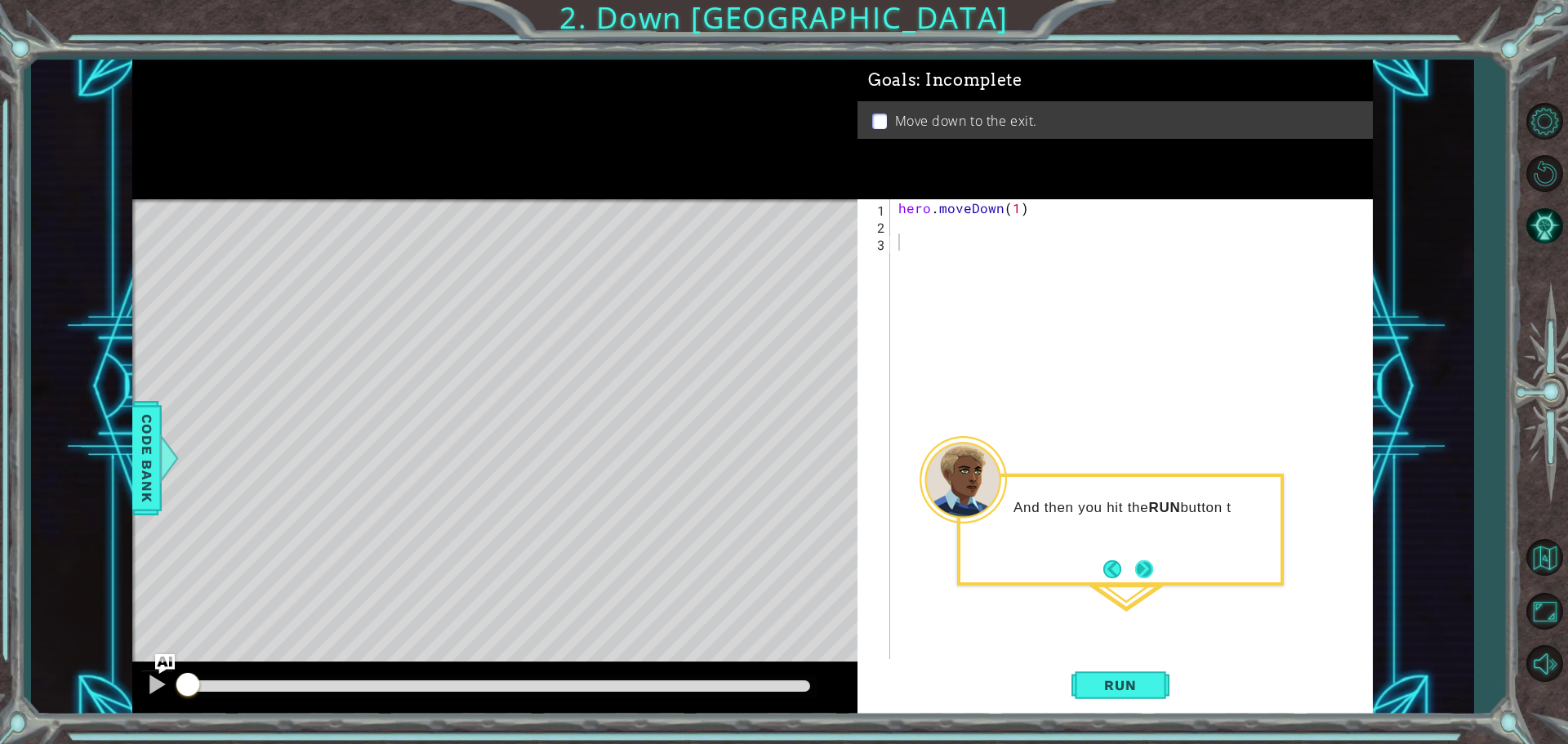
click at [1147, 574] on button "Next" at bounding box center [1143, 568] width 18 height 18
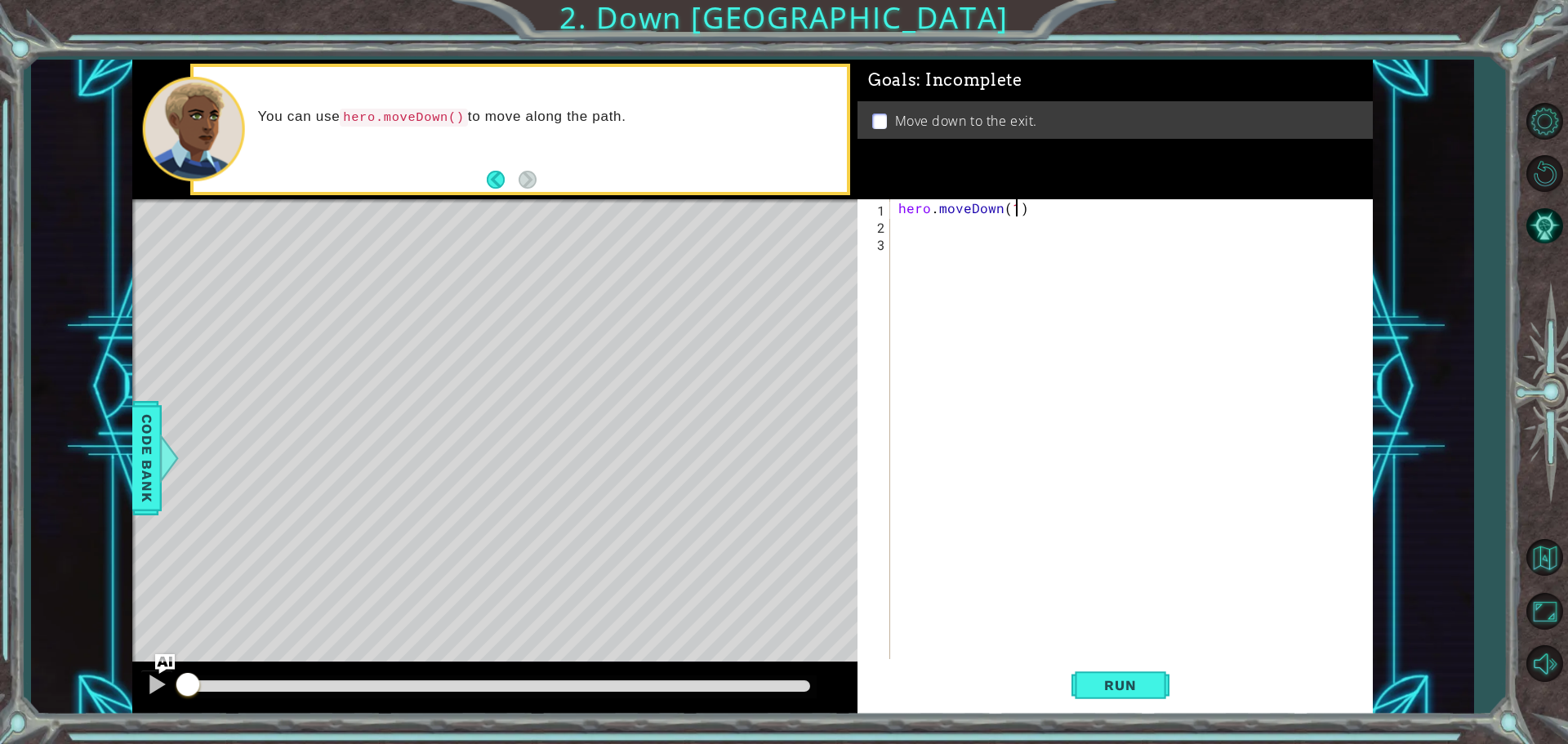
click at [1017, 215] on div "hero . moveDown ( 1 )" at bounding box center [1136, 447] width 481 height 497
type textarea "hero.moveDown(2)"
click at [1118, 688] on span "Run" at bounding box center [1120, 684] width 65 height 16
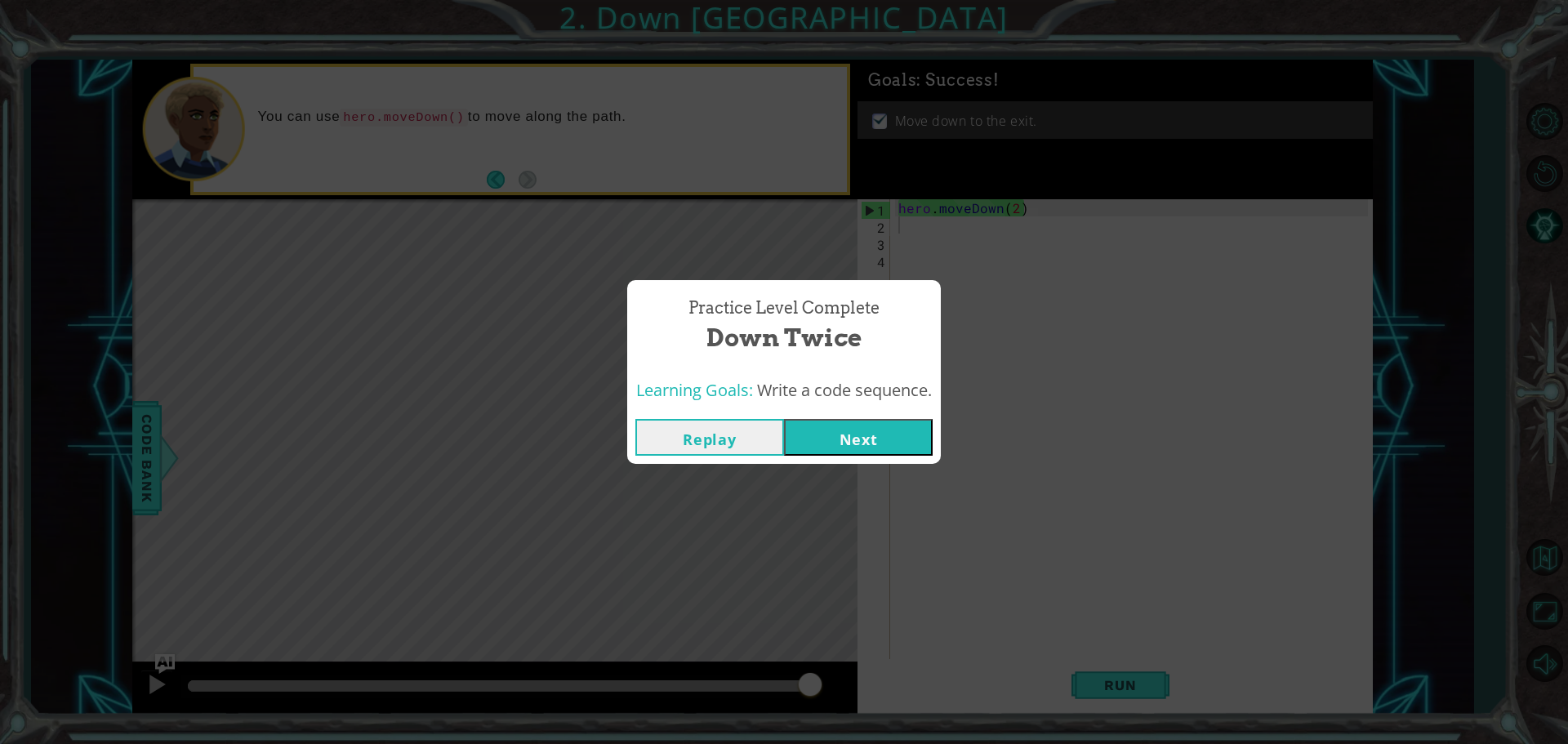
click at [825, 436] on button "Next" at bounding box center [859, 436] width 148 height 37
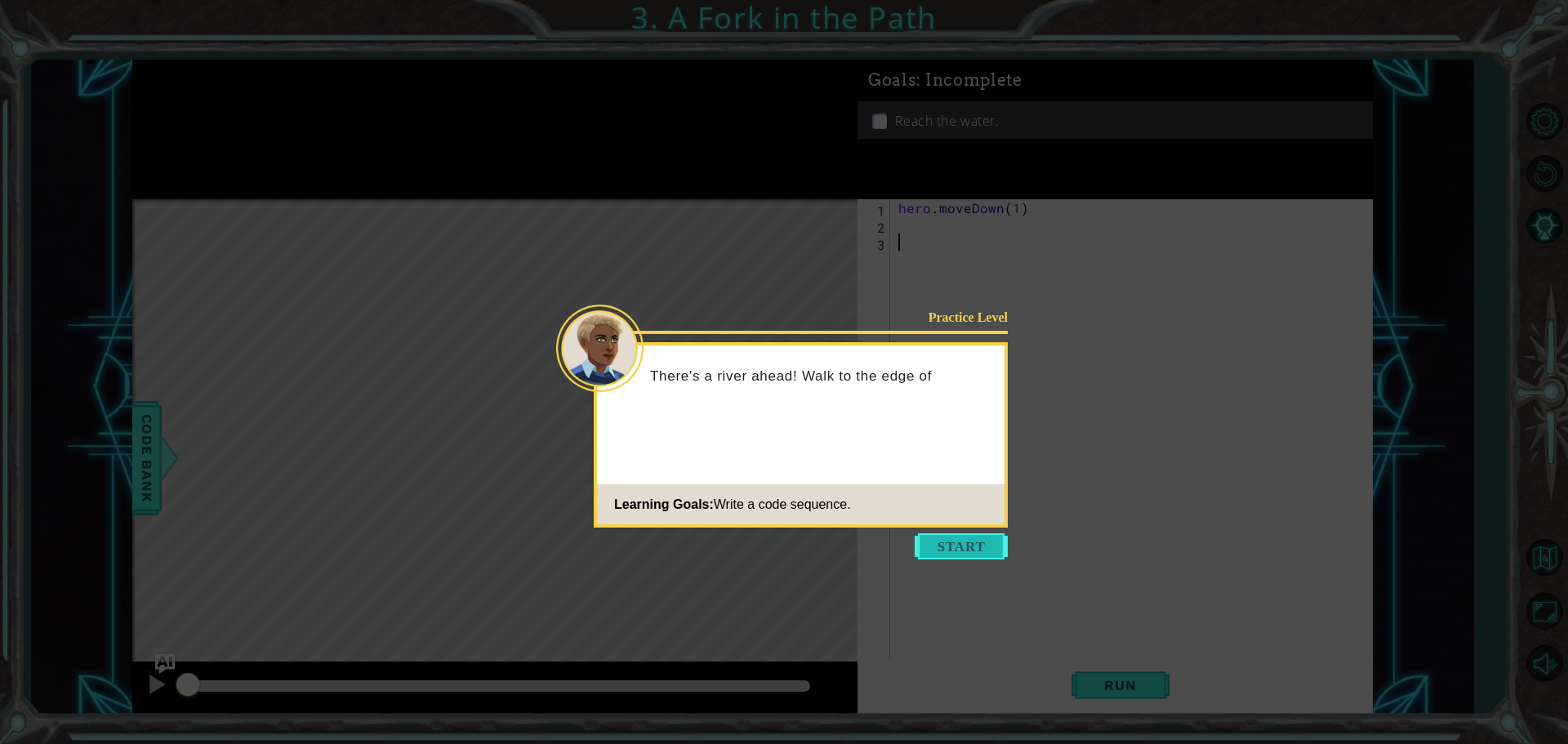
click at [979, 539] on button "Start" at bounding box center [961, 545] width 93 height 26
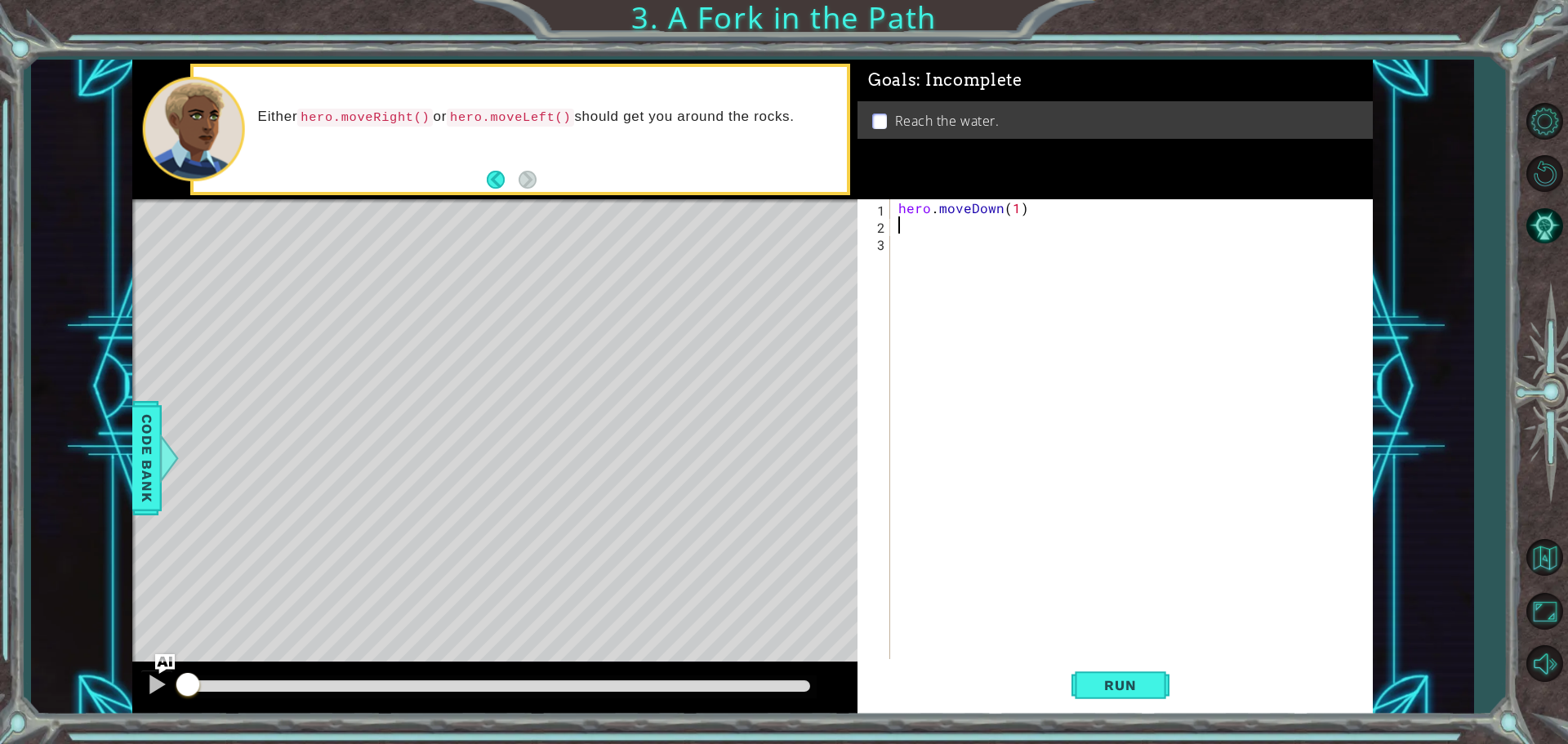
click at [906, 222] on div "hero . moveDown ( 1 )" at bounding box center [1136, 447] width 481 height 497
type textarea "her"
click at [1016, 293] on div "hero . moveDown ( 1 ) her" at bounding box center [1136, 447] width 481 height 497
click at [960, 224] on div "hero . moveDown ( 1 ) her" at bounding box center [1136, 447] width 481 height 497
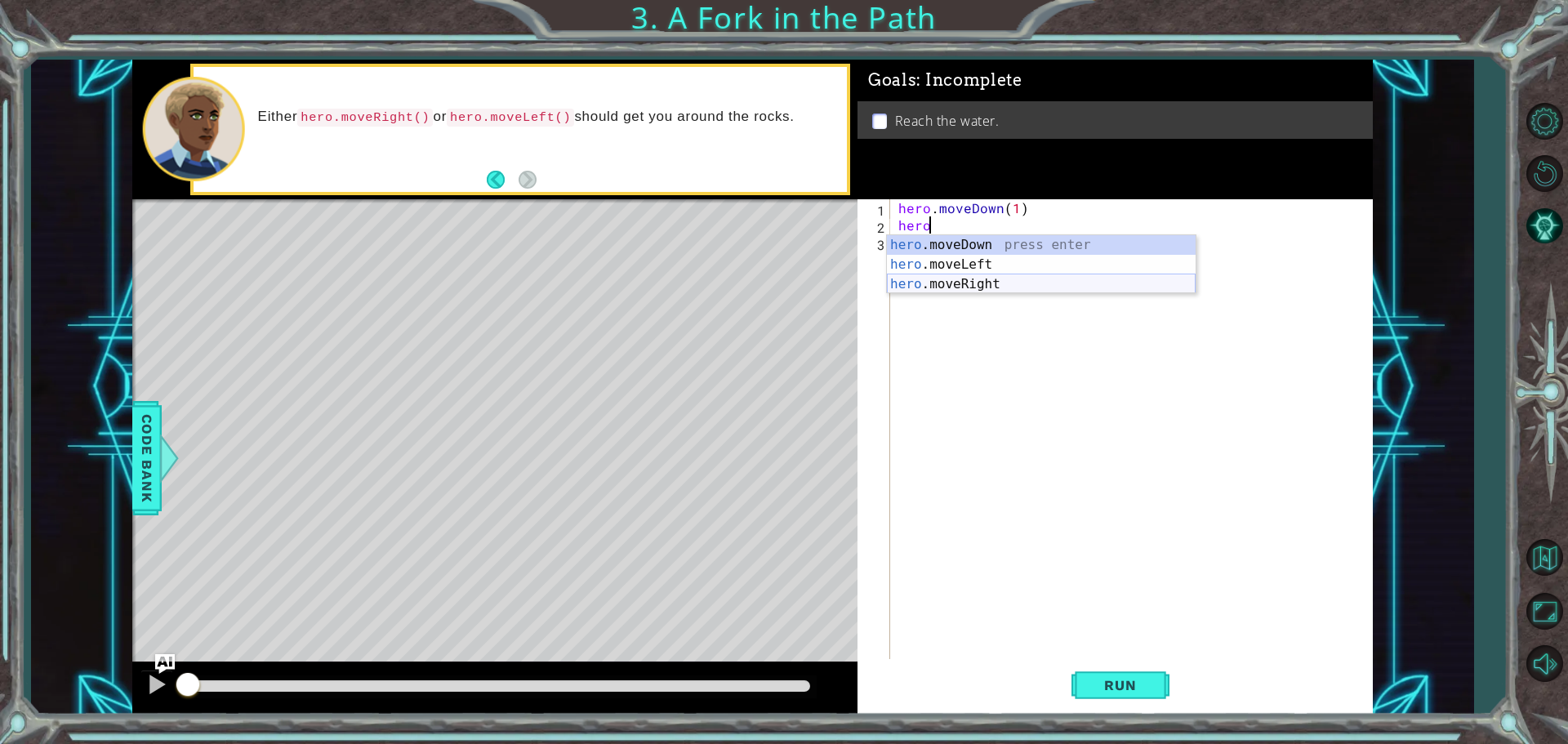
click at [981, 277] on div "hero .moveDown press enter hero .moveLeft press enter hero .moveRight press ent…" at bounding box center [1041, 284] width 309 height 98
type textarea "hero.moveRight(1)"
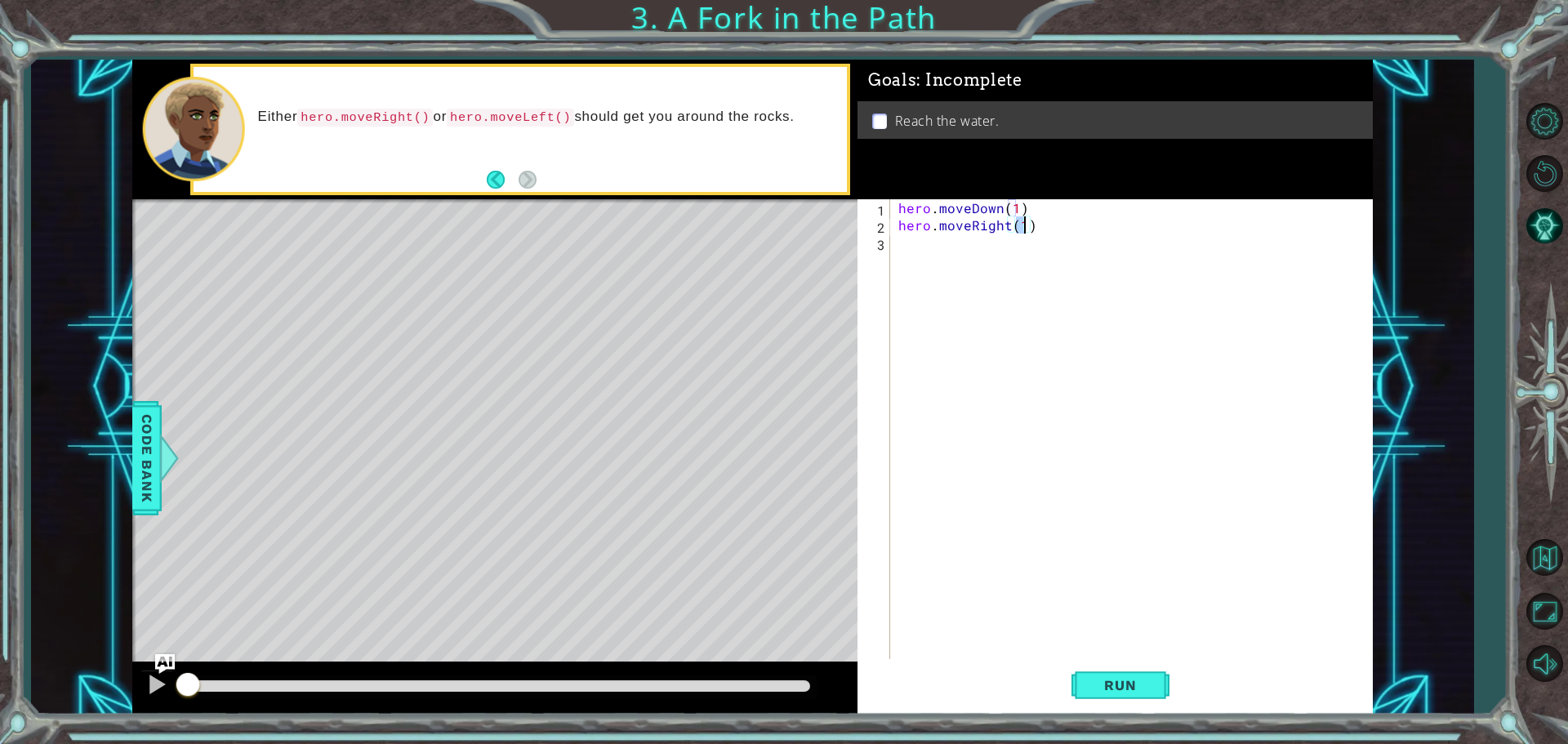
click at [981, 244] on div "hero . moveDown ( 1 ) hero . moveRight ( 1 )" at bounding box center [1136, 447] width 481 height 497
click at [998, 258] on div "h ero.moveDown press enter h ero.moveLeft press enter h ero.moveRight press ent…" at bounding box center [1041, 301] width 309 height 98
type textarea "hero.moveDown(1)"
click at [1132, 683] on span "Run" at bounding box center [1120, 684] width 65 height 16
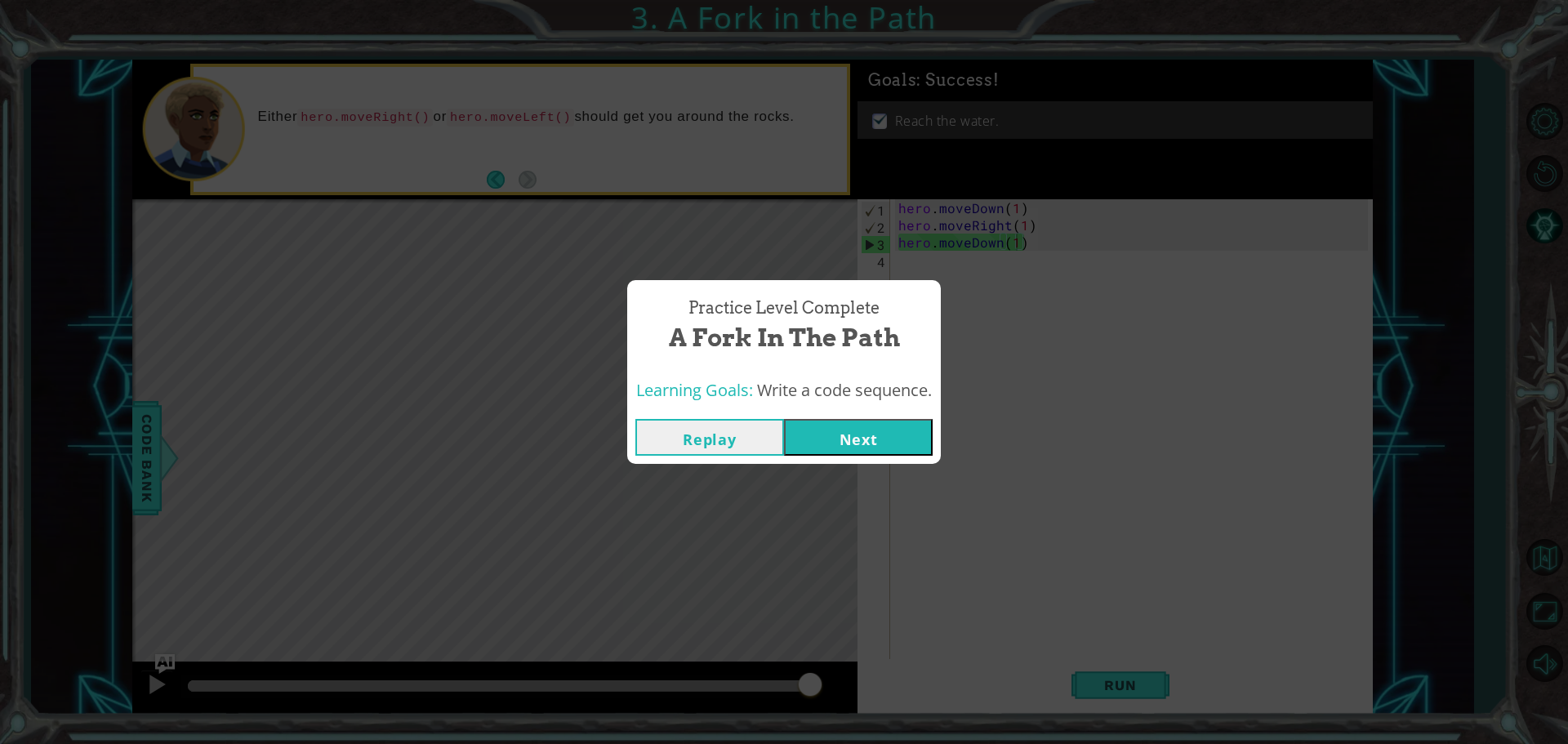
click at [807, 430] on button "Next" at bounding box center [859, 436] width 148 height 37
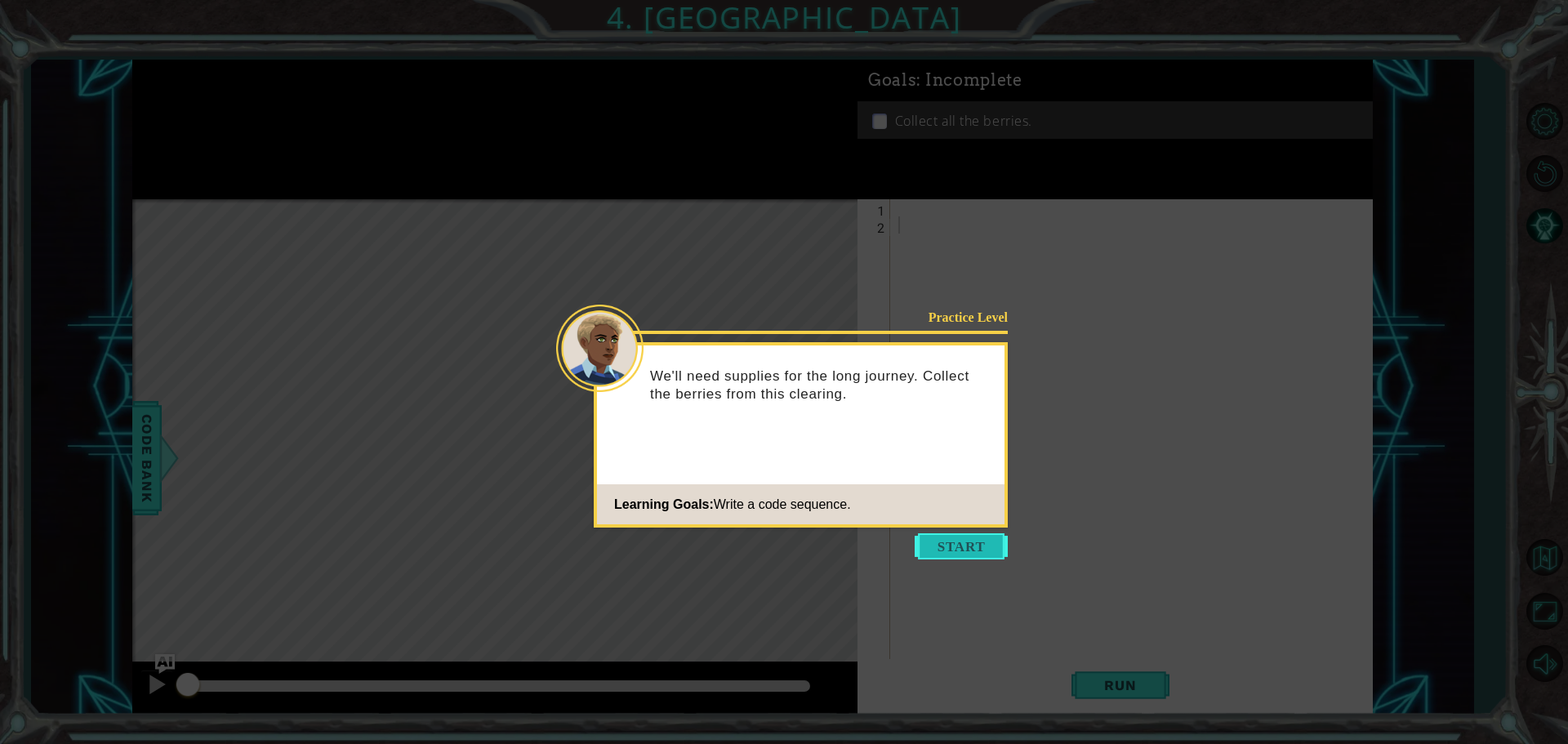
click at [972, 535] on button "Start" at bounding box center [961, 545] width 93 height 26
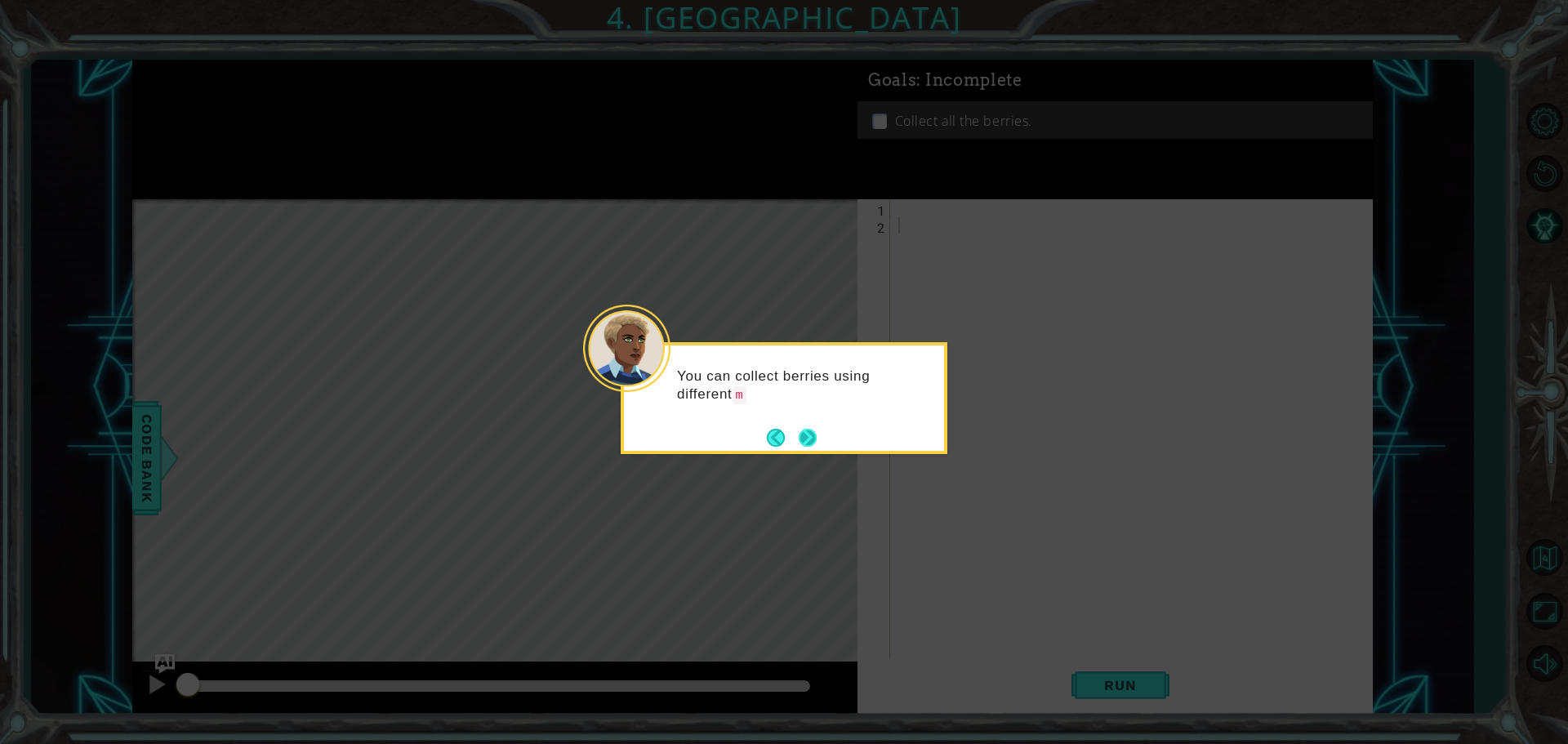
click at [816, 430] on button "Next" at bounding box center [807, 437] width 18 height 18
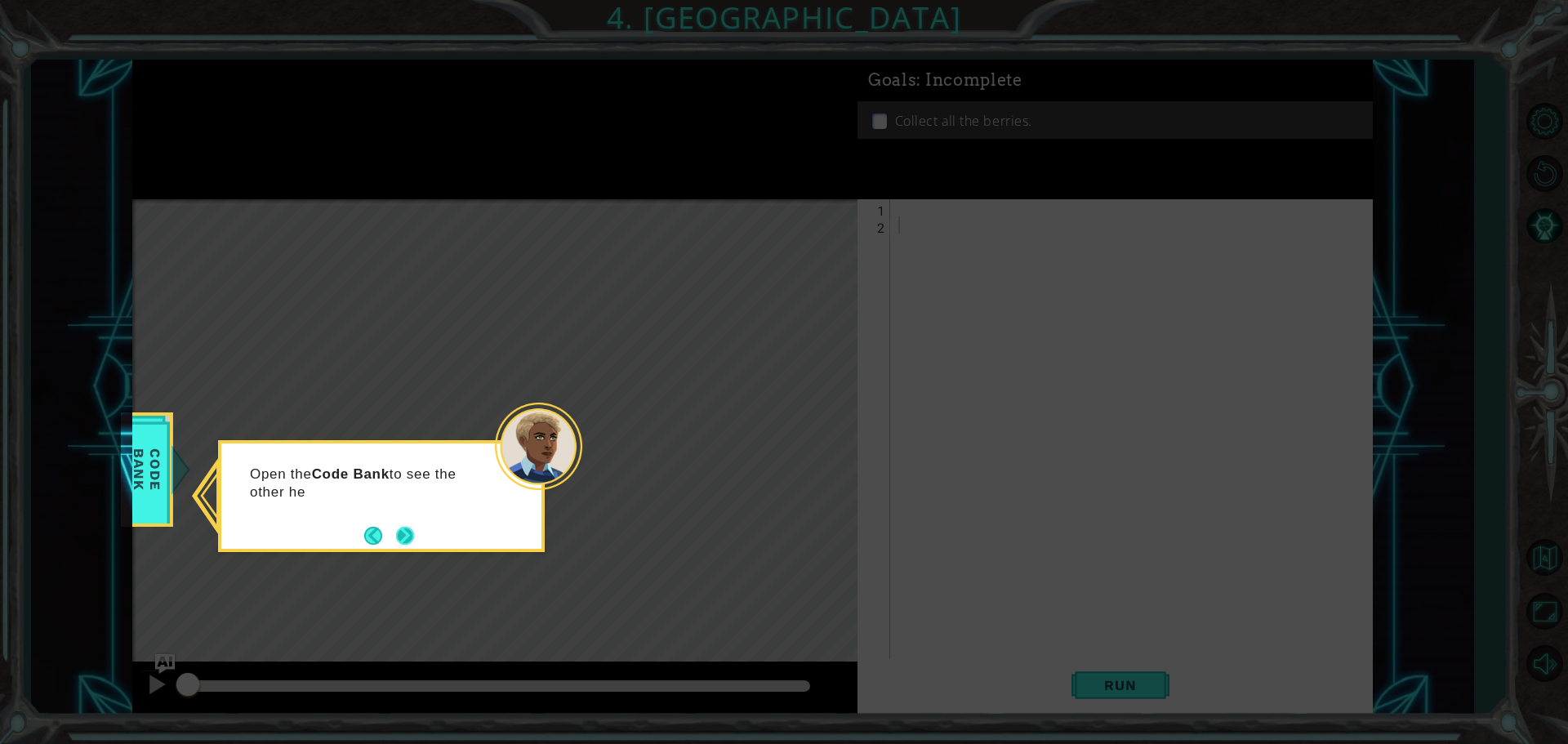
click at [403, 539] on button "Next" at bounding box center [405, 535] width 18 height 18
click at [398, 534] on button "Next" at bounding box center [405, 535] width 18 height 18
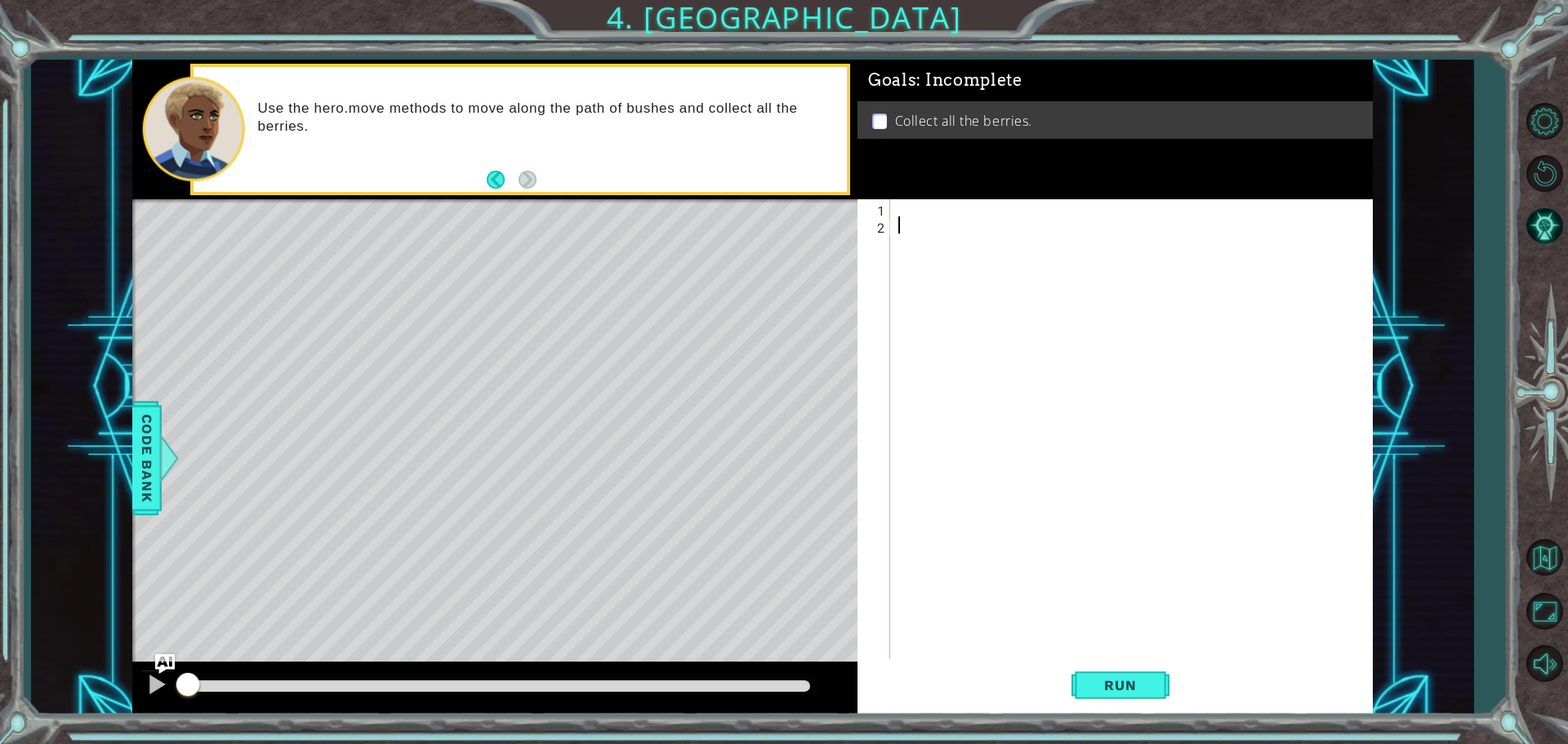
click at [894, 205] on div "1 2 ההההההההההההההההההההההההההההההההההההההההההההההההההההההההההההההההההההההההההה…" at bounding box center [1113, 430] width 511 height 463
click at [933, 207] on div at bounding box center [1136, 447] width 481 height 497
click at [134, 425] on span "Code Bank" at bounding box center [147, 458] width 26 height 100
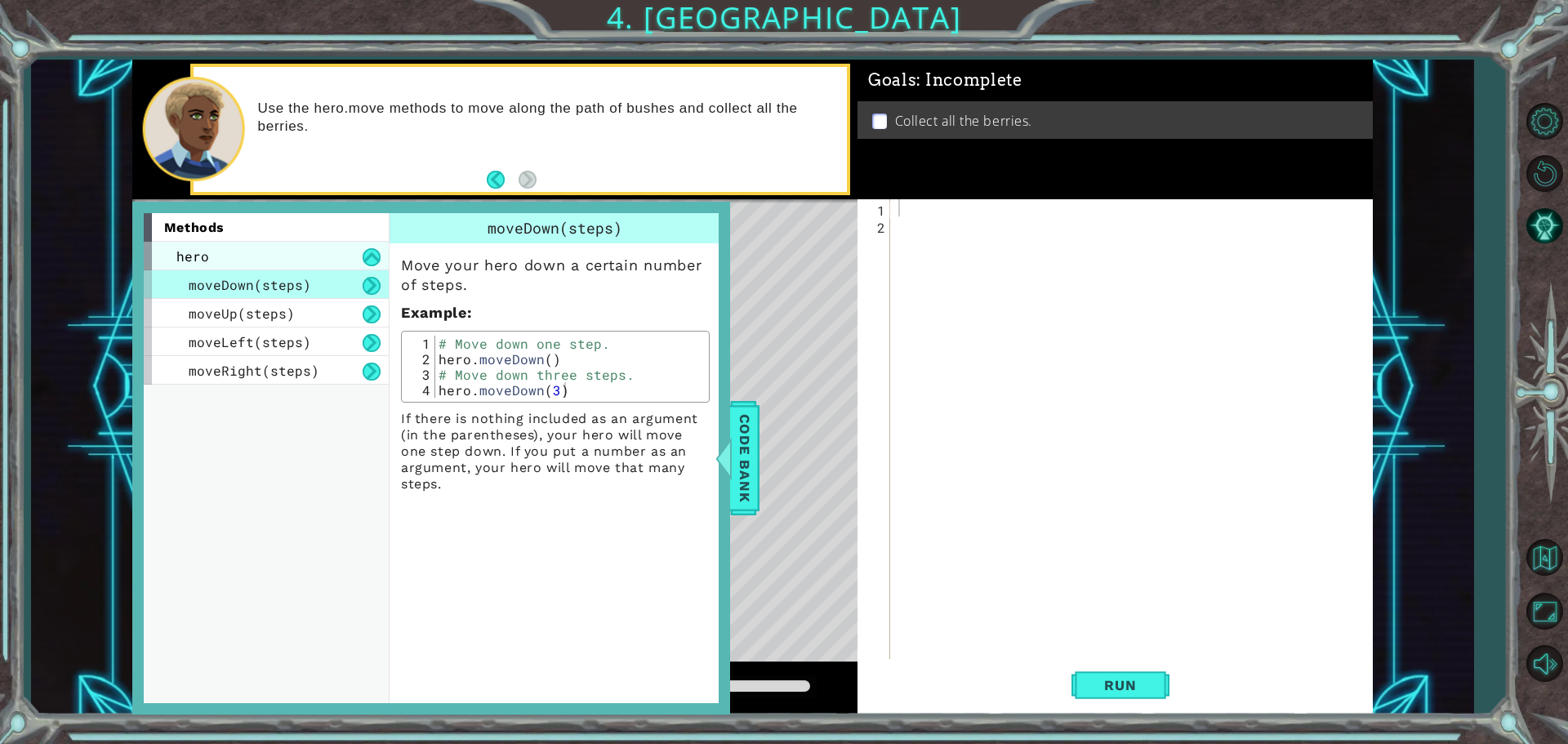
click at [283, 250] on div "hero" at bounding box center [266, 257] width 245 height 29
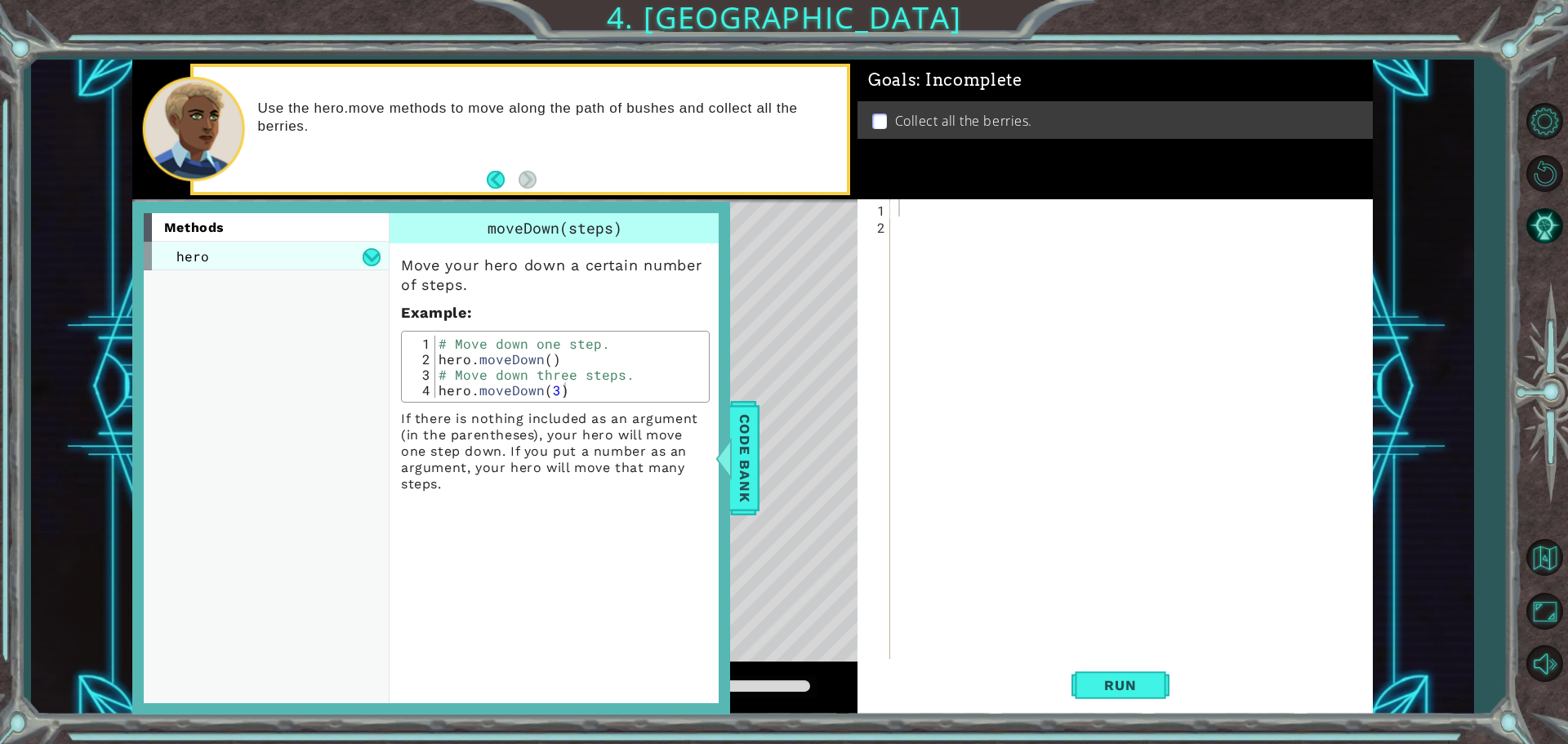
click at [359, 249] on div "hero" at bounding box center [266, 257] width 245 height 29
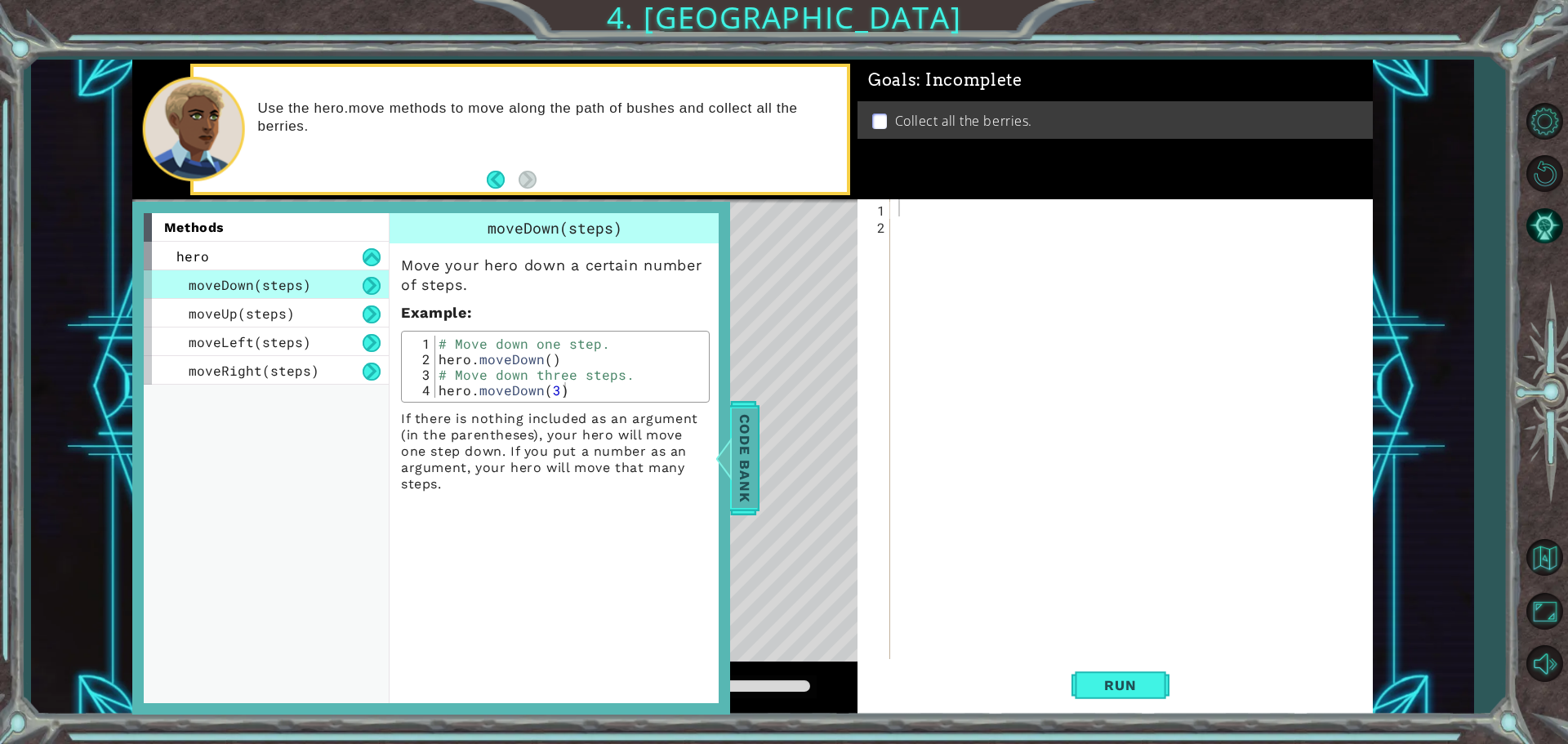
click at [741, 448] on span "Code Bank" at bounding box center [744, 458] width 26 height 100
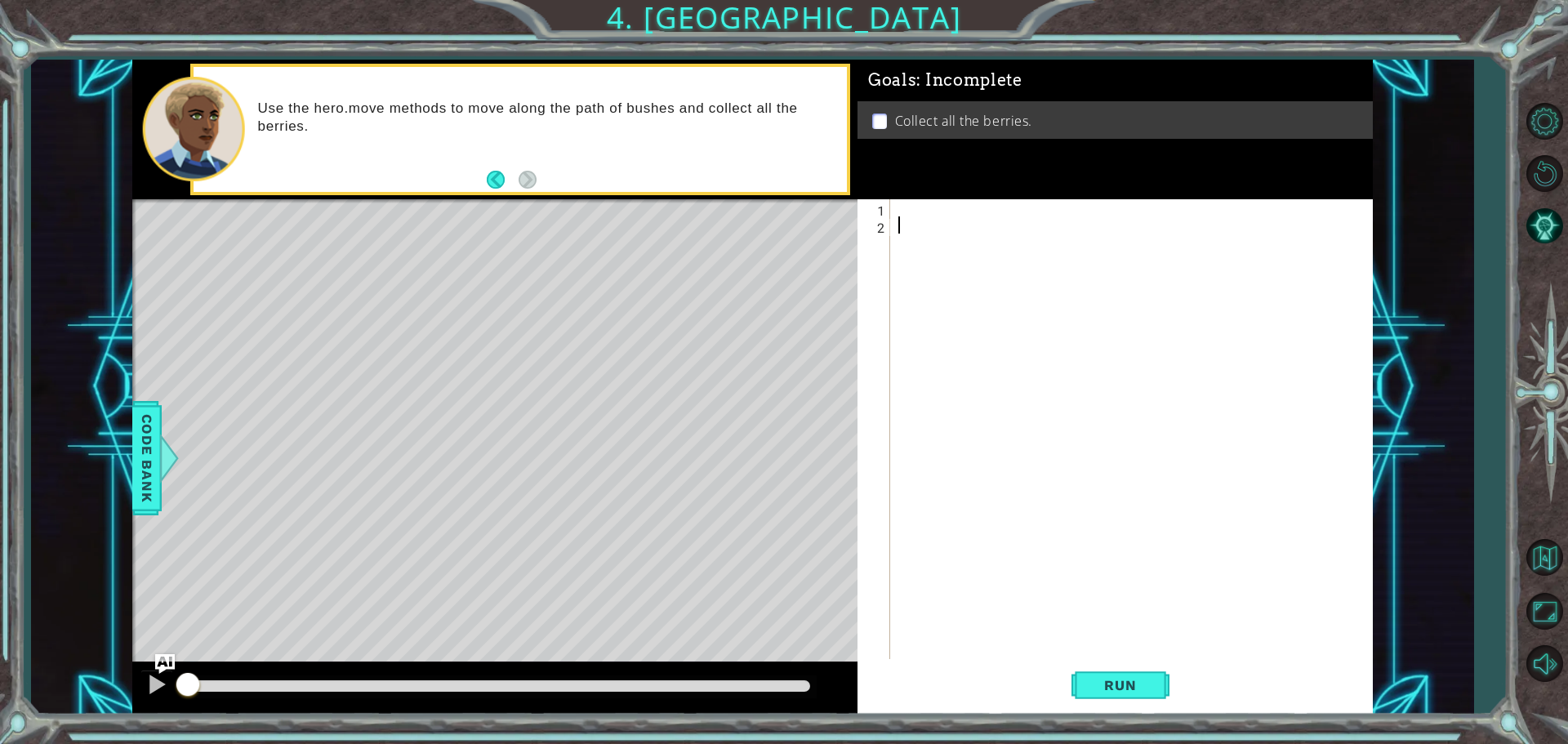
click at [946, 217] on div at bounding box center [1136, 447] width 481 height 497
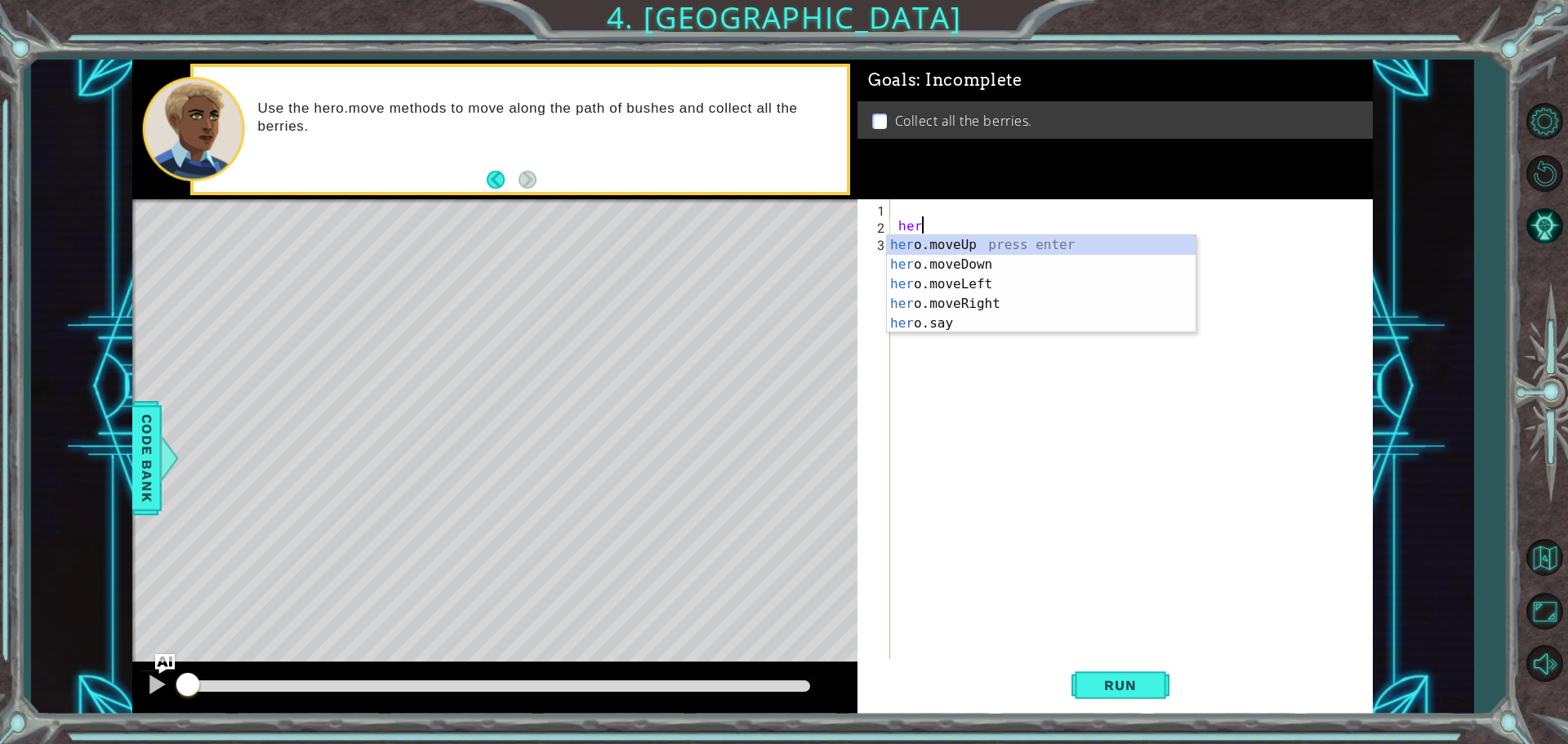
scroll to position [0, 1]
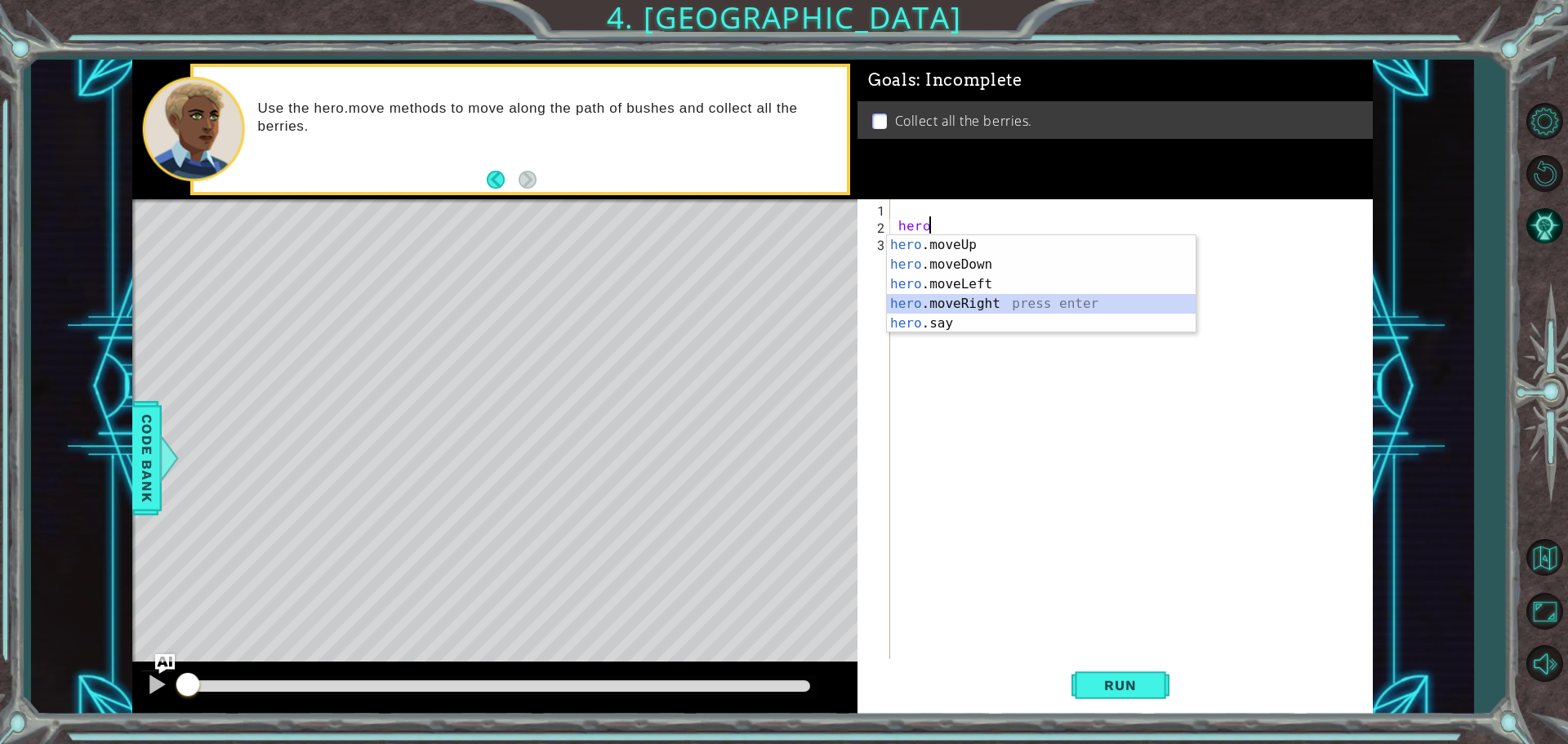
click at [1020, 296] on div "hero .moveUp press enter hero .moveDown press enter hero .moveLeft press enter …" at bounding box center [1041, 303] width 309 height 137
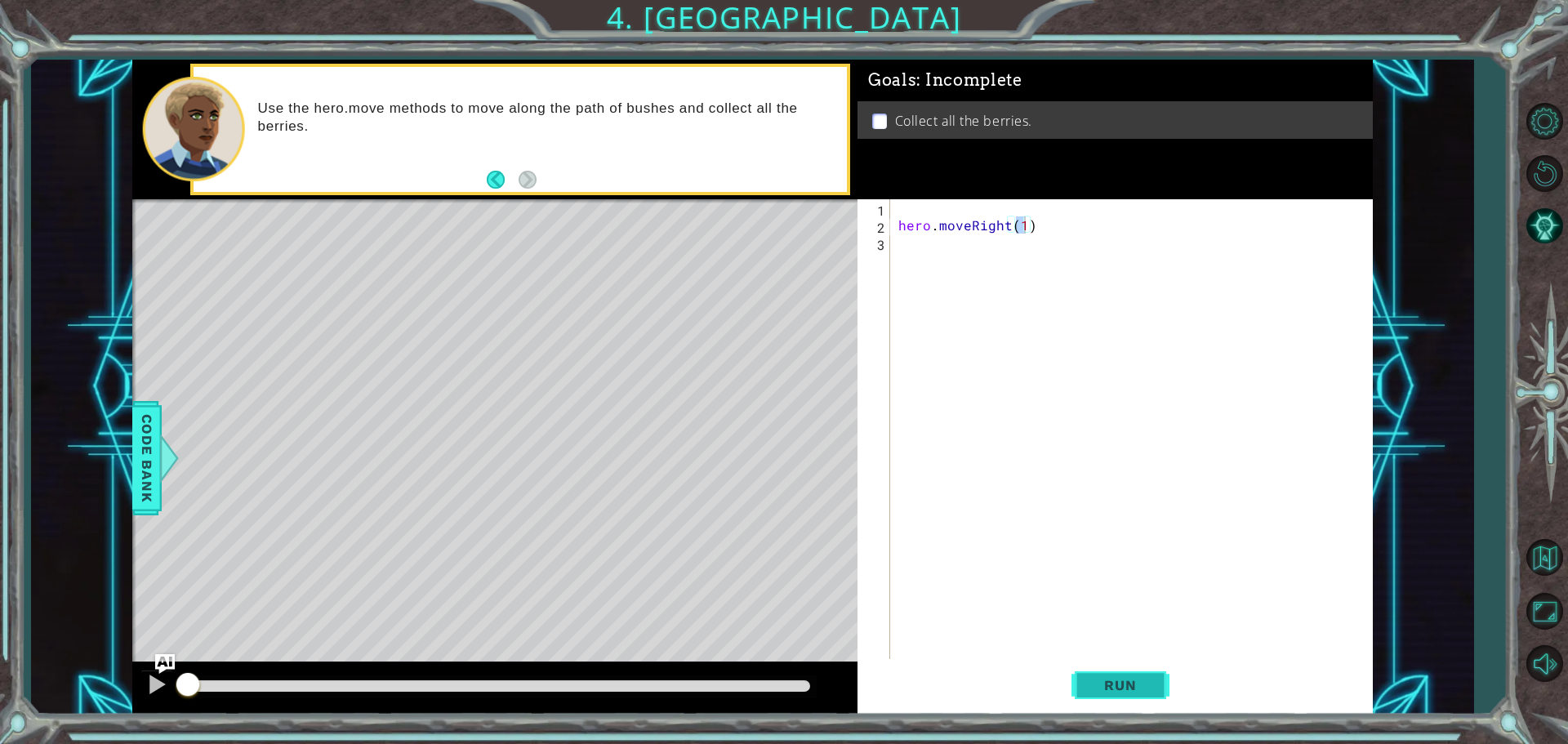
click at [1114, 678] on span "Run" at bounding box center [1120, 684] width 65 height 16
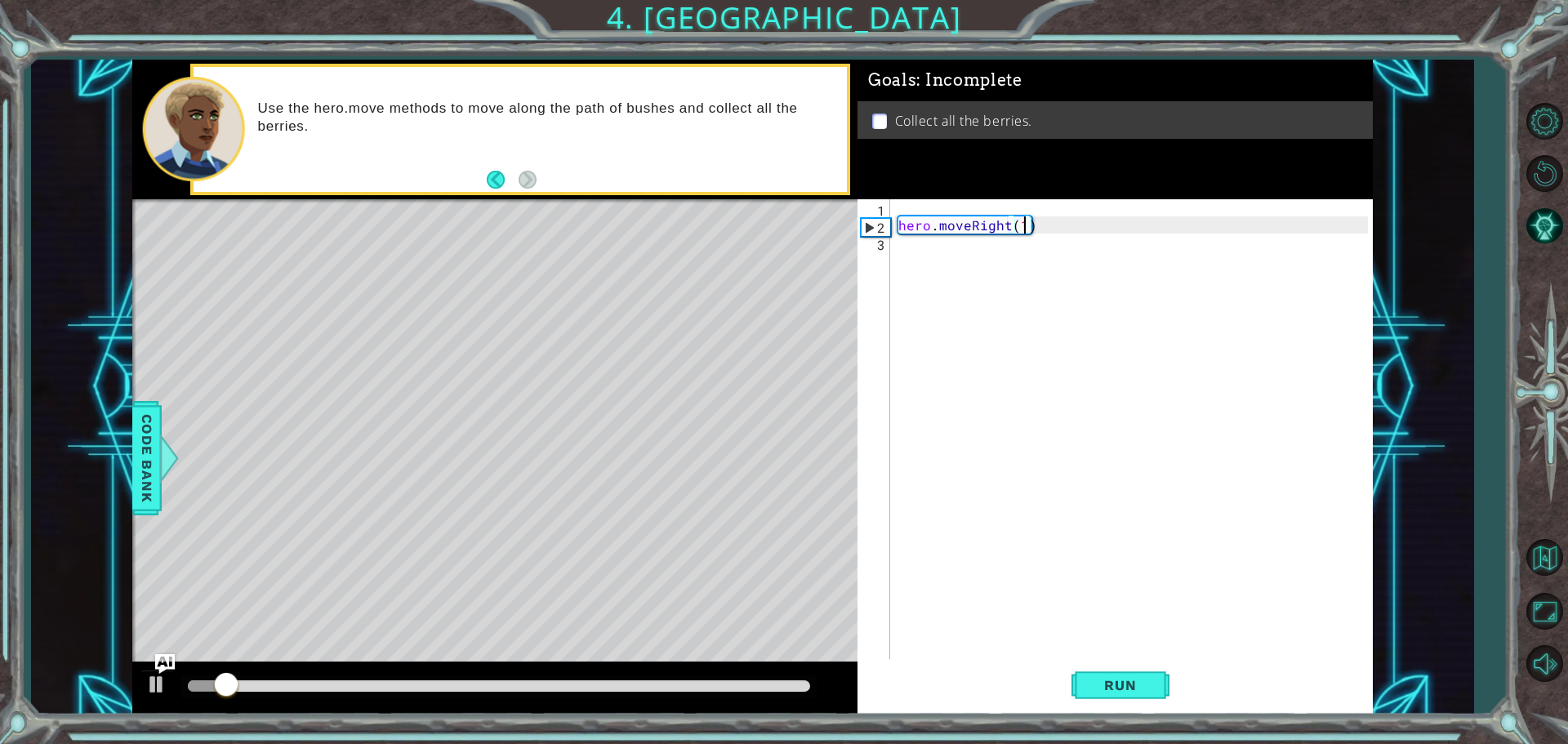
click at [1005, 225] on div "hero . moveRight ( 1 )" at bounding box center [1136, 447] width 481 height 497
click at [1160, 245] on div "hero.moveLeft press enter" at bounding box center [1041, 264] width 309 height 59
click at [1099, 675] on button "Run" at bounding box center [1120, 684] width 98 height 51
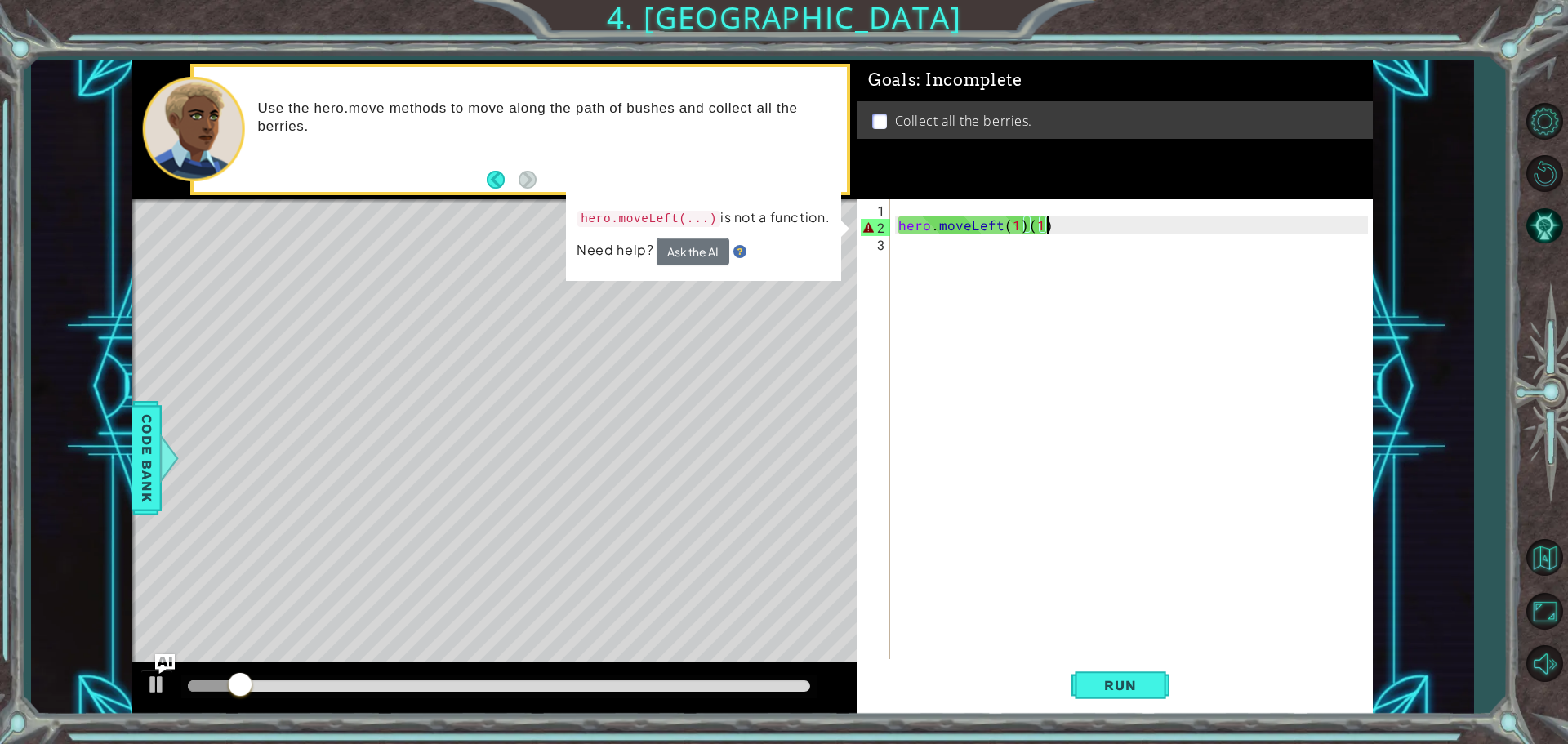
click at [1063, 224] on div "hero . moveLeft ( 1 ) ( 1 )" at bounding box center [1136, 447] width 481 height 497
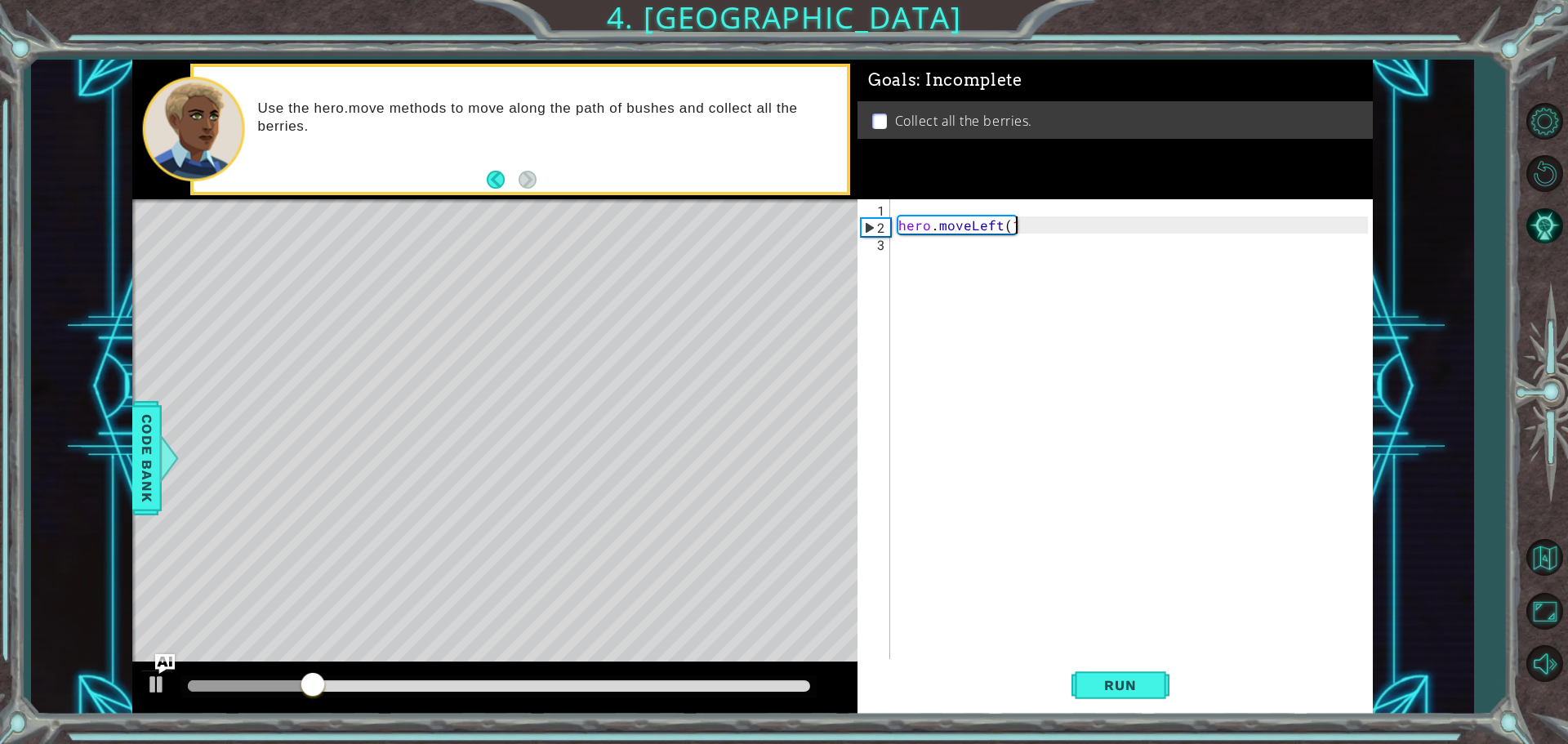
scroll to position [0, 7]
type textarea "hero.moveLeft(1)"
click at [1115, 688] on span "Run" at bounding box center [1120, 684] width 65 height 16
click at [906, 243] on div "hero . moveLeft ( 1 )" at bounding box center [1136, 447] width 481 height 497
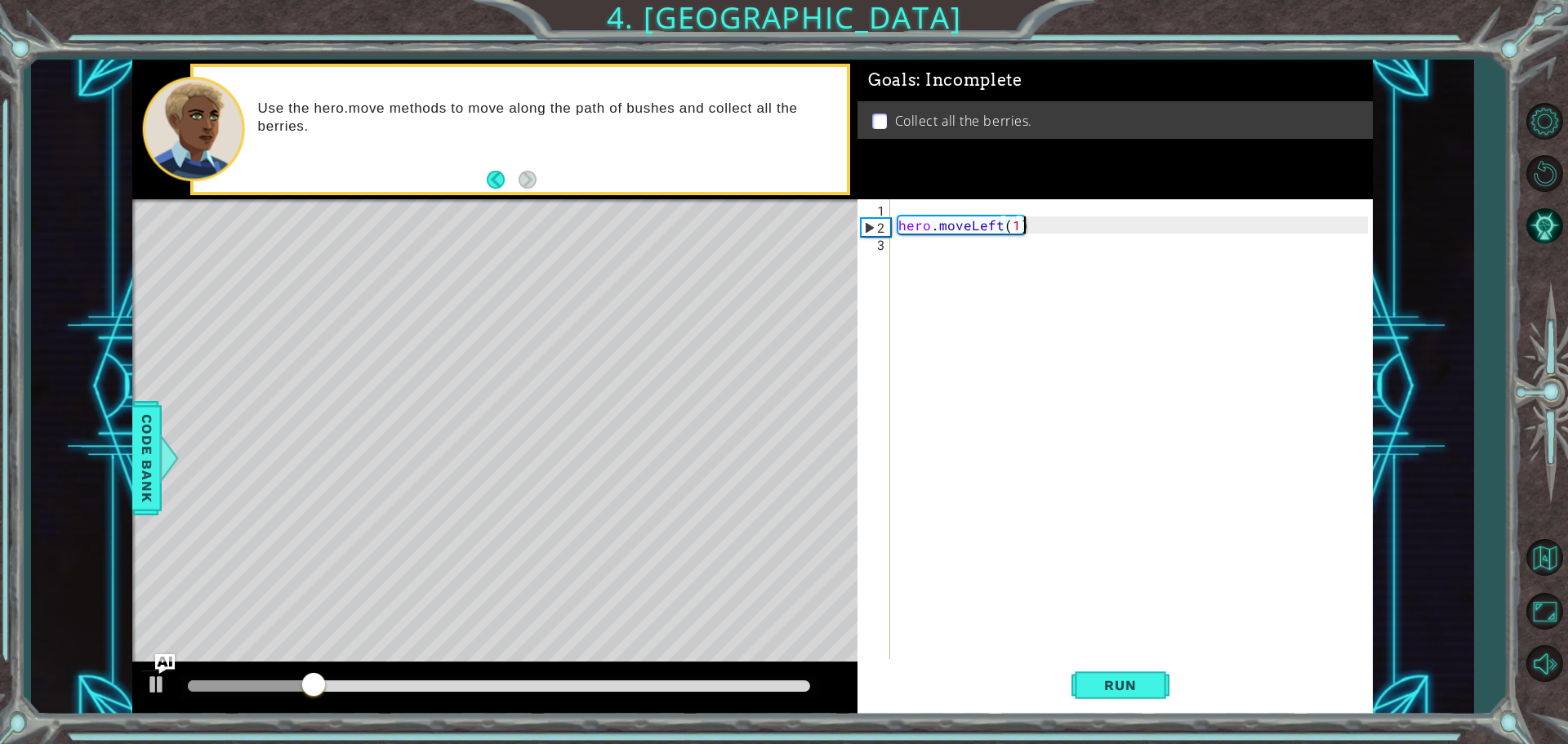
click at [1021, 225] on div "hero . moveLeft ( 1 )" at bounding box center [1136, 447] width 481 height 497
click at [1012, 227] on div "hero . moveLeft ( 1 )" at bounding box center [1136, 447] width 481 height 497
click at [1015, 223] on div "hero . moveLeft ( 1 )" at bounding box center [1136, 447] width 481 height 497
type textarea "hero.moveLeft(2)"
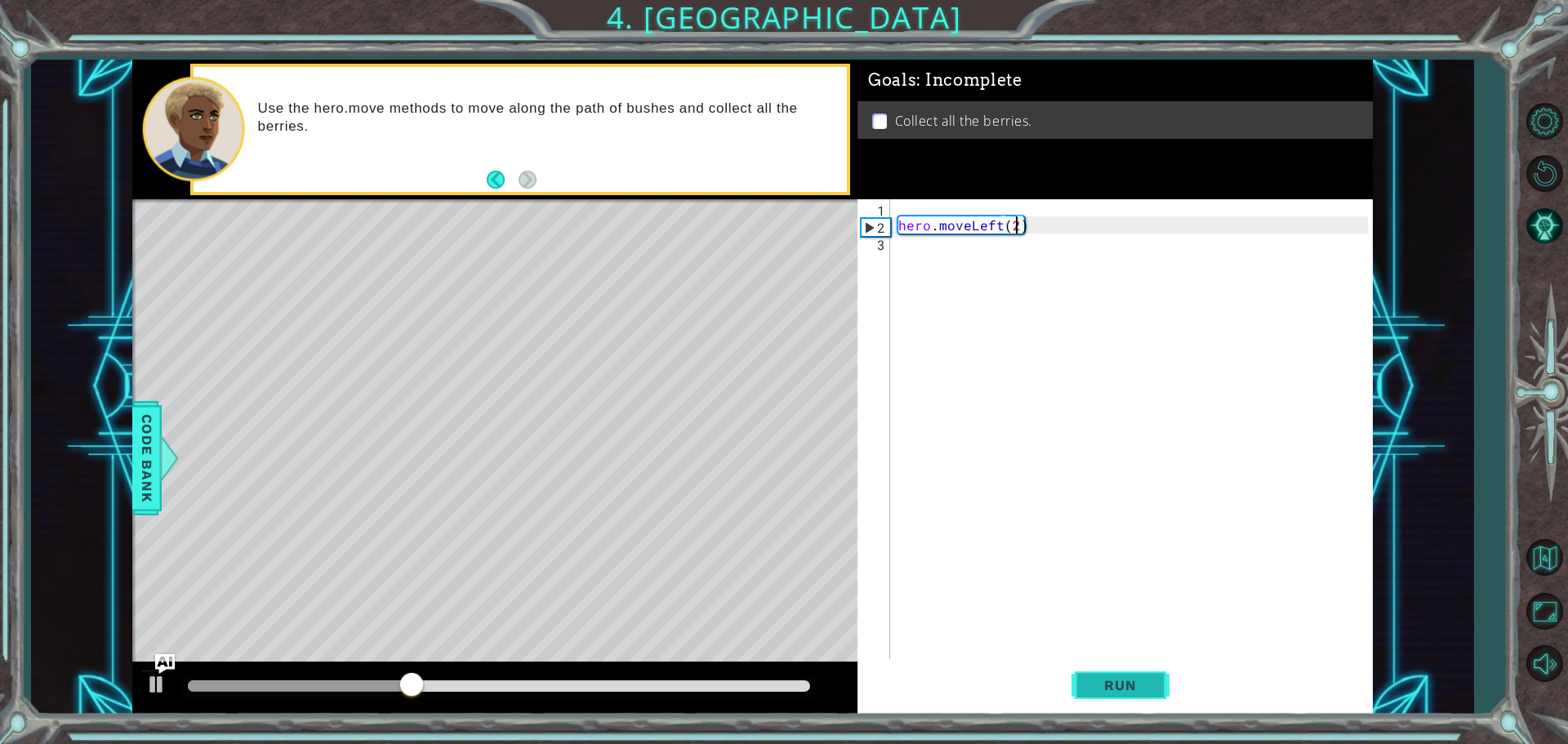
click at [1135, 689] on span "Run" at bounding box center [1120, 684] width 65 height 16
click at [944, 247] on div "hero . moveLeft ( 2 )" at bounding box center [1136, 447] width 481 height 497
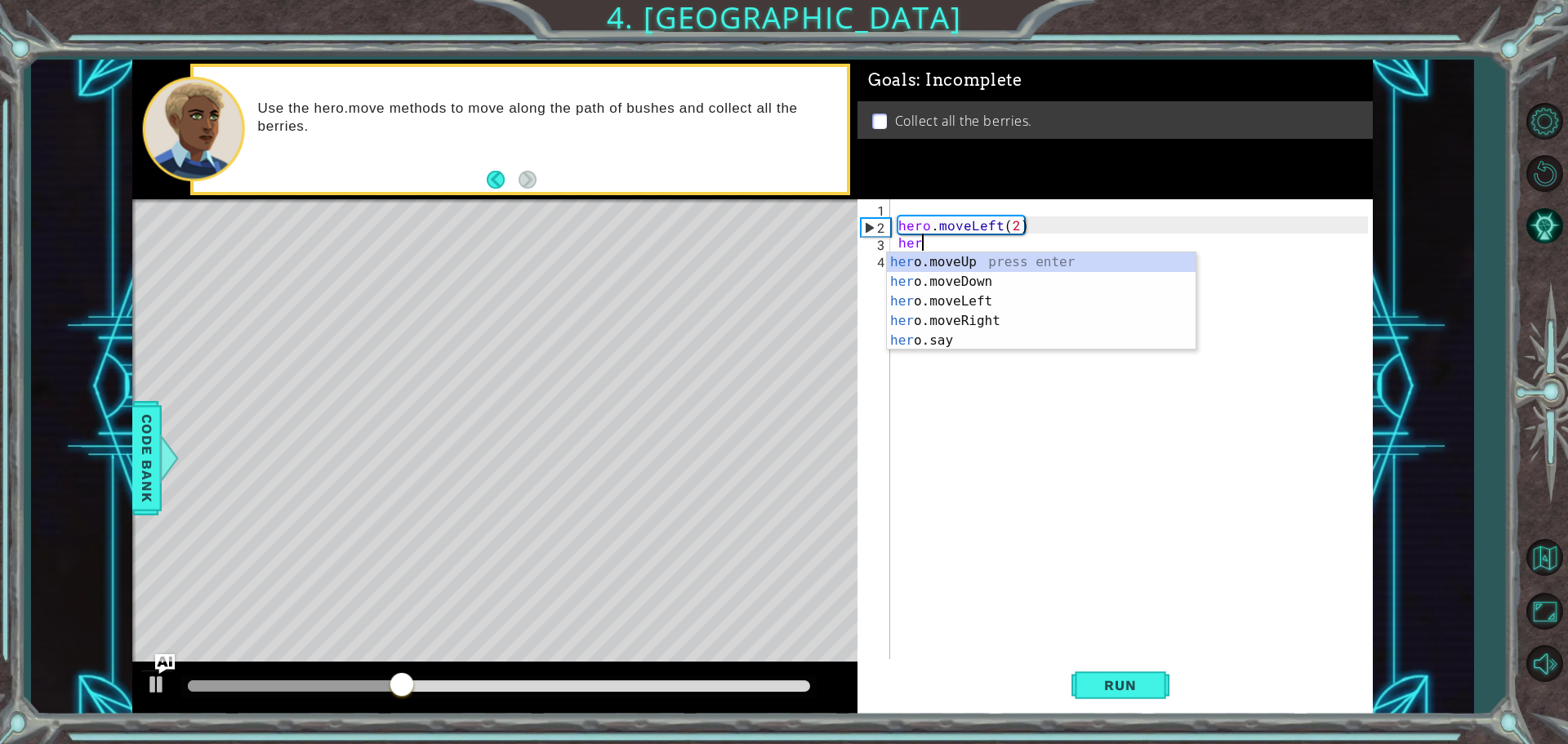
scroll to position [0, 1]
click at [976, 282] on div "hero .moveUp press enter hero .moveDown press enter hero .moveLeft press enter …" at bounding box center [1041, 320] width 309 height 137
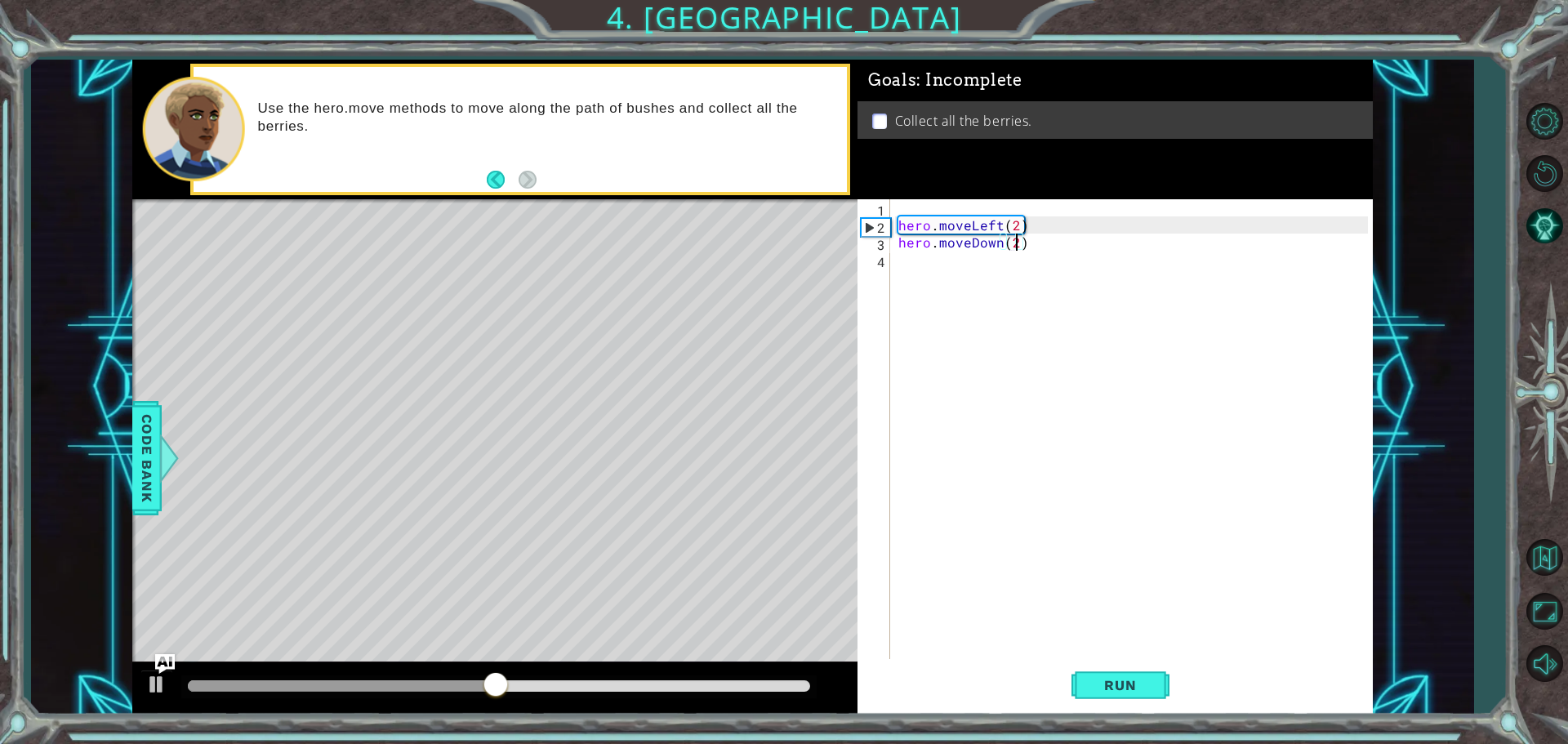
scroll to position [0, 7]
type textarea "hero.moveDown(2)"
click at [1148, 672] on button "Run" at bounding box center [1120, 684] width 98 height 51
click at [923, 263] on div "hero . moveLeft ( 2 ) hero . moveDown ( 2 )" at bounding box center [1136, 447] width 481 height 497
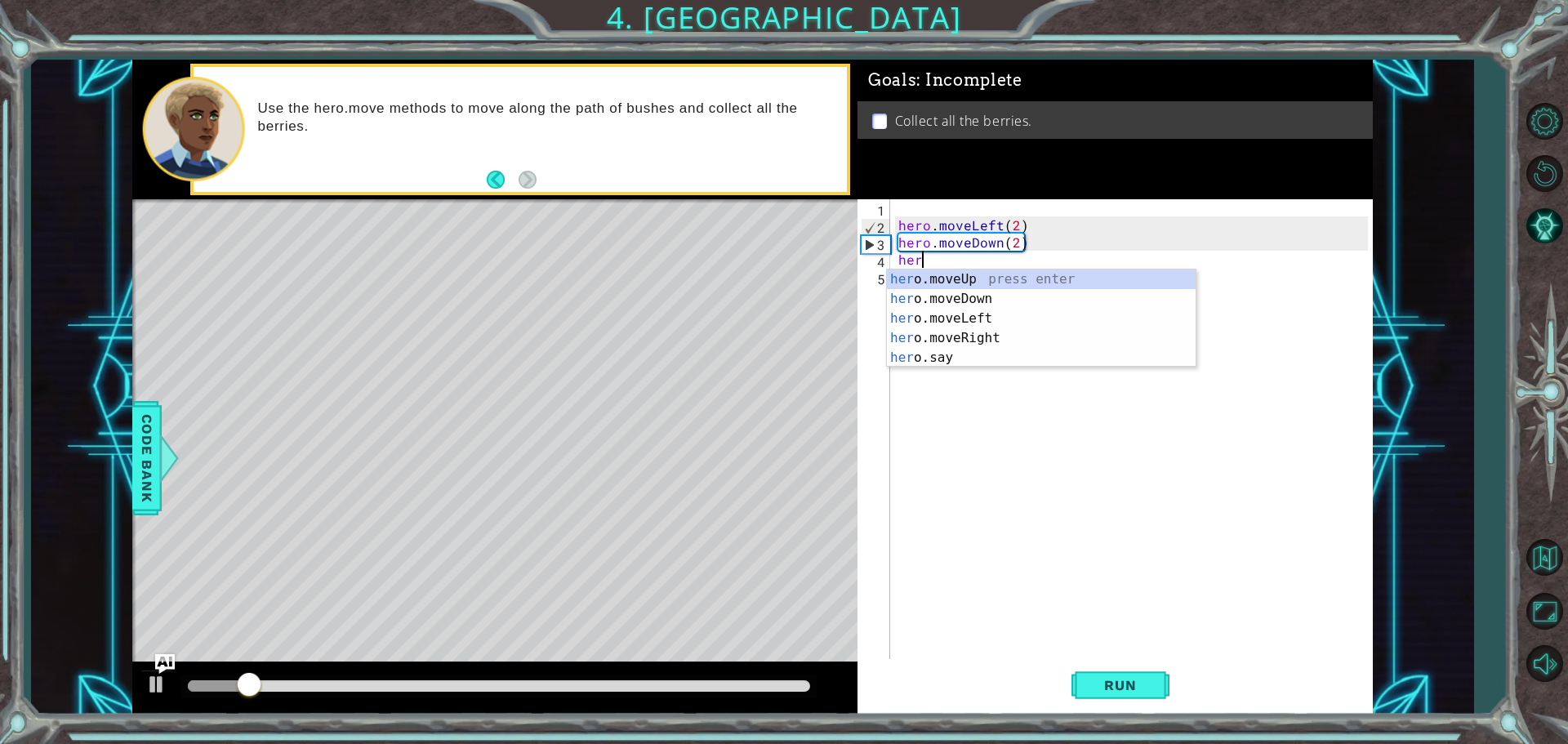
scroll to position [0, 1]
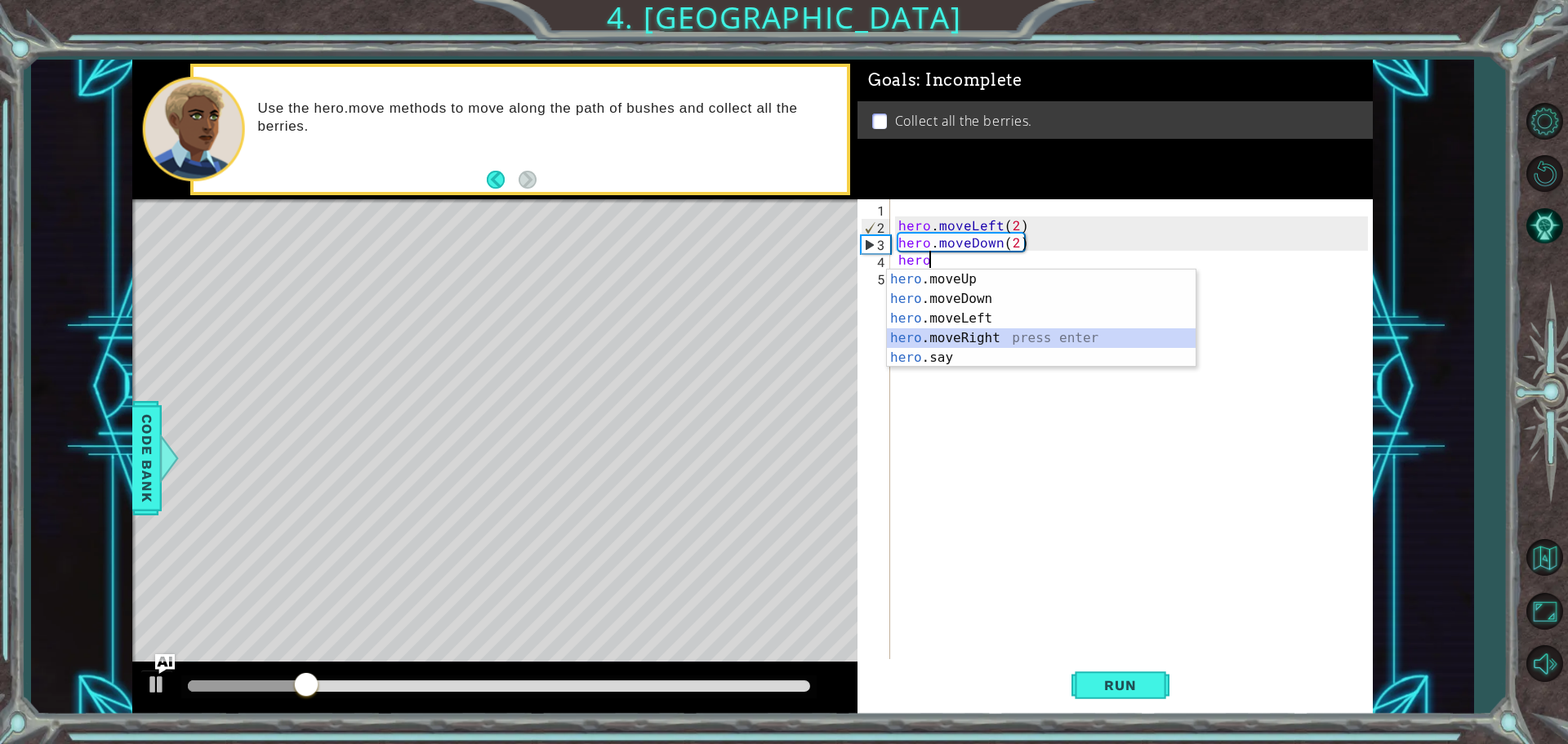
click at [1019, 340] on div "hero .moveUp press enter hero .moveDown press enter hero .moveLeft press enter …" at bounding box center [1041, 337] width 309 height 137
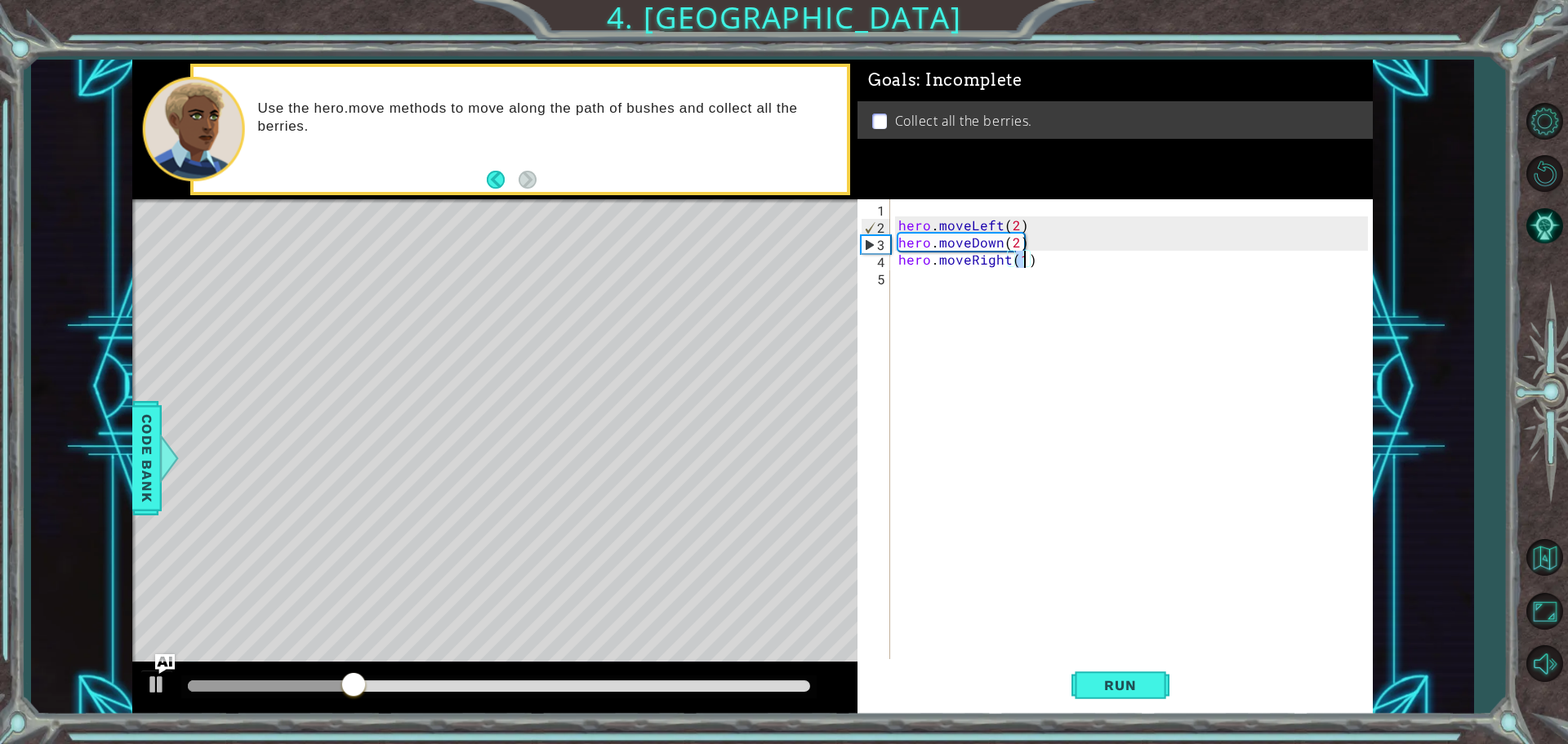
type textarea "hero.moveRight(2)"
click at [1001, 281] on div "hero . moveLeft ( 2 ) hero . moveDown ( 2 ) hero . moveRight ( 2 )" at bounding box center [1136, 447] width 481 height 497
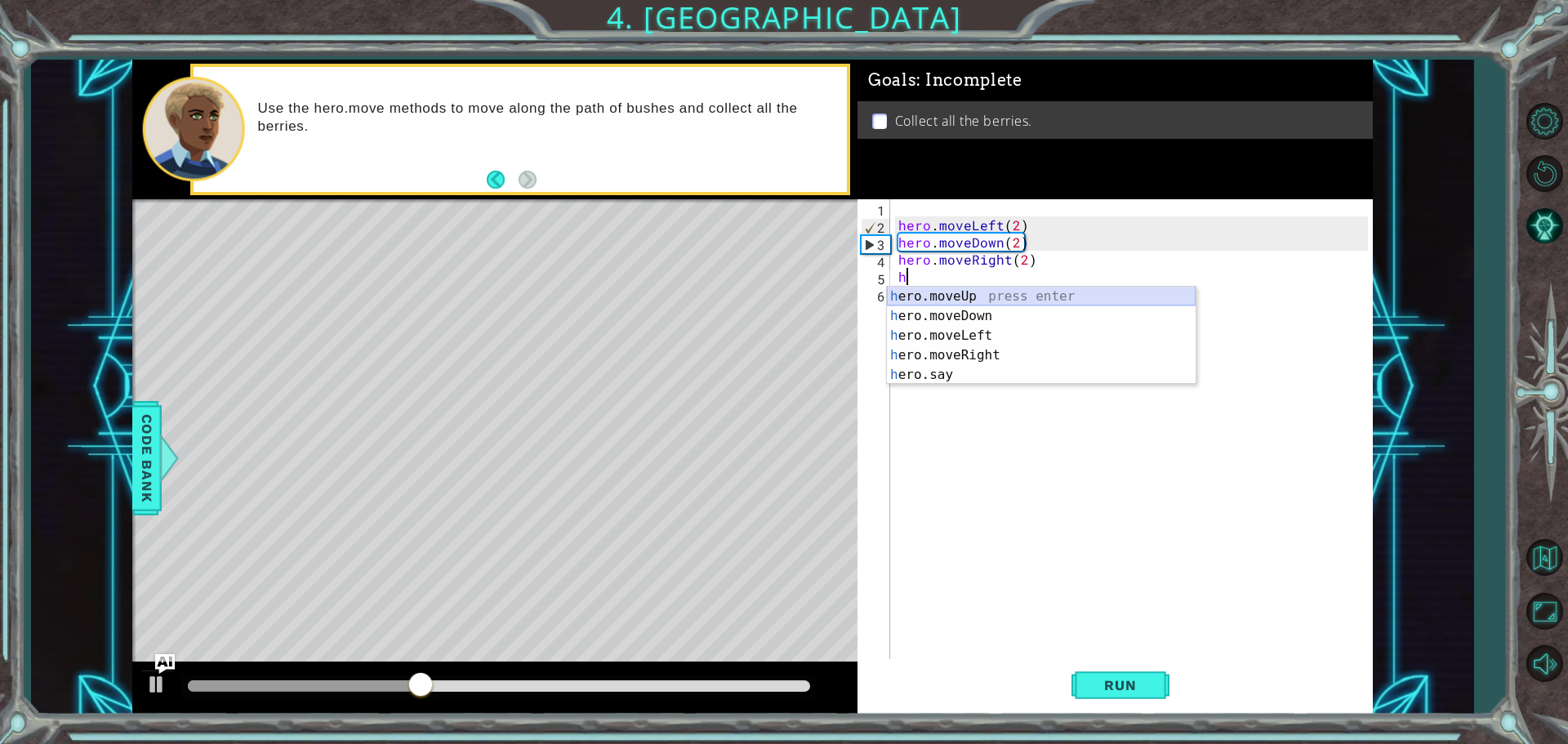
click at [1004, 292] on div "h ero.moveUp press enter h ero.moveDown press enter h ero.moveLeft press enter …" at bounding box center [1041, 355] width 309 height 137
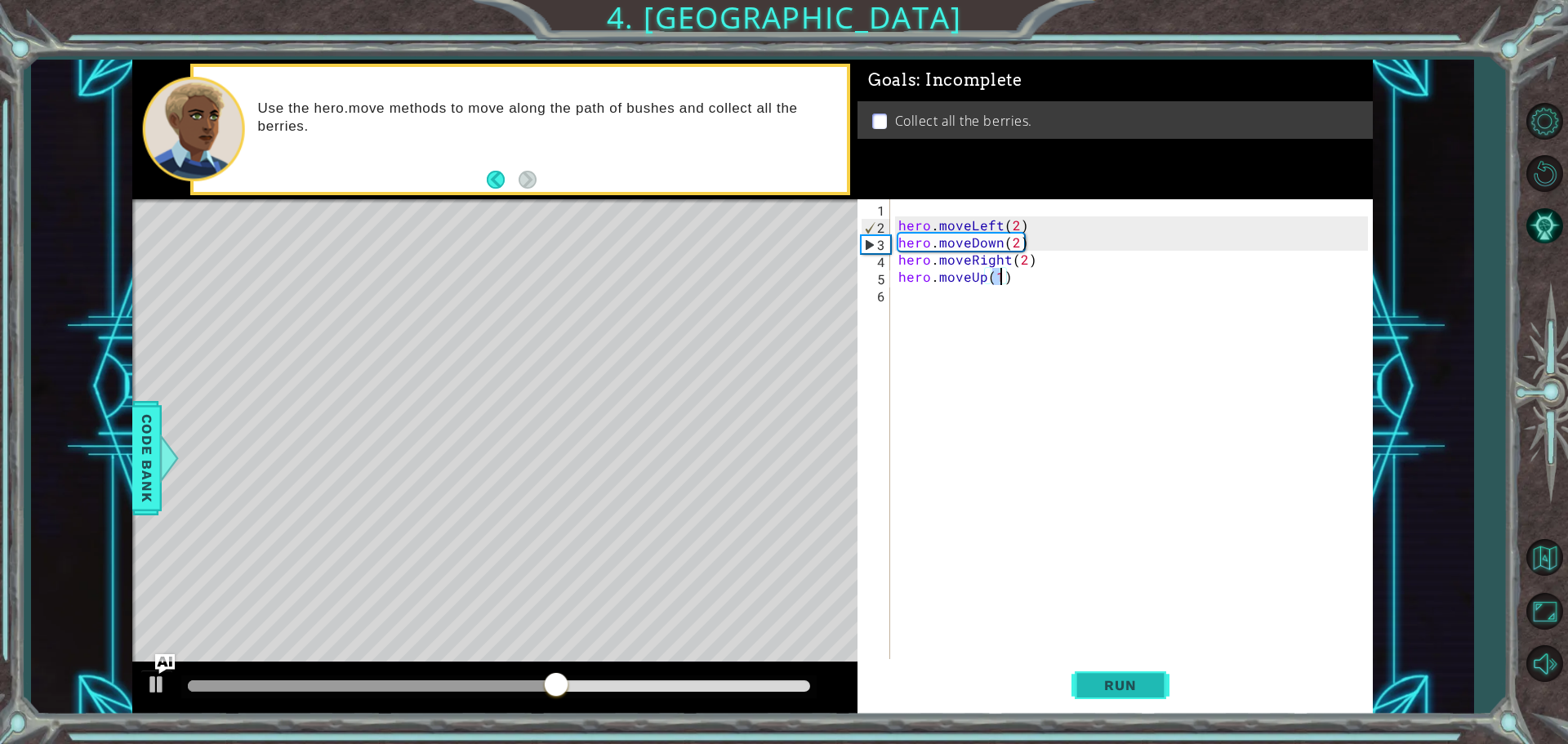
type textarea "hero.moveUp(1)"
click at [1134, 668] on button "Run" at bounding box center [1120, 684] width 98 height 51
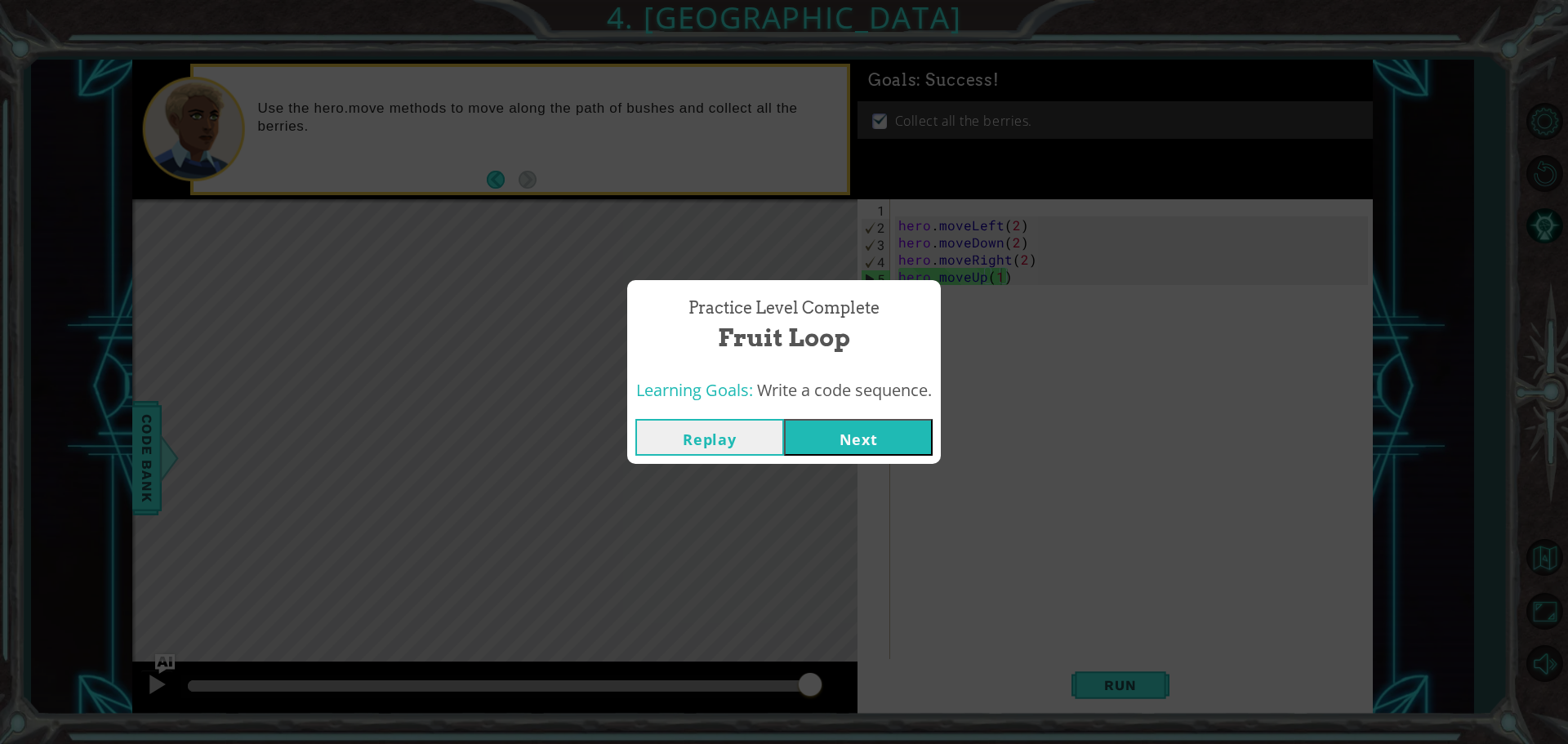
click at [833, 438] on button "Next" at bounding box center [859, 436] width 148 height 37
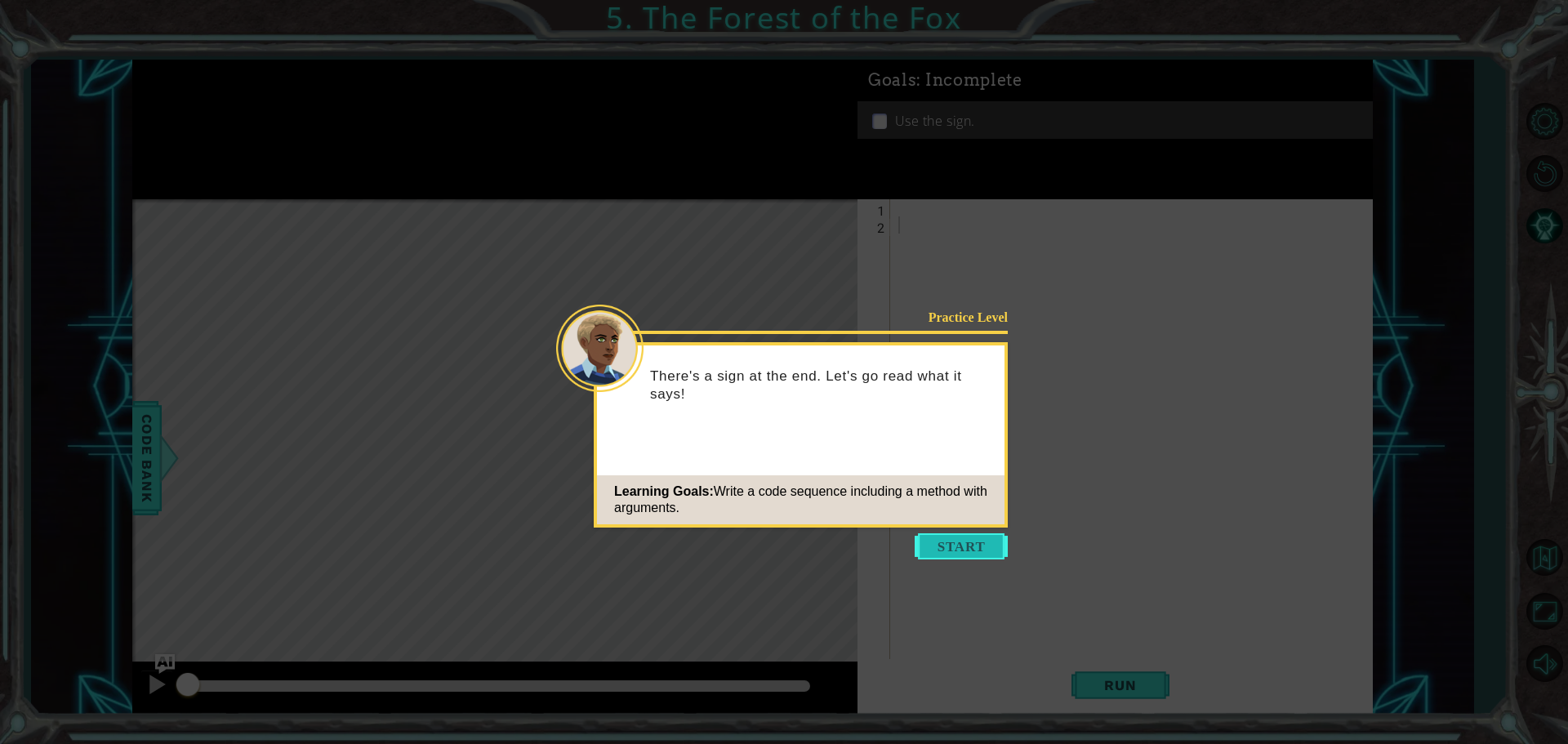
click at [952, 540] on button "Start" at bounding box center [961, 545] width 93 height 26
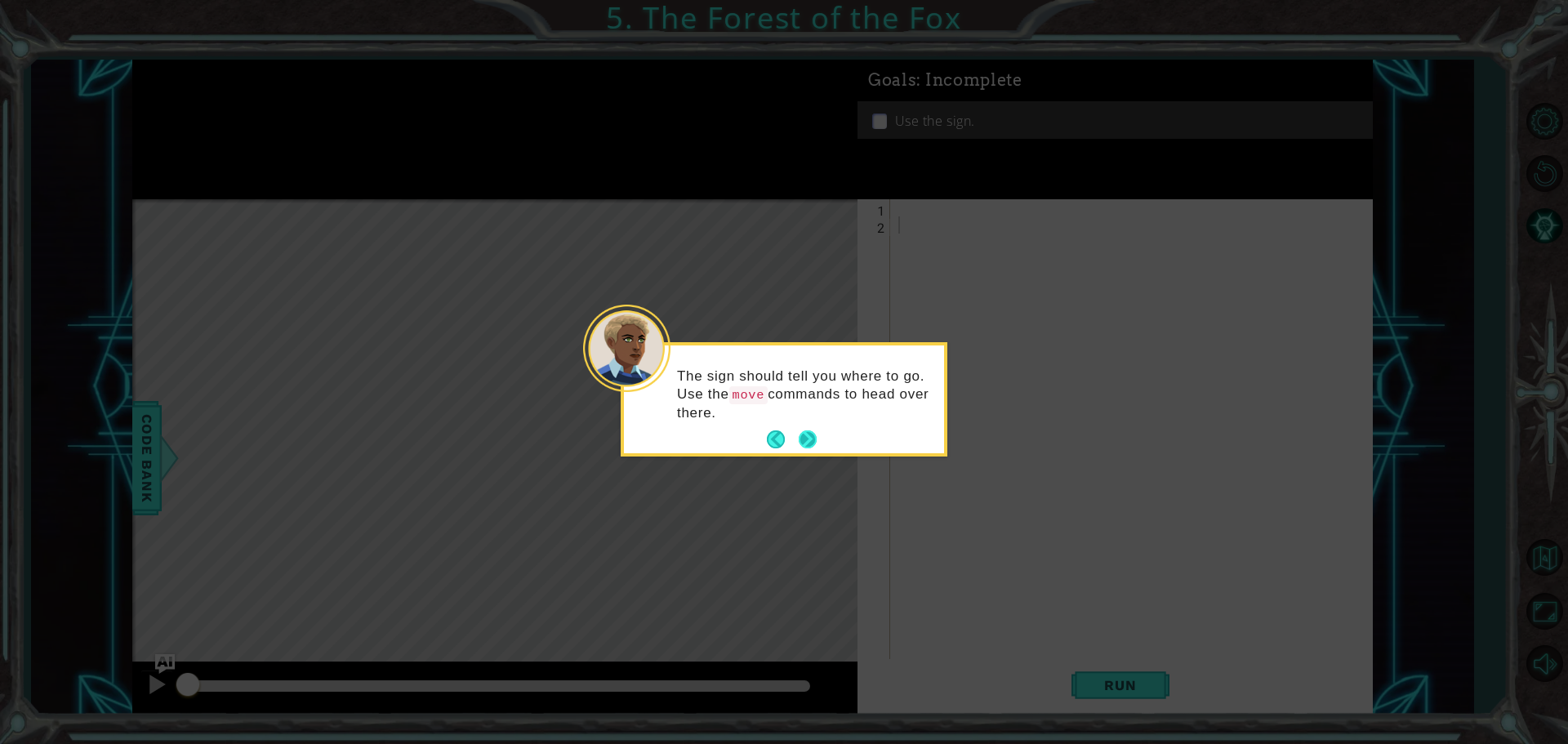
click at [805, 439] on button "Next" at bounding box center [807, 439] width 20 height 20
click at [805, 438] on button "Next" at bounding box center [807, 437] width 20 height 20
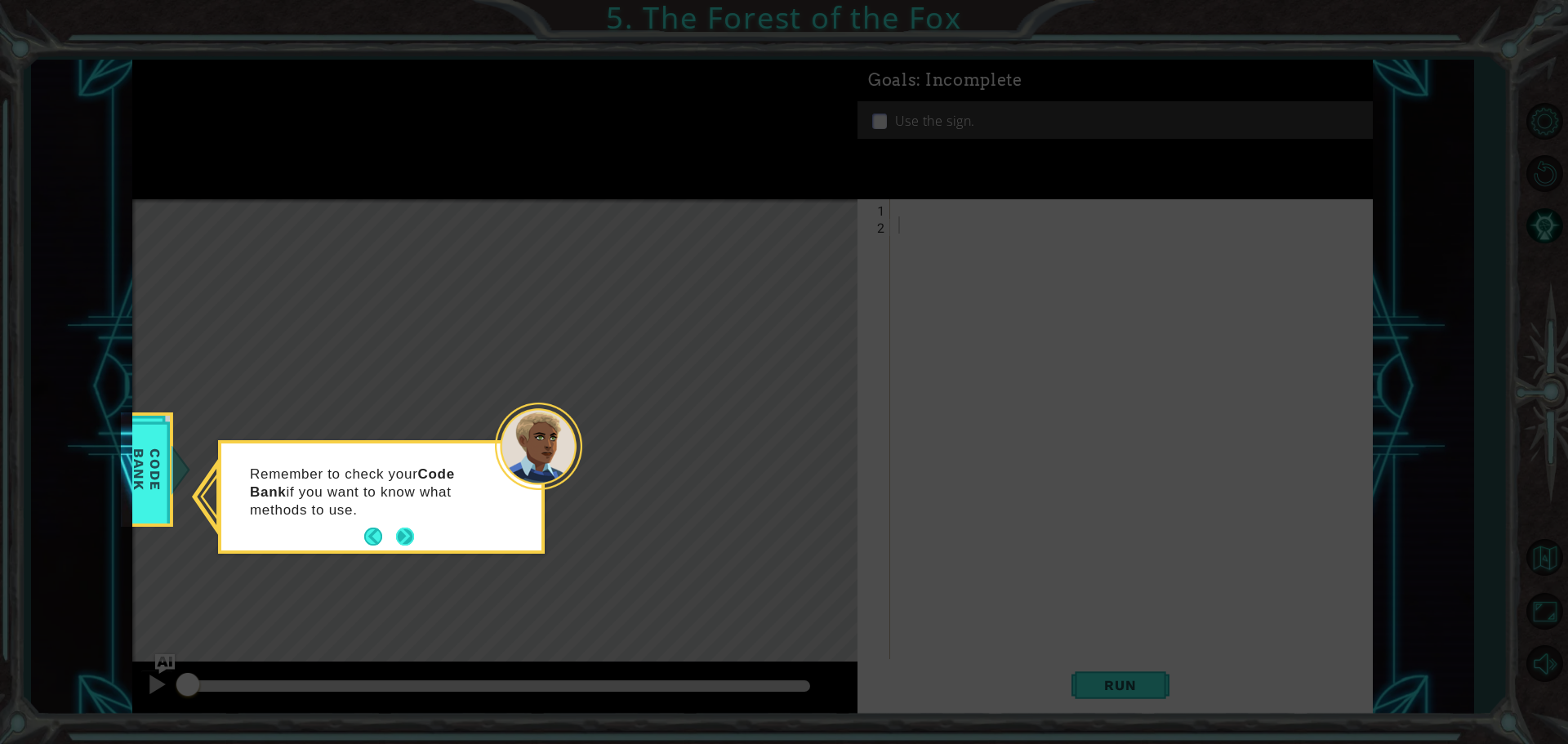
click at [407, 530] on button "Next" at bounding box center [405, 536] width 18 height 18
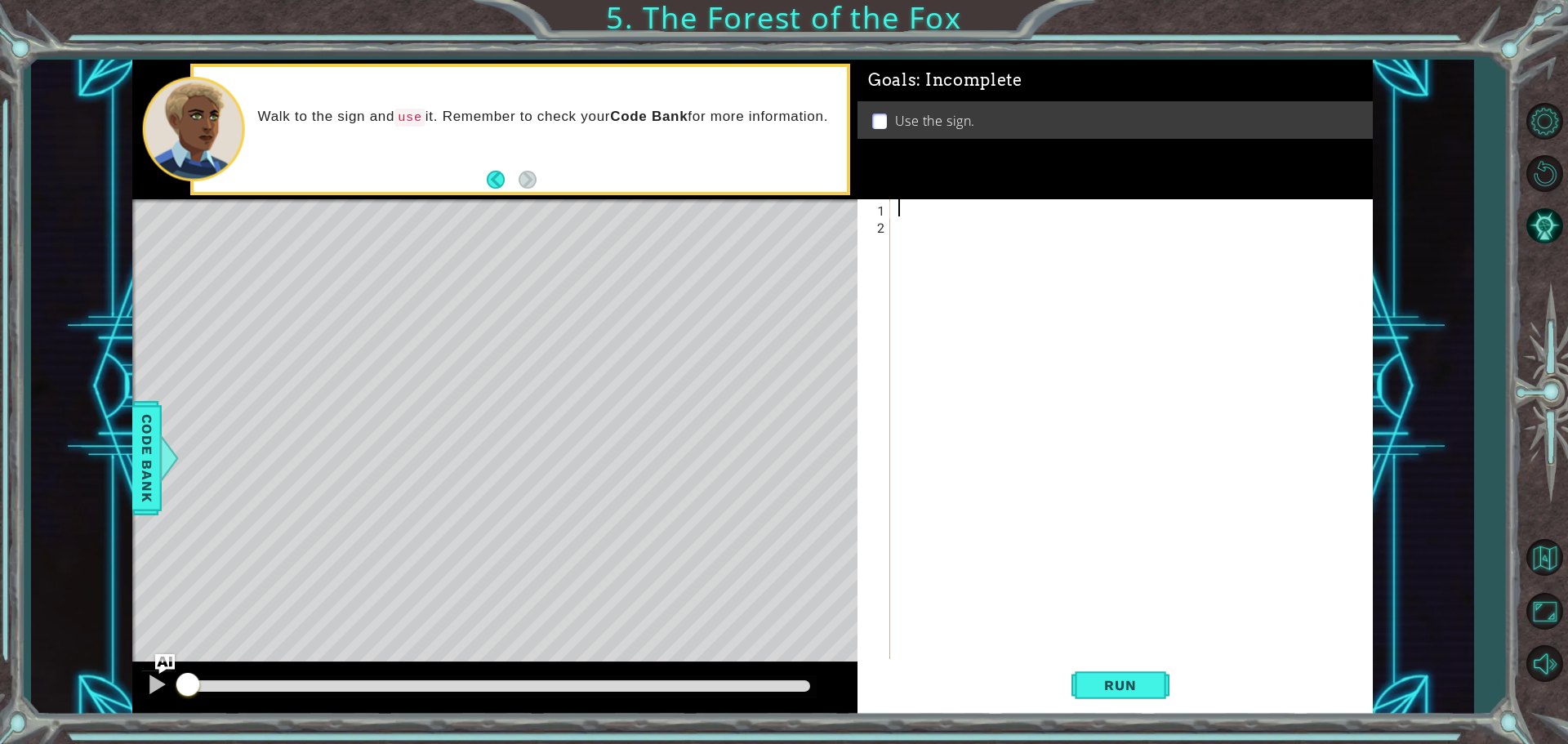
click at [913, 210] on div at bounding box center [1136, 447] width 481 height 497
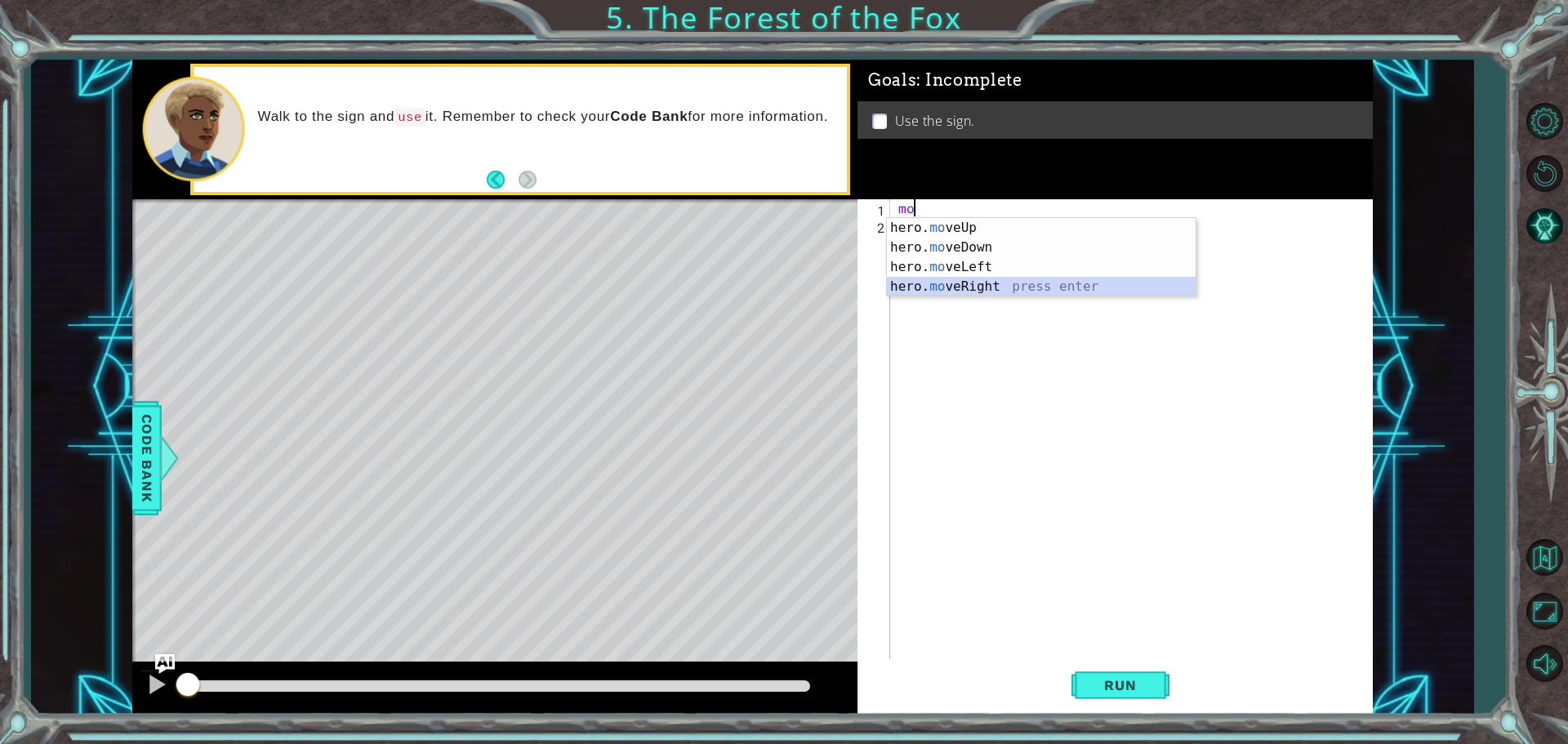
click at [1065, 286] on div "hero. mo veUp press enter hero. mo veDown press enter hero. mo veLeft press ent…" at bounding box center [1041, 277] width 309 height 118
type textarea "hero.moveRight(1)"
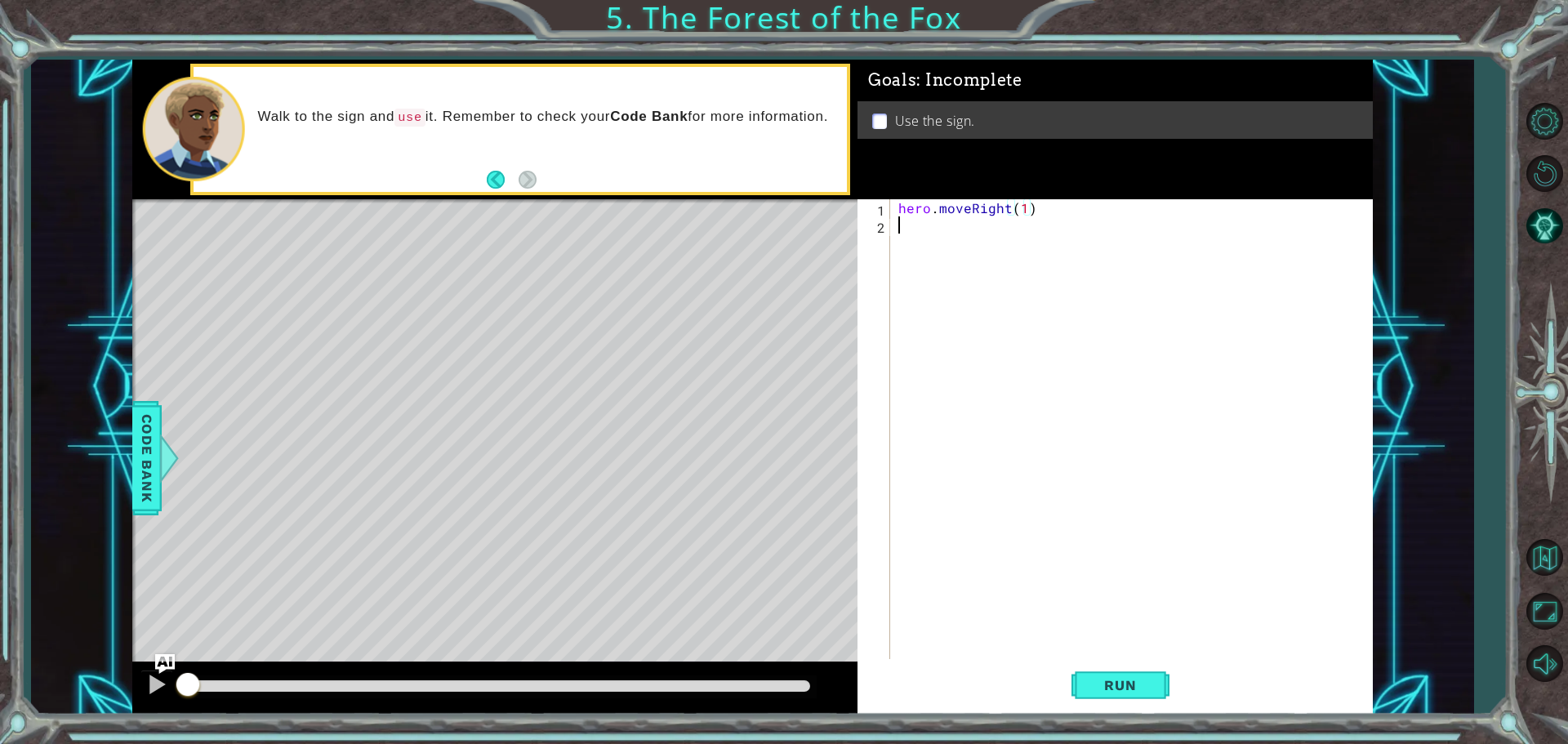
click at [981, 233] on div "hero . moveRight ( 1 )" at bounding box center [1136, 447] width 481 height 497
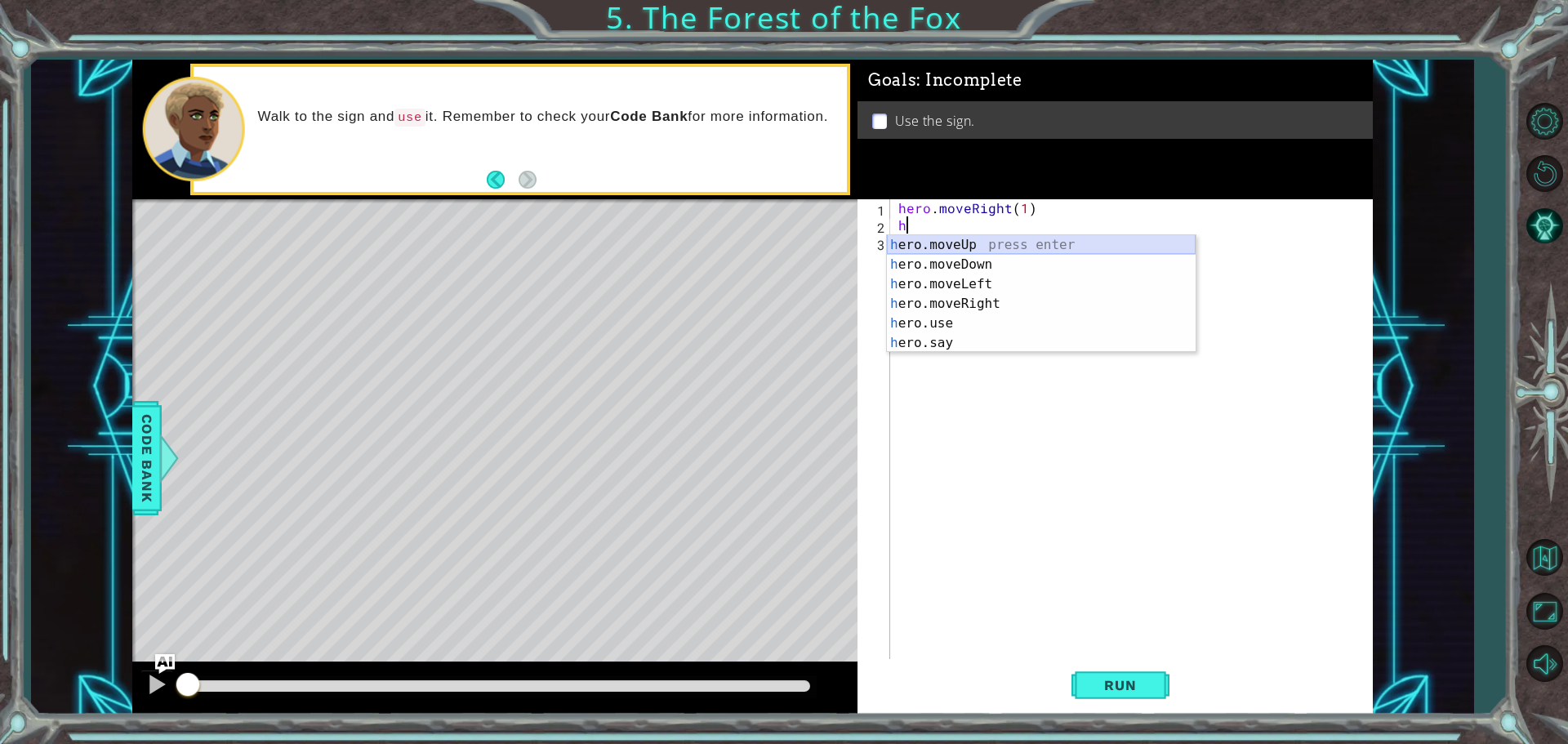
click at [1072, 245] on div "h ero.moveUp press enter h ero.moveDown press enter h ero.moveLeft press enter …" at bounding box center [1041, 314] width 309 height 157
type textarea "hero.moveUp(1)"
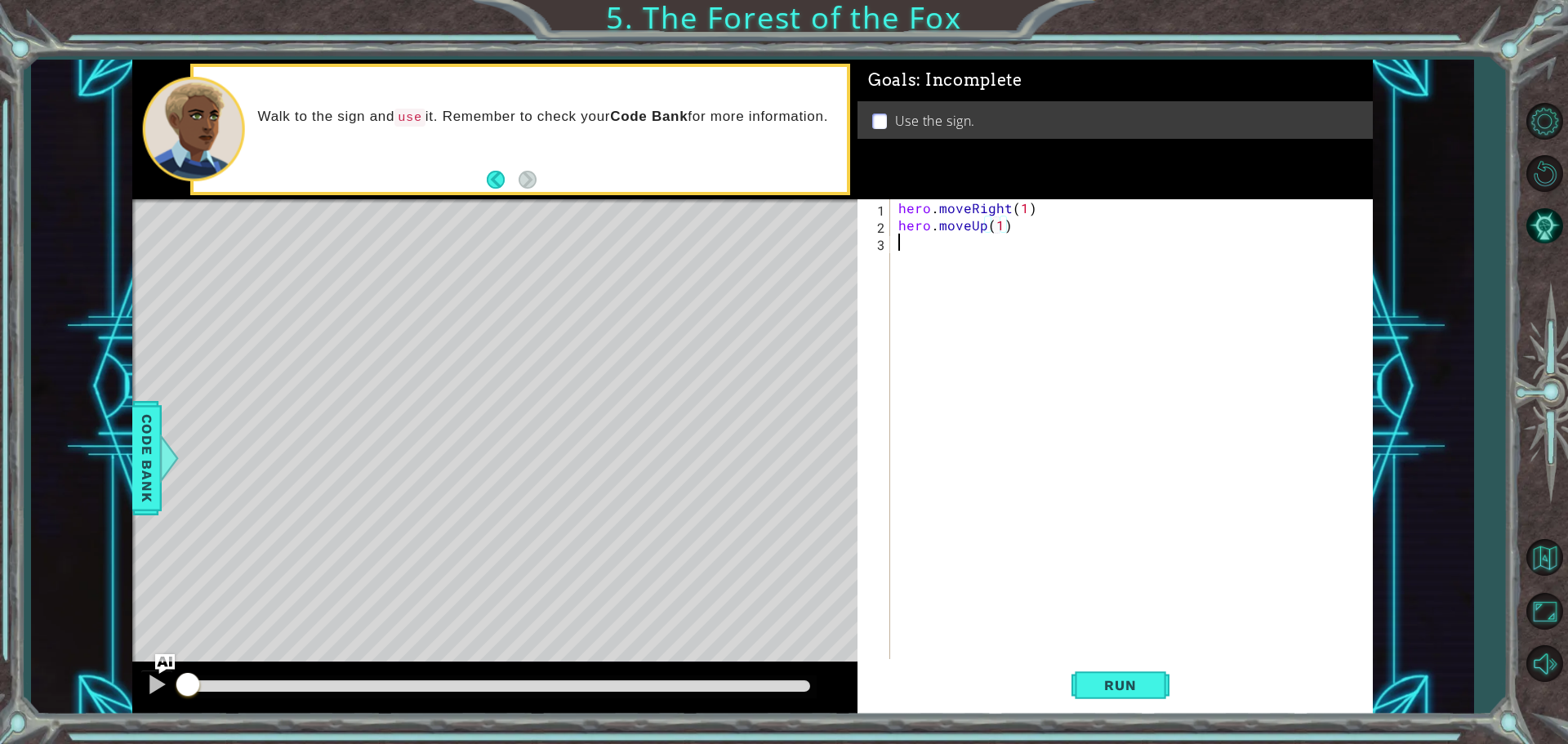
click at [1072, 245] on div "hero . moveRight ( 1 ) hero . moveUp ( 1 )" at bounding box center [1136, 447] width 481 height 497
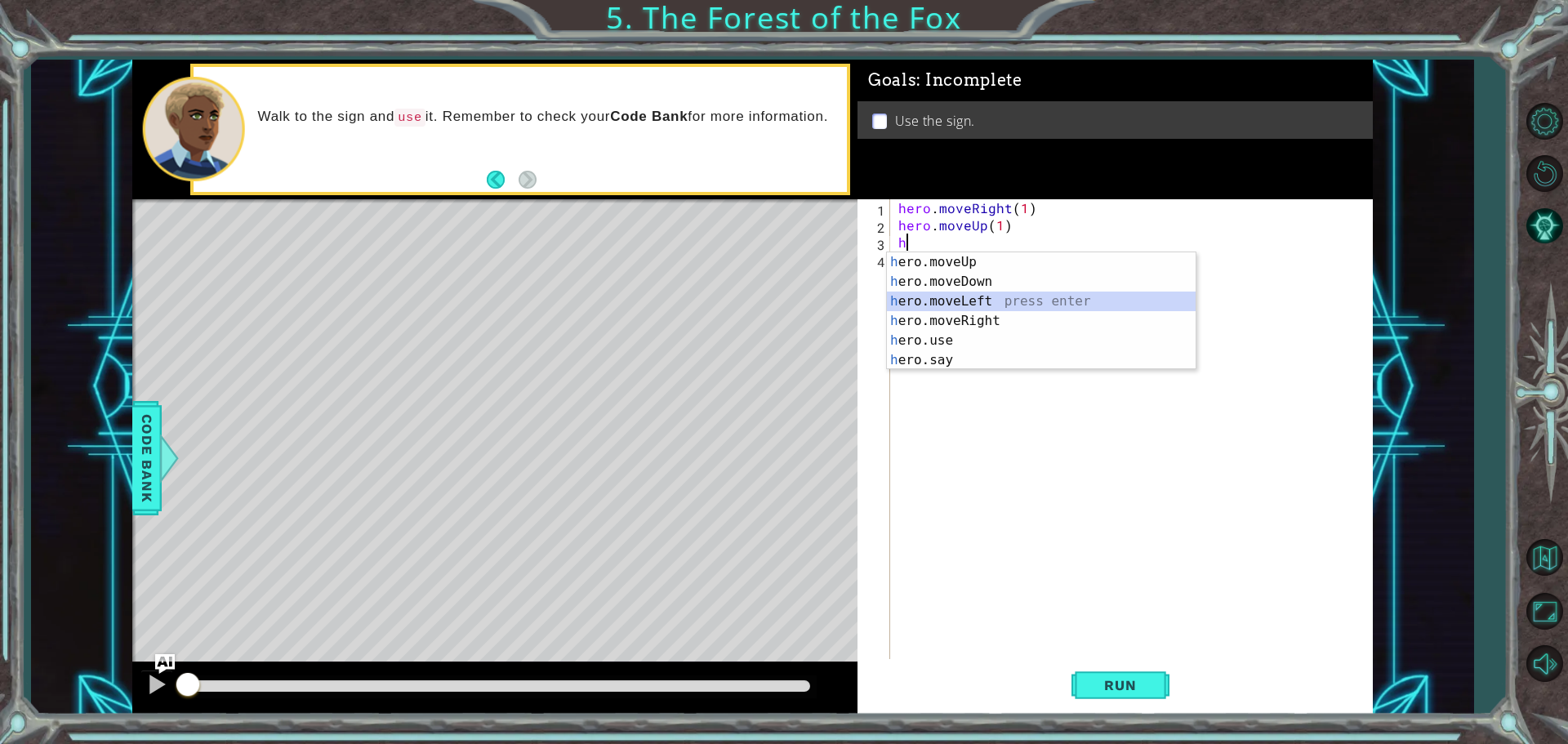
click at [1062, 305] on div "h ero.moveUp press enter h ero.moveDown press enter h ero.moveLeft press enter …" at bounding box center [1041, 331] width 309 height 157
type textarea "hero.moveLeft(1)"
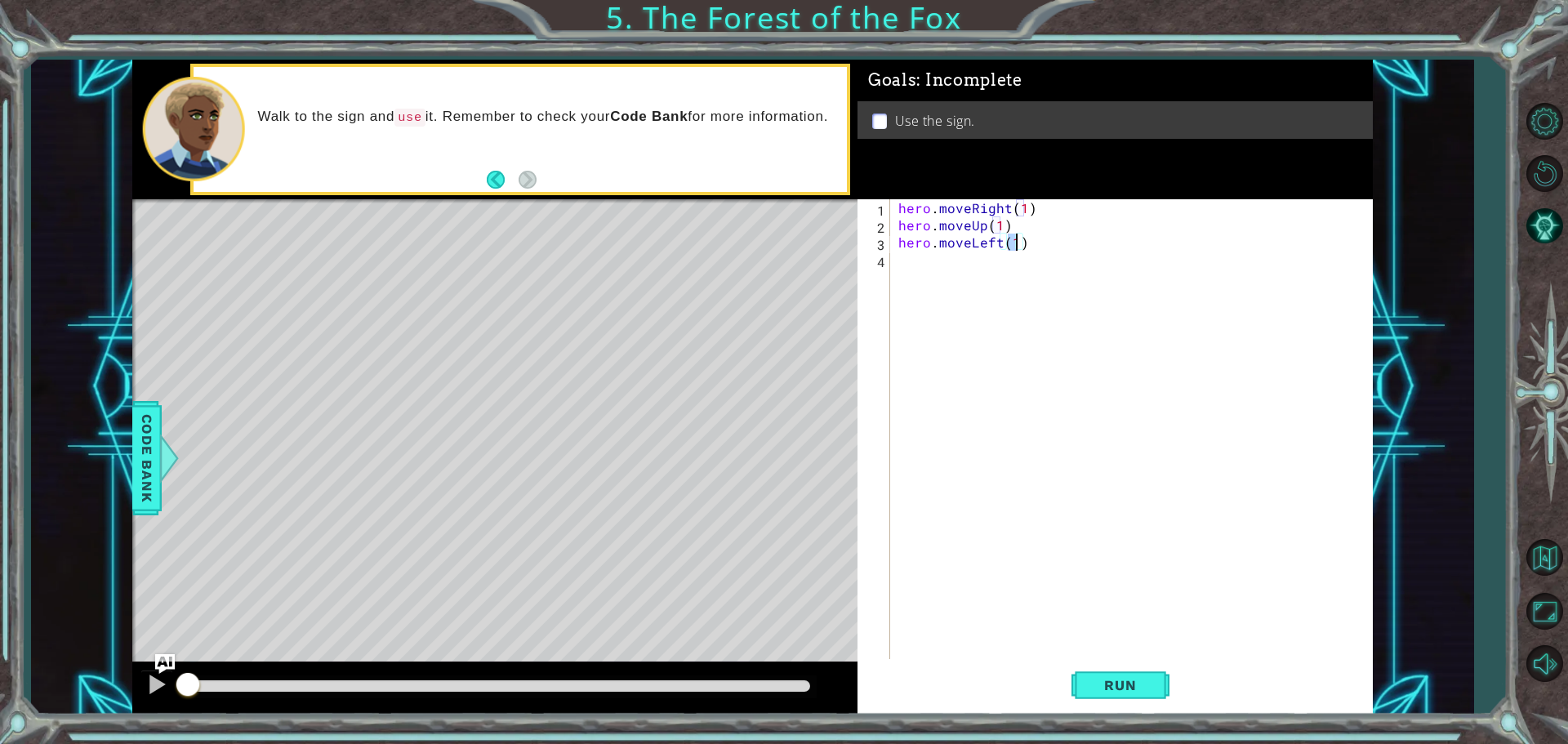
click at [1009, 268] on div "hero . moveRight ( 1 ) hero . moveUp ( 1 ) hero . moveLeft ( 1 )" at bounding box center [1136, 447] width 481 height 497
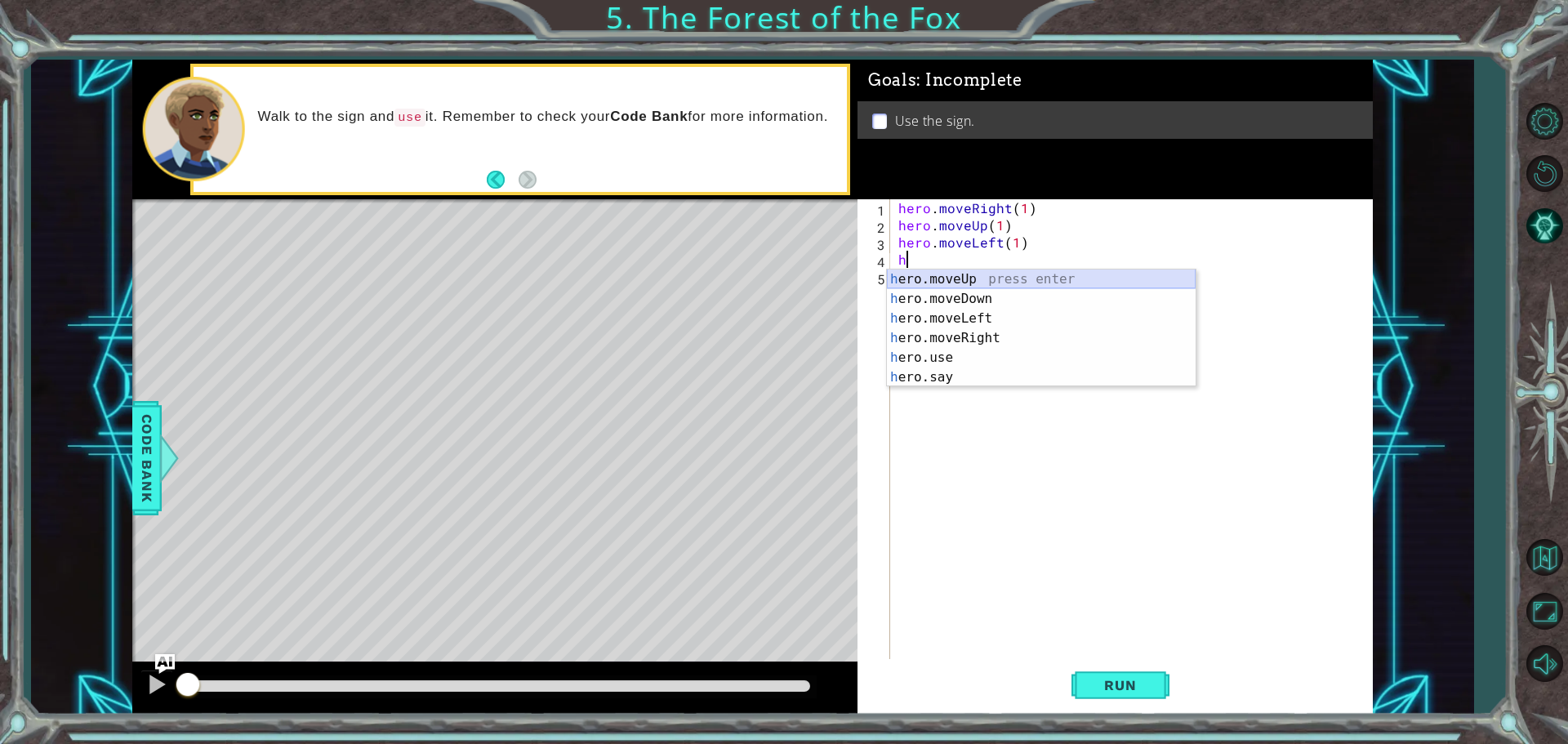
click at [1018, 272] on div "h ero.moveUp press enter h ero.moveDown press enter h ero.moveLeft press enter …" at bounding box center [1041, 348] width 309 height 157
type textarea "hero.moveUp(1)"
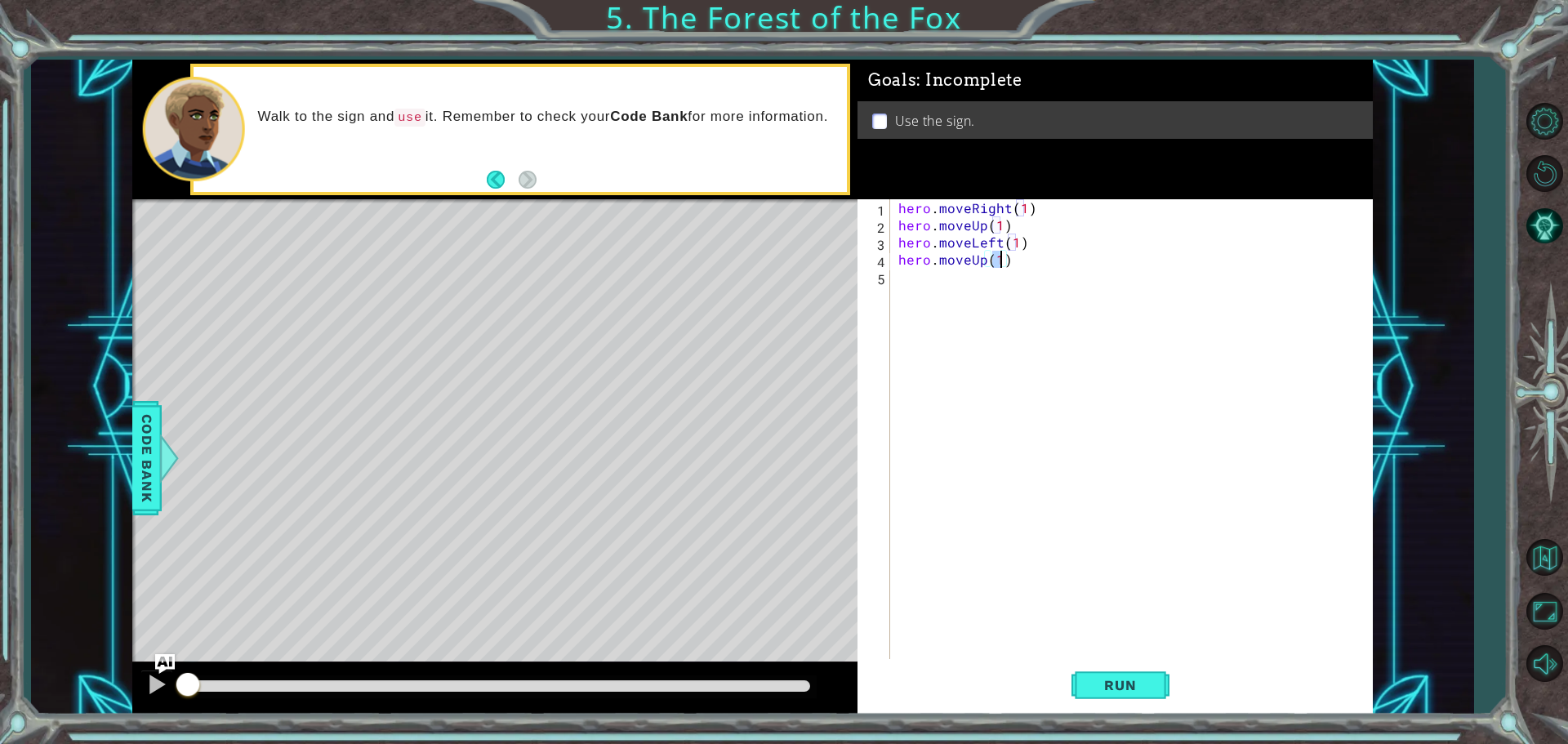
click at [1021, 290] on div "hero . moveRight ( 1 ) hero . moveUp ( 1 ) hero . moveLeft ( 1 ) hero . moveUp …" at bounding box center [1136, 447] width 481 height 497
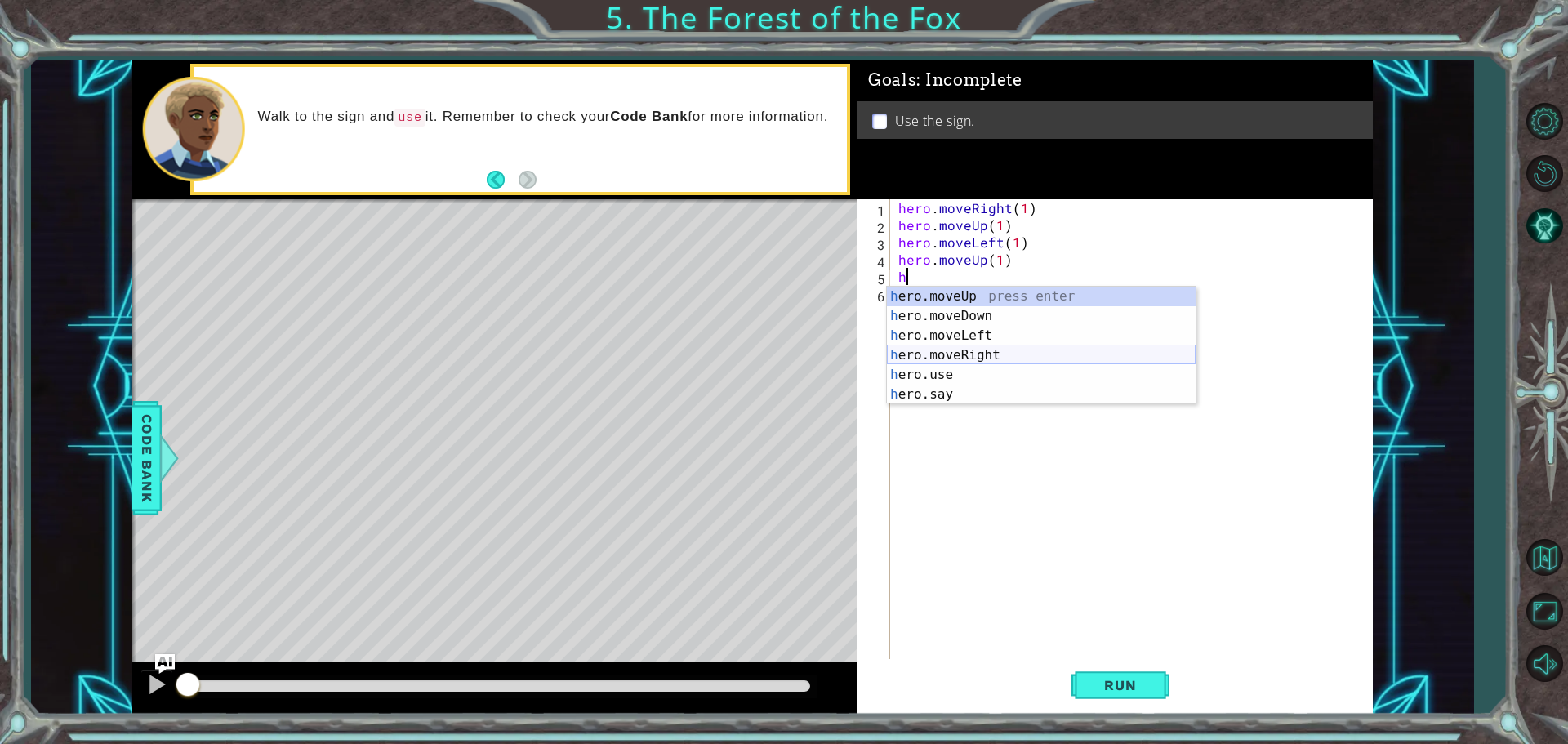
click at [1027, 348] on div "h ero.moveUp press enter h ero.moveDown press enter h ero.moveLeft press enter …" at bounding box center [1041, 365] width 309 height 157
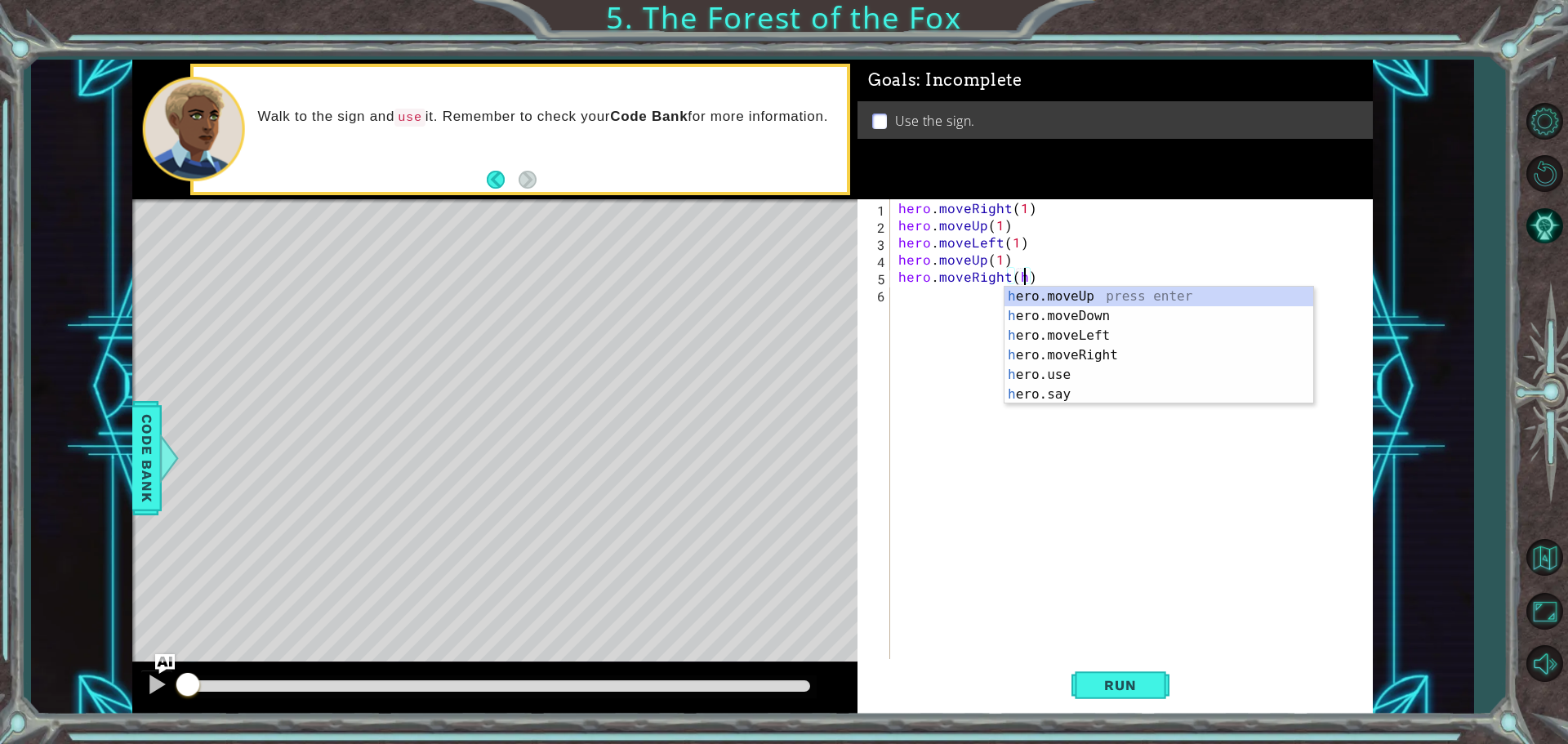
scroll to position [0, 8]
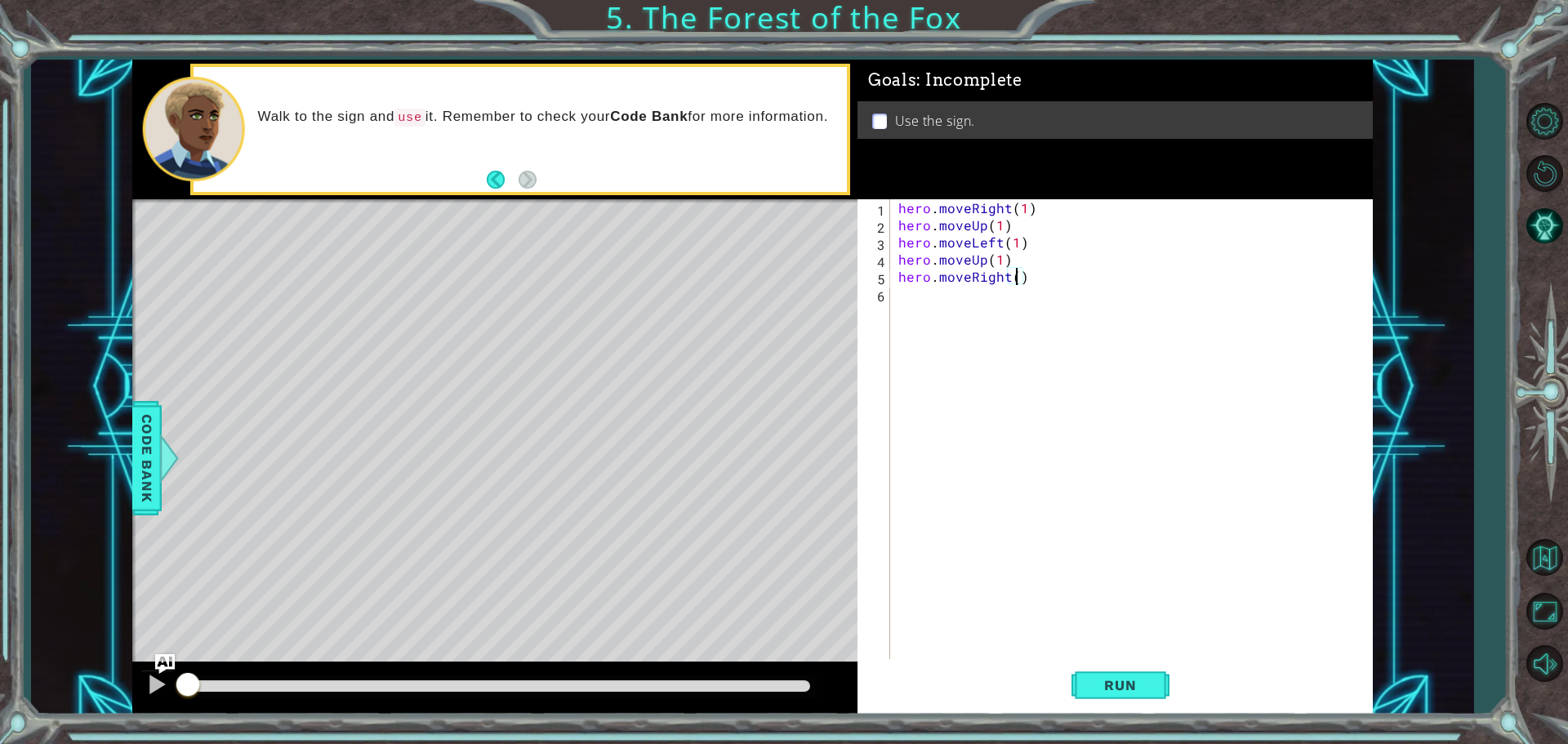
type textarea "hero.moveRight(1)"
click at [1003, 301] on div "hero . moveRight ( 1 ) hero . moveUp ( 1 ) hero . moveLeft ( 1 ) hero . moveUp …" at bounding box center [1136, 447] width 481 height 497
click at [1022, 279] on div "hero . moveRight ( 1 ) hero . moveUp ( 1 ) hero . moveLeft ( 1 ) hero . moveUp …" at bounding box center [1136, 447] width 481 height 497
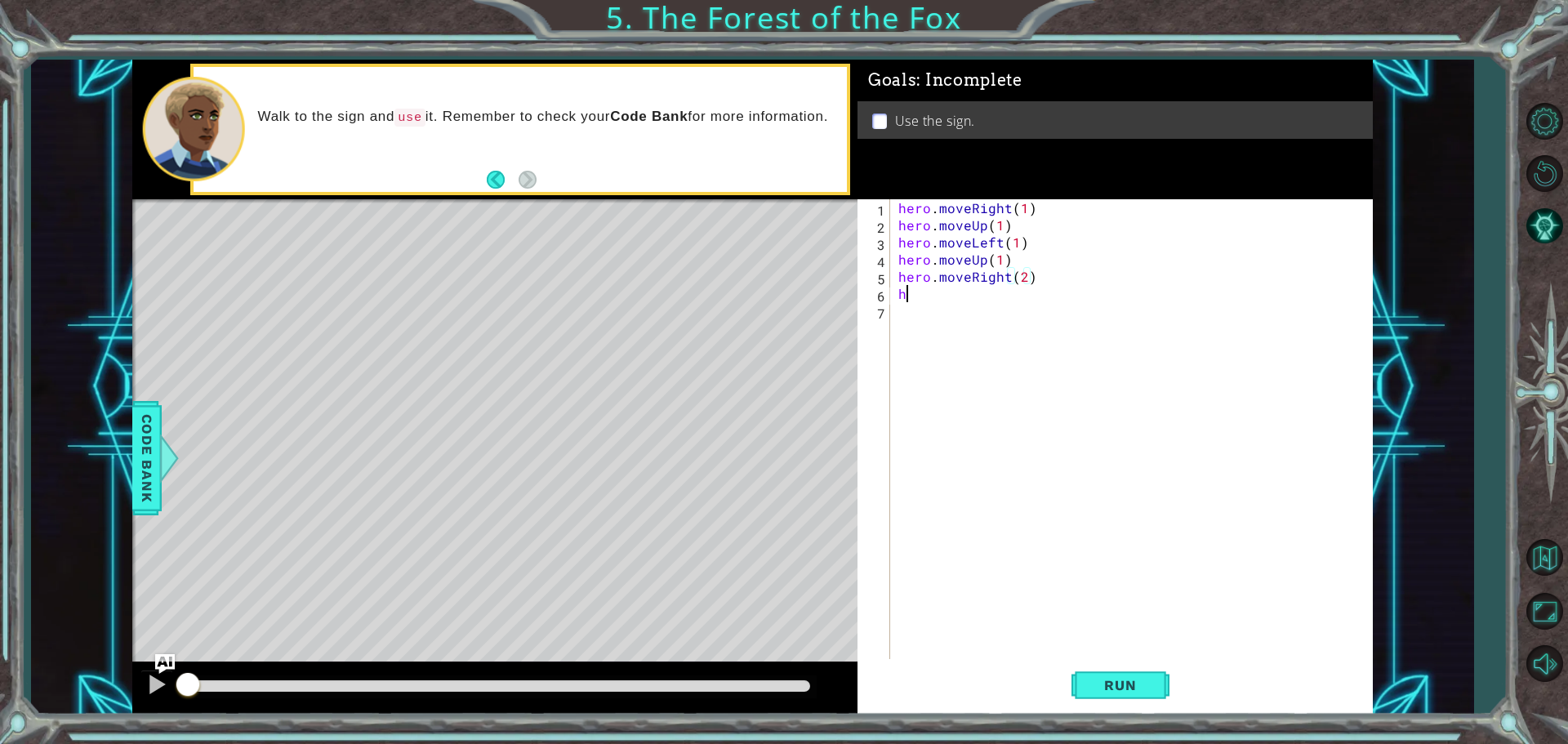
click at [926, 288] on div "hero . moveRight ( 1 ) hero . moveUp ( 1 ) hero . moveLeft ( 1 ) hero . moveUp …" at bounding box center [1136, 447] width 481 height 497
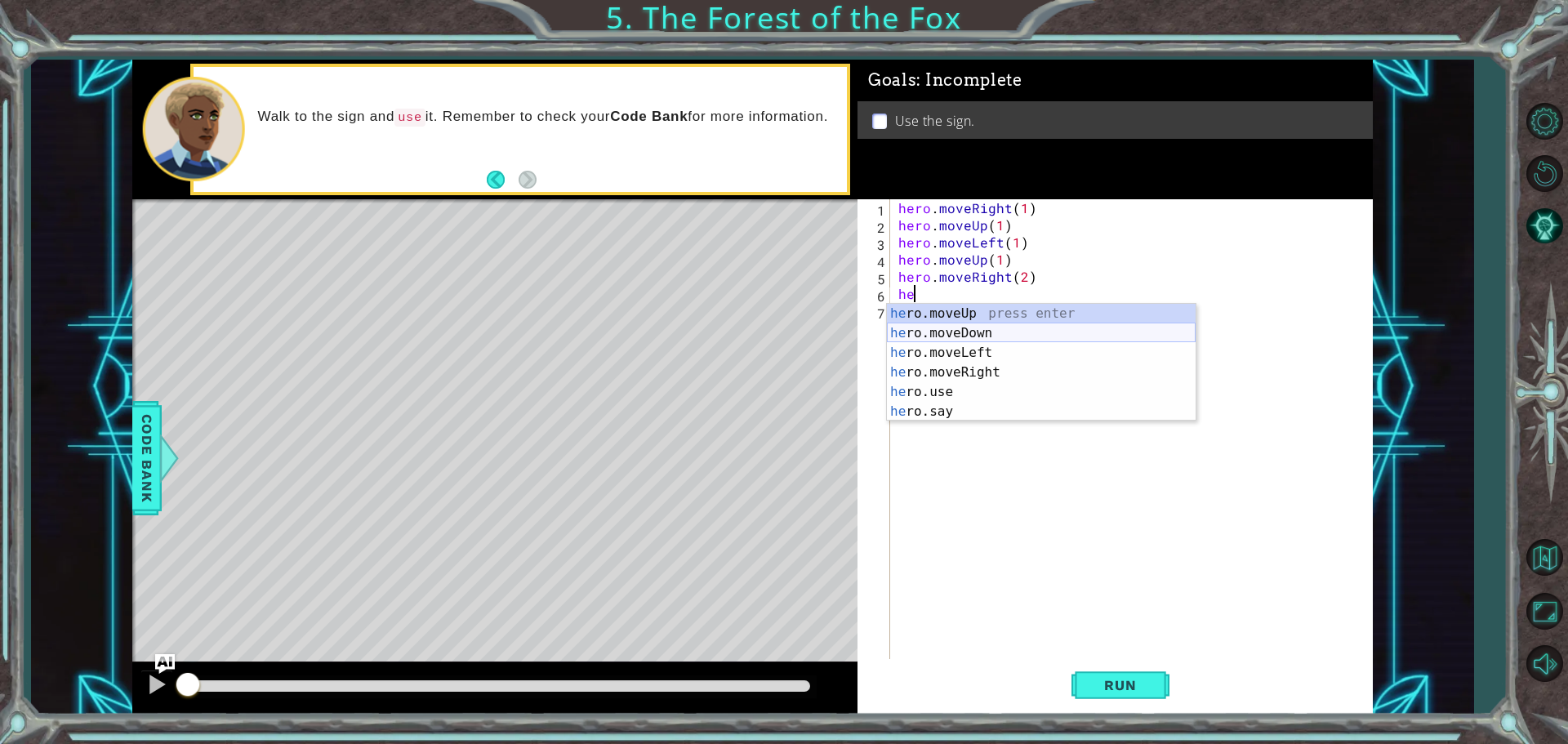
click at [1055, 327] on div "he ro.moveUp press enter he ro.moveDown press enter he ro.moveLeft press enter …" at bounding box center [1041, 382] width 309 height 157
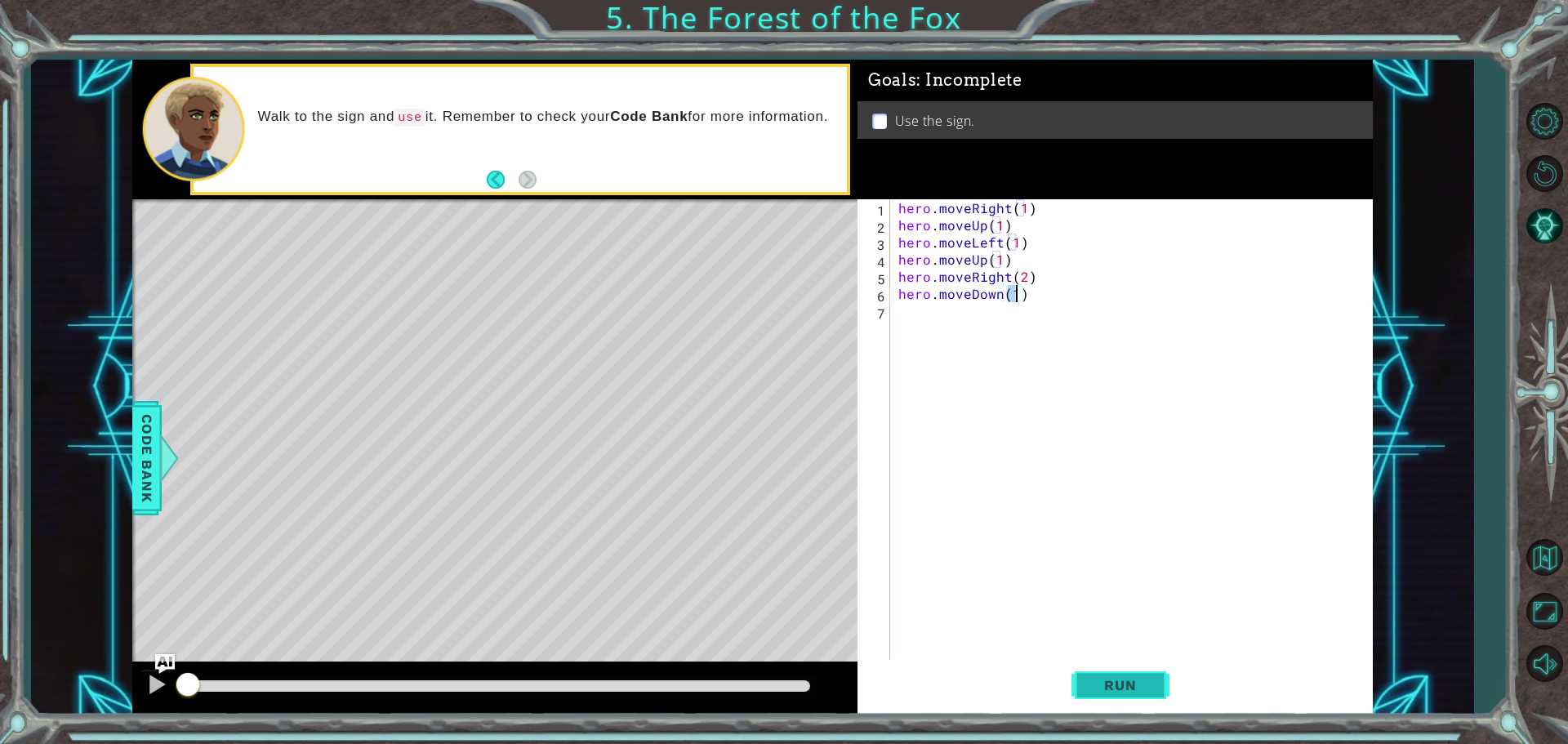
type textarea "hero.moveDown(1)"
click at [1145, 692] on span "Run" at bounding box center [1120, 684] width 65 height 16
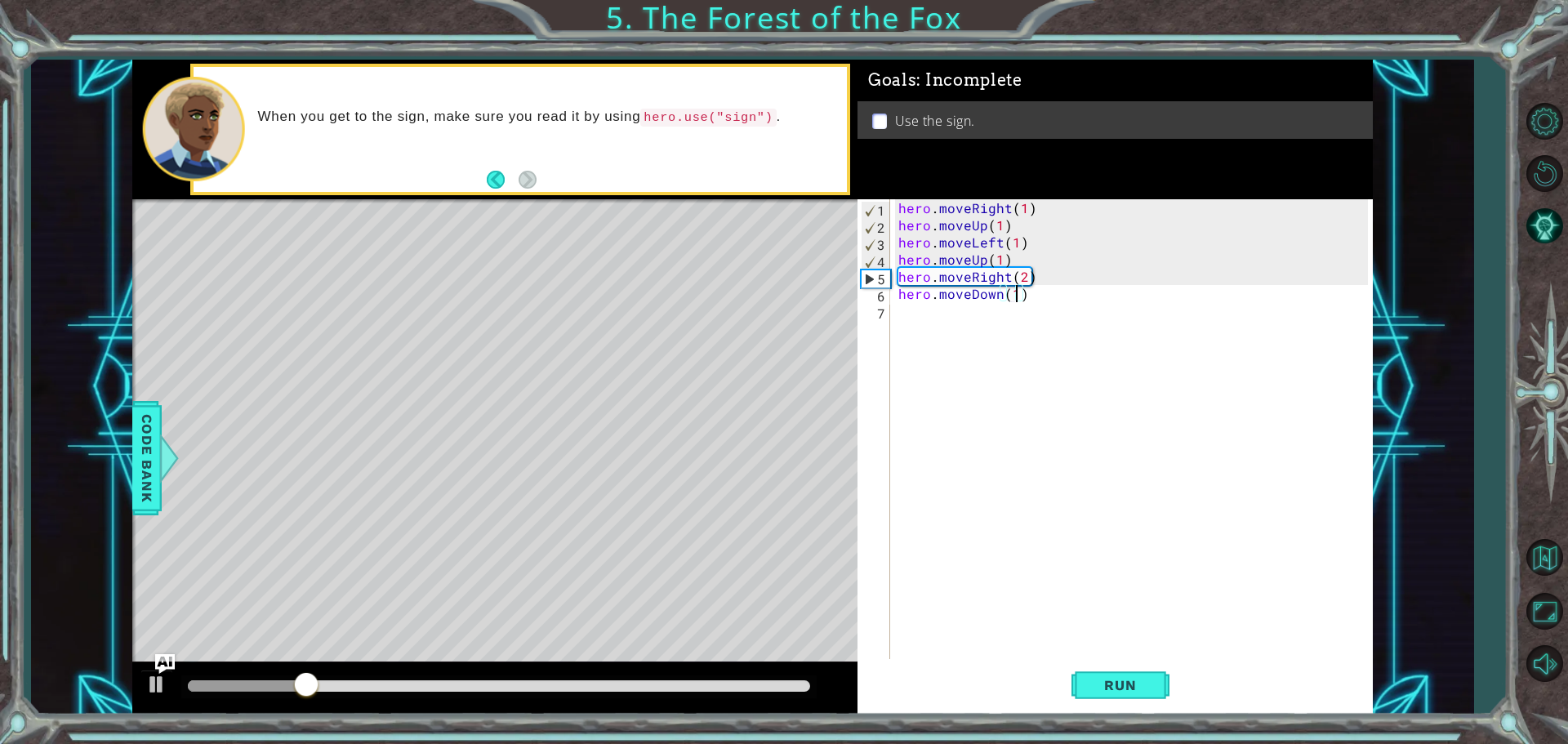
click at [939, 307] on div "hero . moveRight ( 1 ) hero . moveUp ( 1 ) hero . moveLeft ( 1 ) hero . moveUp …" at bounding box center [1136, 447] width 481 height 497
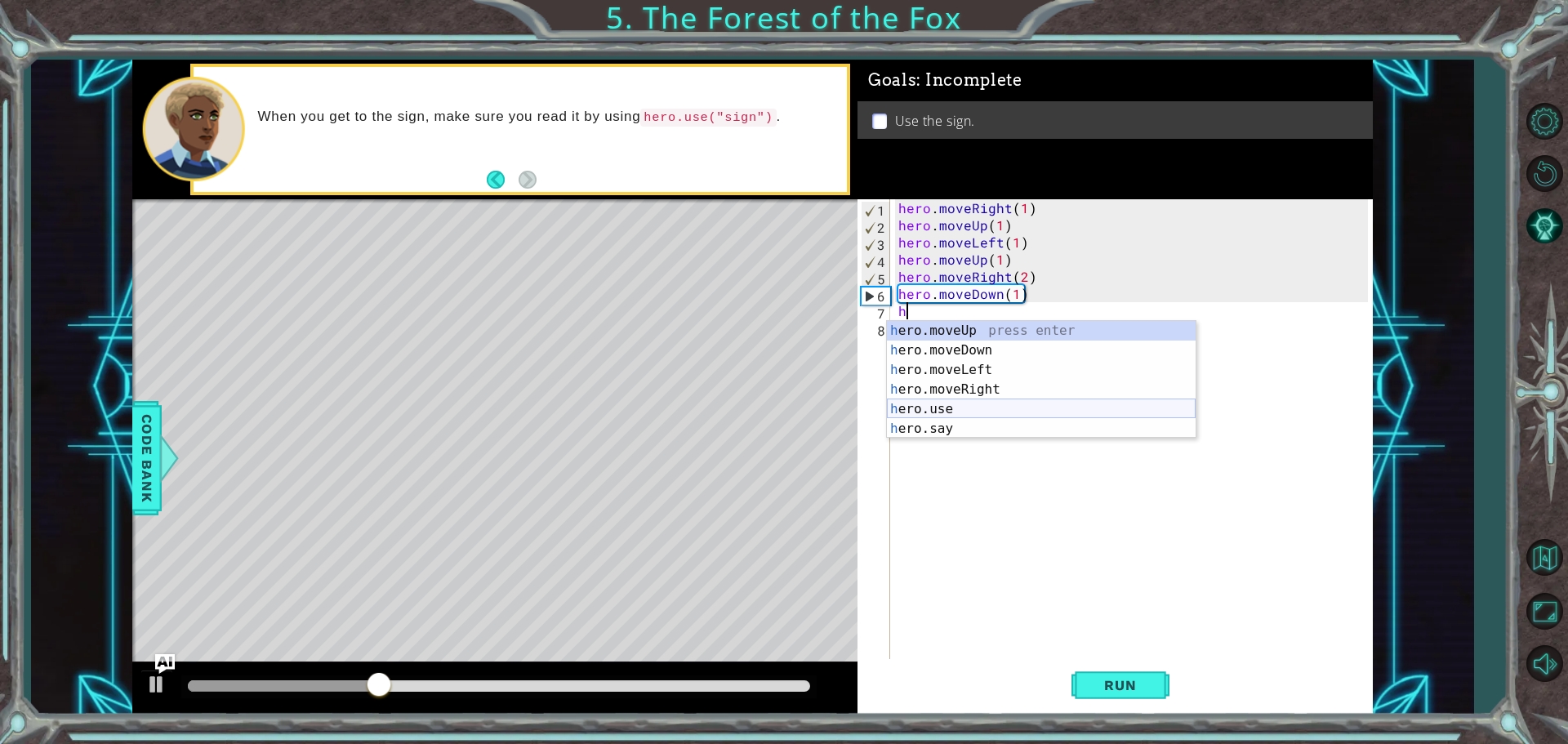
click at [975, 413] on div "h ero.moveUp press enter h ero.moveDown press enter h ero.moveLeft press enter …" at bounding box center [1041, 399] width 309 height 157
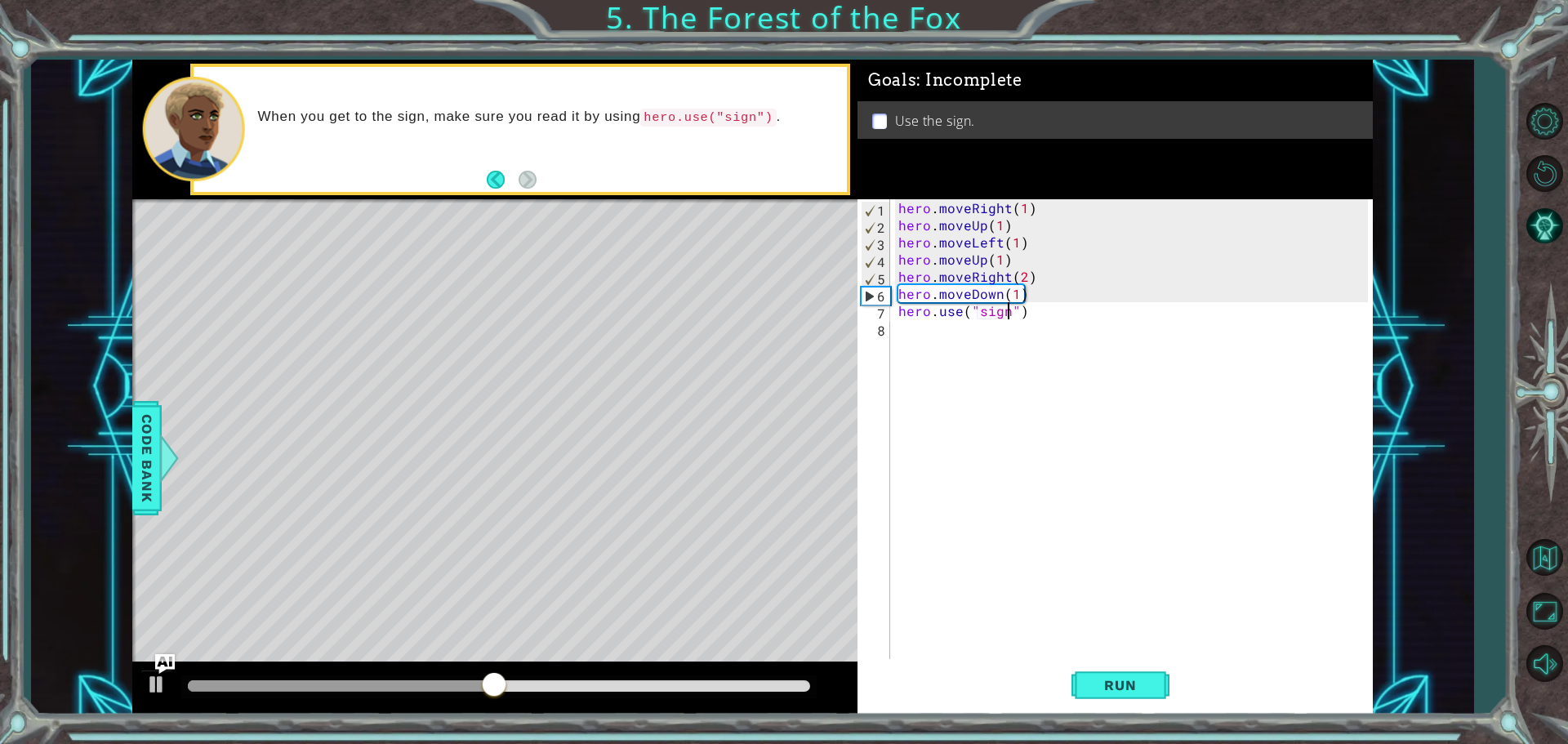
scroll to position [0, 7]
type textarea "hero.use("sign")"
click at [1154, 696] on button "Run" at bounding box center [1120, 684] width 98 height 51
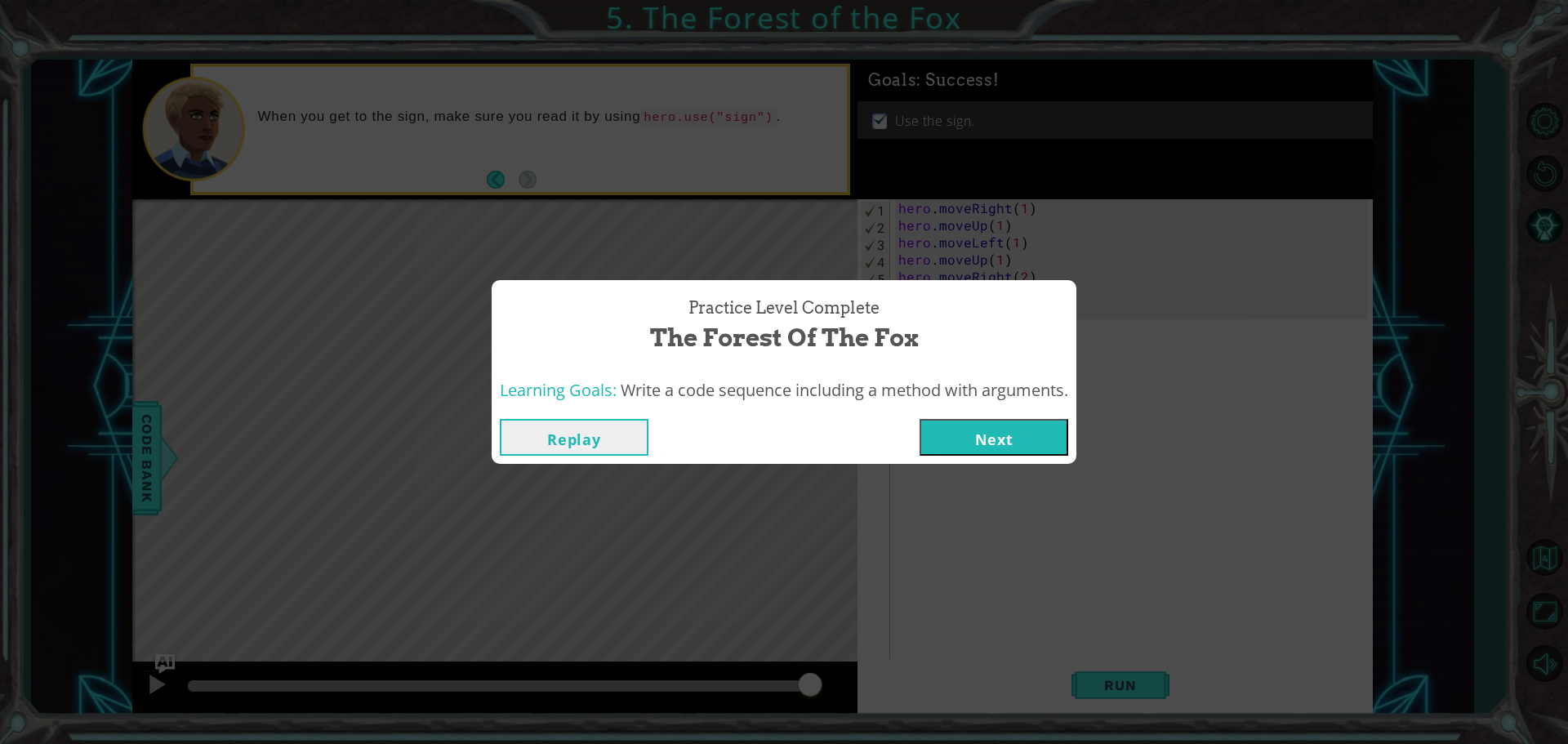
click at [1059, 436] on button "Next" at bounding box center [994, 436] width 148 height 37
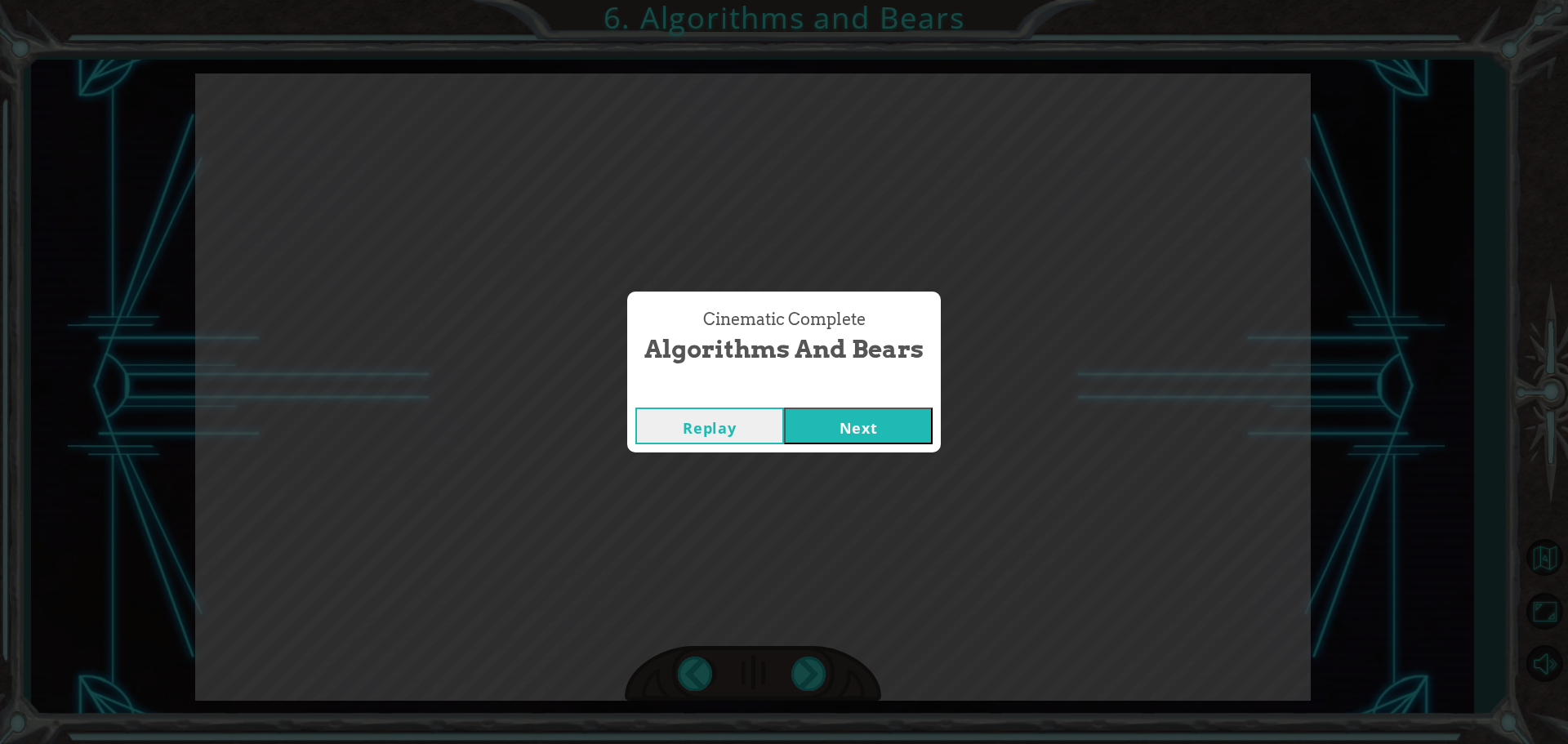
click at [889, 423] on button "Next" at bounding box center [859, 425] width 148 height 37
